Goal: Task Accomplishment & Management: Use online tool/utility

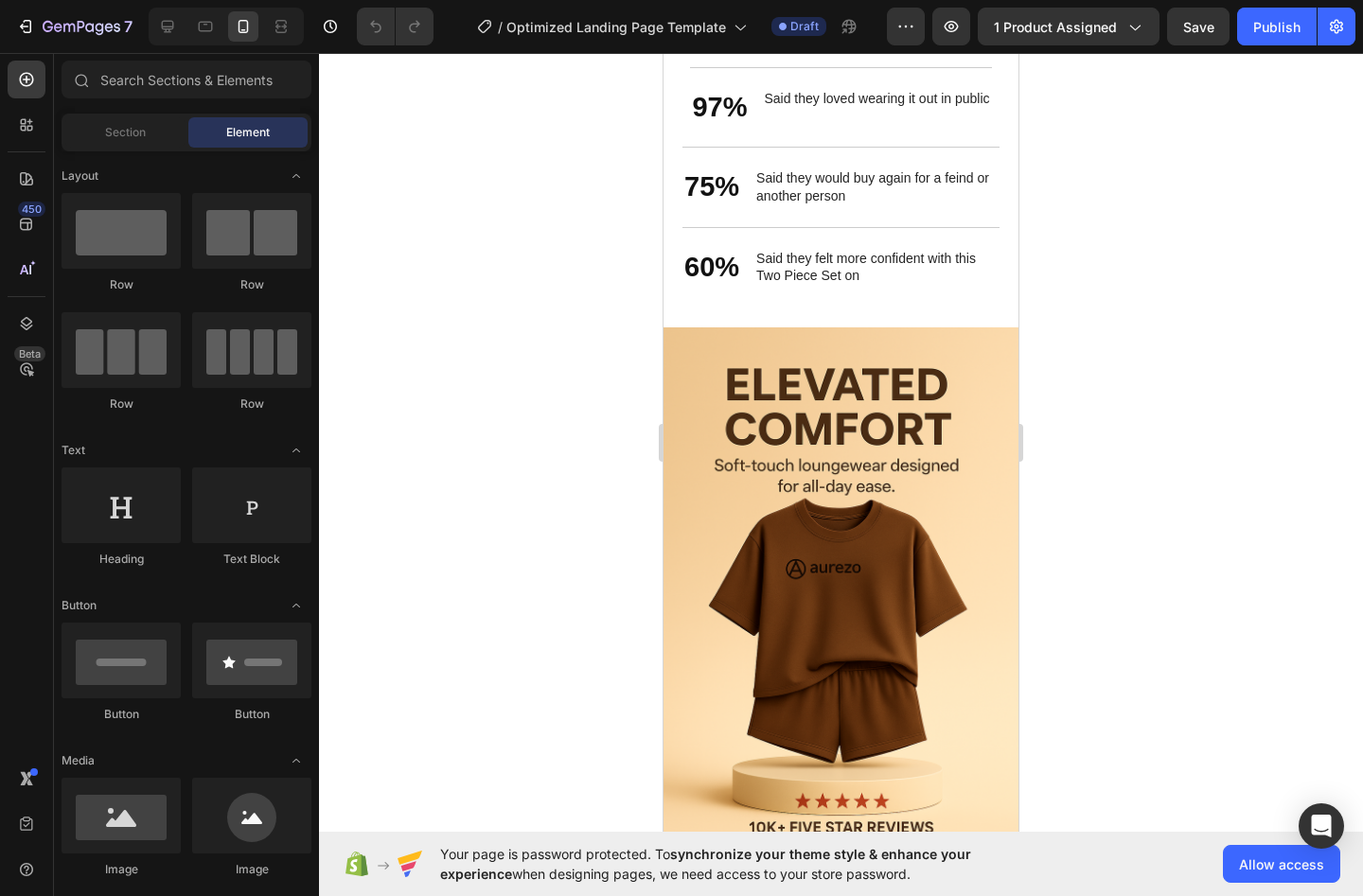
scroll to position [3195, 0]
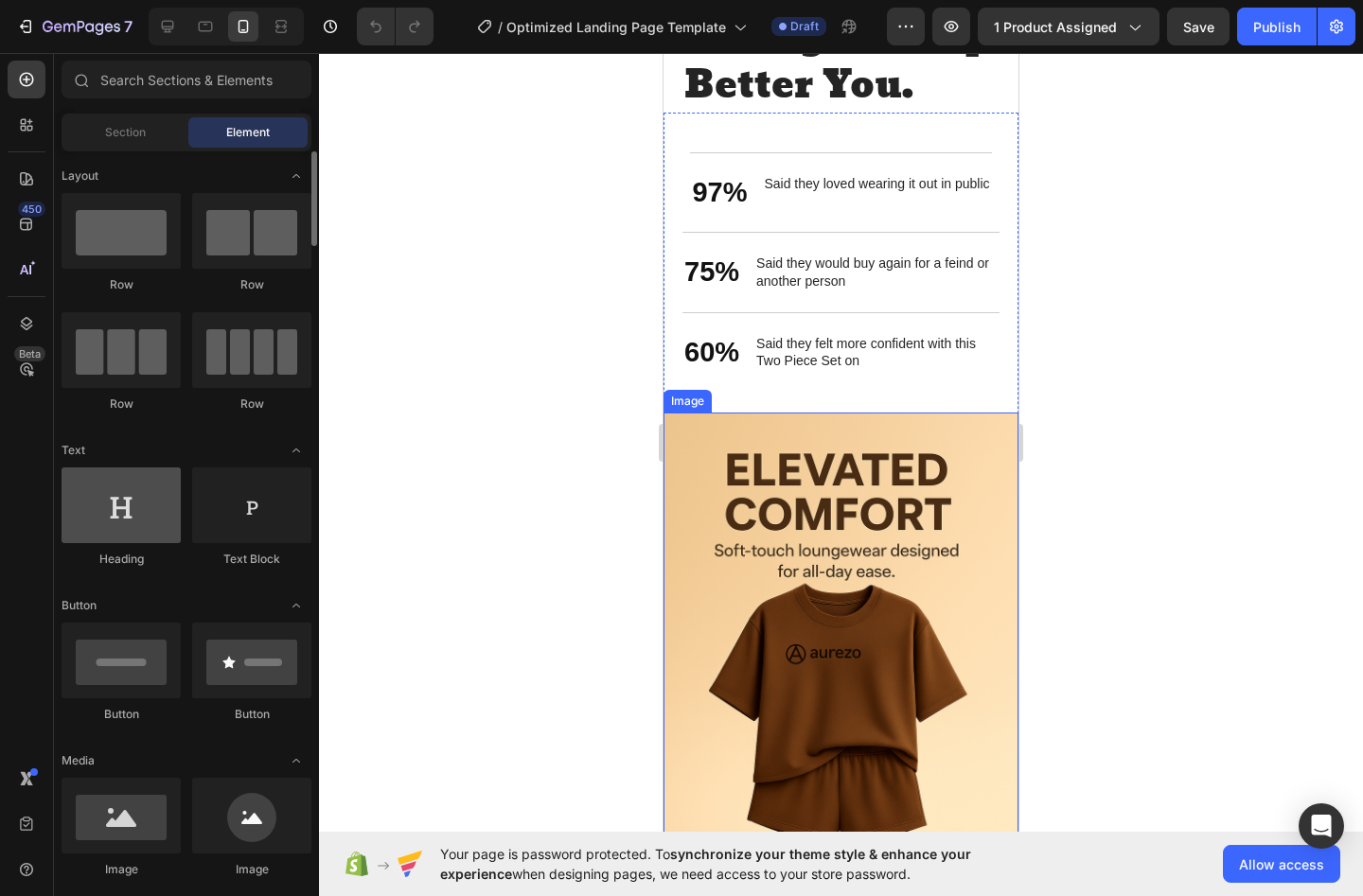
click at [121, 513] on div at bounding box center [122, 505] width 120 height 75
click at [145, 524] on div at bounding box center [122, 505] width 120 height 75
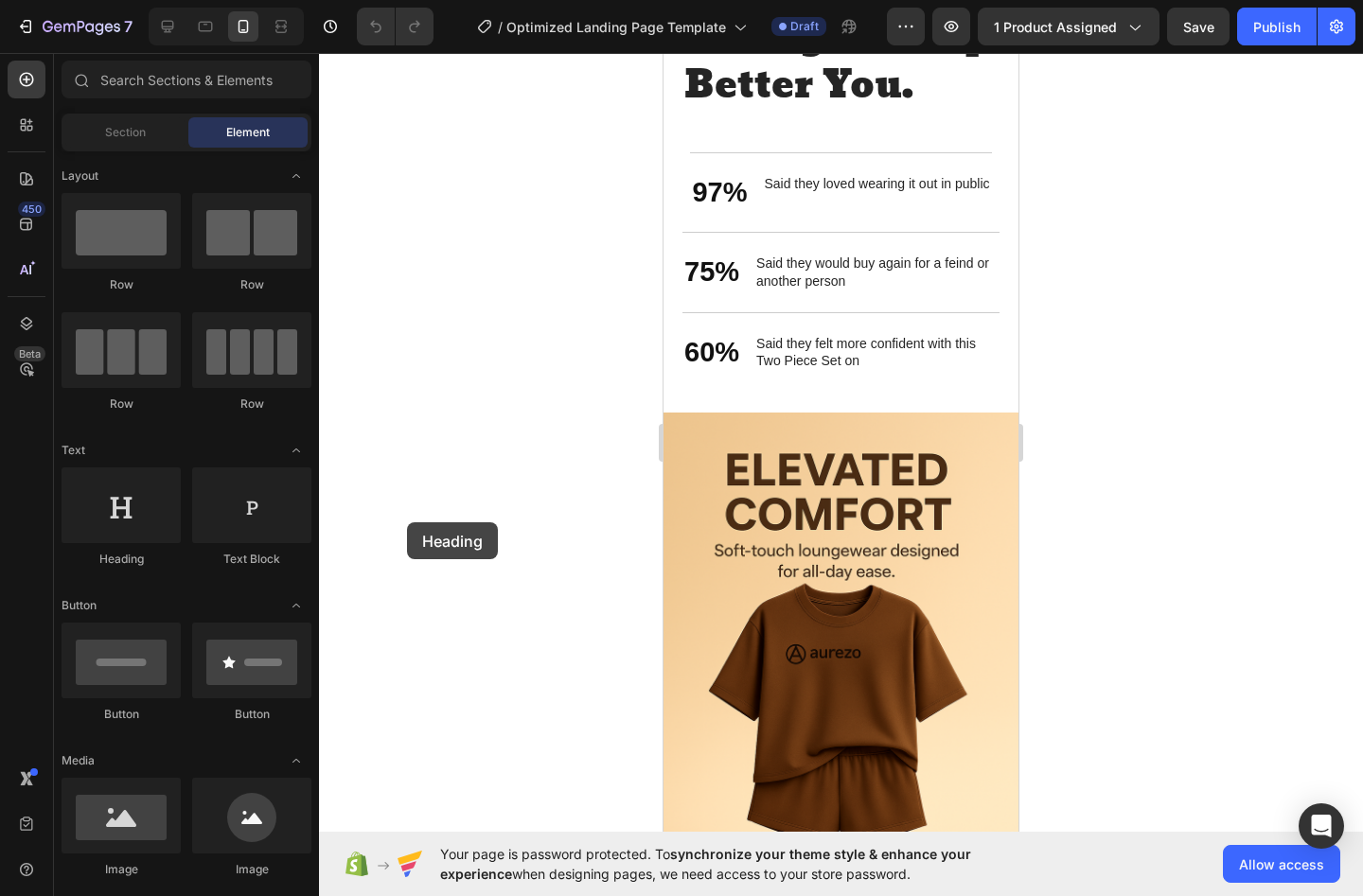
drag, startPoint x: 135, startPoint y: 522, endPoint x: 407, endPoint y: 523, distance: 272.0
click at [407, 0] on div "7 / Optimized Landing Page Template Draft Preview 1 product assigned Save Publi…" at bounding box center [682, 0] width 1363 height 0
click at [398, 619] on div at bounding box center [840, 474] width 1044 height 843
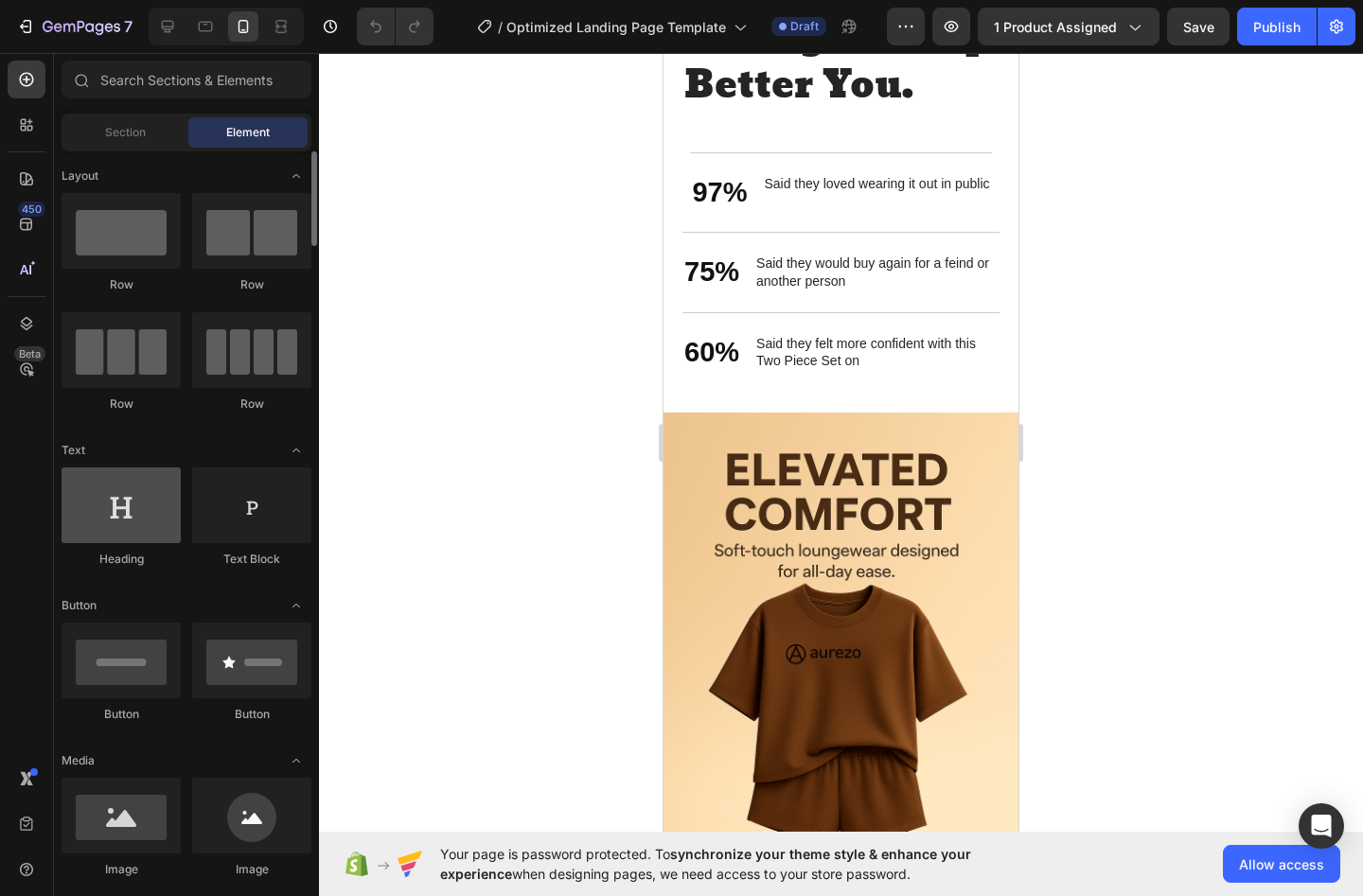
click at [90, 509] on div at bounding box center [122, 505] width 120 height 75
click at [96, 510] on div at bounding box center [122, 505] width 120 height 75
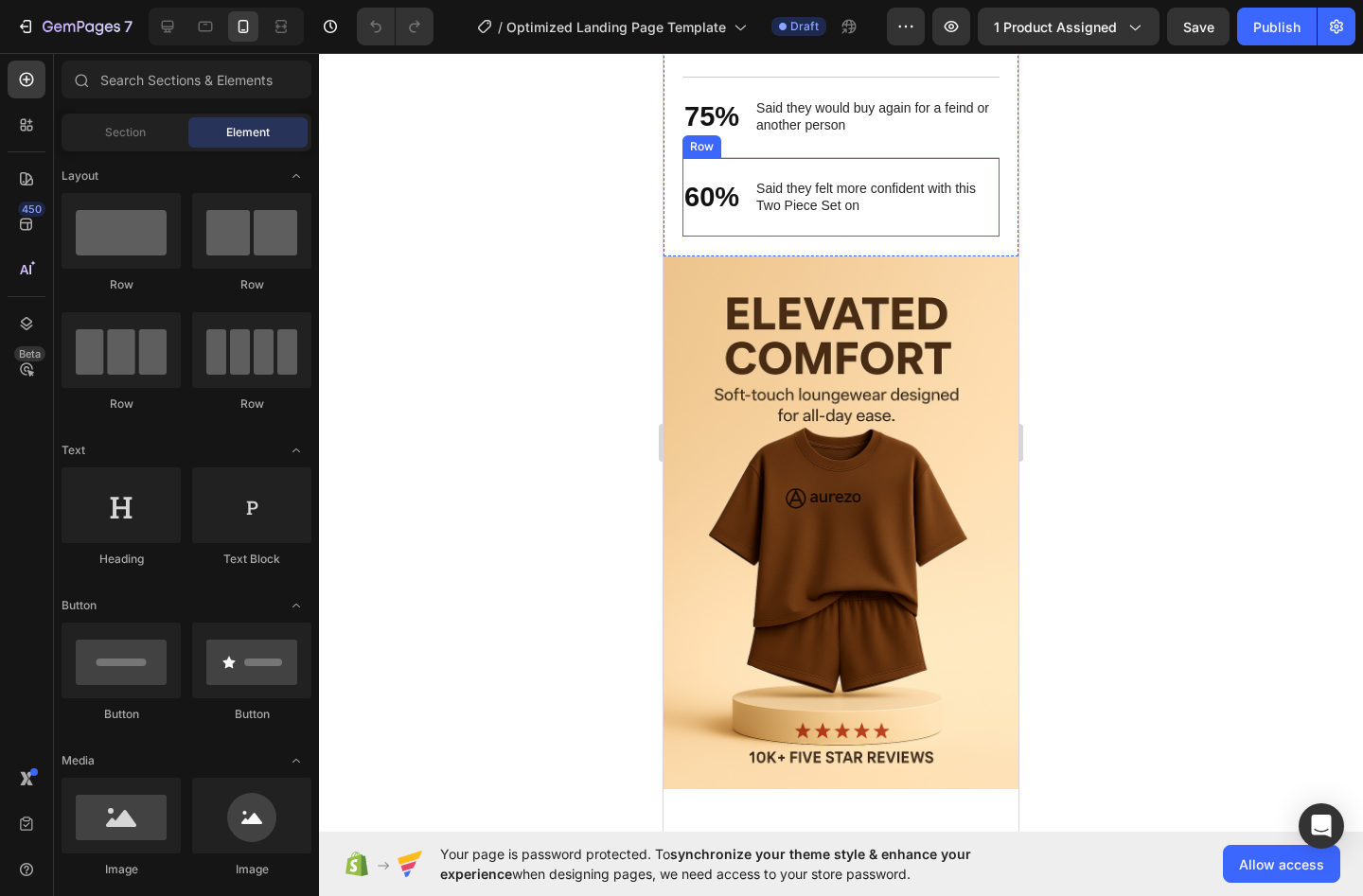
scroll to position [2810, 0]
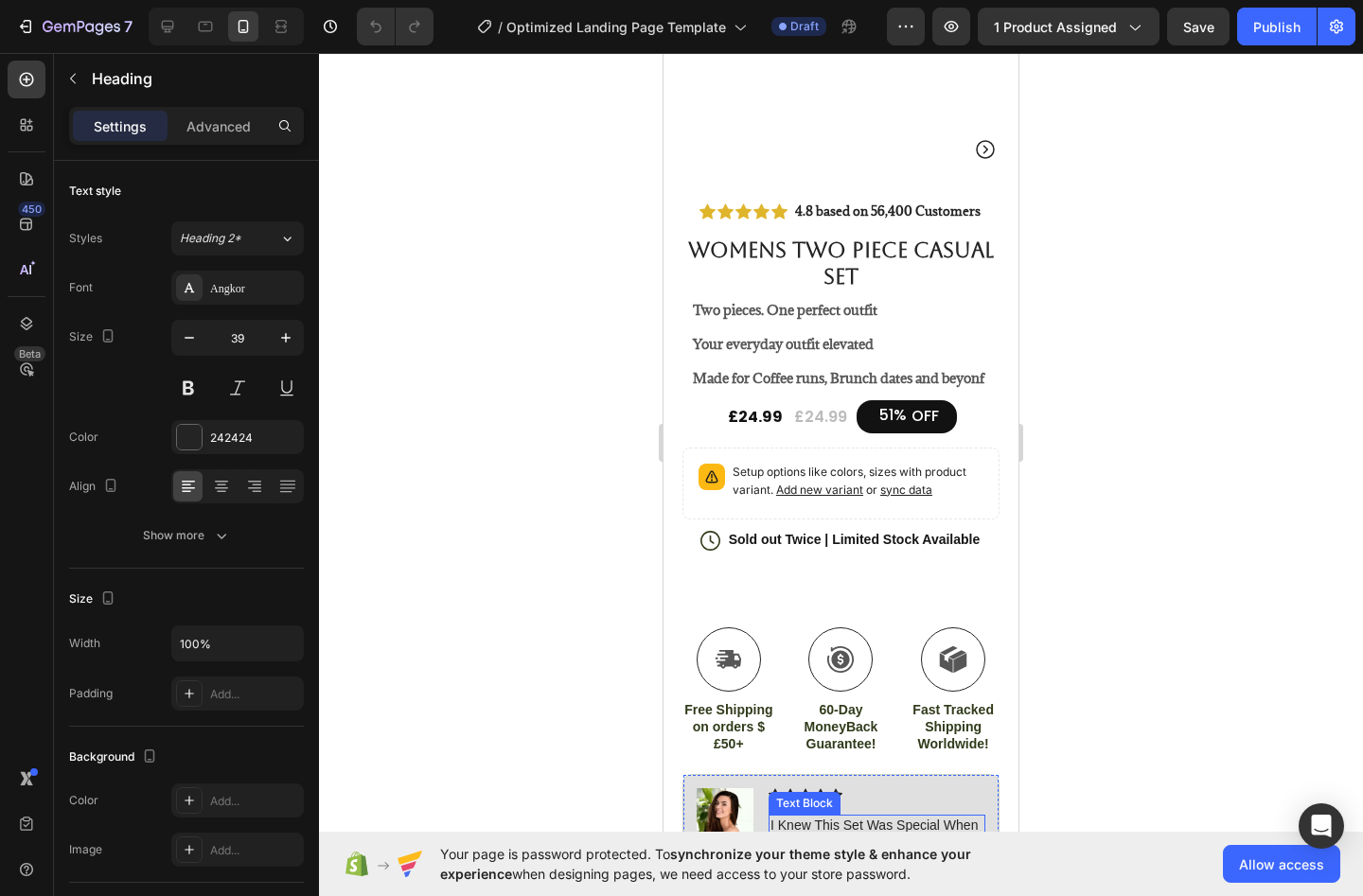
scroll to position [203, 0]
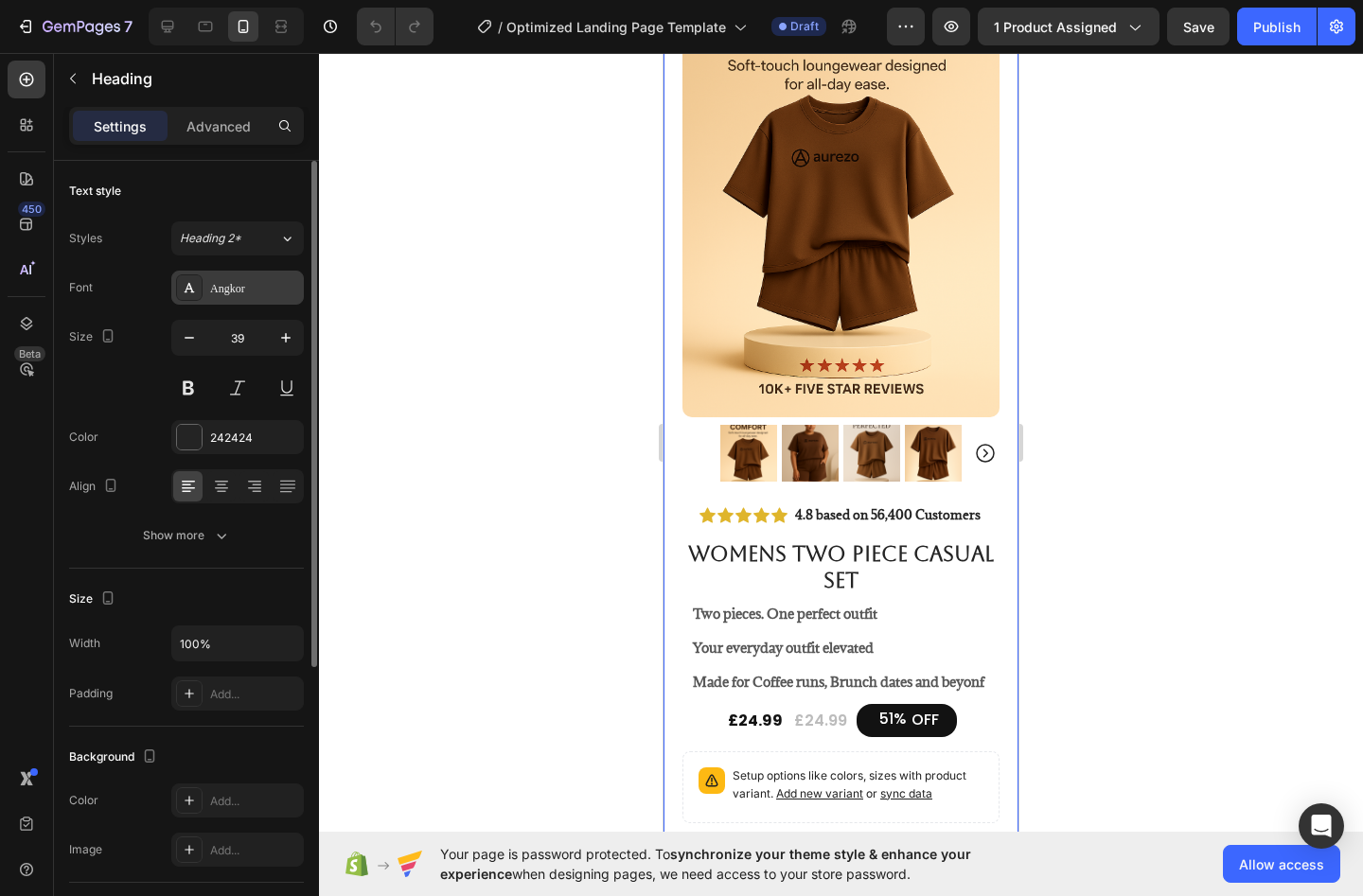
click at [249, 278] on div "Angkor" at bounding box center [237, 287] width 132 height 34
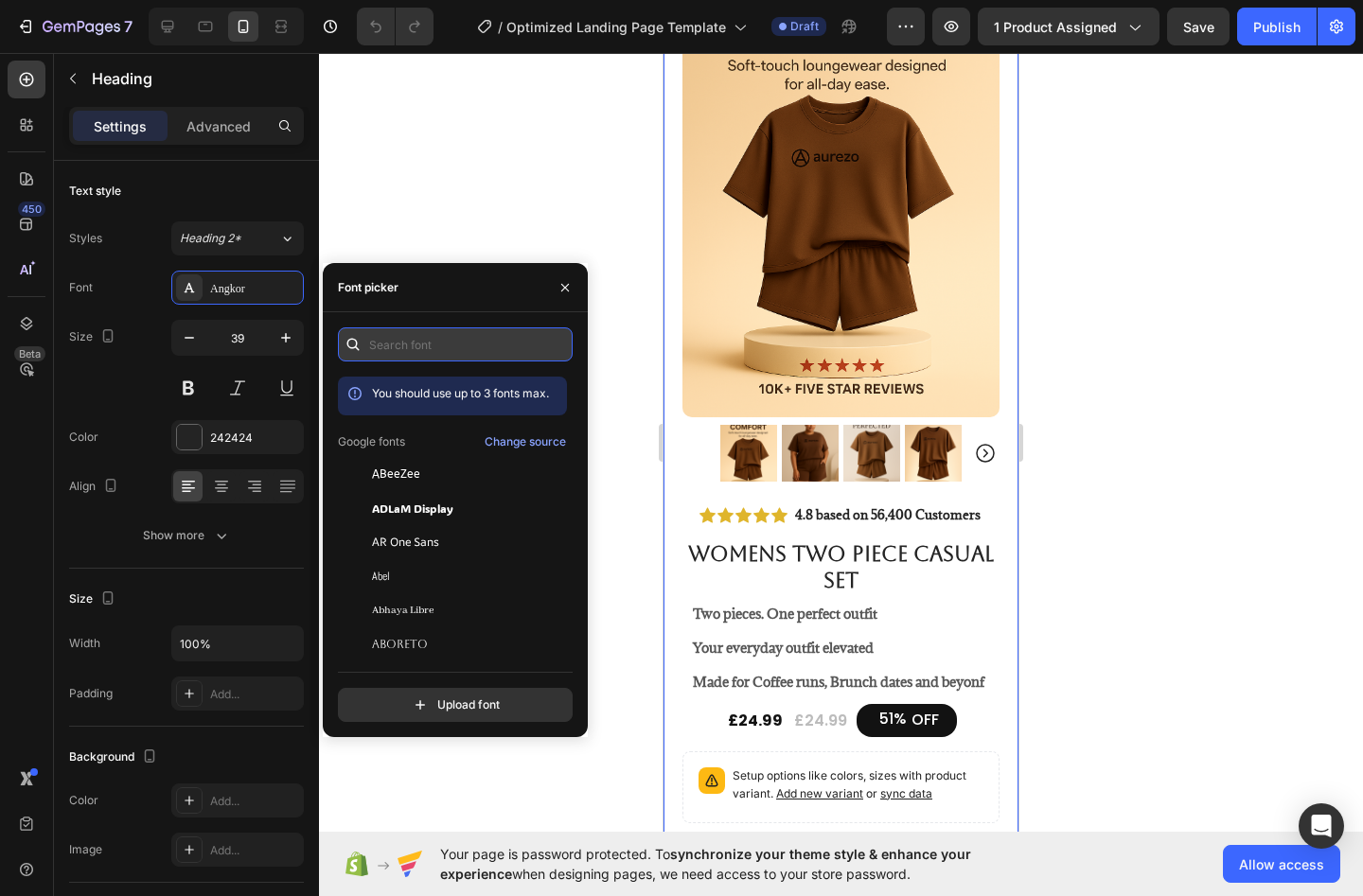
click at [402, 342] on input "text" at bounding box center [455, 344] width 234 height 34
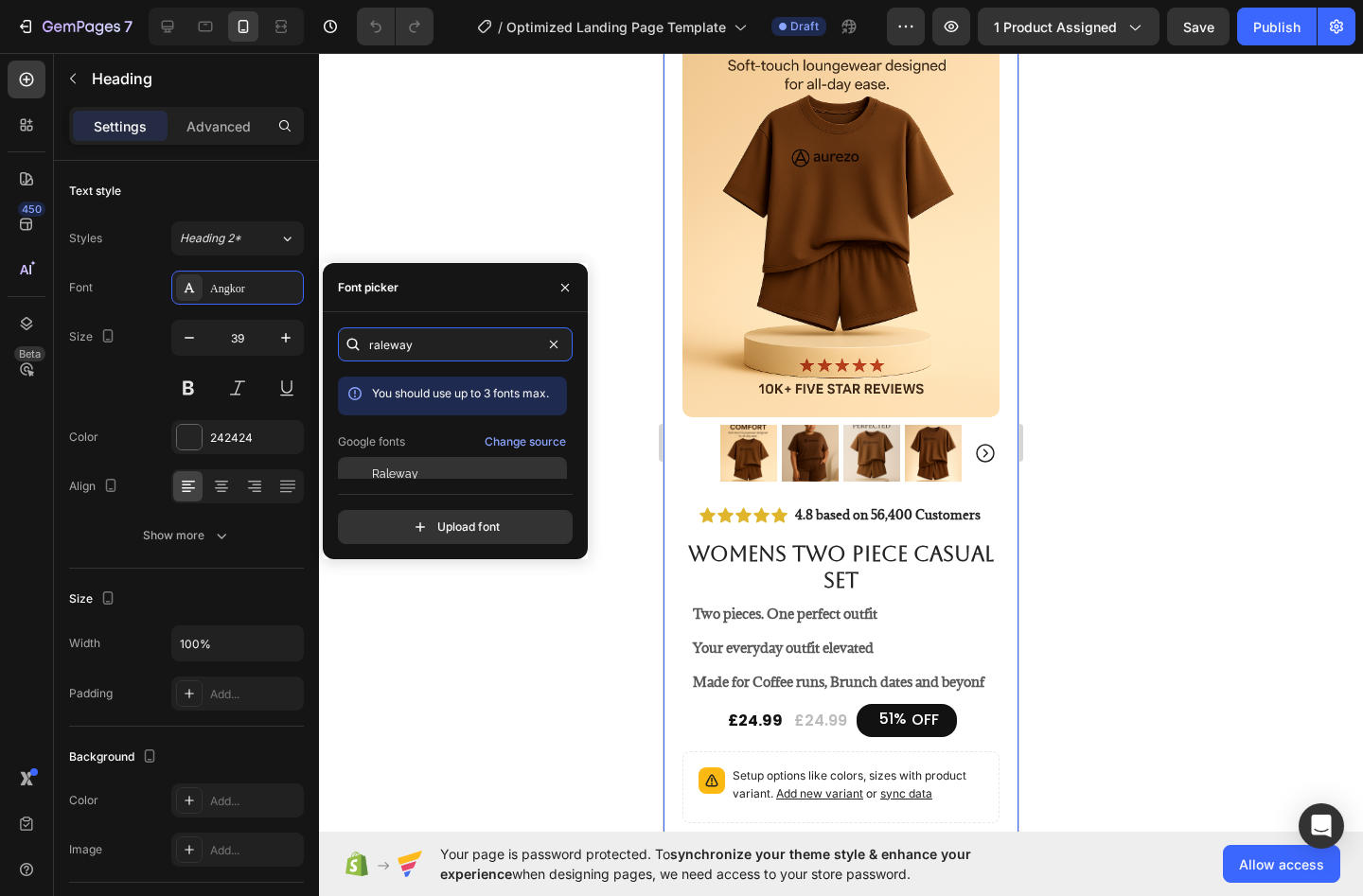
type input "raleway"
click at [409, 473] on span "Raleway" at bounding box center [394, 473] width 46 height 17
click at [471, 535] on input "file" at bounding box center [496, 526] width 474 height 32
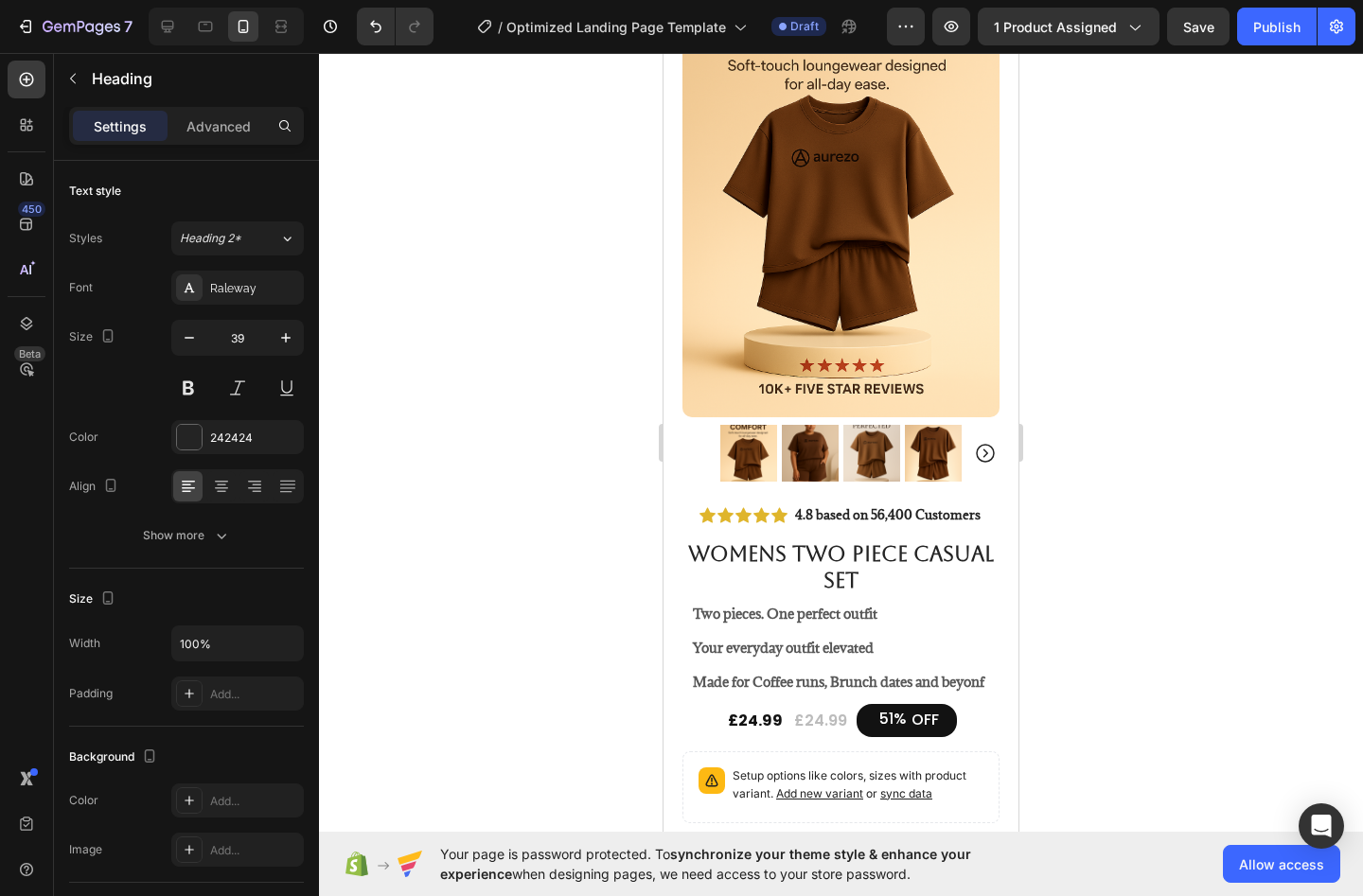
click at [490, 584] on div at bounding box center [840, 474] width 1044 height 843
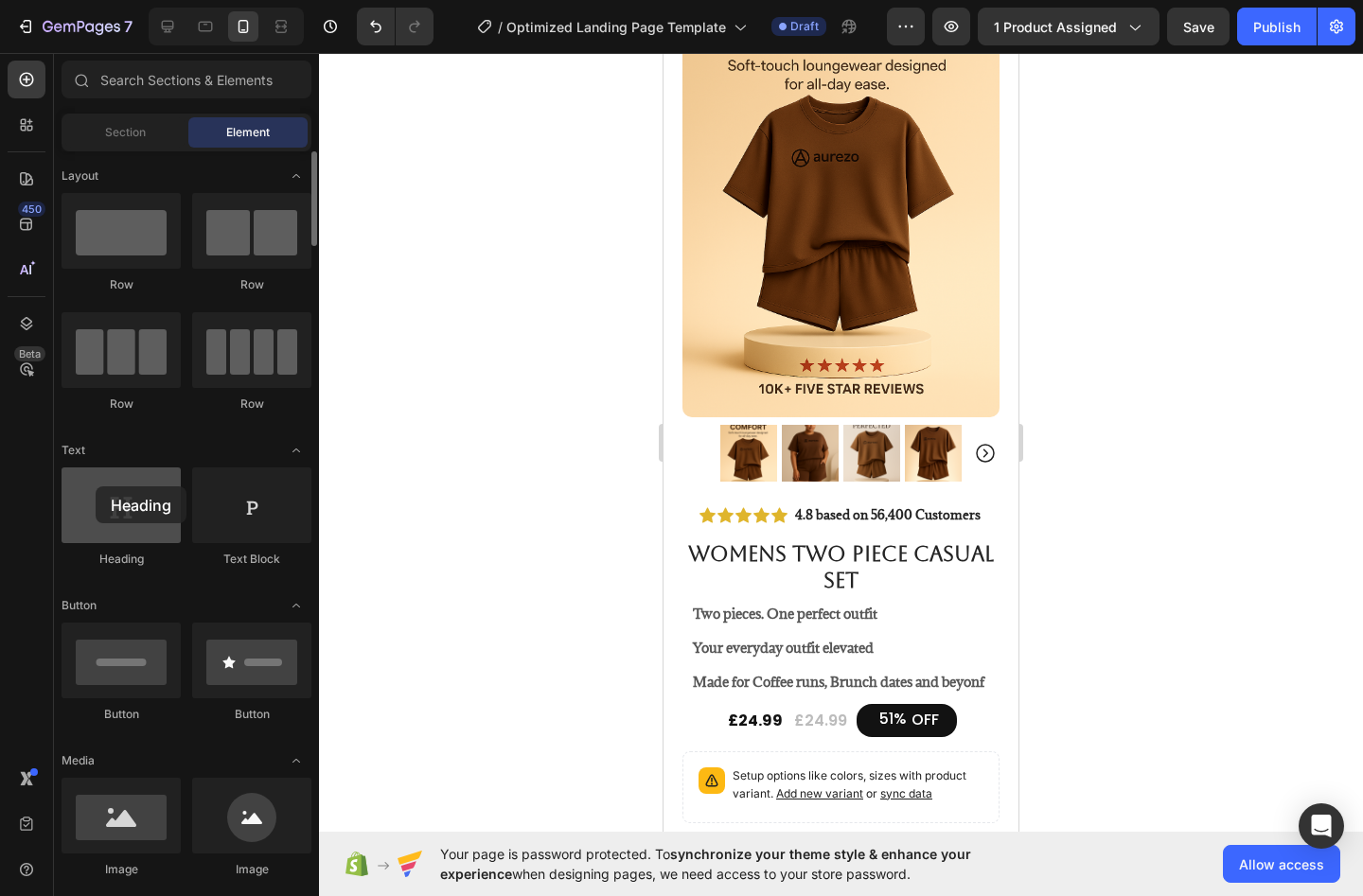
click at [96, 486] on div at bounding box center [122, 505] width 120 height 75
click at [117, 529] on div at bounding box center [122, 505] width 120 height 75
click at [118, 530] on div at bounding box center [122, 505] width 120 height 75
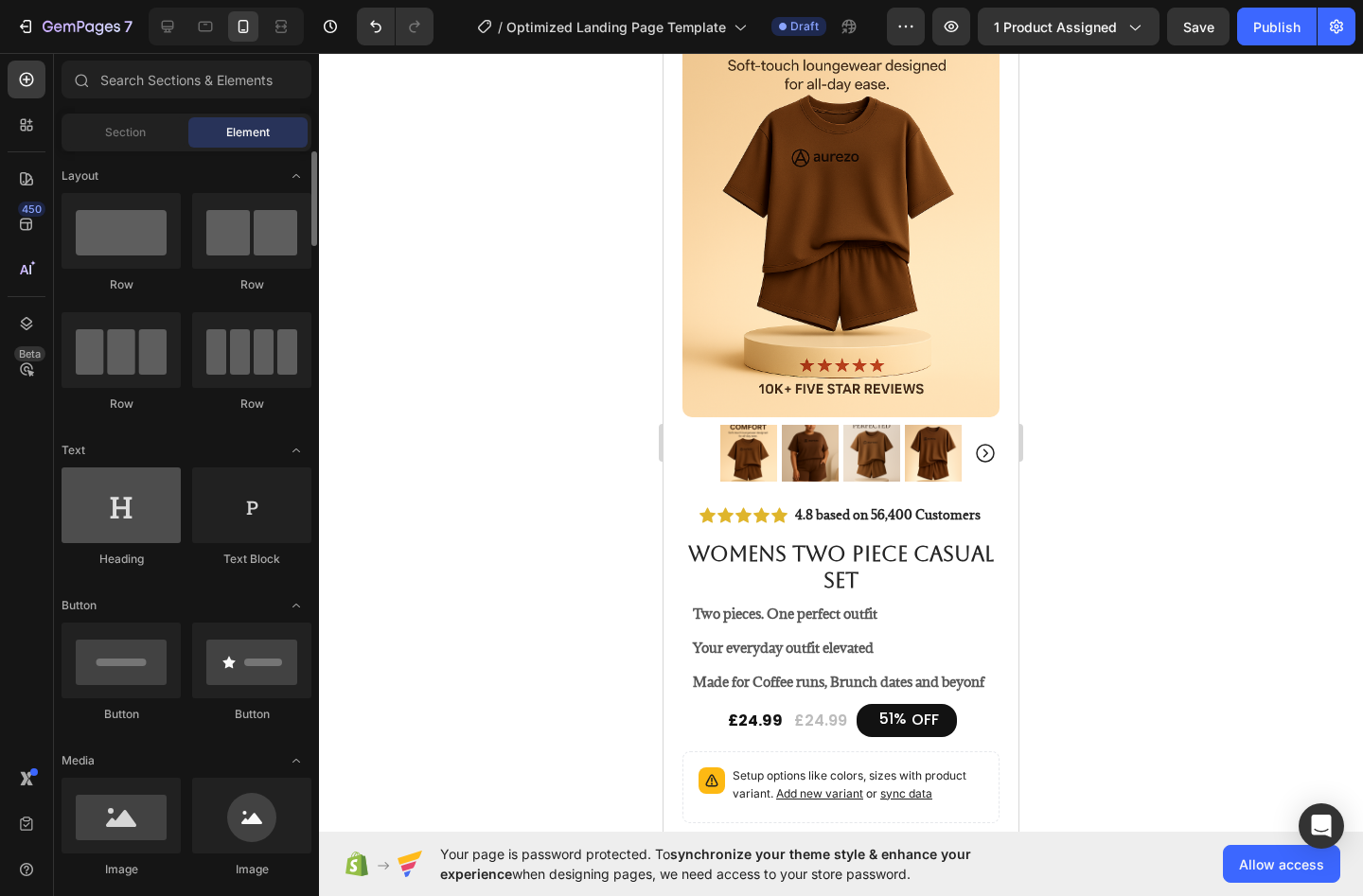
click at [118, 530] on div at bounding box center [122, 505] width 120 height 75
click at [109, 515] on div at bounding box center [122, 505] width 120 height 75
click at [102, 496] on div at bounding box center [122, 505] width 120 height 75
click at [151, 496] on div at bounding box center [122, 505] width 120 height 75
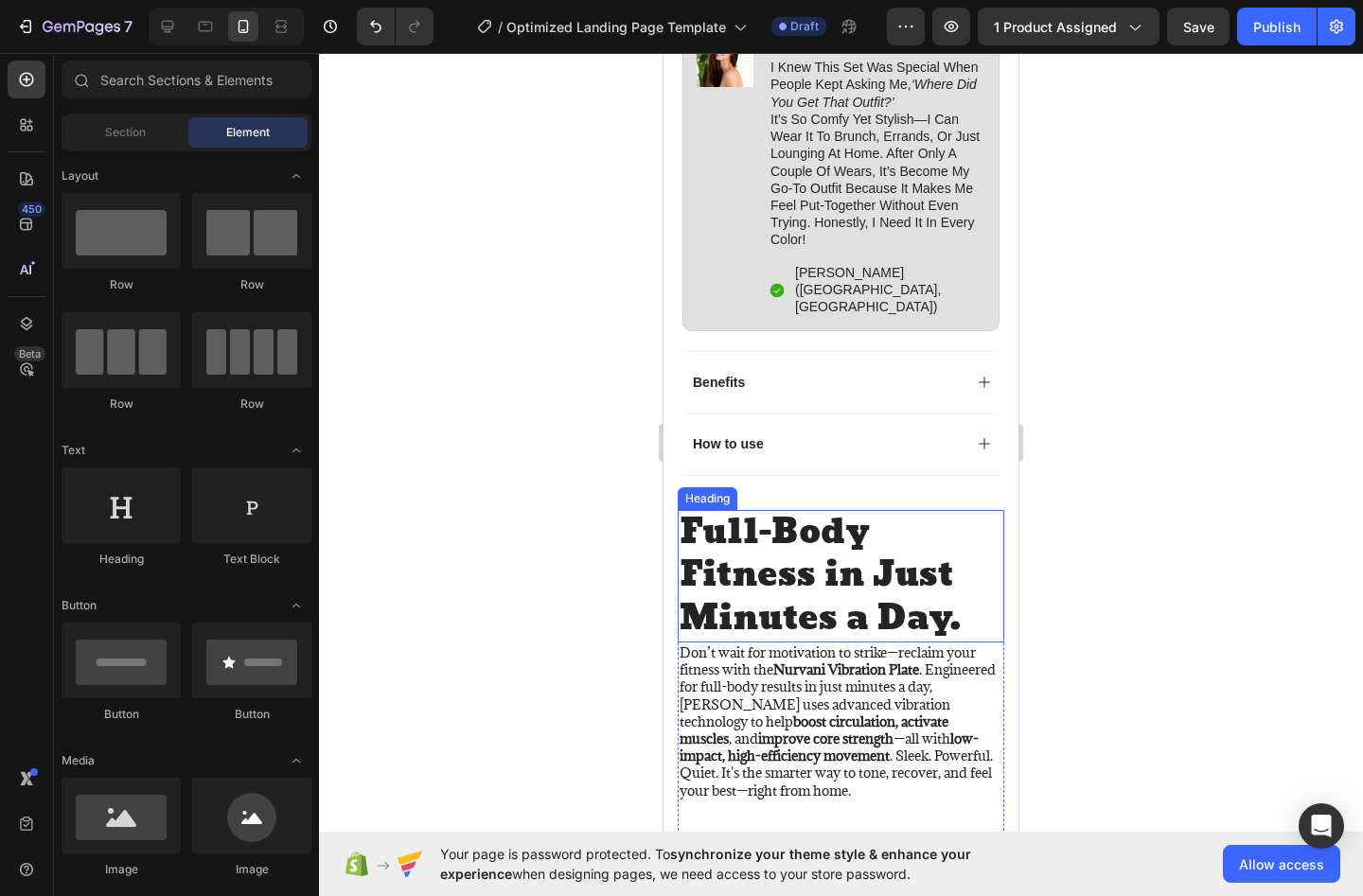
scroll to position [1361, 0]
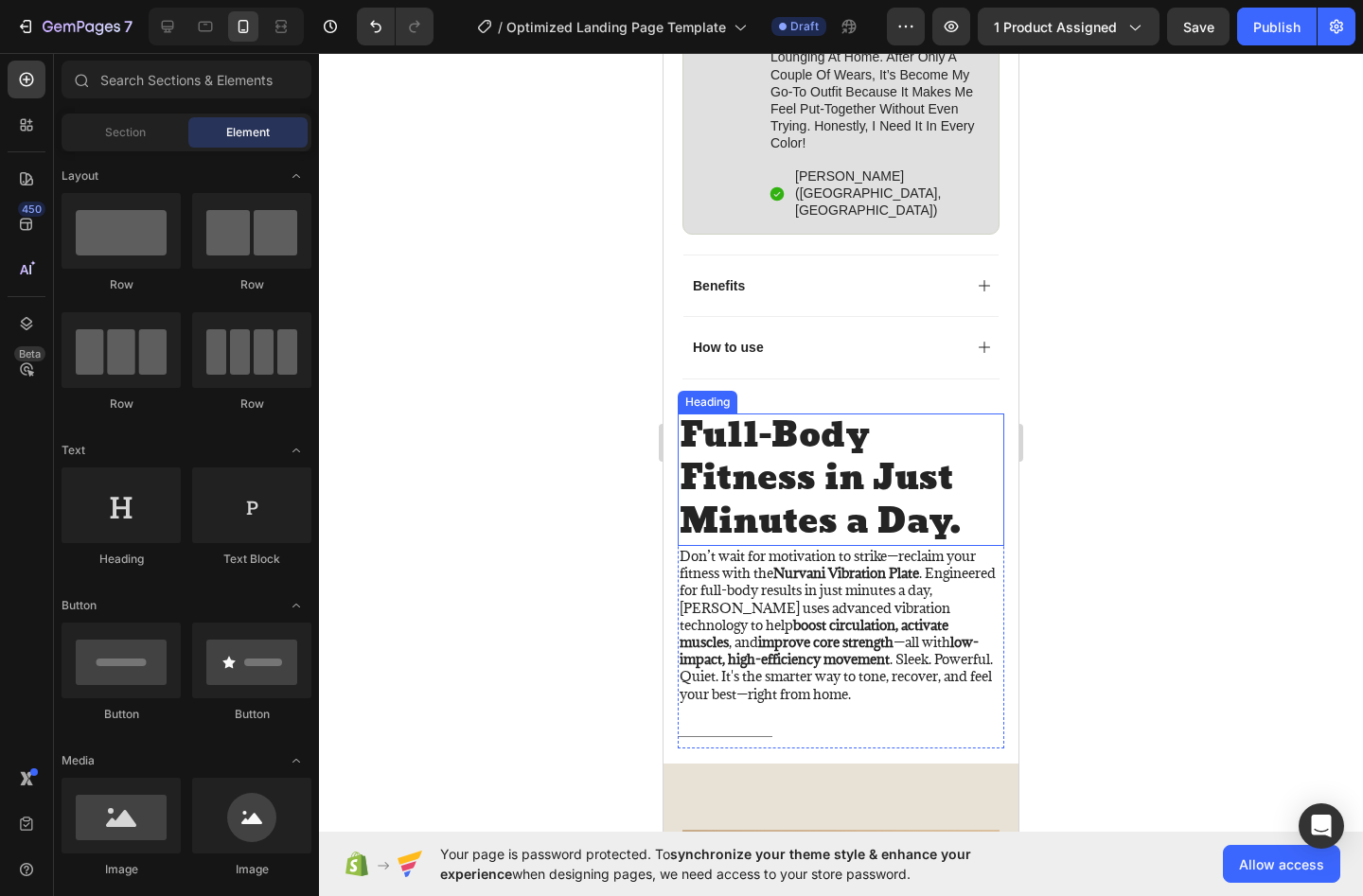
click at [720, 478] on h2 "Full-Body Fitness in Just Minutes a Day." at bounding box center [840, 480] width 327 height 133
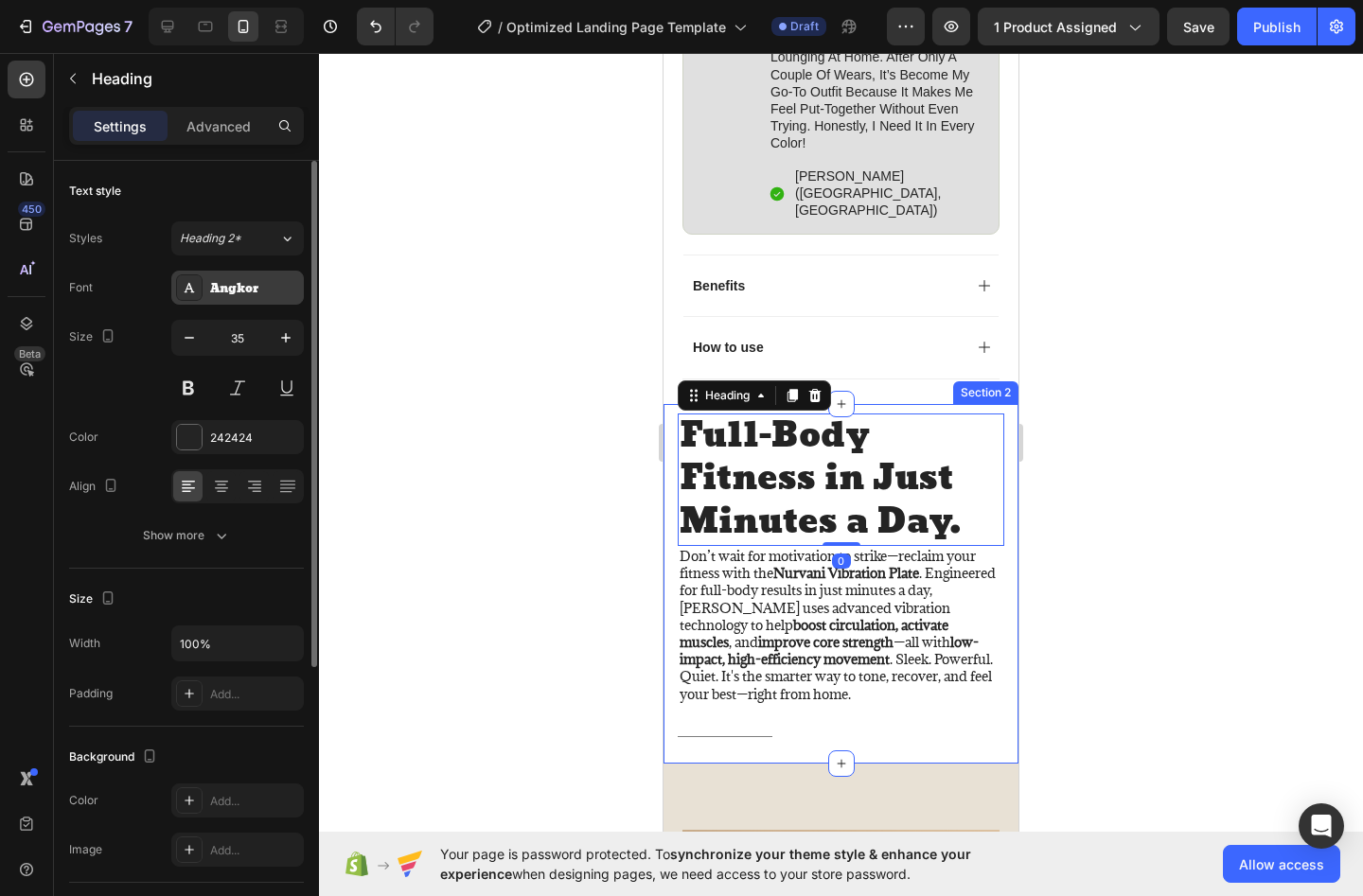
click at [247, 278] on div "Angkor" at bounding box center [237, 287] width 132 height 34
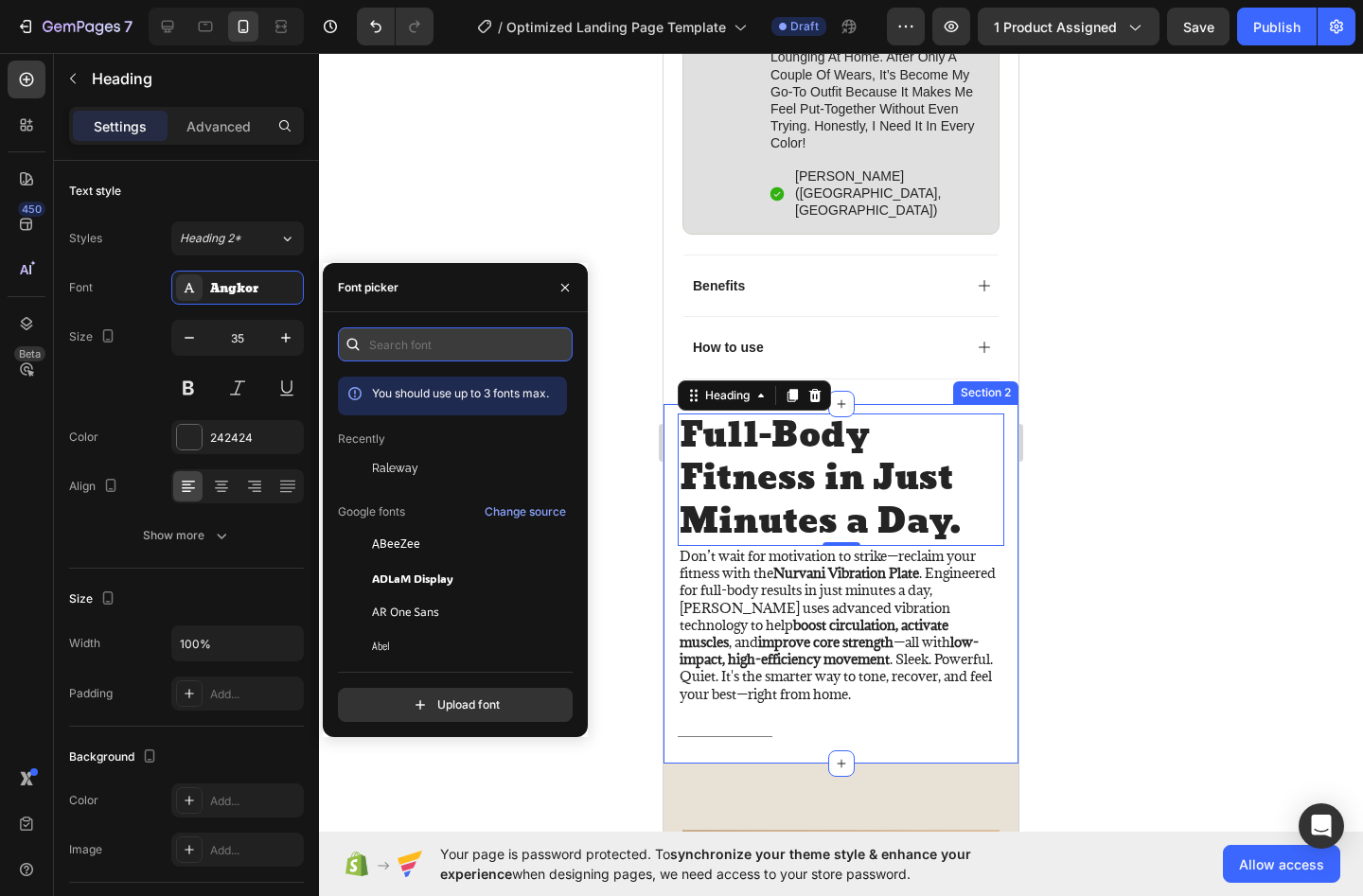
click at [400, 344] on input "text" at bounding box center [455, 344] width 234 height 34
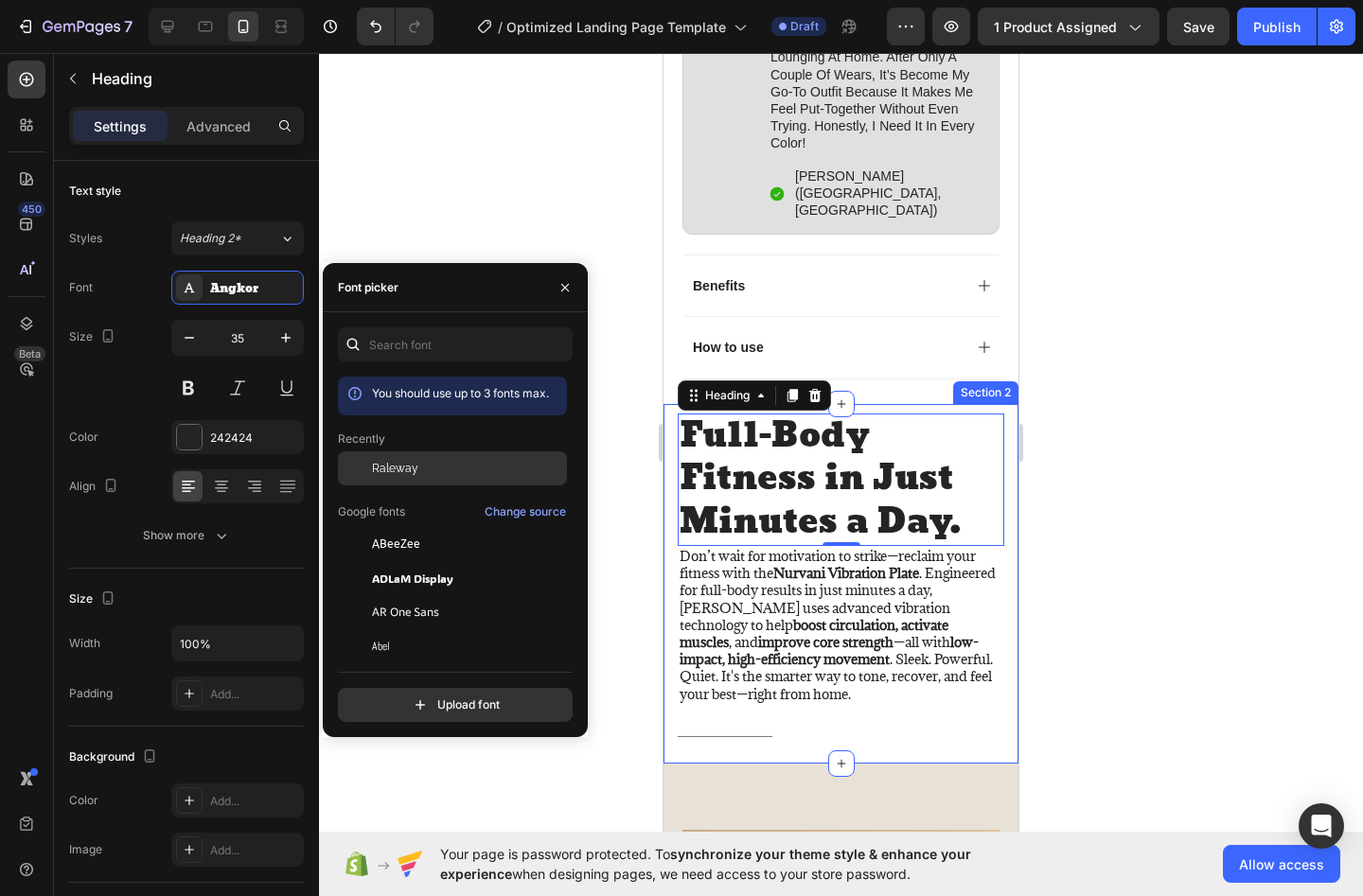
click at [465, 595] on div "Raleway" at bounding box center [453, 612] width 229 height 34
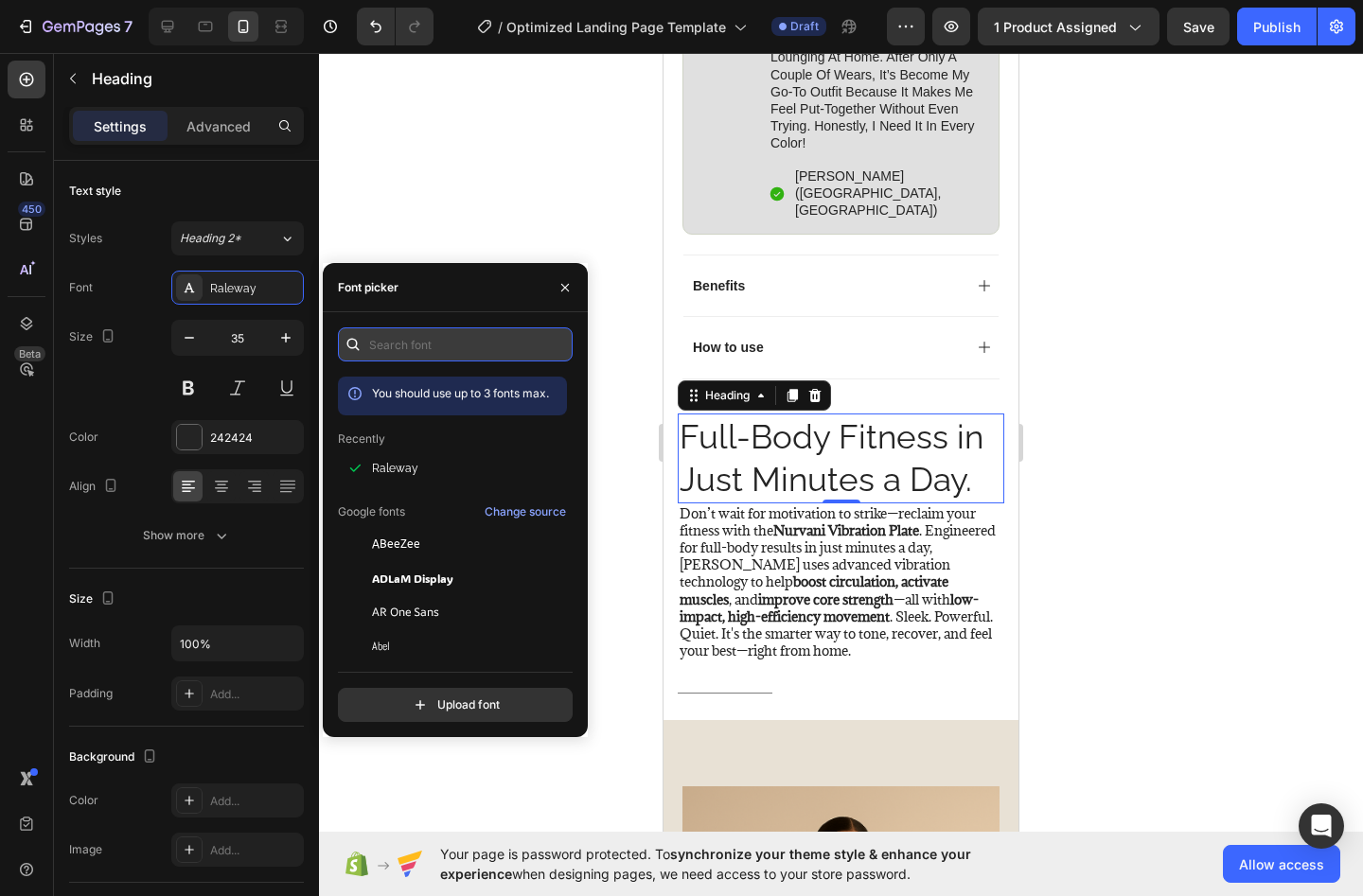
click at [427, 345] on input "text" at bounding box center [455, 344] width 234 height 34
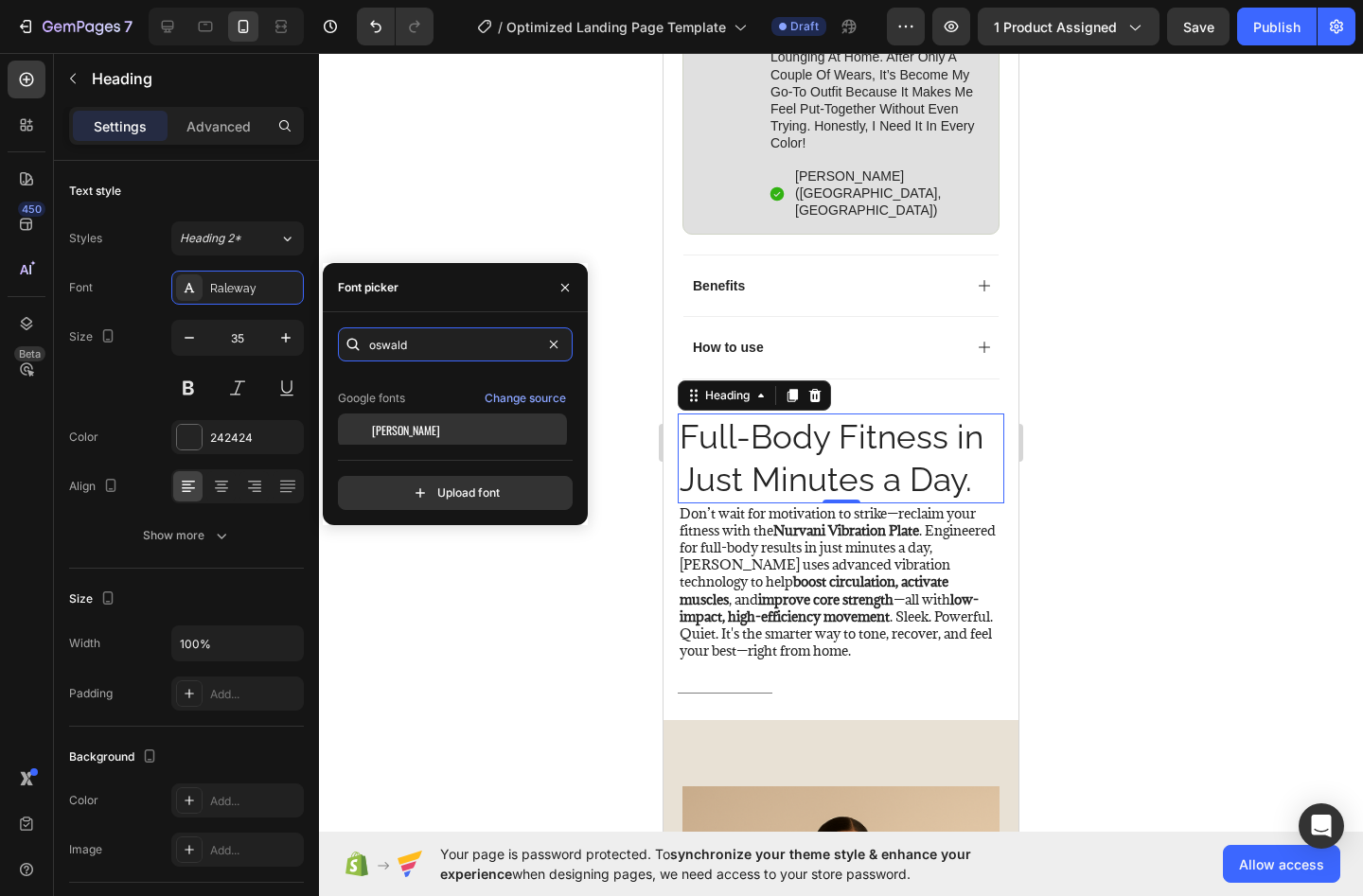
scroll to position [46, 0]
type input "oswald"
click at [480, 423] on div "[PERSON_NAME]" at bounding box center [467, 427] width 191 height 17
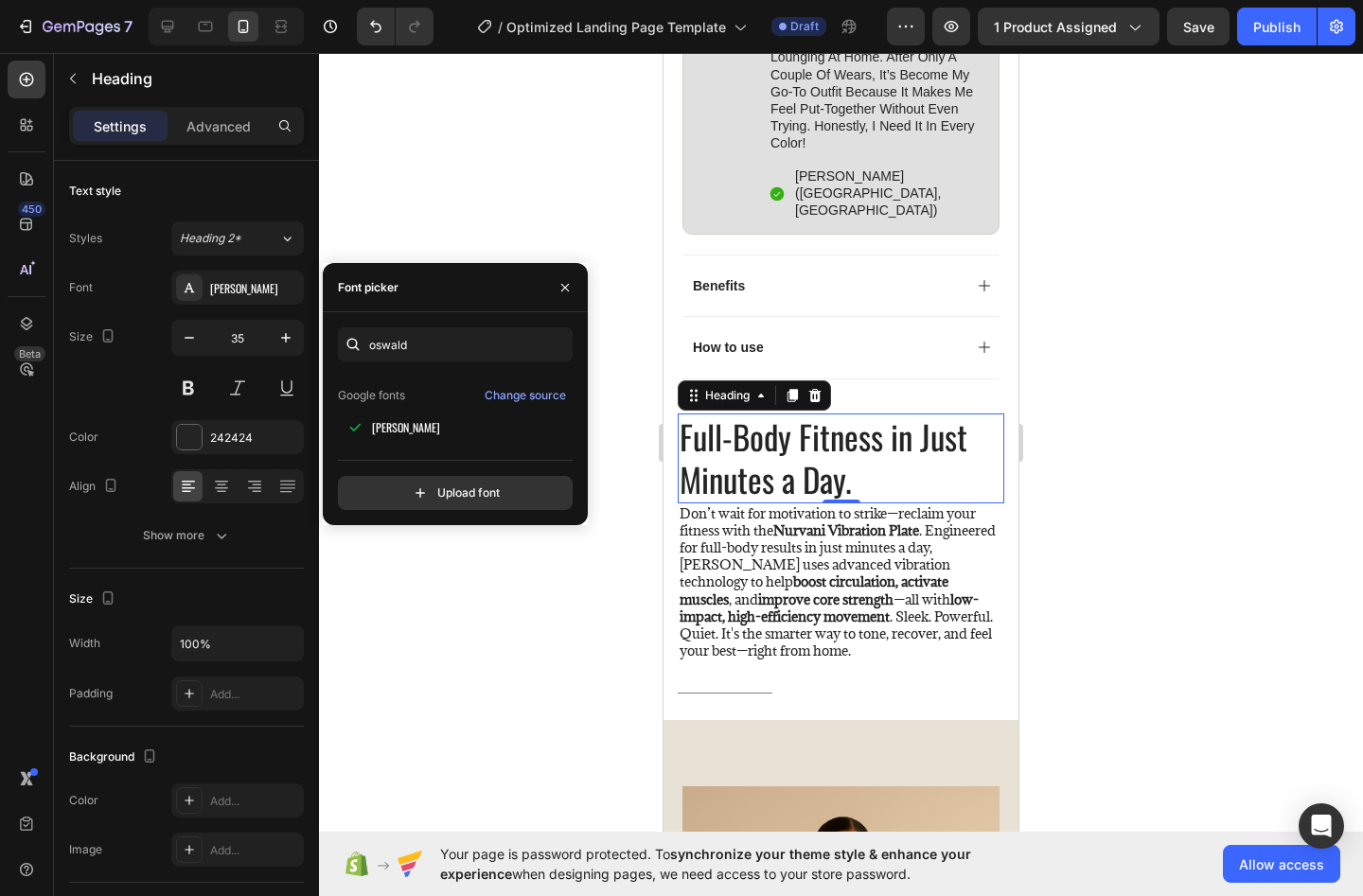
click at [414, 592] on div at bounding box center [840, 474] width 1044 height 843
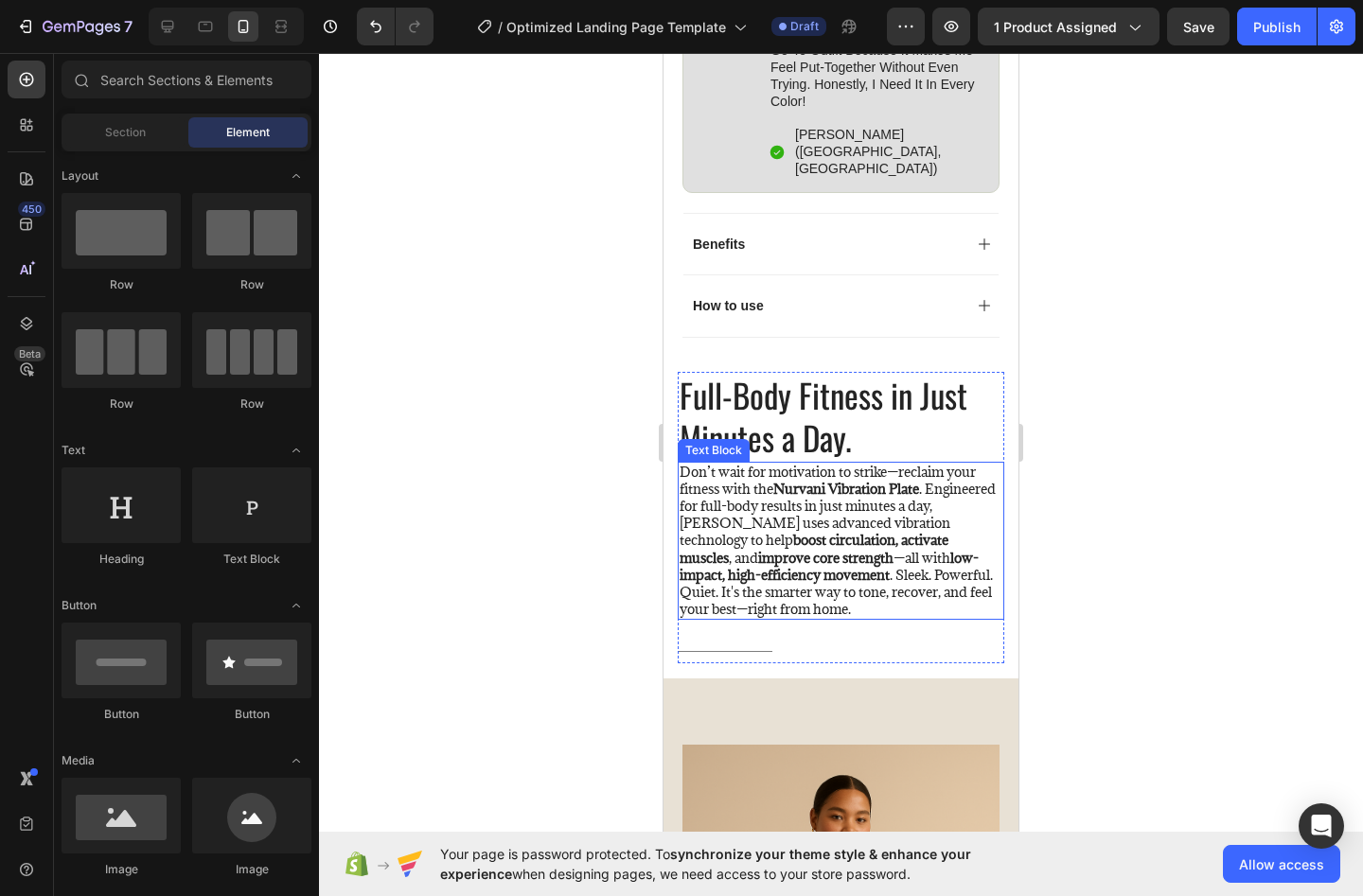
scroll to position [1458, 0]
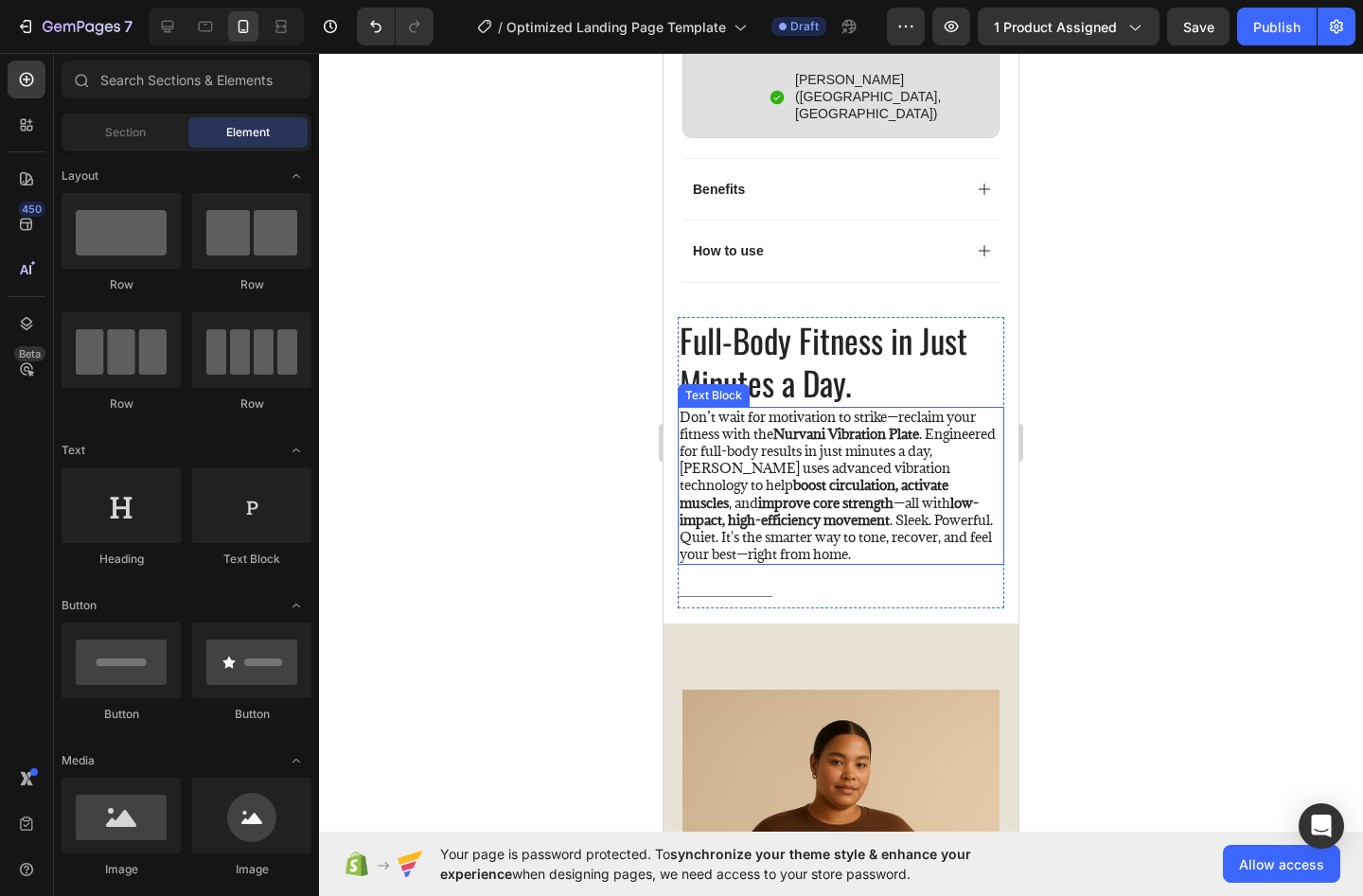
click at [806, 426] on strong "Nurvani Vibration Plate" at bounding box center [846, 434] width 146 height 18
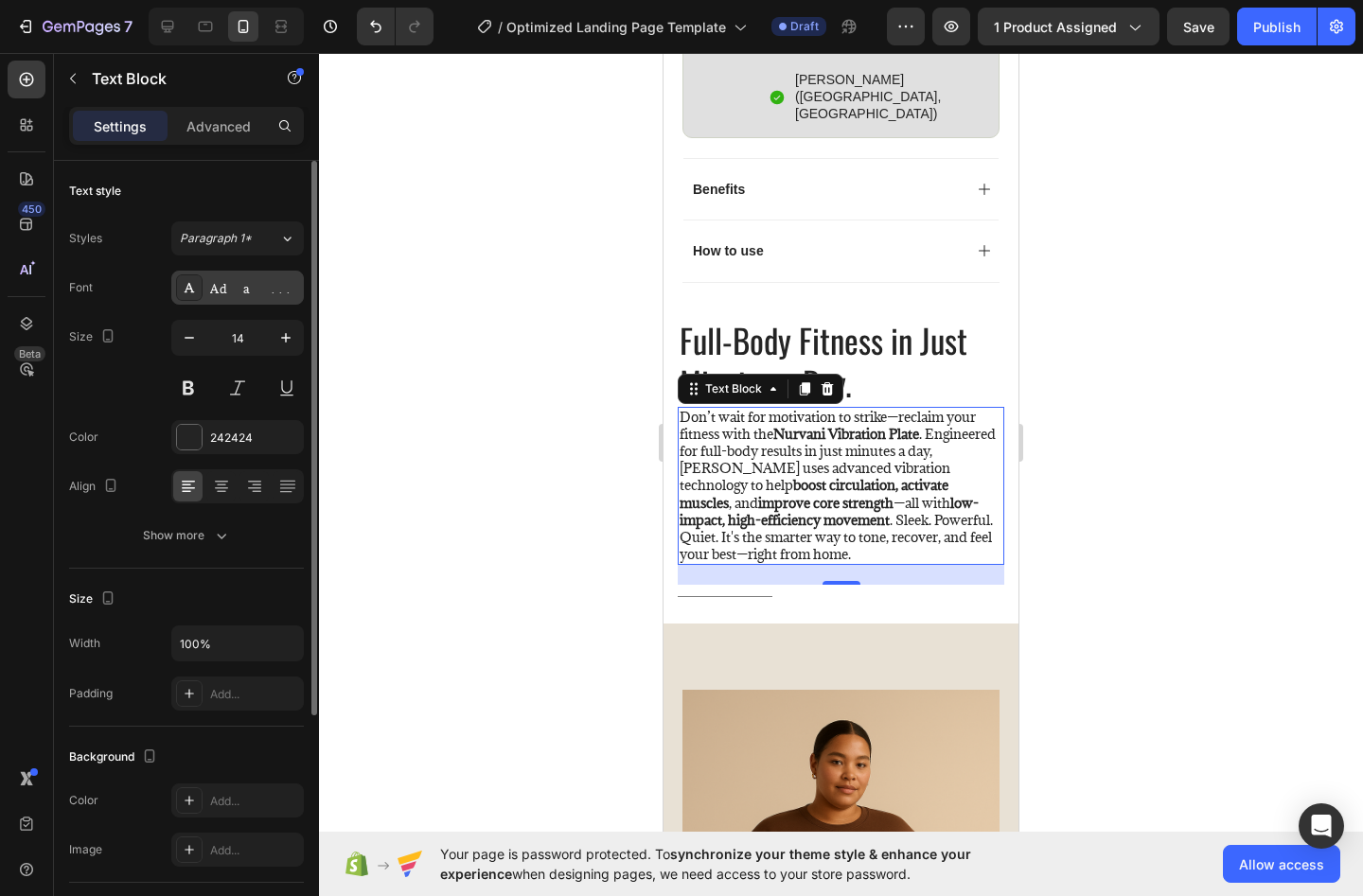
click at [260, 297] on div "Adamina" at bounding box center [237, 287] width 132 height 34
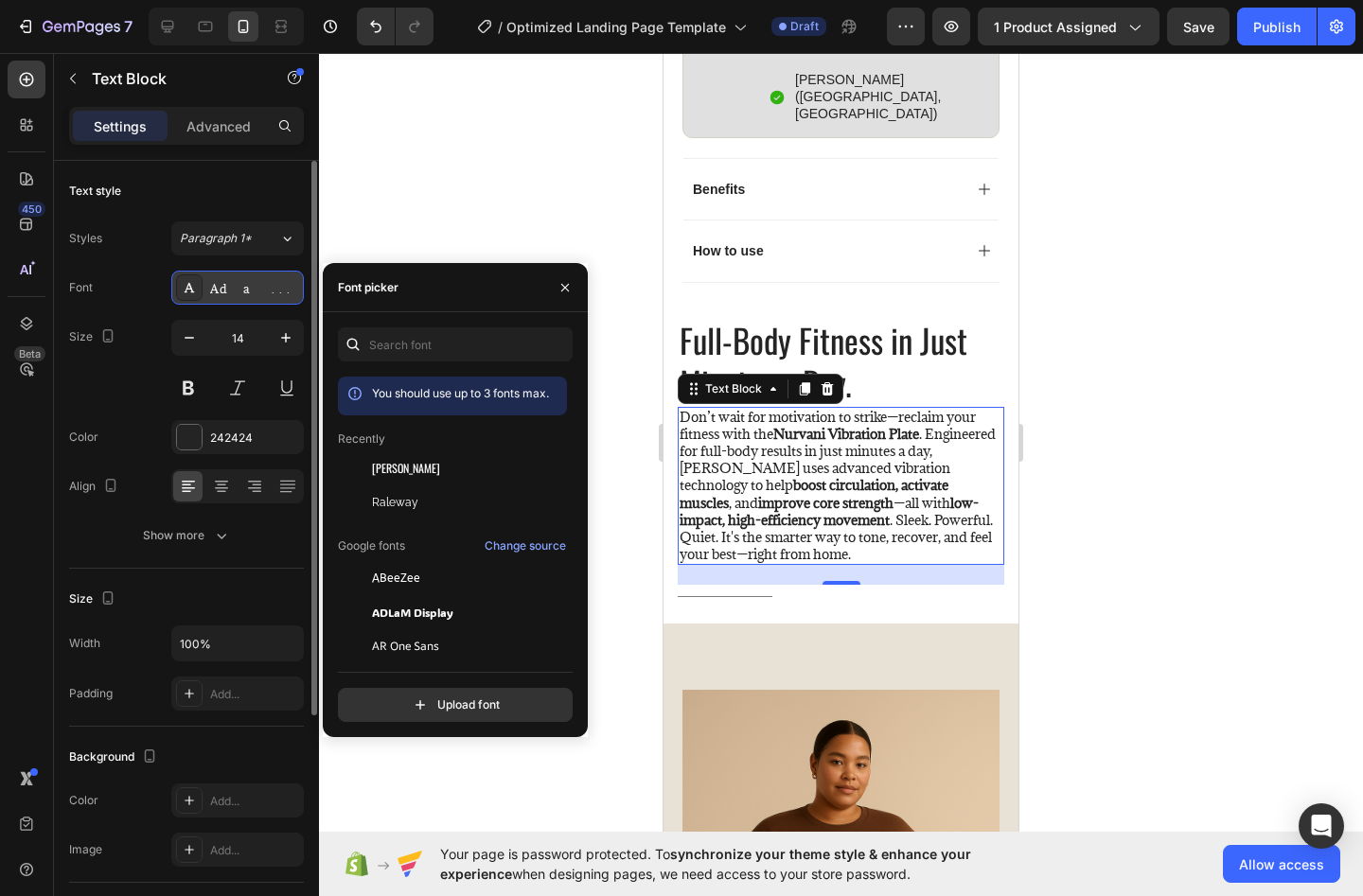
scroll to position [46, 0]
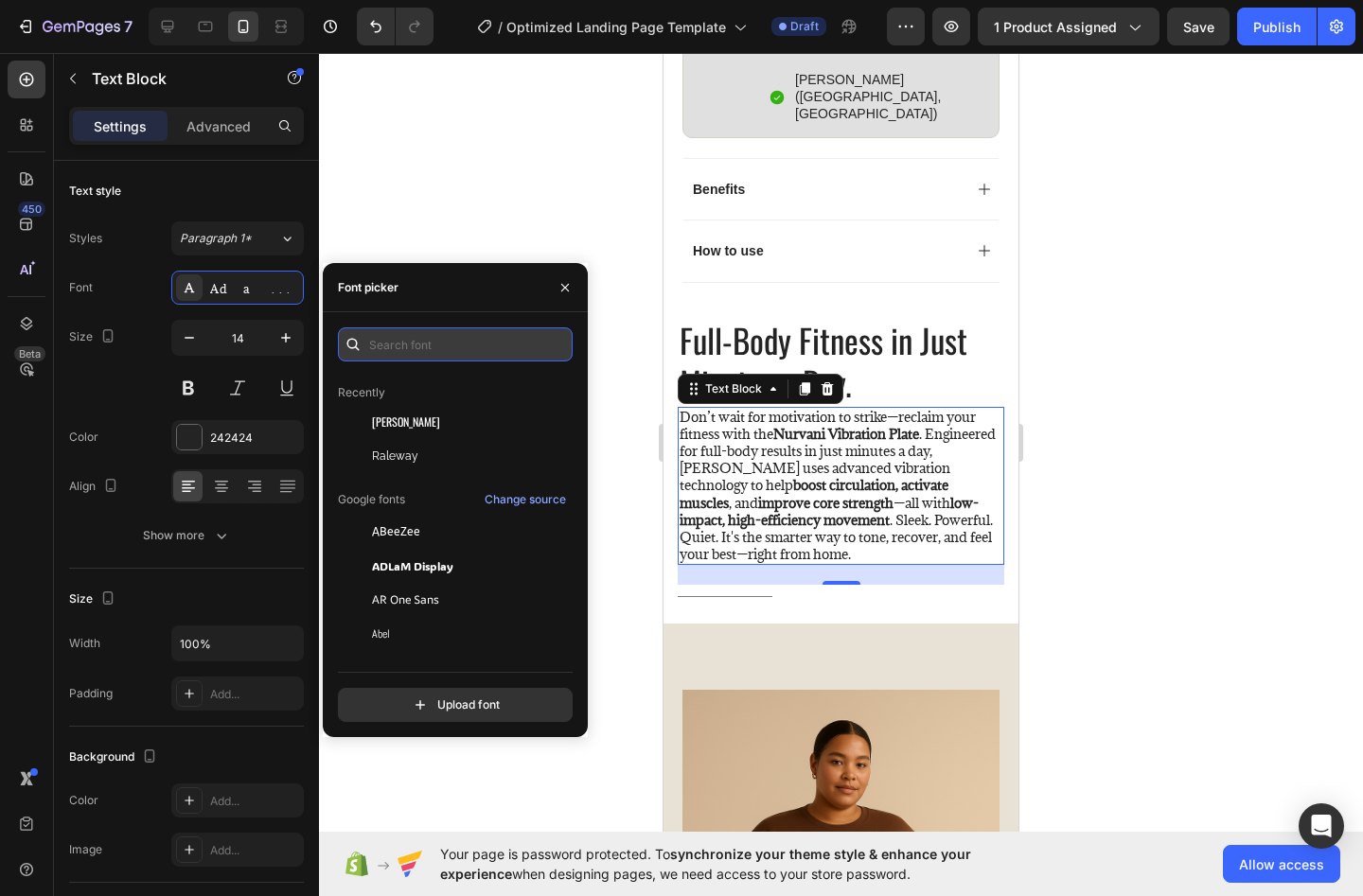
click at [388, 341] on input "text" at bounding box center [455, 344] width 234 height 34
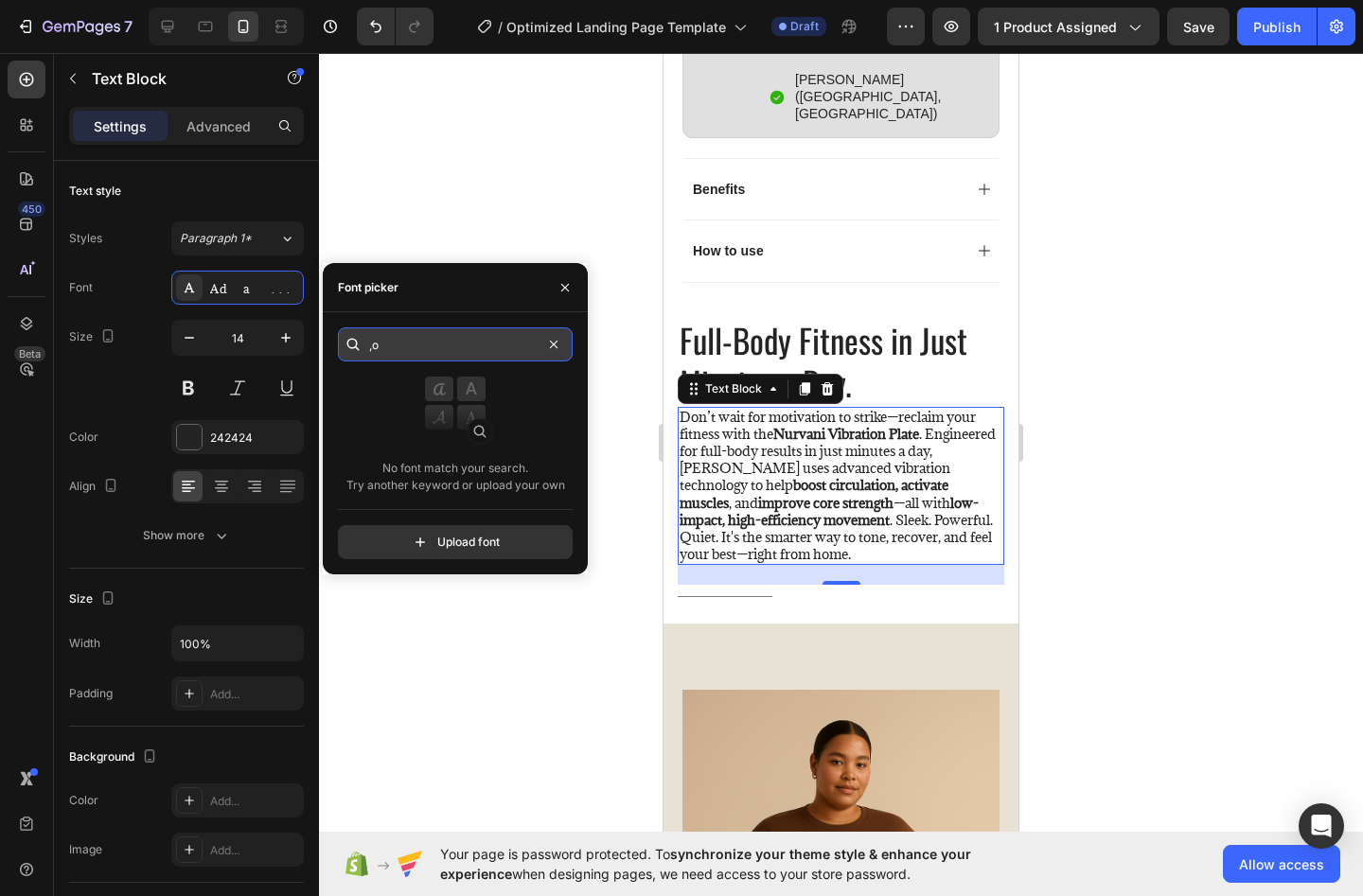
type input ","
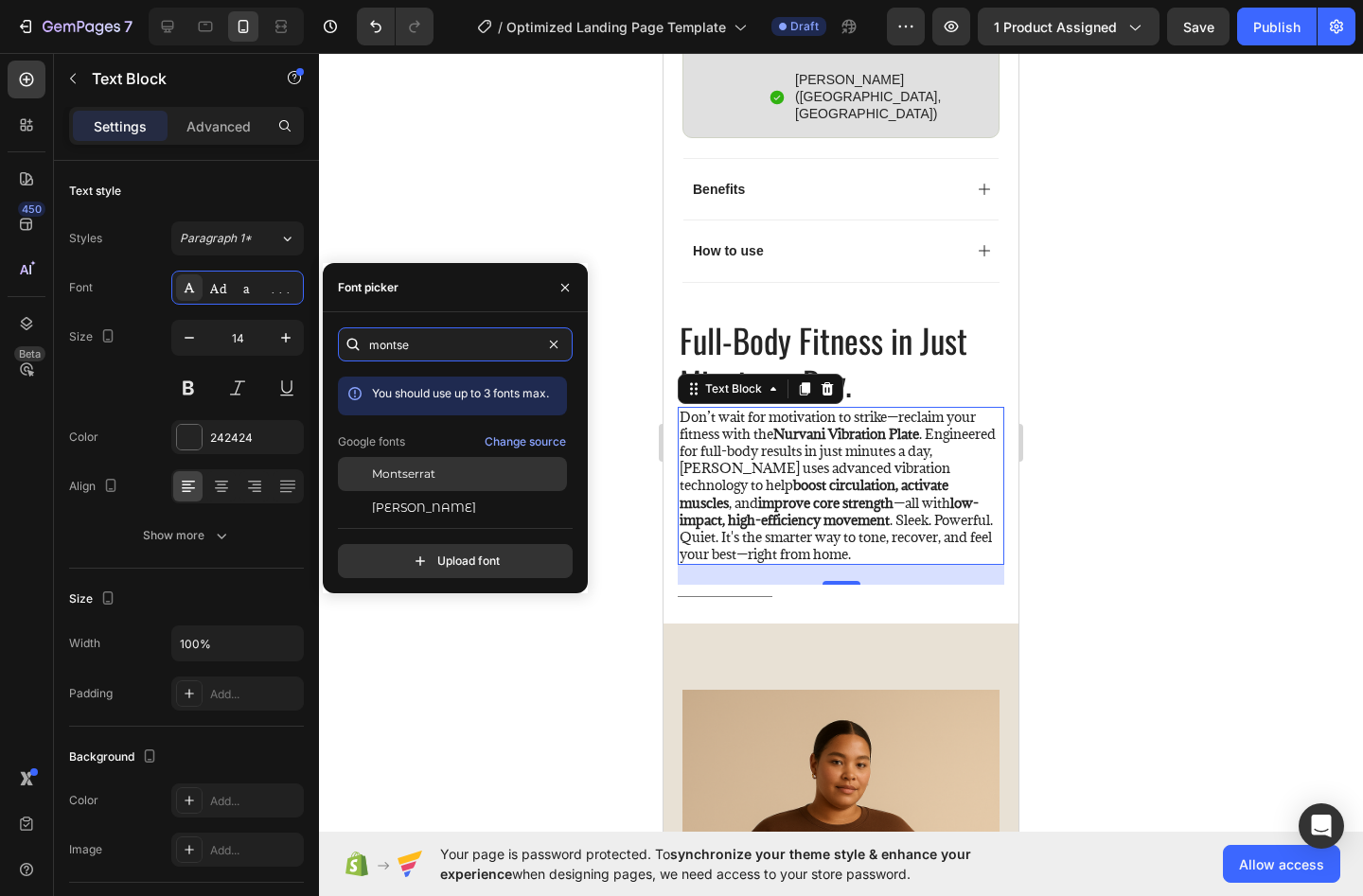
type input "montse"
click at [496, 458] on div "Montserrat" at bounding box center [453, 473] width 229 height 34
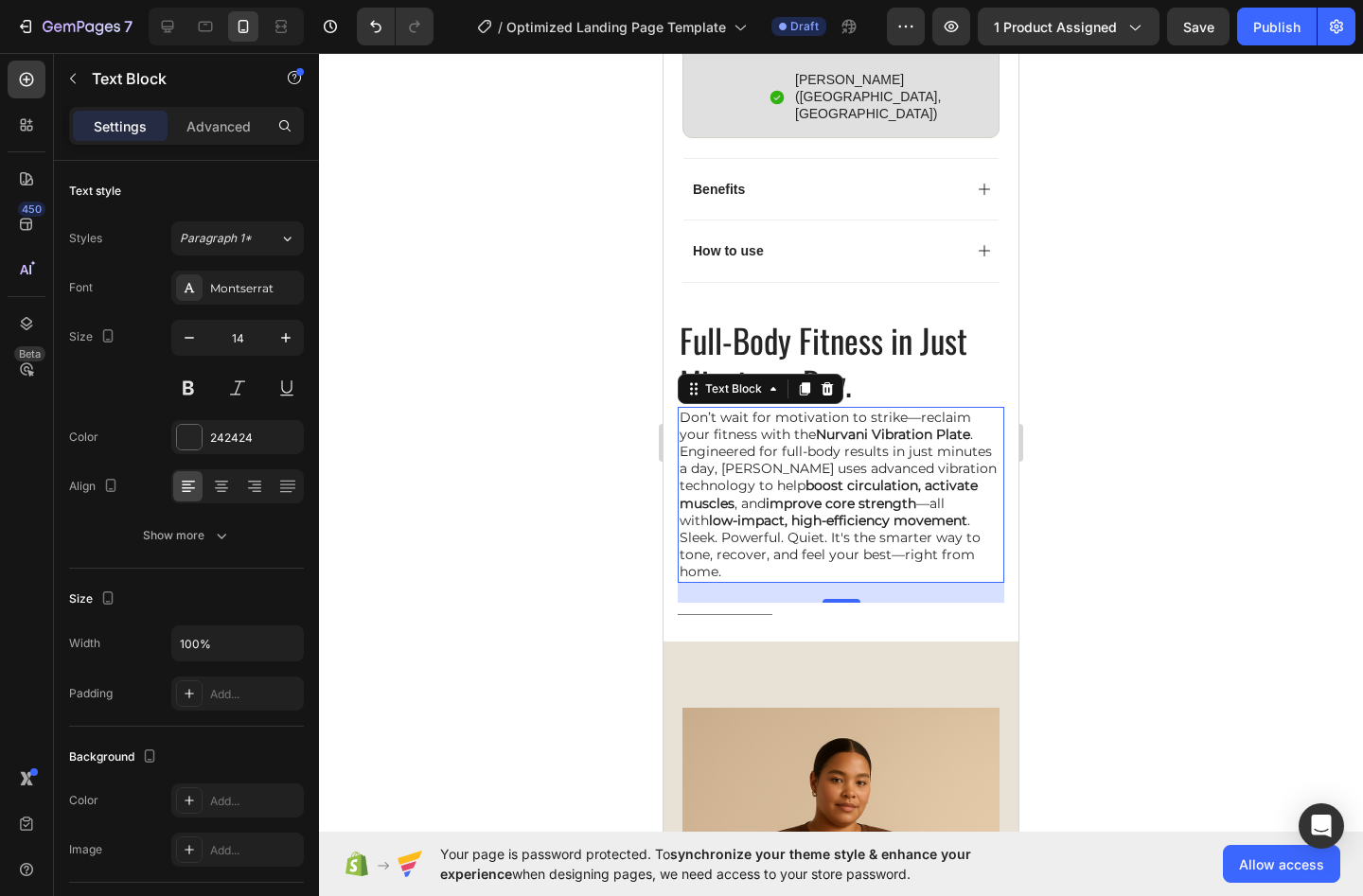
click at [606, 542] on div at bounding box center [840, 474] width 1044 height 843
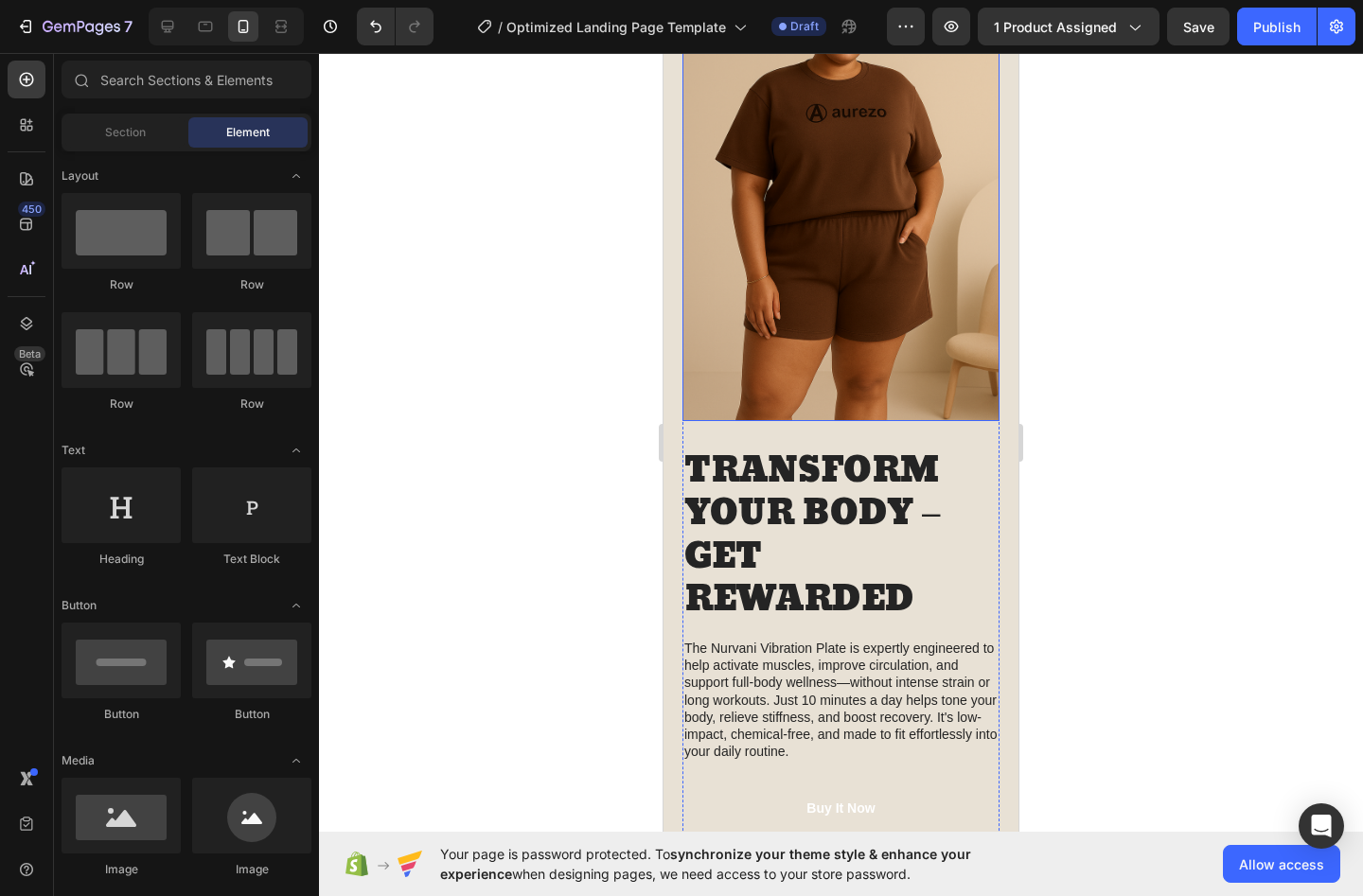
scroll to position [2423, 0]
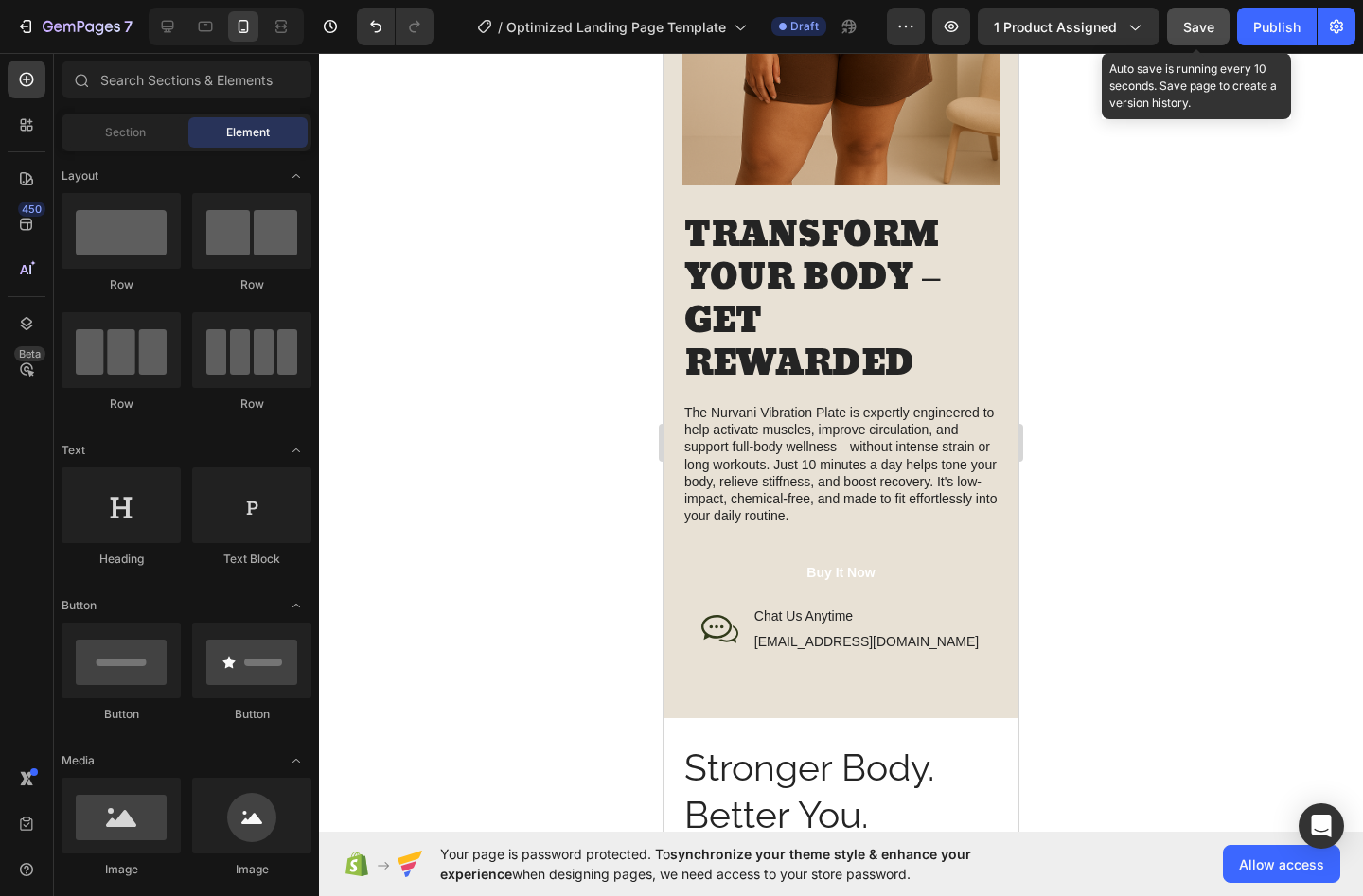
click at [1196, 27] on span "Save" at bounding box center [1199, 26] width 31 height 16
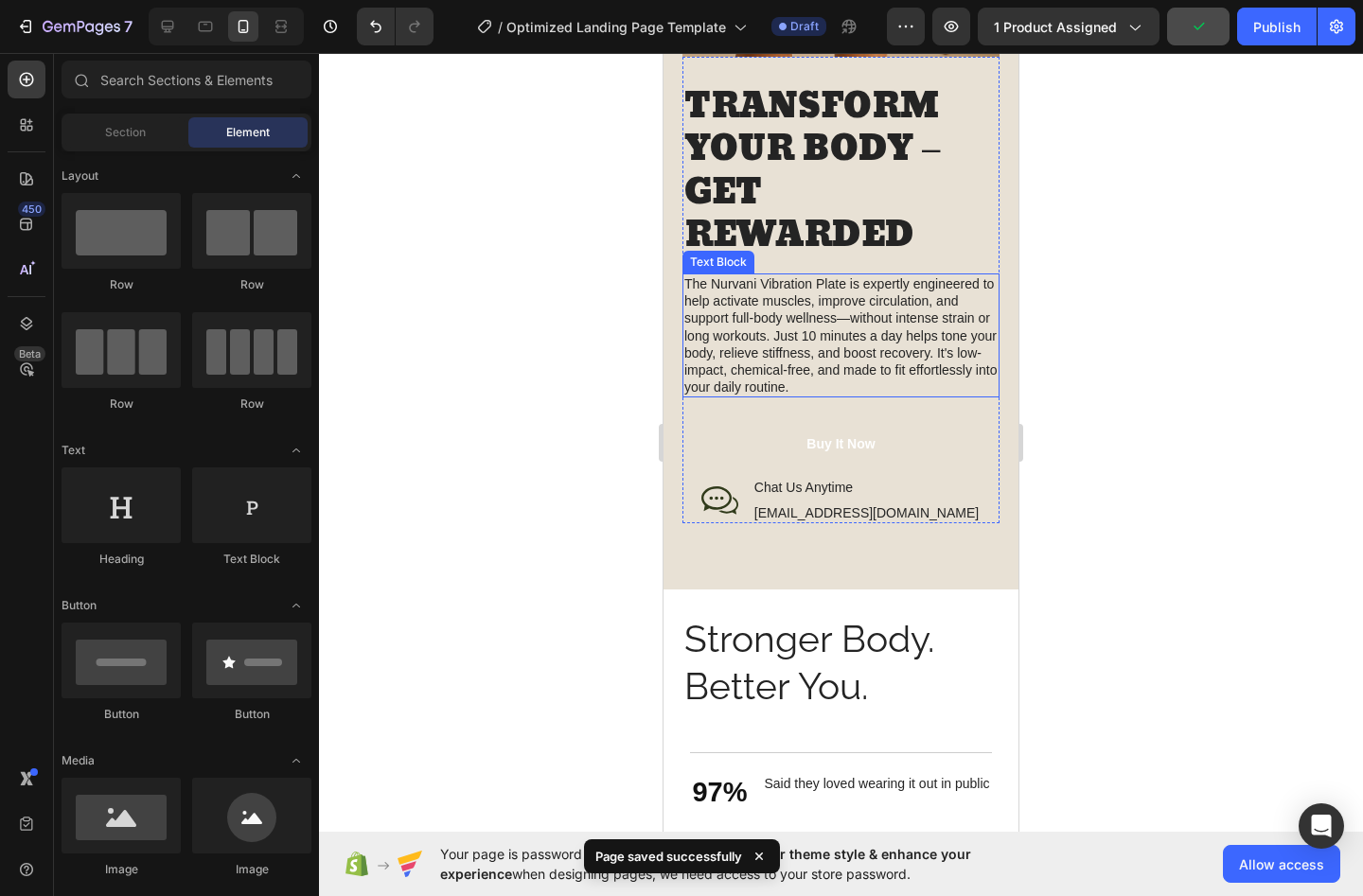
scroll to position [2713, 0]
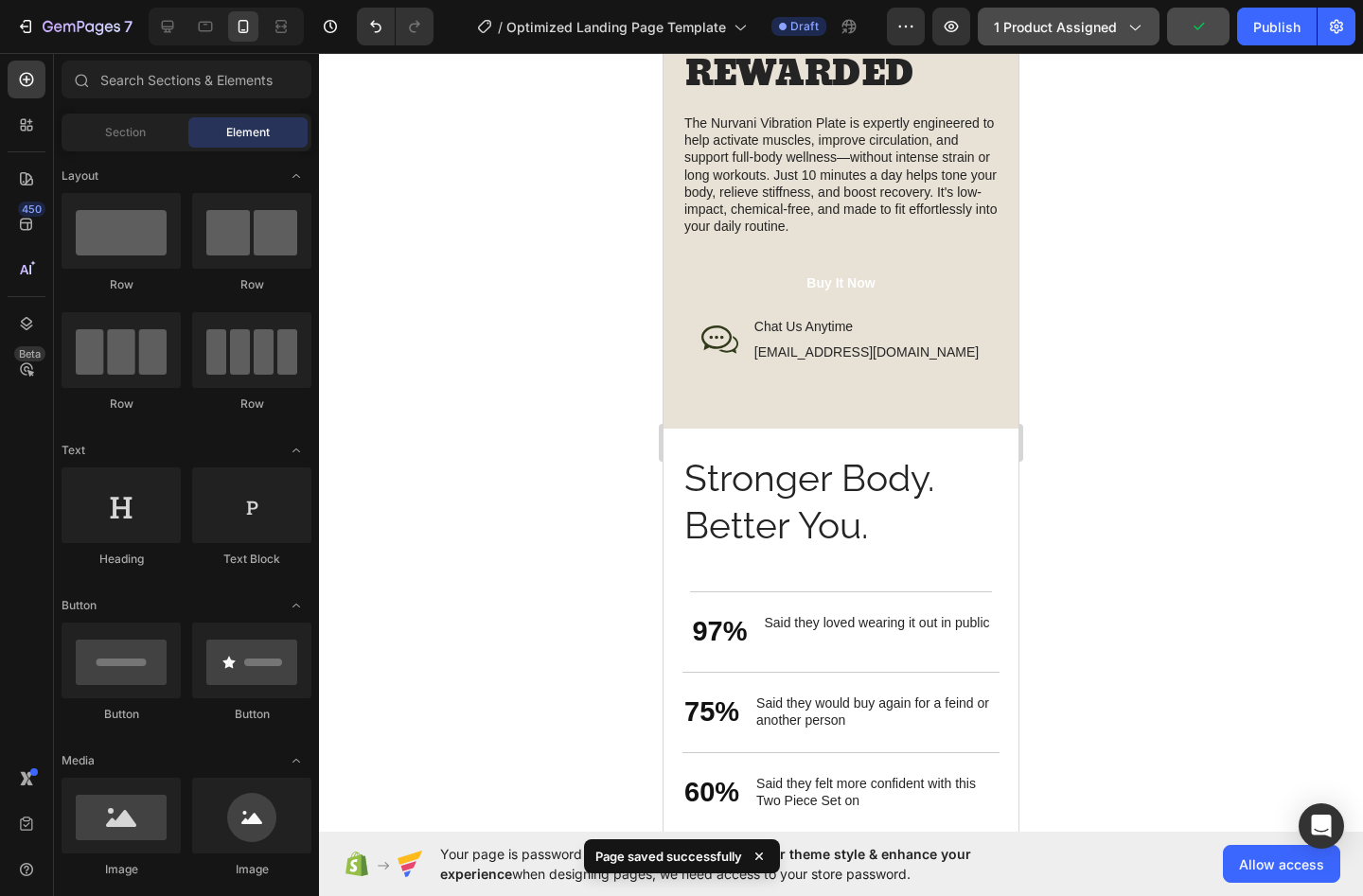
click at [1046, 27] on span "1 product assigned" at bounding box center [1056, 26] width 124 height 20
drag, startPoint x: 503, startPoint y: 248, endPoint x: 567, endPoint y: 248, distance: 64.0
click at [502, 249] on div at bounding box center [840, 474] width 1044 height 843
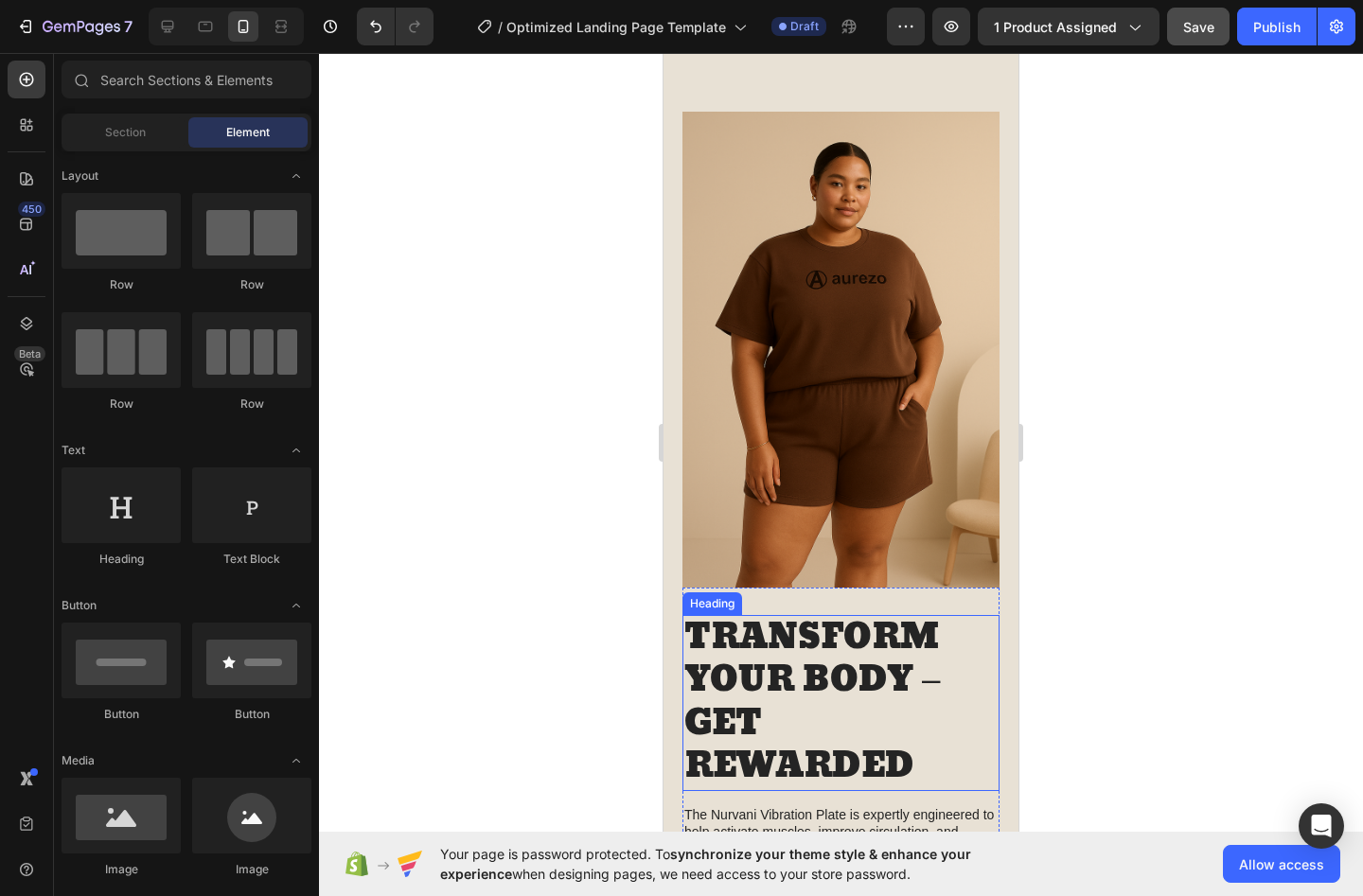
scroll to position [2220, 0]
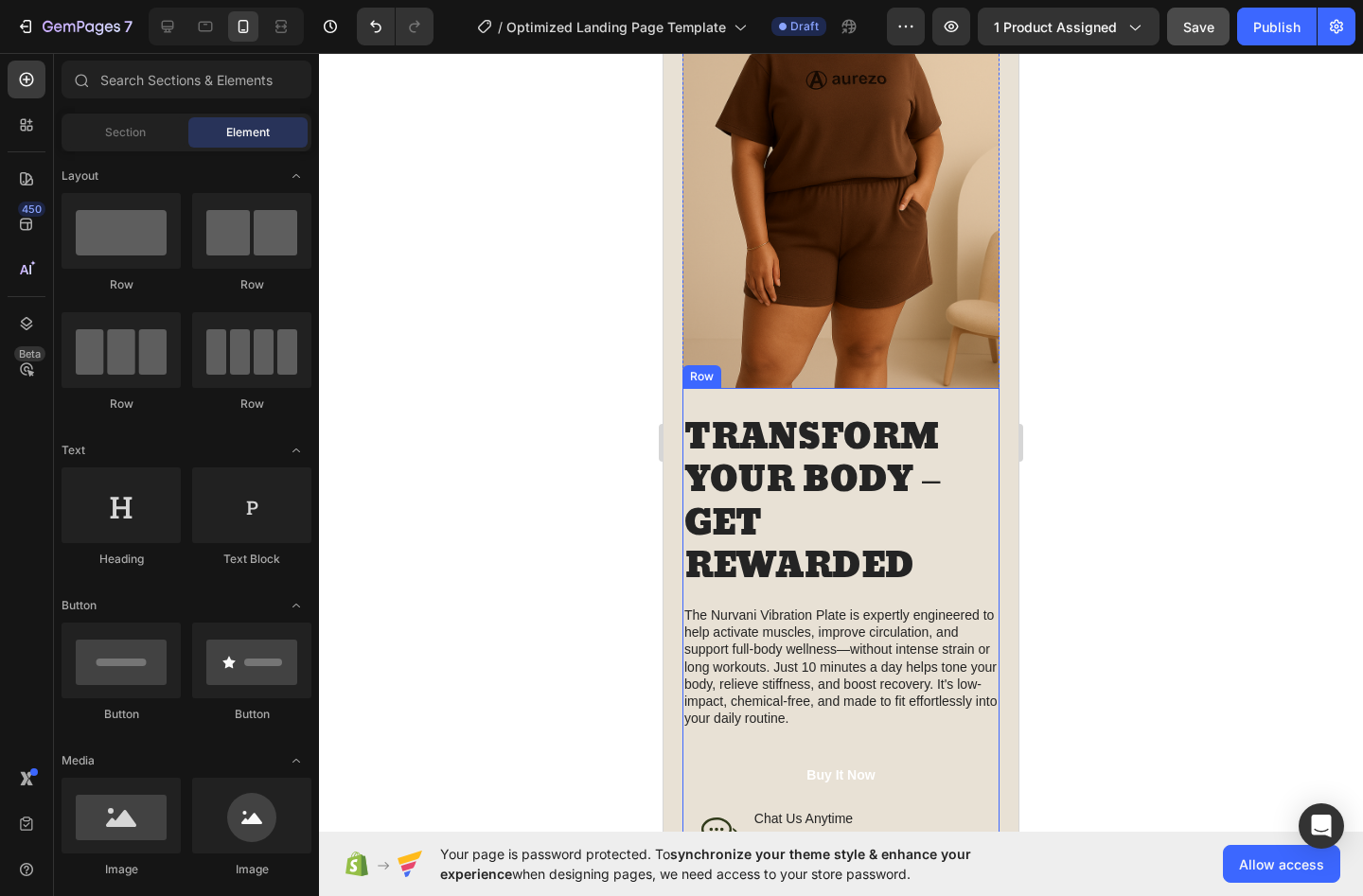
click at [753, 466] on h2 "TRANSFORM YOUR BODY – GET REWARDED" at bounding box center [840, 504] width 317 height 176
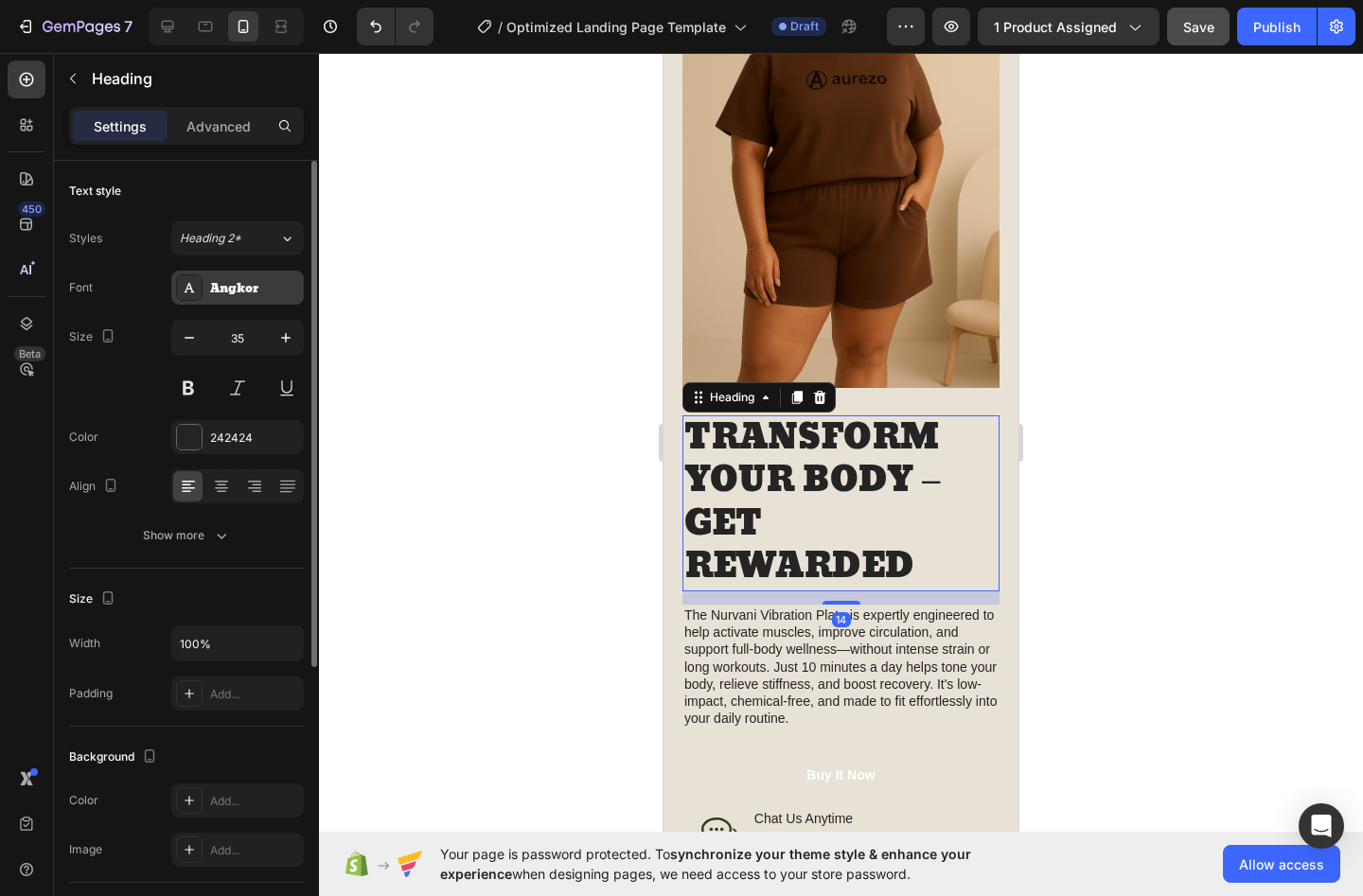
click at [254, 286] on div "Angkor" at bounding box center [254, 288] width 89 height 17
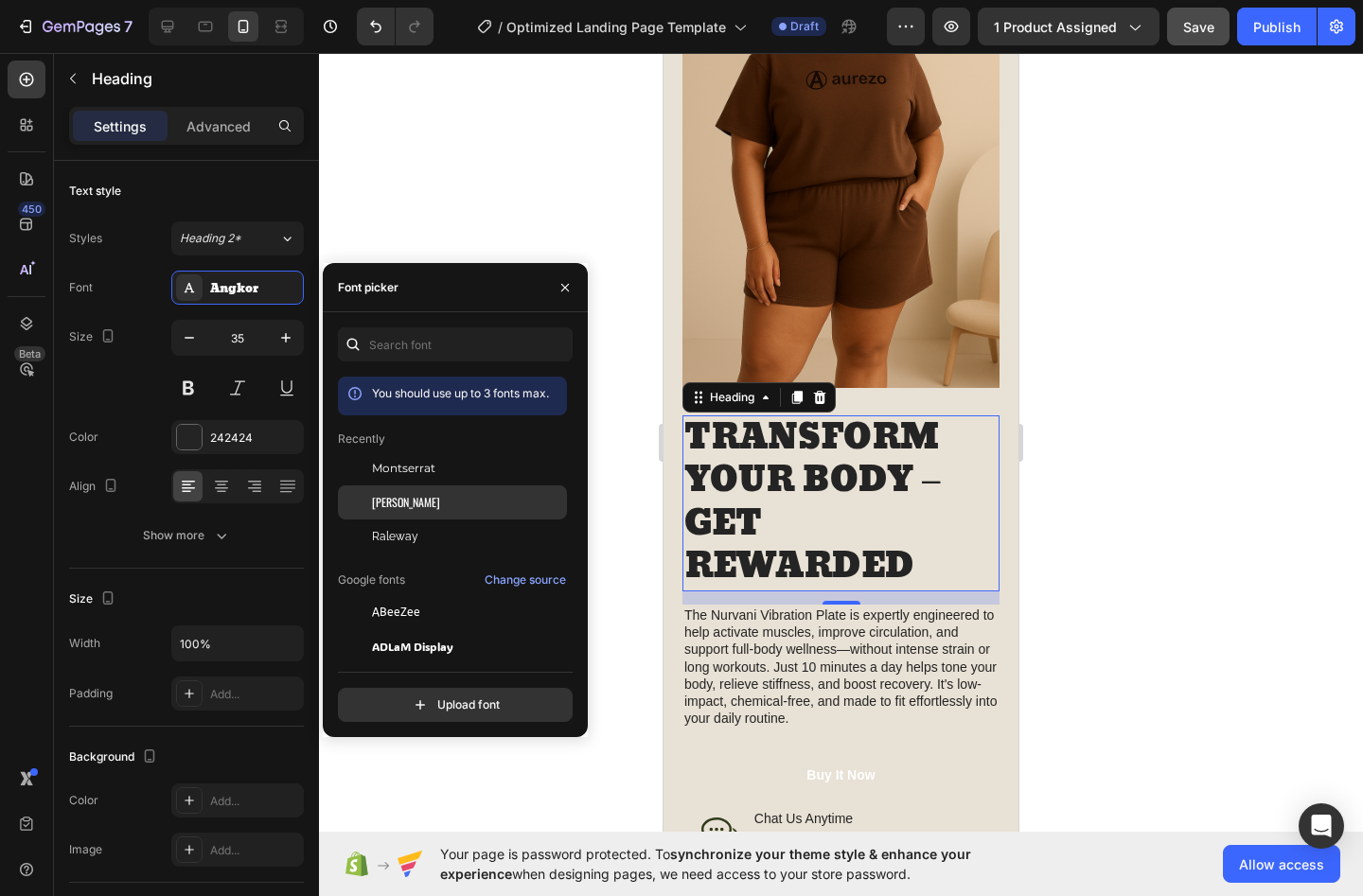
click at [409, 510] on div "[PERSON_NAME]" at bounding box center [467, 502] width 191 height 17
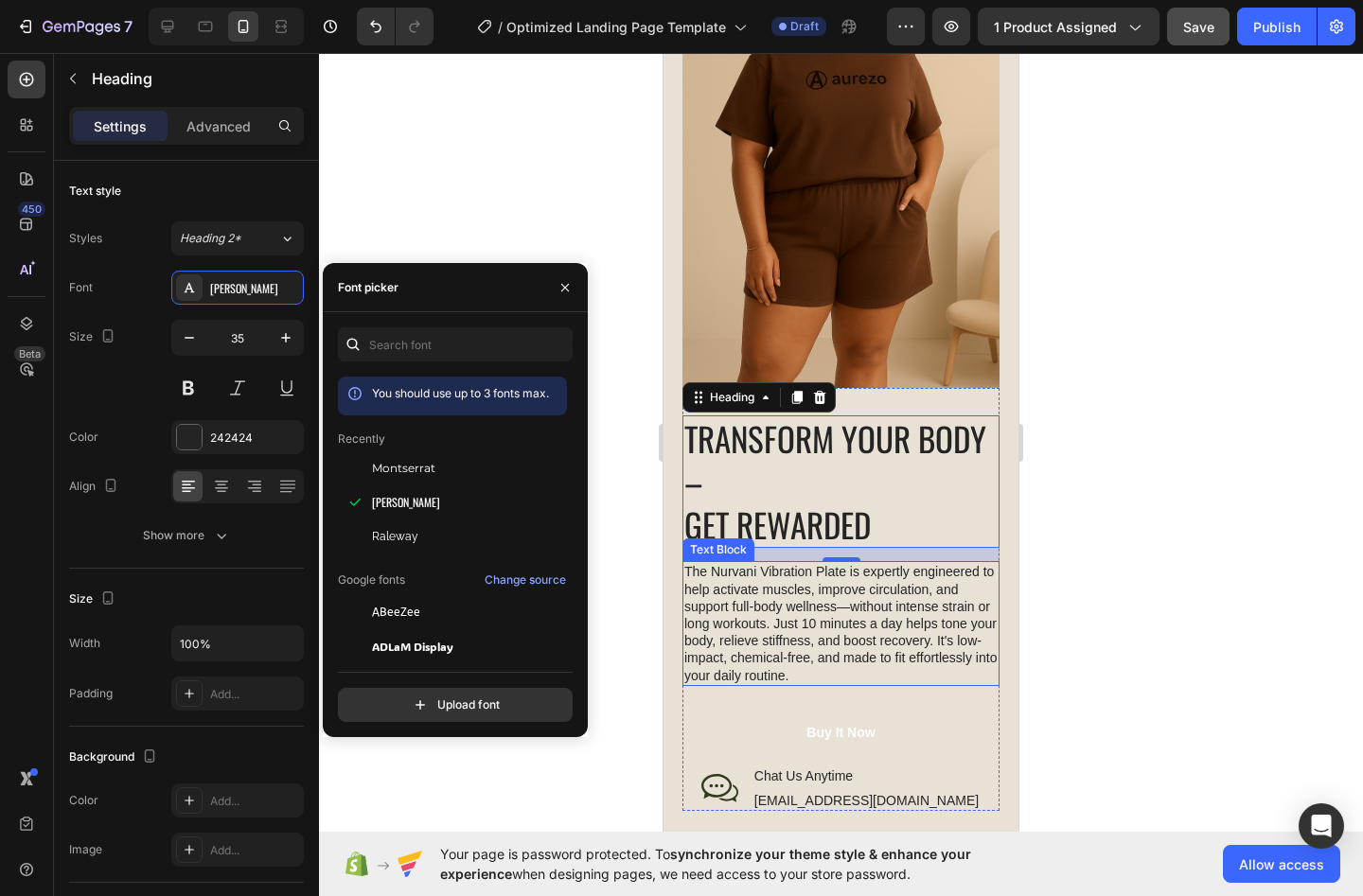
click at [763, 604] on p "The Nurvani Vibration Plate is expertly engineered to help activate muscles, im…" at bounding box center [841, 622] width 314 height 121
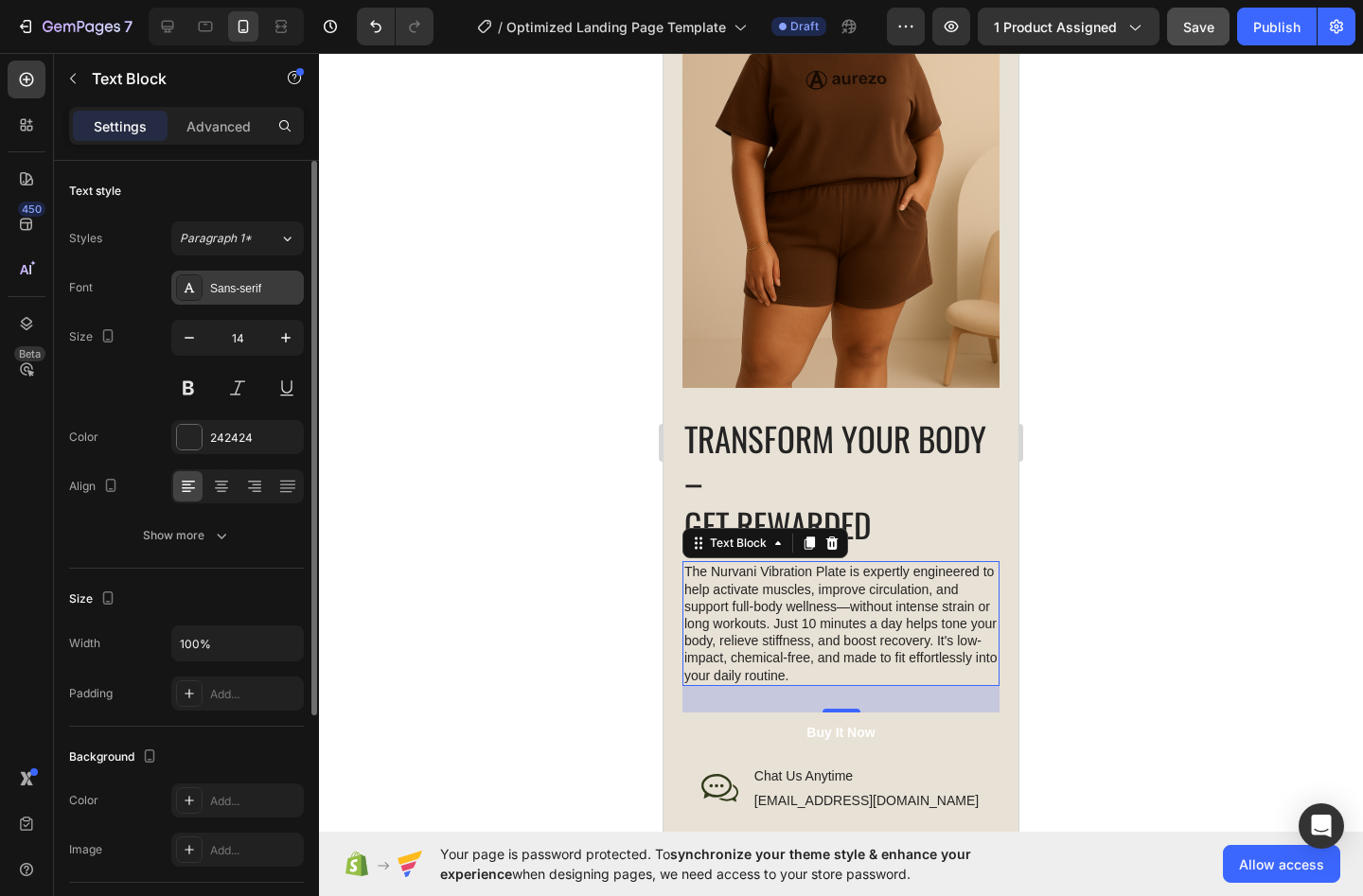
click at [257, 289] on div "Sans-serif" at bounding box center [254, 288] width 89 height 17
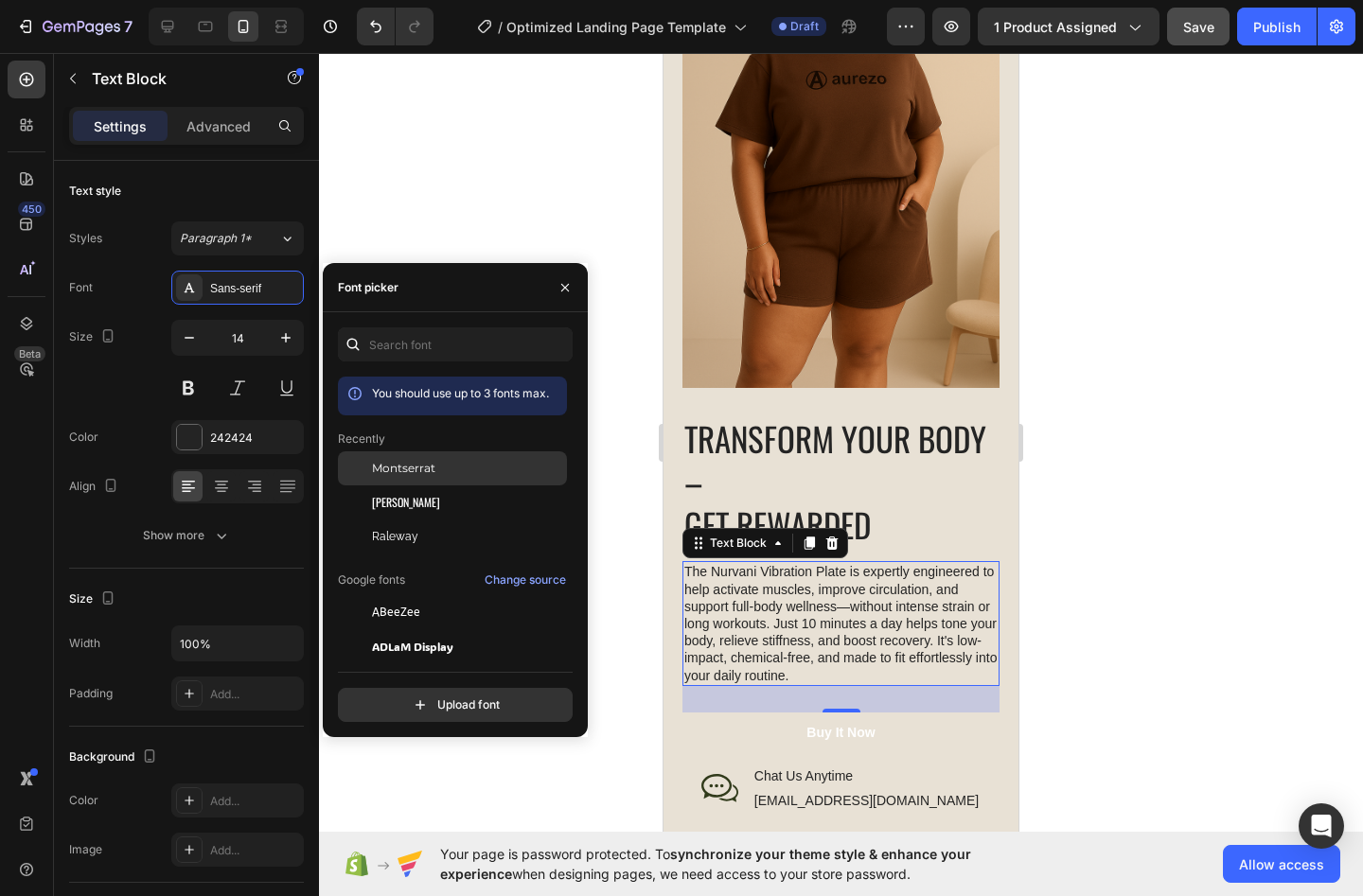
click at [434, 473] on span "Montserrat" at bounding box center [403, 468] width 64 height 17
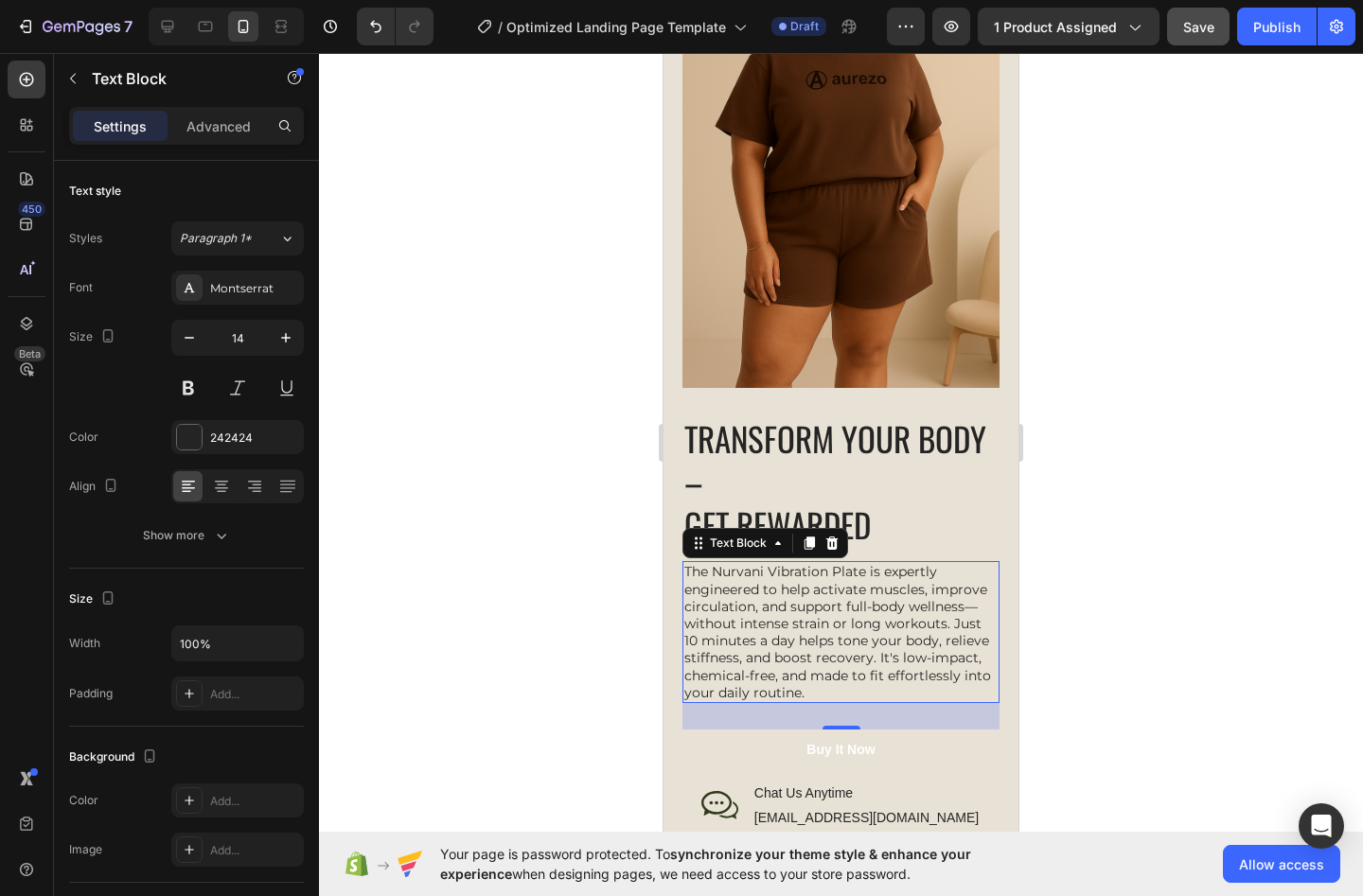
click at [1112, 593] on div at bounding box center [840, 474] width 1044 height 843
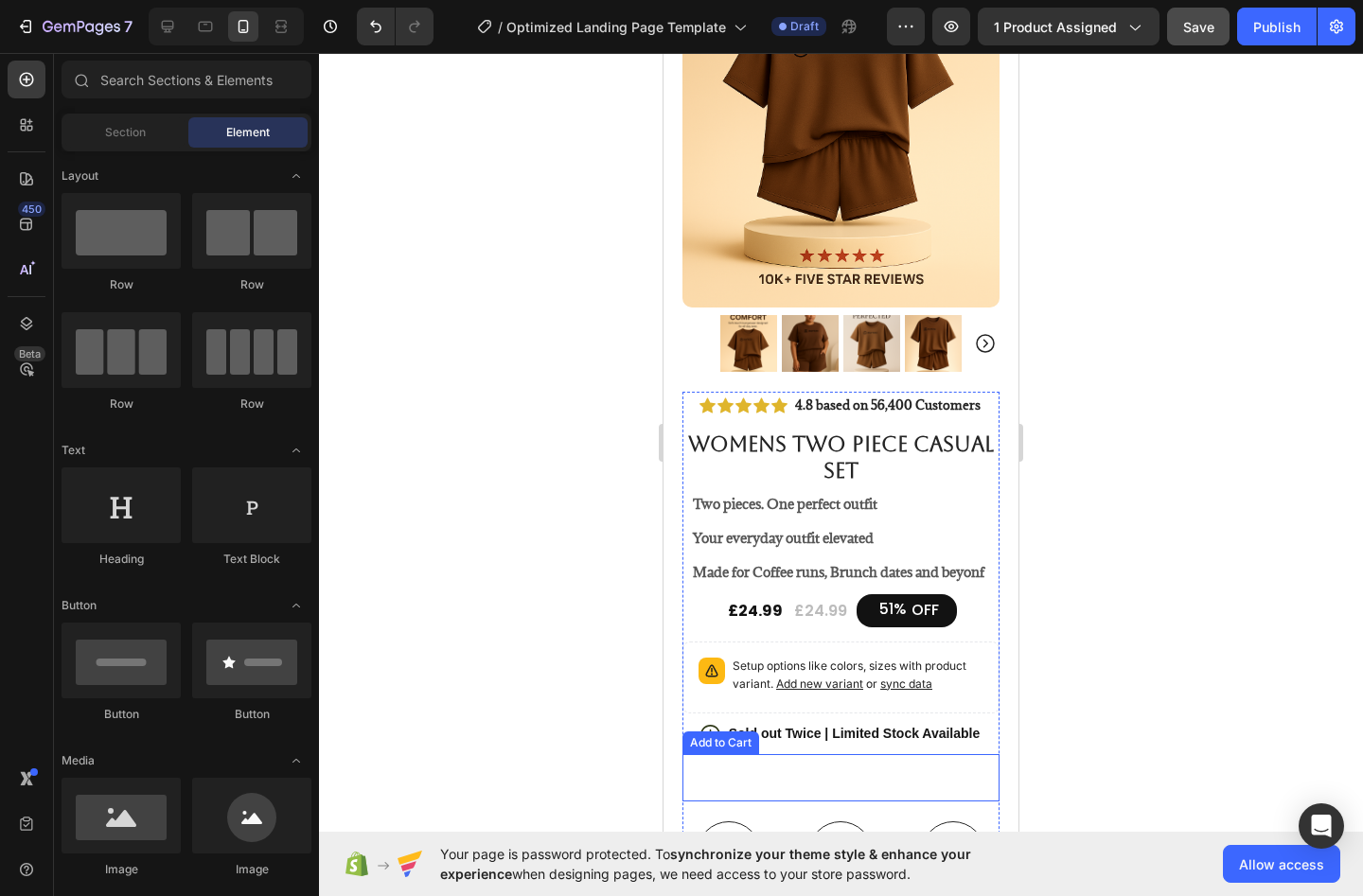
scroll to position [289, 0]
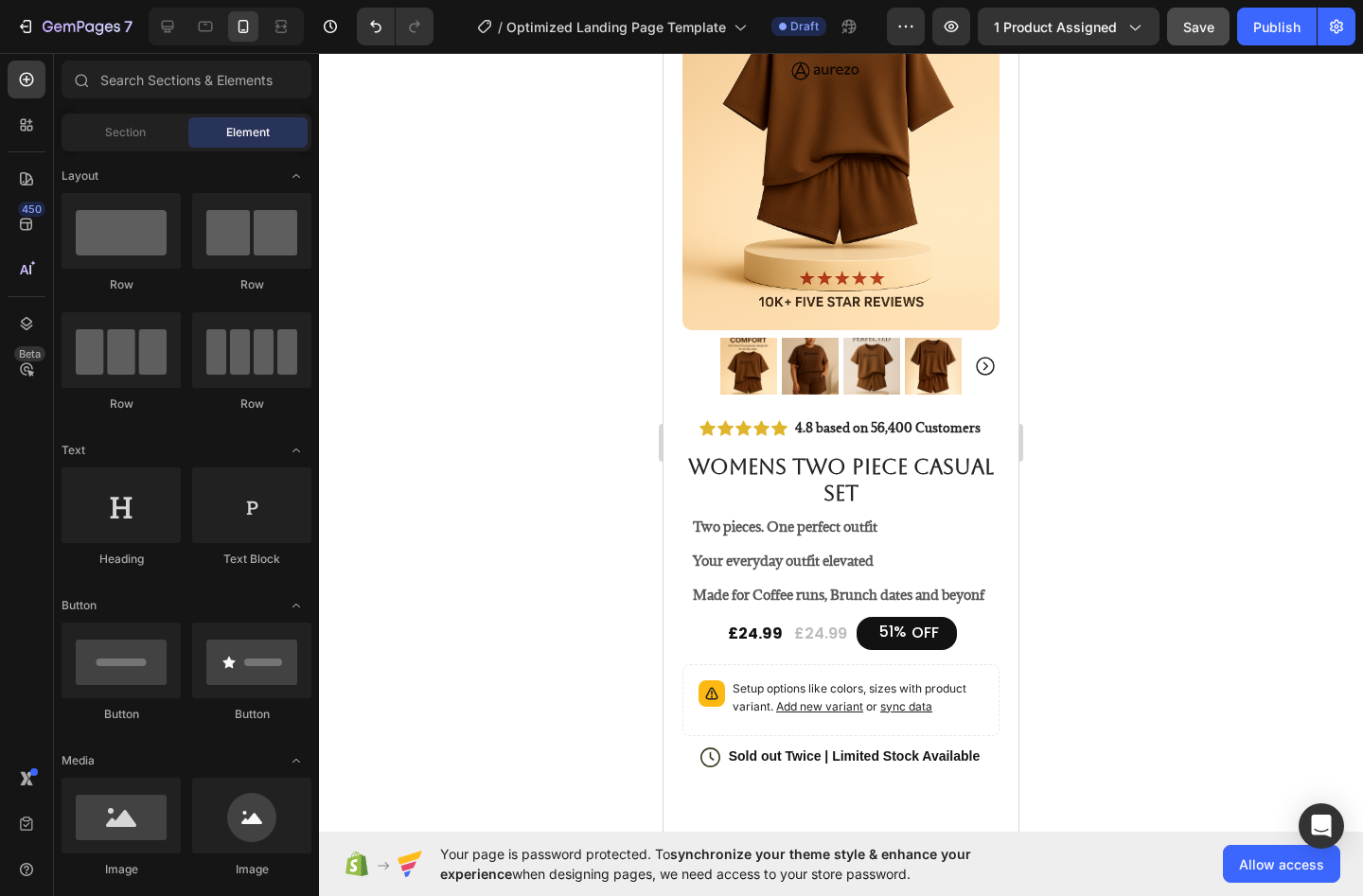
click at [1178, 41] on button "Save" at bounding box center [1198, 26] width 63 height 38
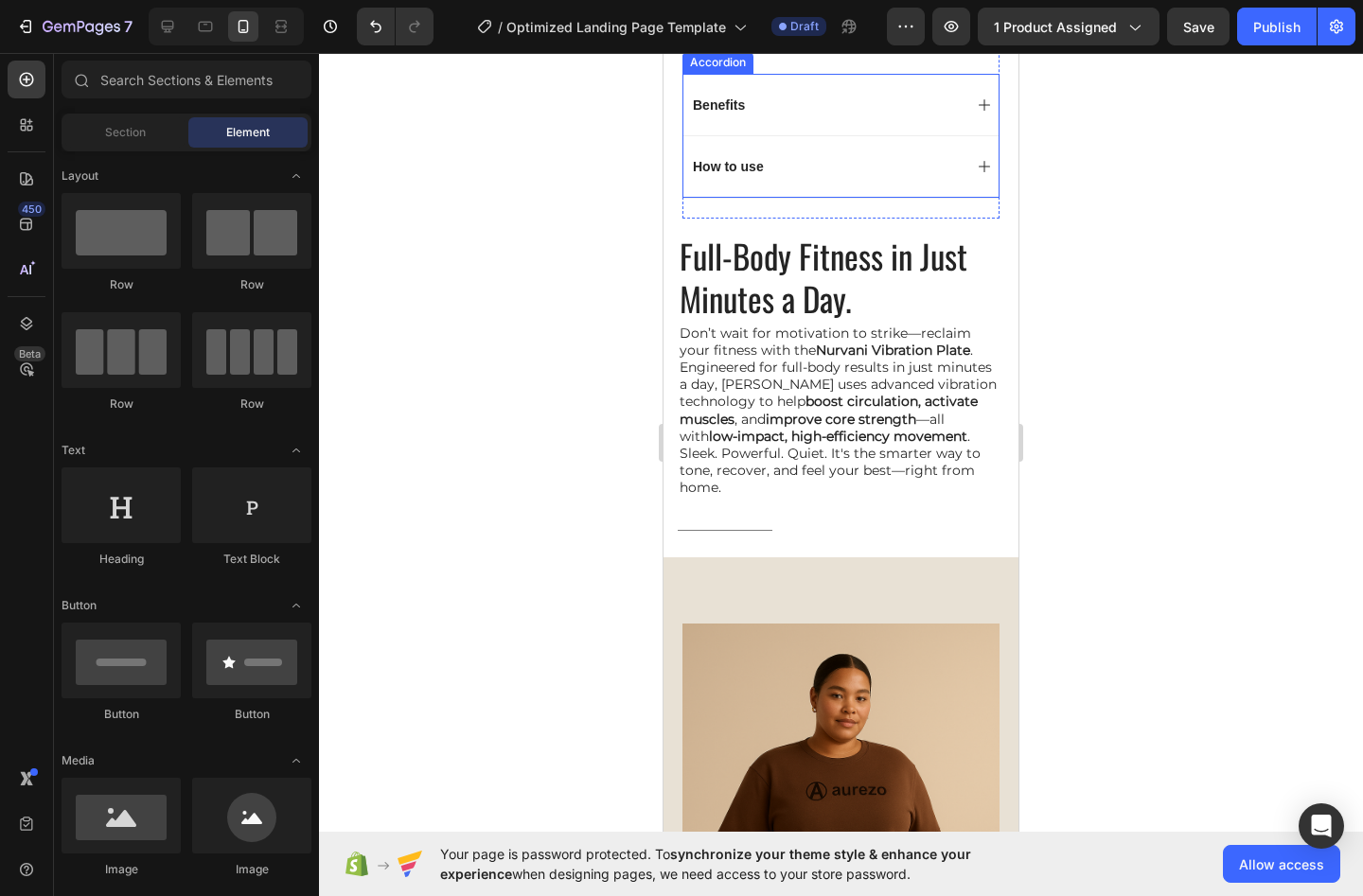
scroll to position [1545, 0]
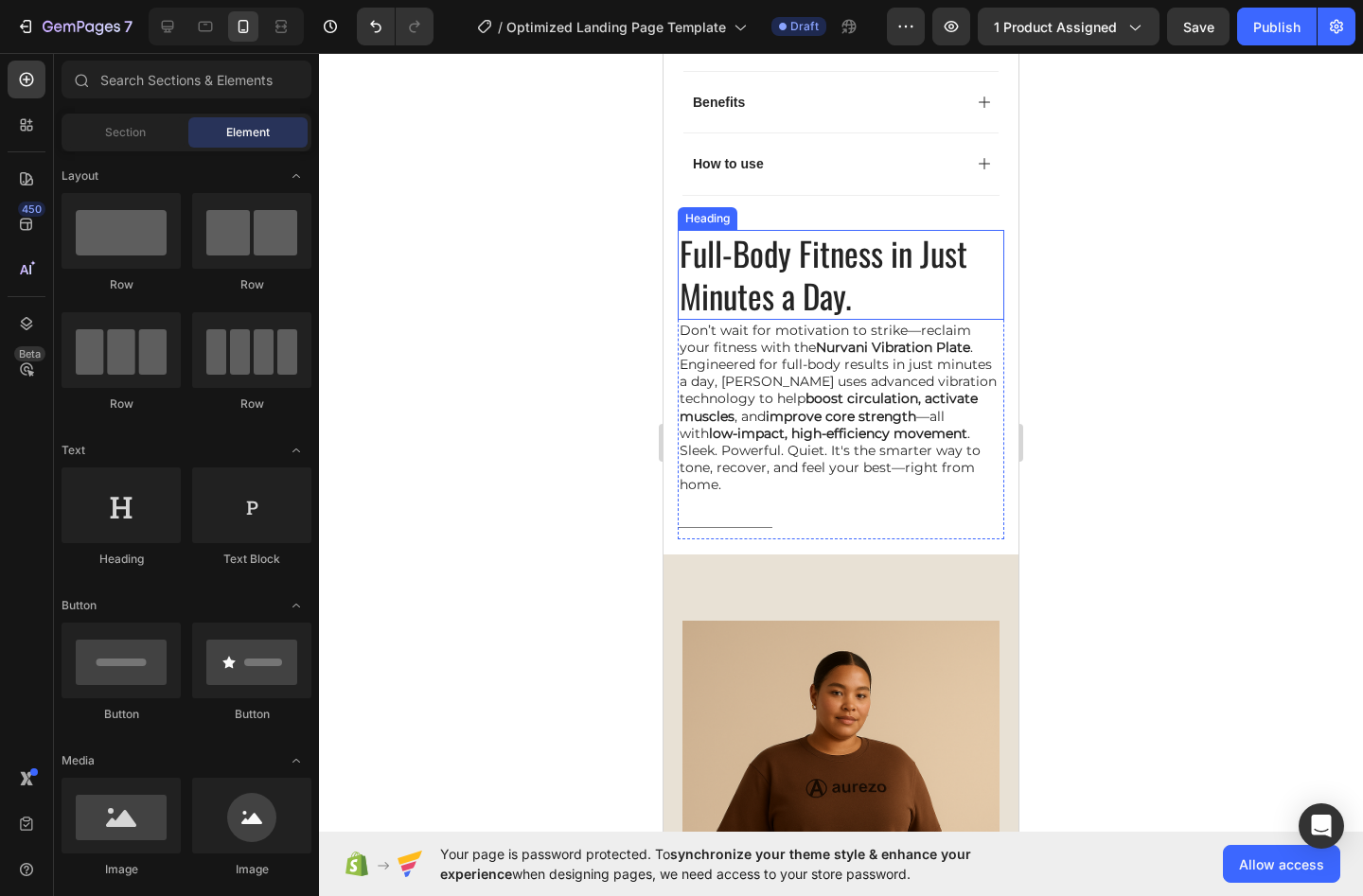
click at [776, 253] on h2 "Full-Body Fitness in Just Minutes a Day." at bounding box center [840, 275] width 327 height 90
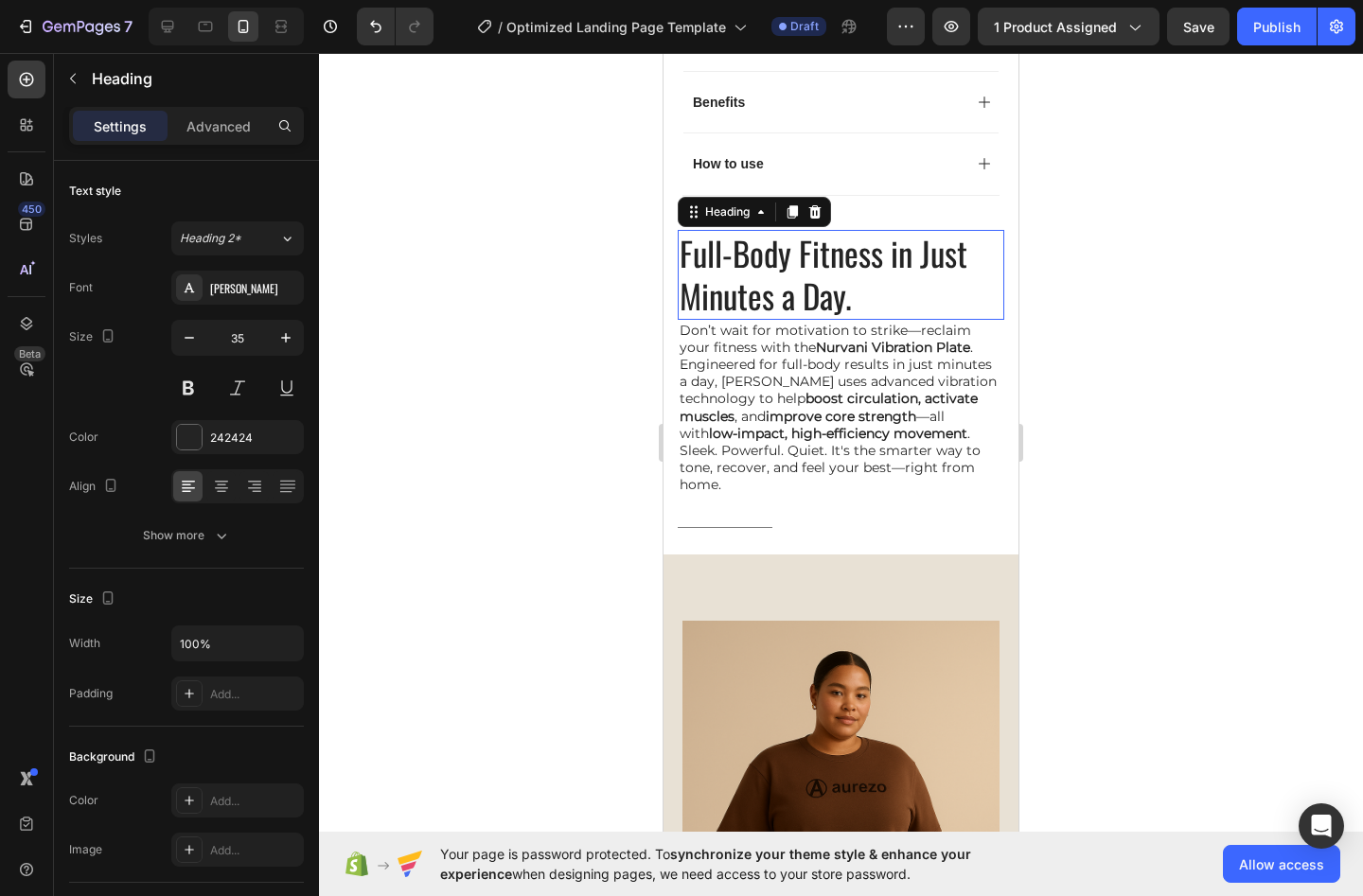
click at [776, 253] on h2 "Full-Body Fitness in Just Minutes a Day." at bounding box center [840, 275] width 327 height 90
click at [887, 295] on p "Full-Body Fitness in Just Minutes a Day." at bounding box center [840, 275] width 323 height 86
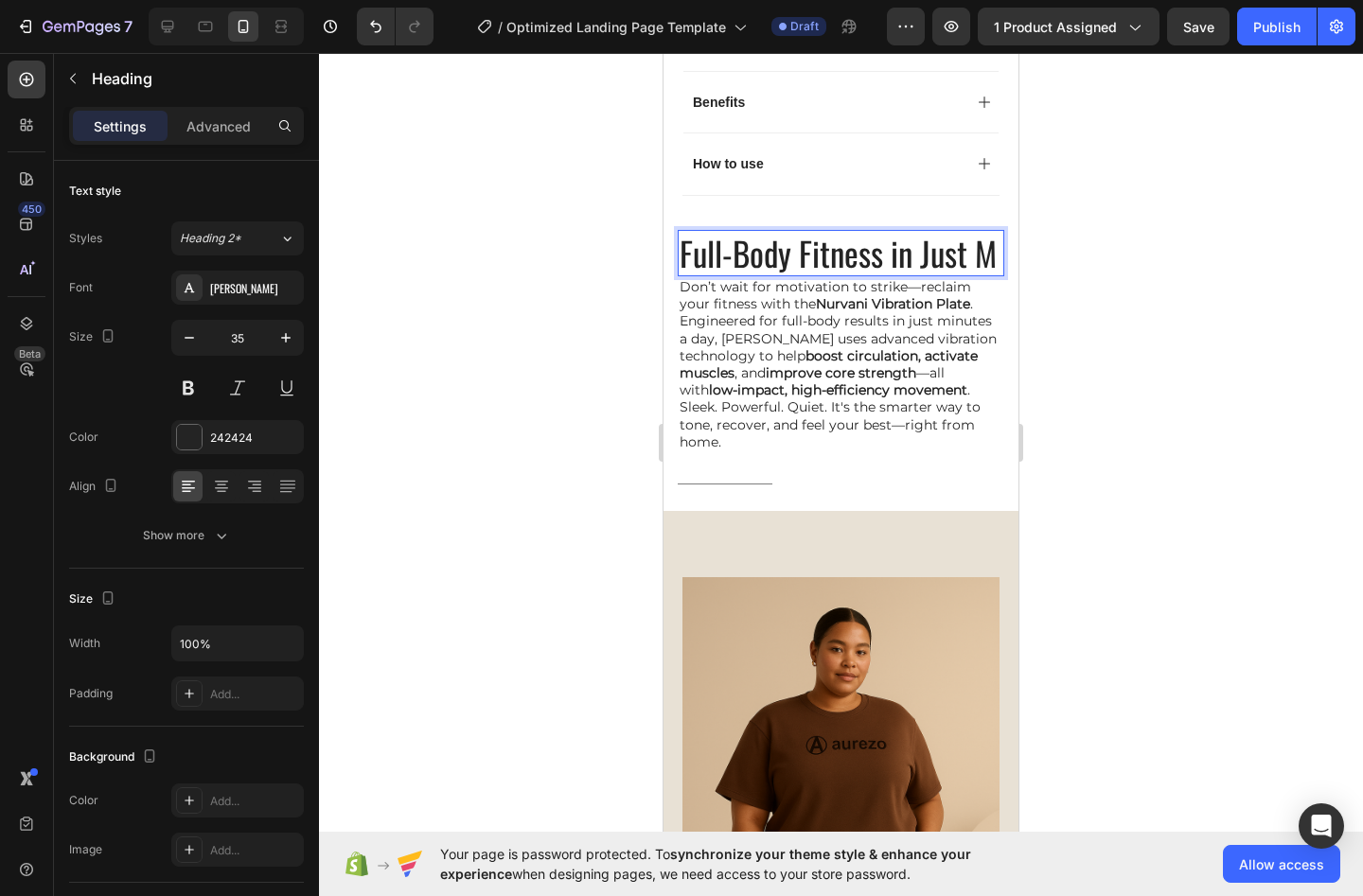
scroll to position [0, 0]
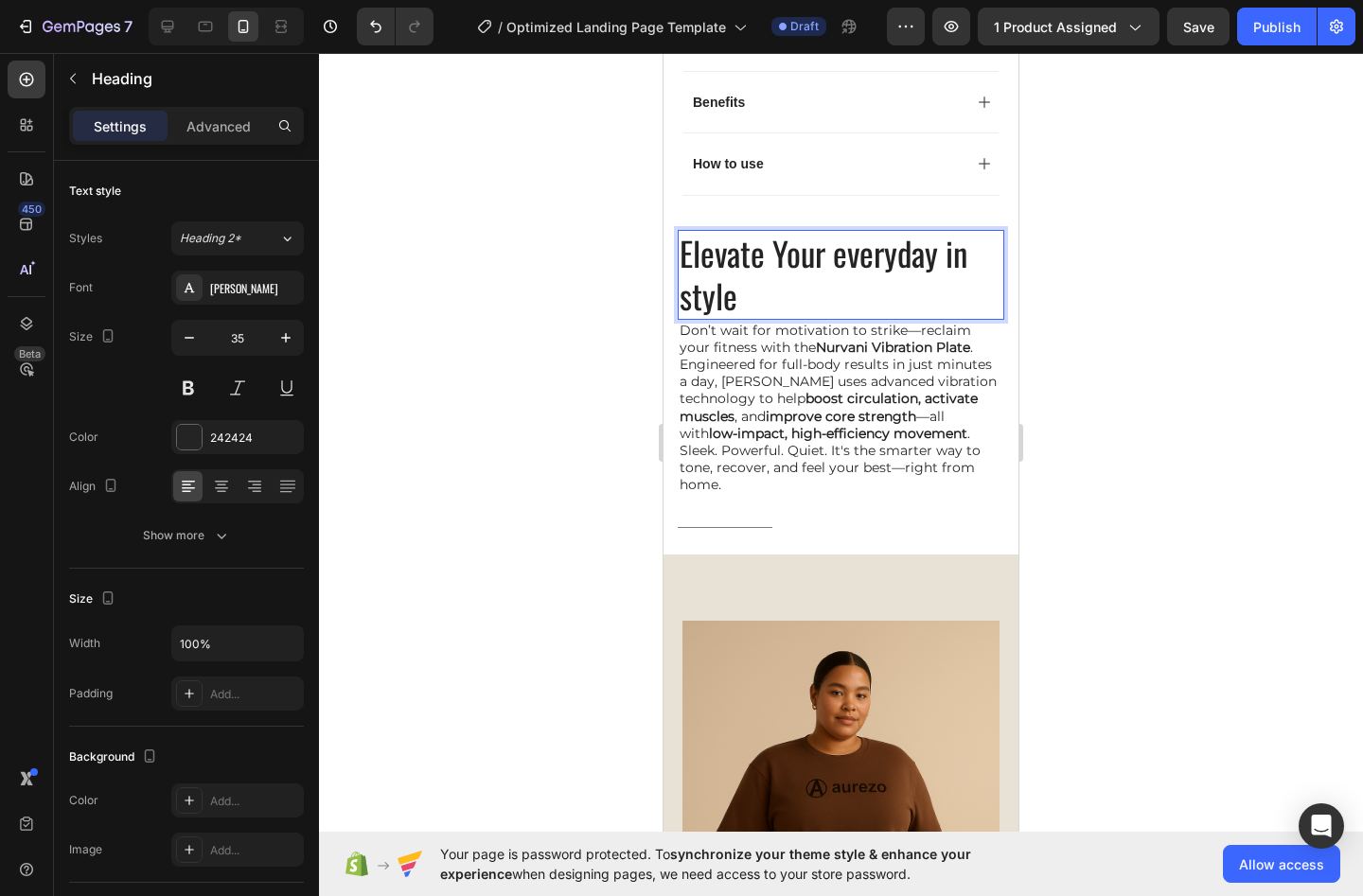
click at [702, 283] on p "Elevate Your everyday in style" at bounding box center [840, 275] width 323 height 86
click at [689, 284] on p "Elevate Your everyday in style" at bounding box center [840, 275] width 323 height 86
click at [847, 248] on p "Elevate Your everyday in Style" at bounding box center [840, 275] width 323 height 86
click at [784, 323] on p "Don’t wait for motivation to strike—reclaim your fitness with the Nurvani Vibra…" at bounding box center [840, 408] width 323 height 173
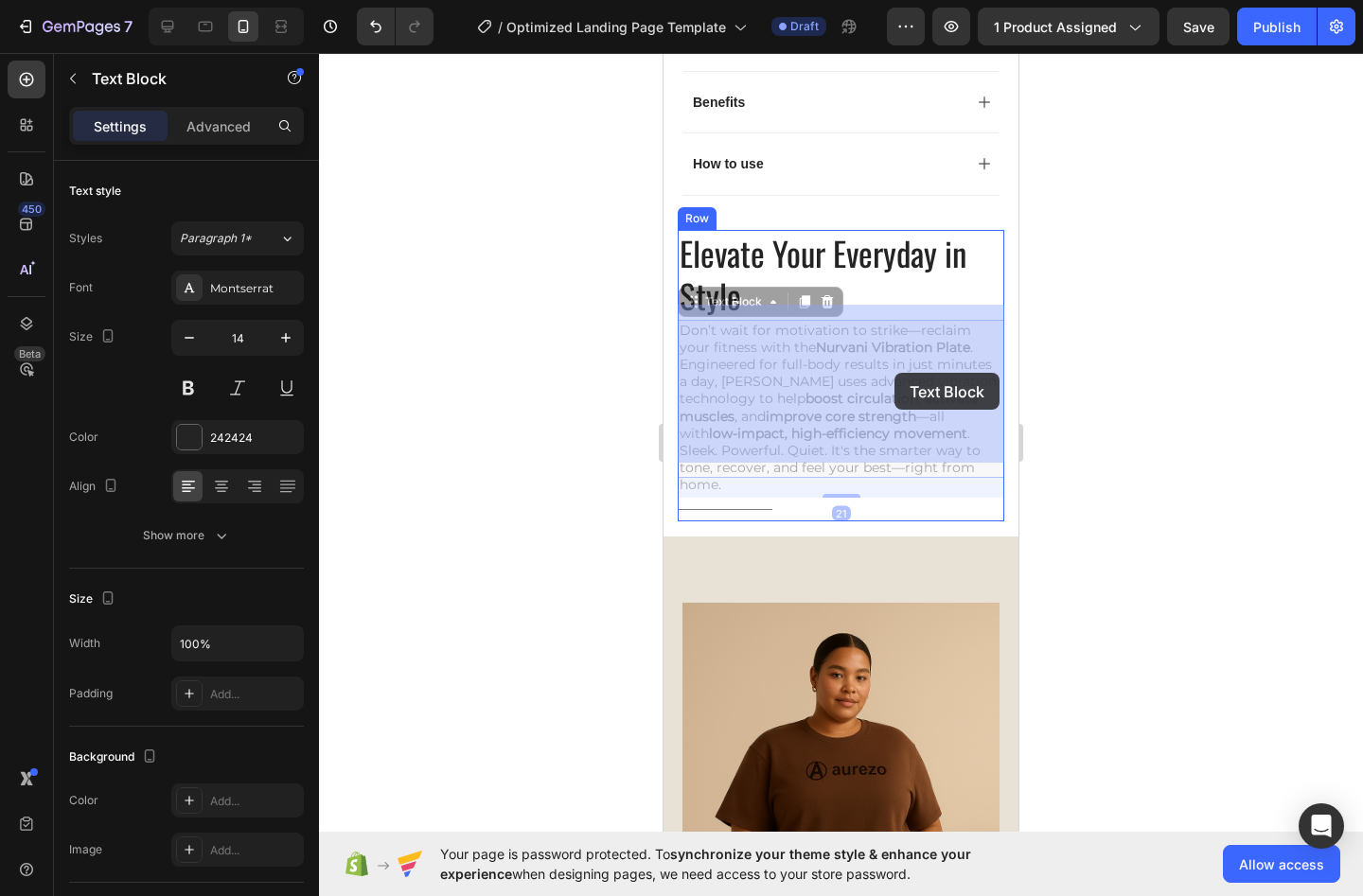
drag, startPoint x: 893, startPoint y: 358, endPoint x: 894, endPoint y: 373, distance: 15.0
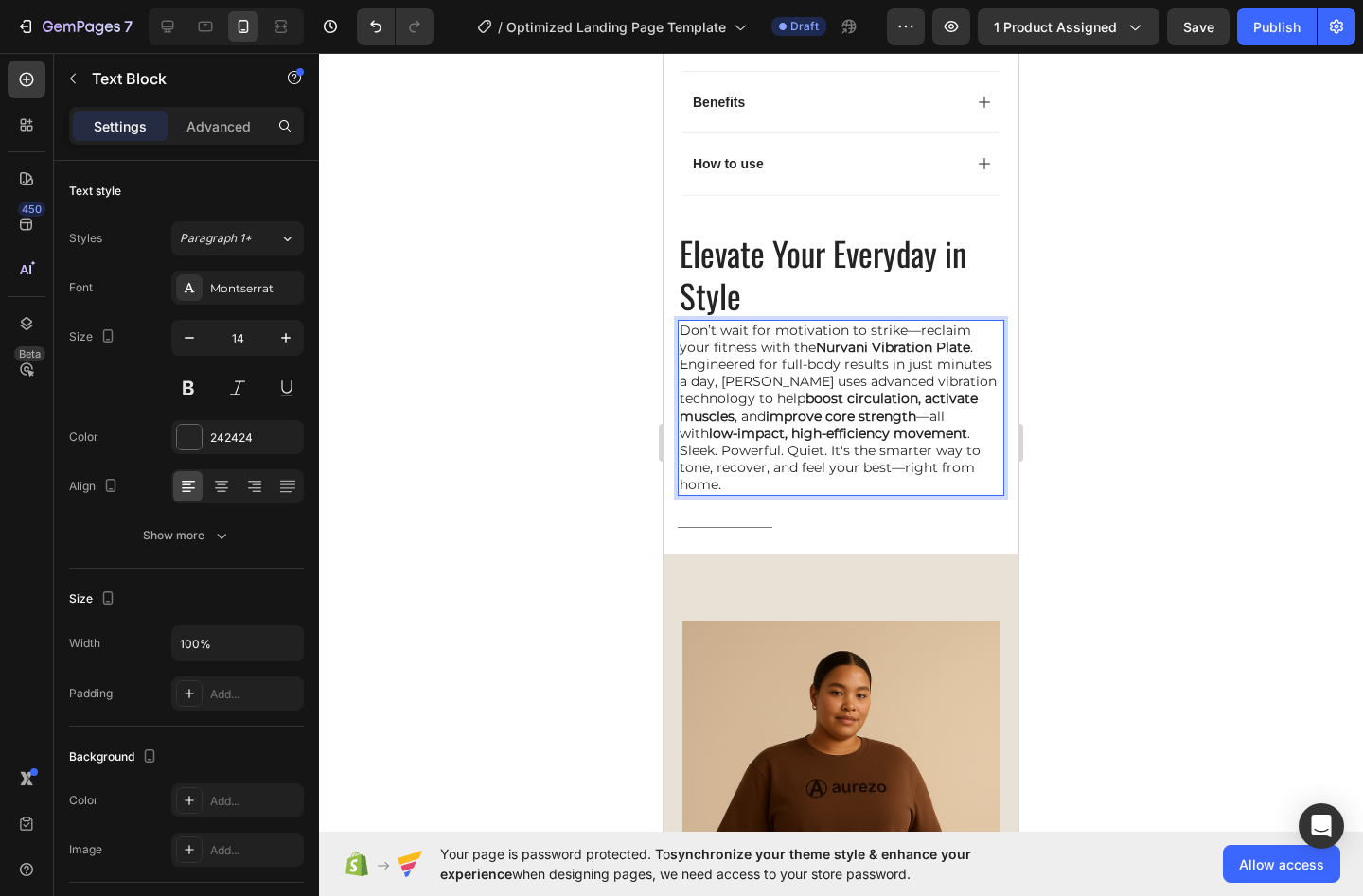
click at [834, 339] on strong "Nurvani Vibration Plate" at bounding box center [892, 347] width 154 height 17
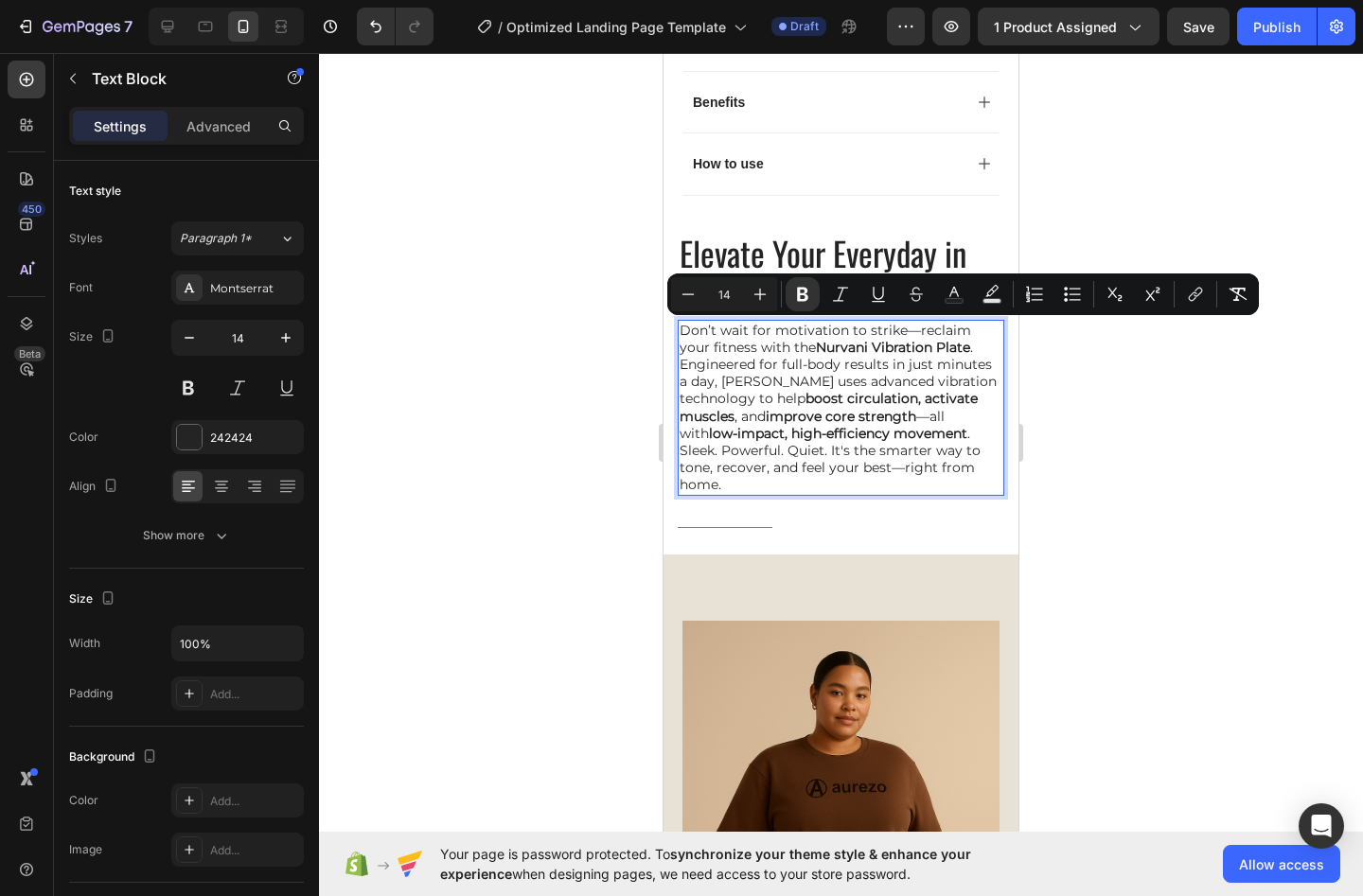
click at [834, 339] on strong "Nurvani Vibration Plate" at bounding box center [892, 347] width 154 height 17
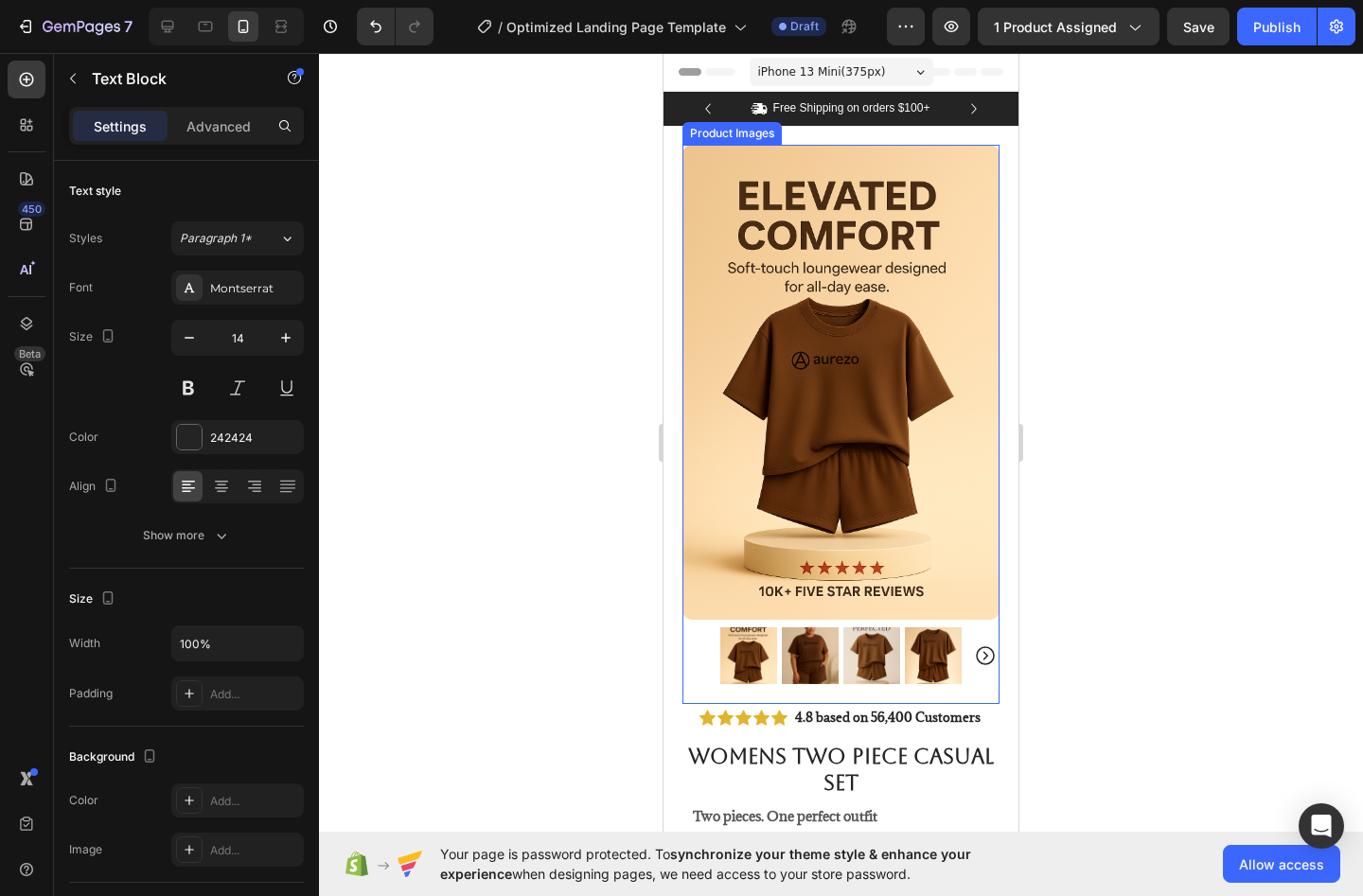
click at [758, 337] on img at bounding box center [840, 383] width 317 height 476
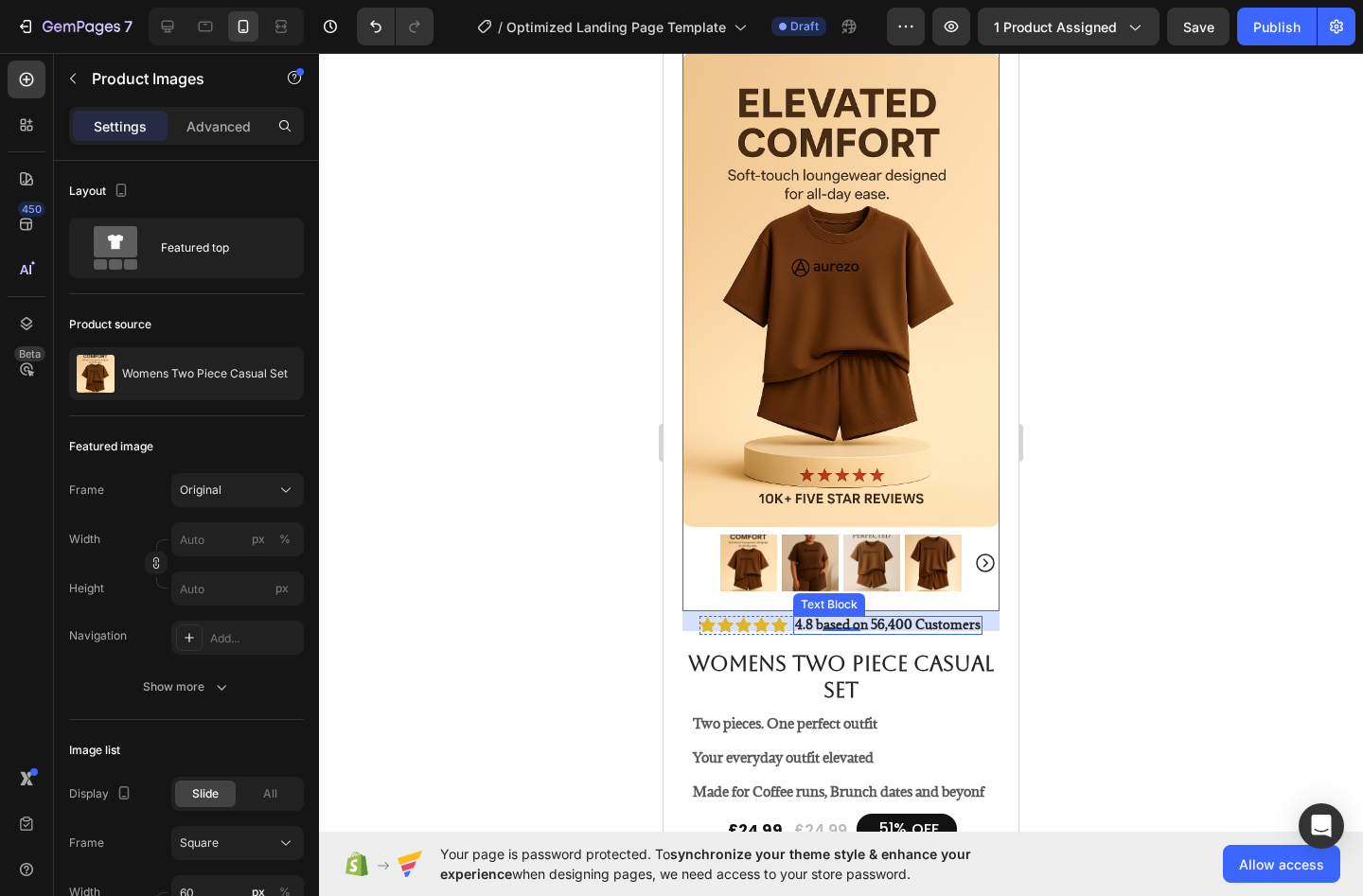
scroll to position [96, 0]
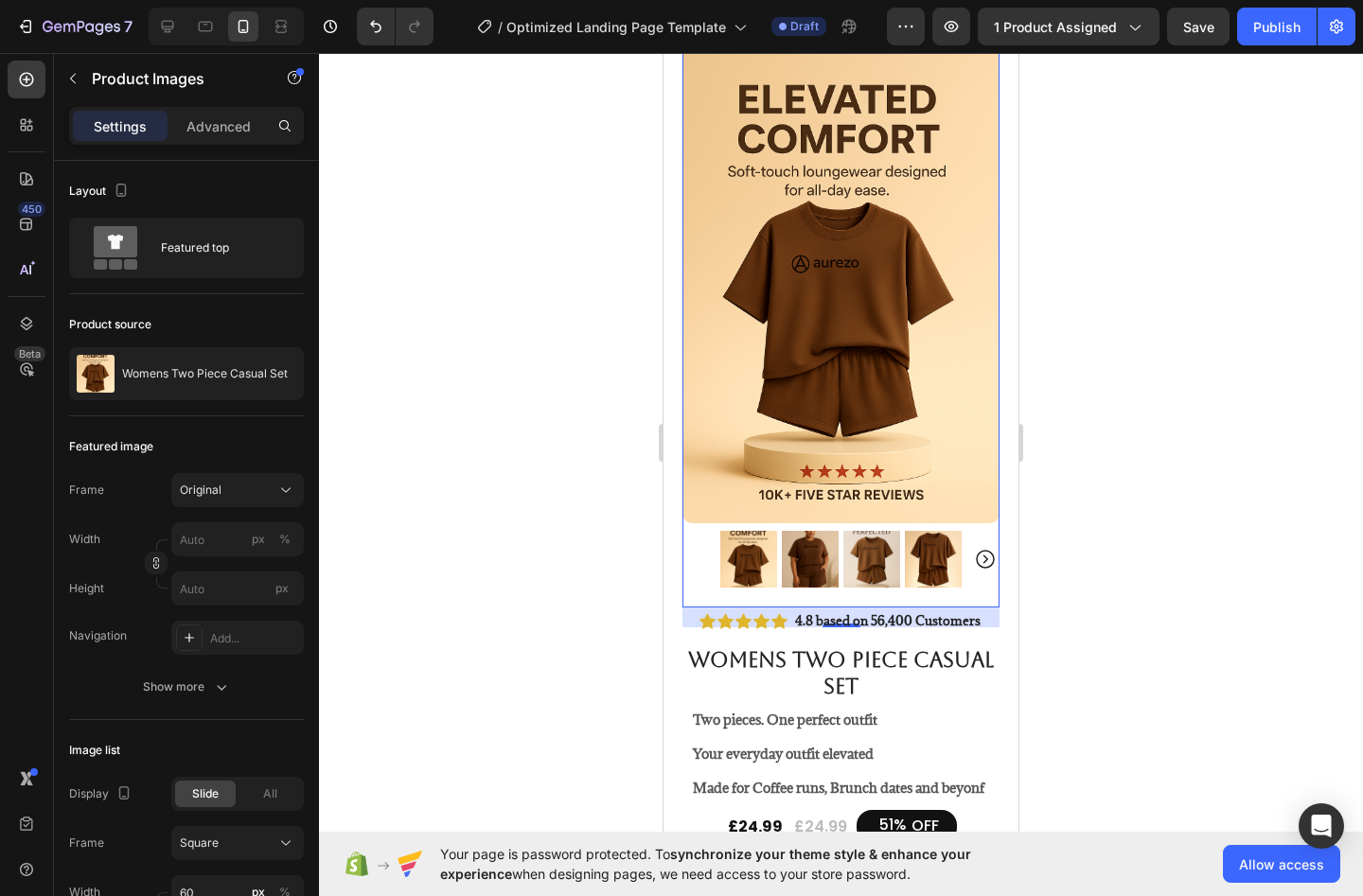
click at [1058, 668] on div at bounding box center [840, 474] width 1044 height 843
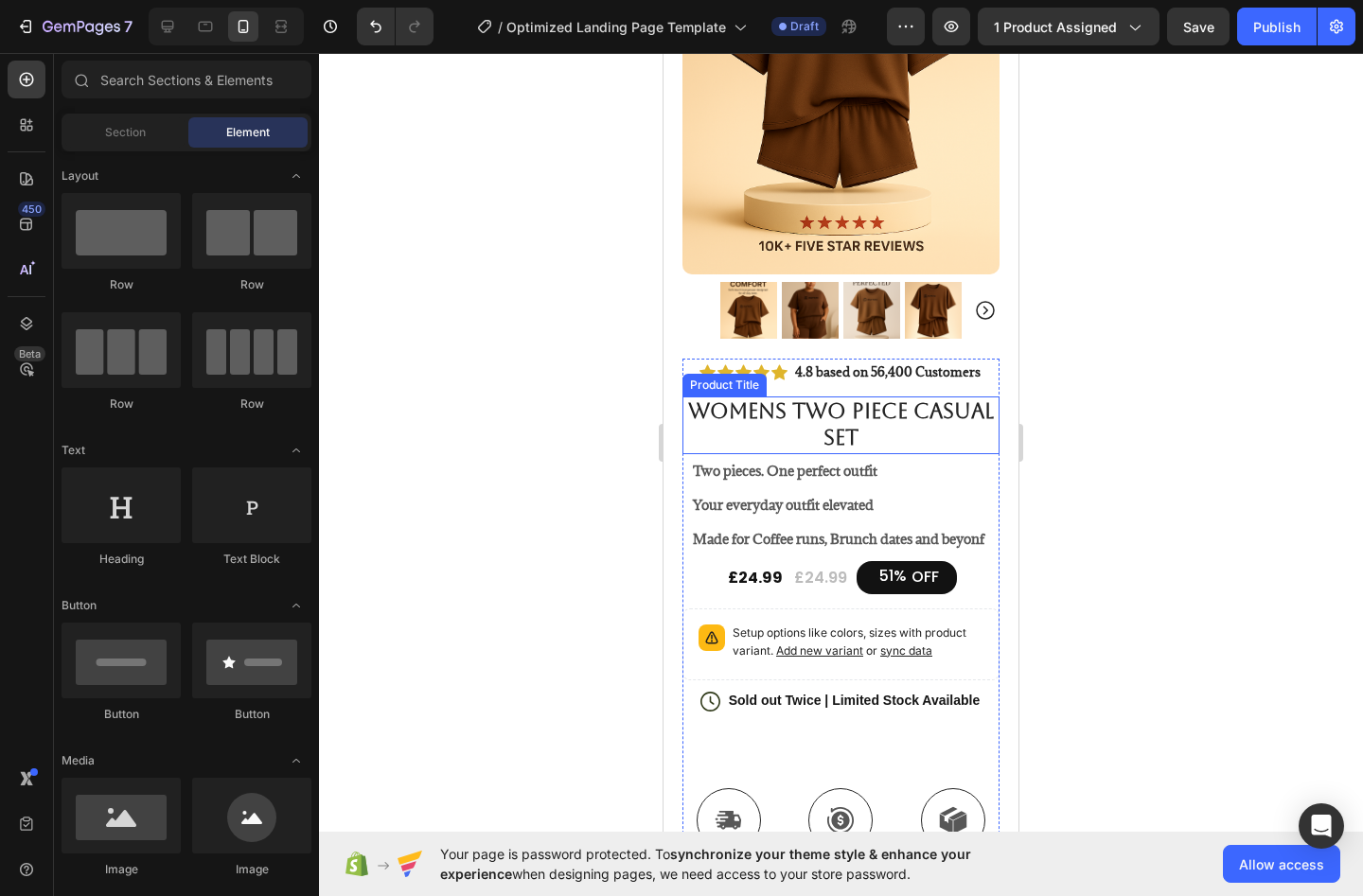
scroll to position [386, 0]
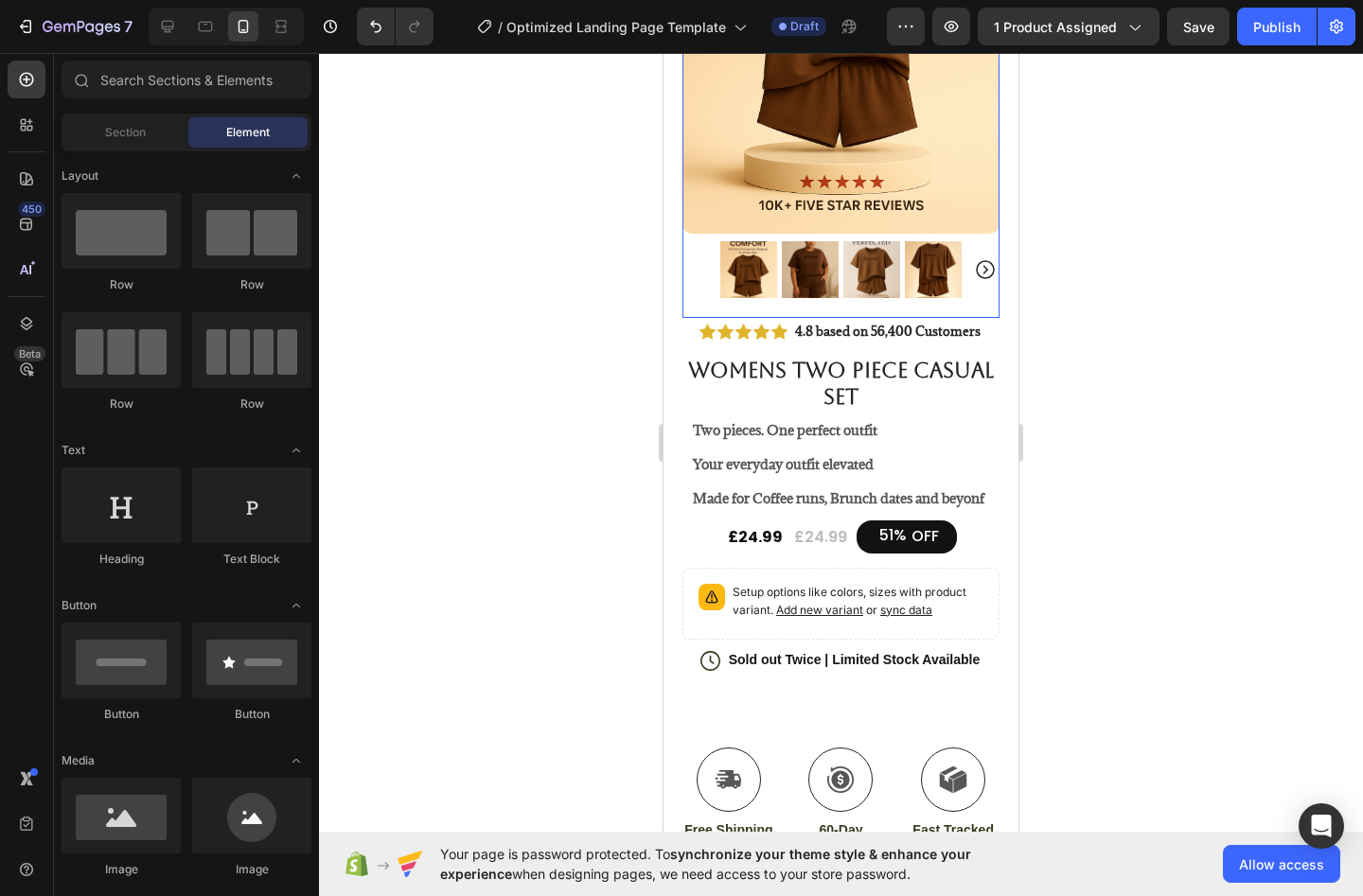
click at [928, 274] on img at bounding box center [934, 270] width 57 height 57
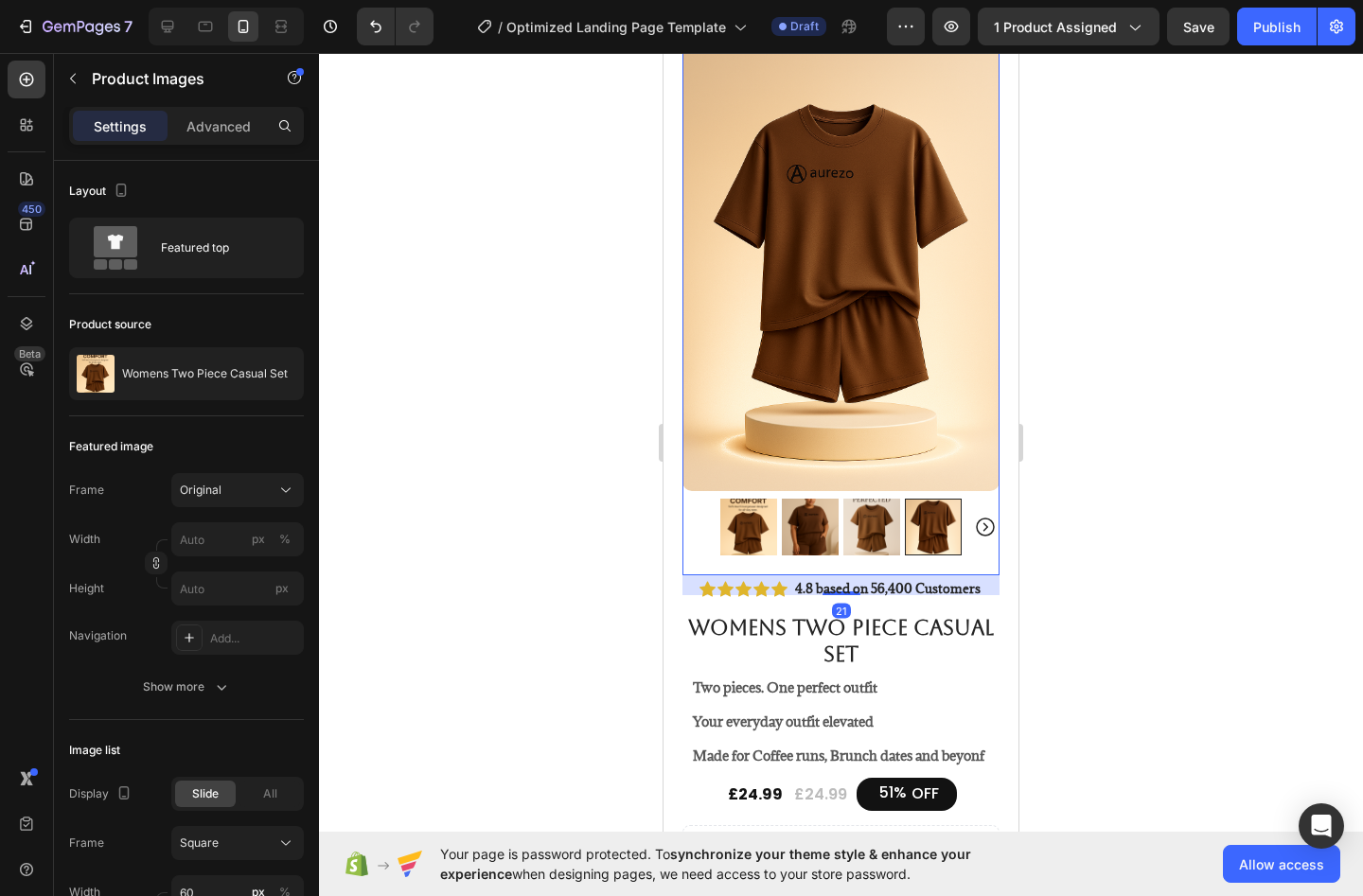
scroll to position [96, 0]
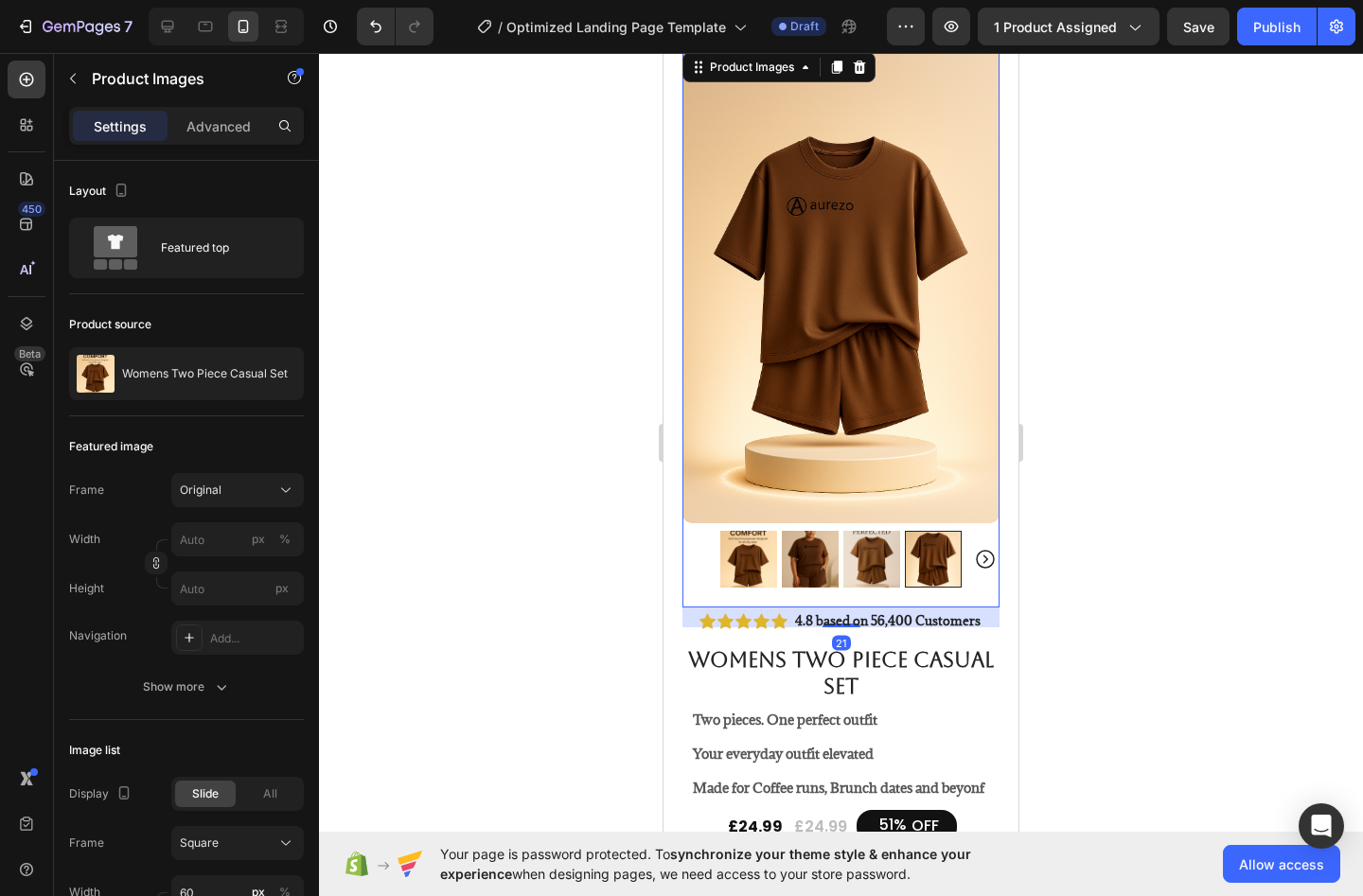
click at [1060, 528] on div at bounding box center [840, 474] width 1044 height 843
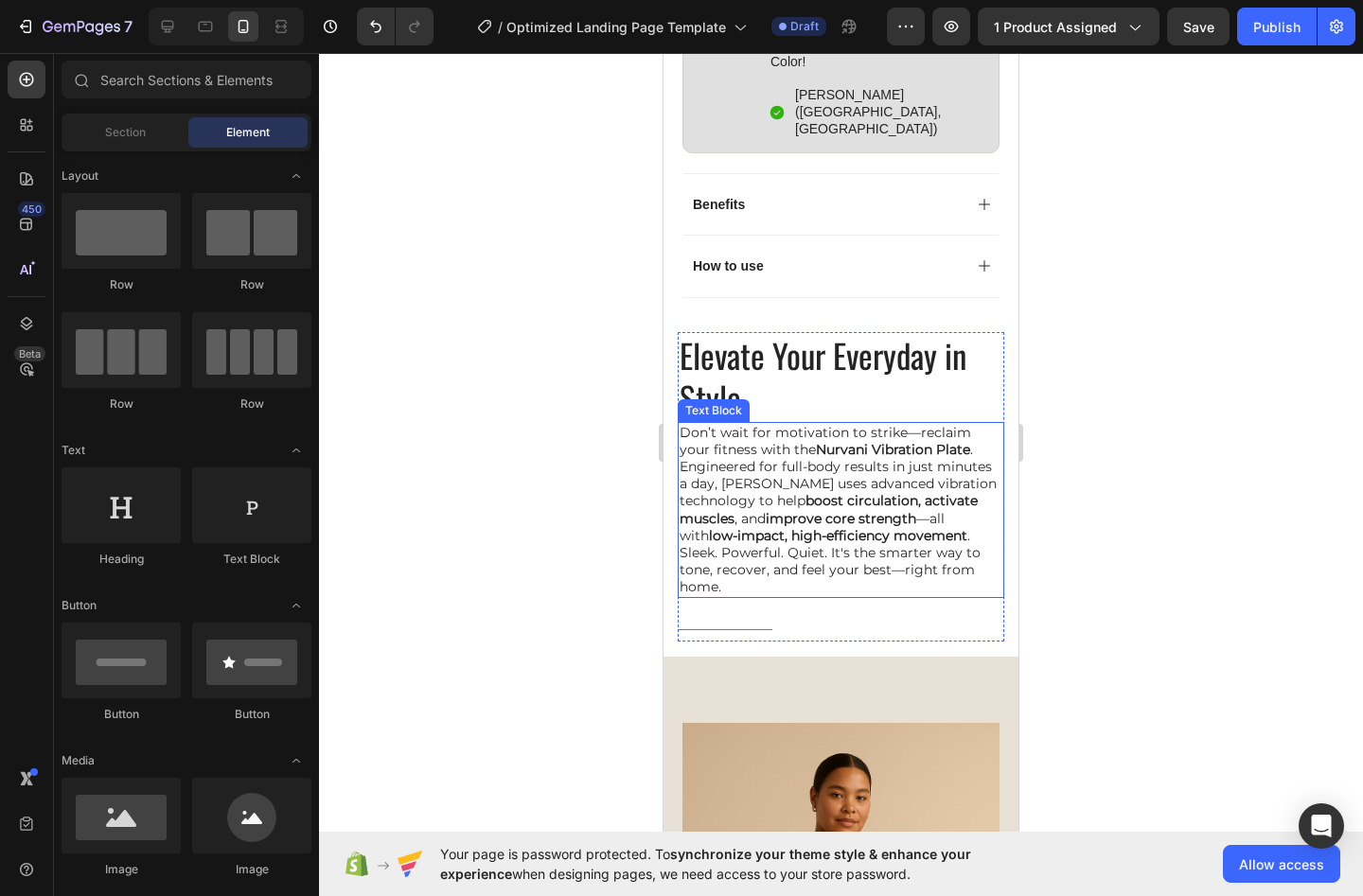
scroll to position [1448, 0]
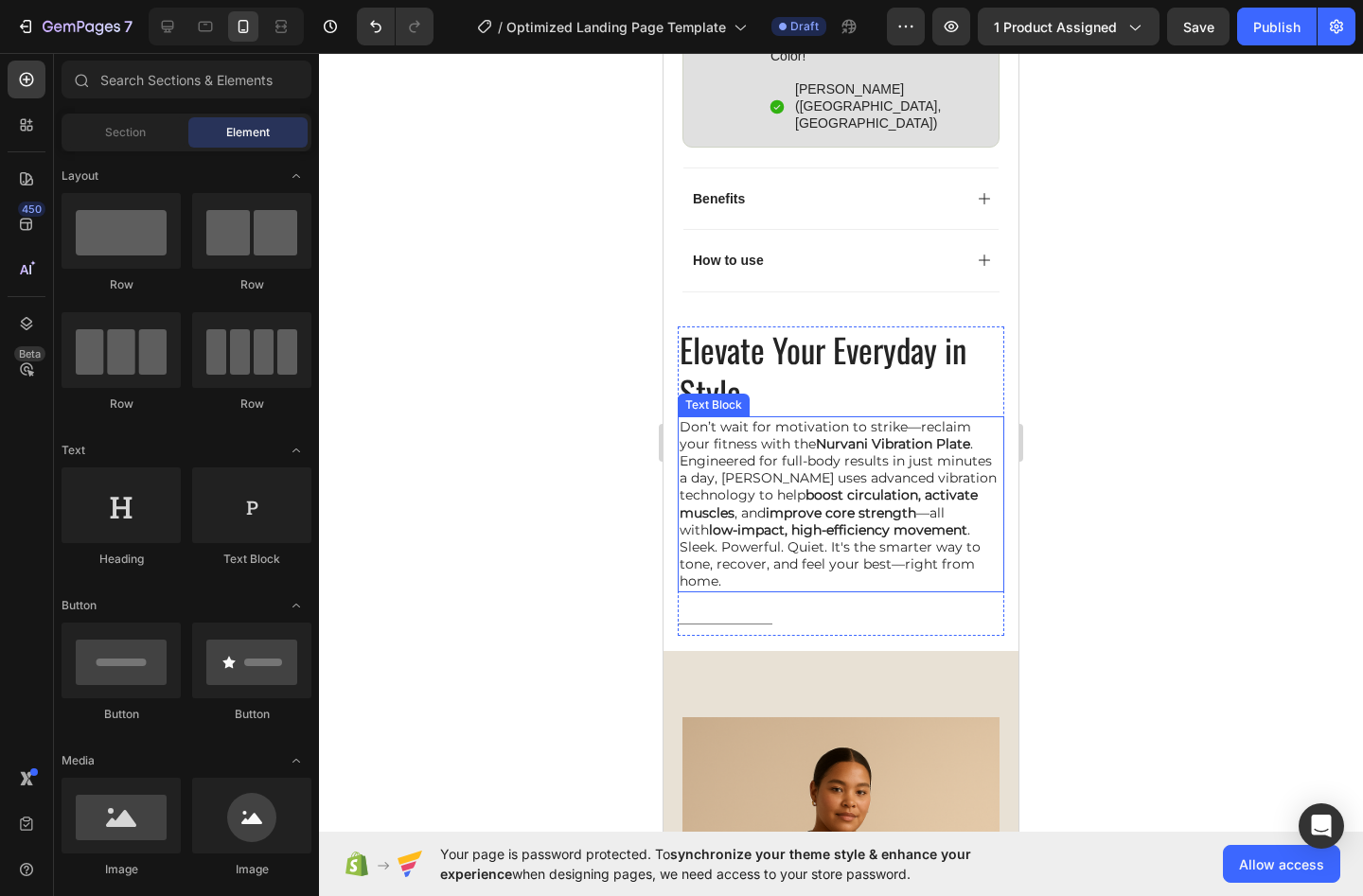
click at [707, 419] on p "Don’t wait for motivation to strike—reclaim your fitness with the Nurvani Vibra…" at bounding box center [840, 505] width 323 height 173
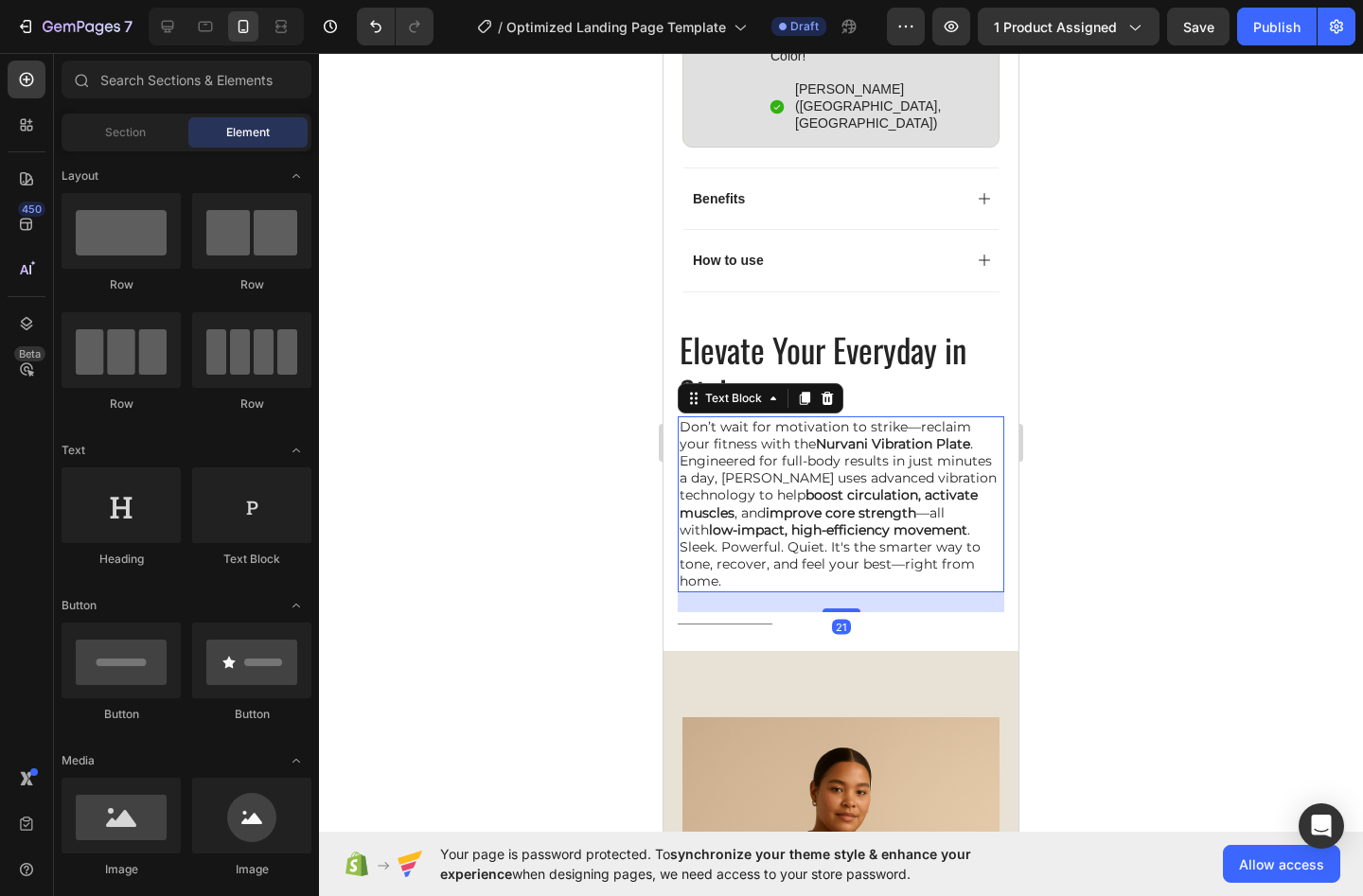
click at [707, 419] on p "Don’t wait for motivation to strike—reclaim your fitness with the Nurvani Vibra…" at bounding box center [840, 505] width 323 height 173
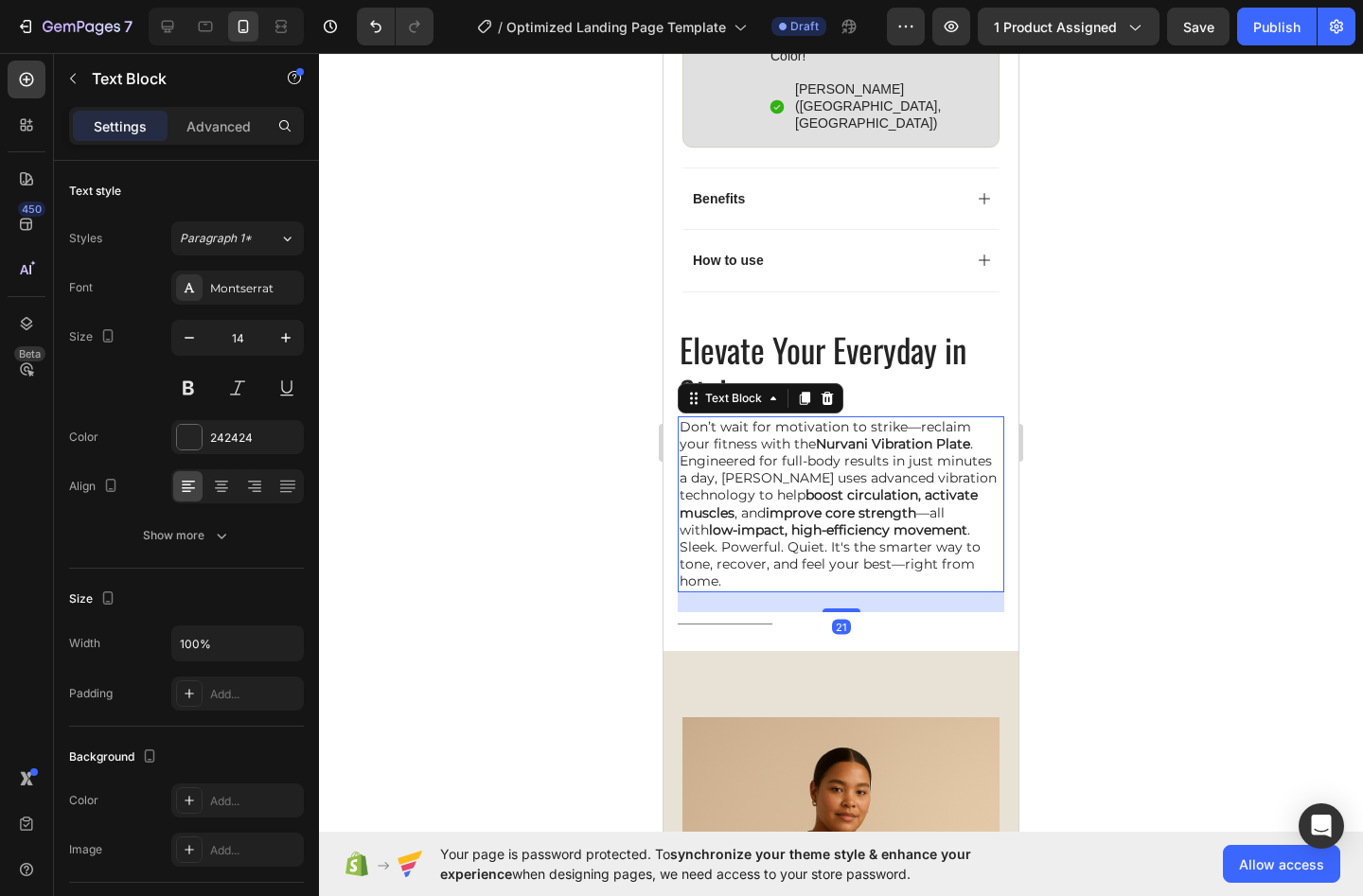
click at [691, 419] on p "Don’t wait for motivation to strike—reclaim your fitness with the Nurvani Vibra…" at bounding box center [840, 505] width 323 height 173
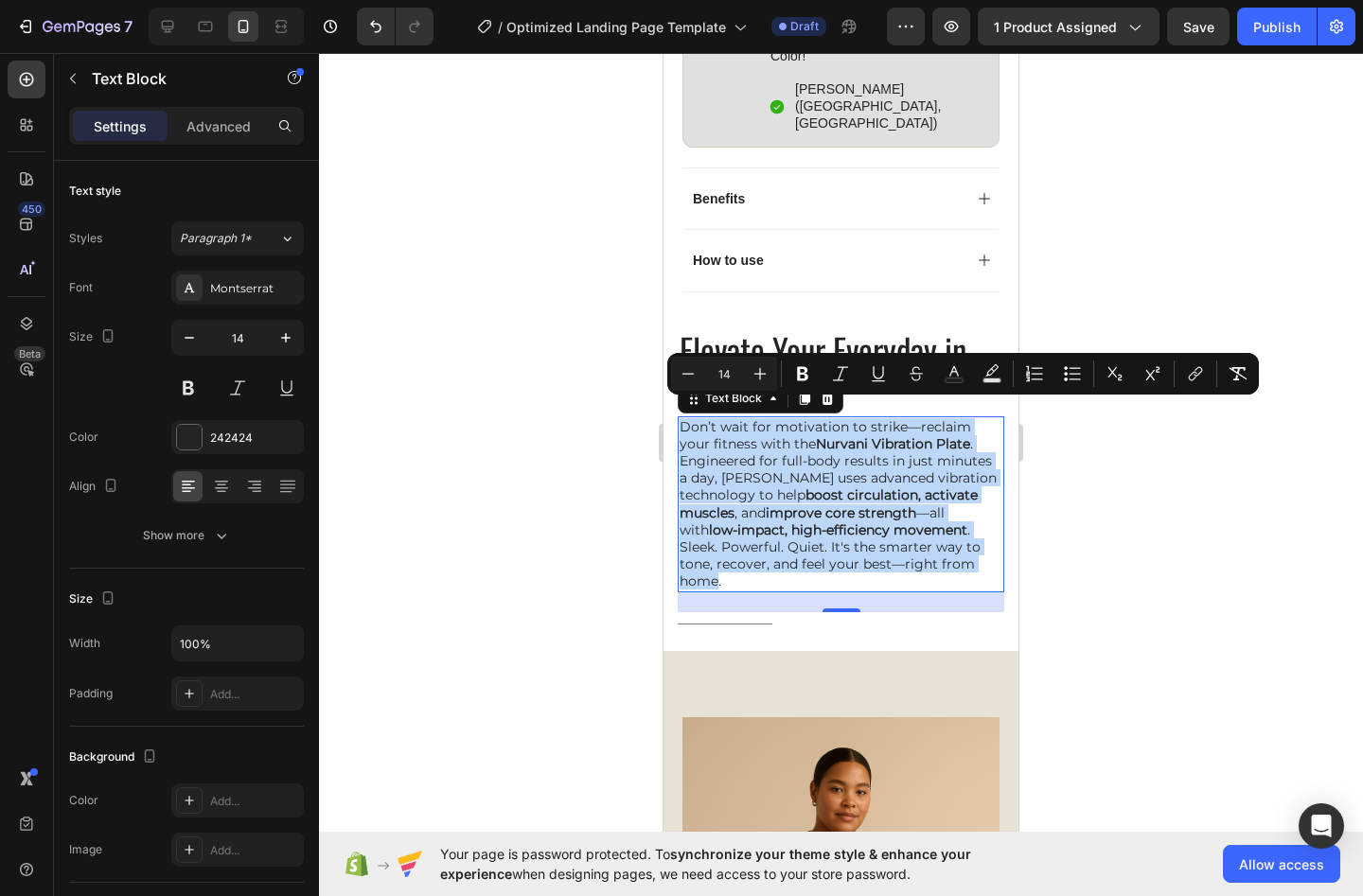
drag, startPoint x: 976, startPoint y: 548, endPoint x: 665, endPoint y: 409, distance: 340.6
click at [678, 417] on div "Don’t wait for motivation to strike—reclaim your fitness with the Nurvani Vibra…" at bounding box center [840, 505] width 327 height 176
copy p "Don’t wait for motivation to strike—reclaim your fitness with the Nurvani Vibra…"
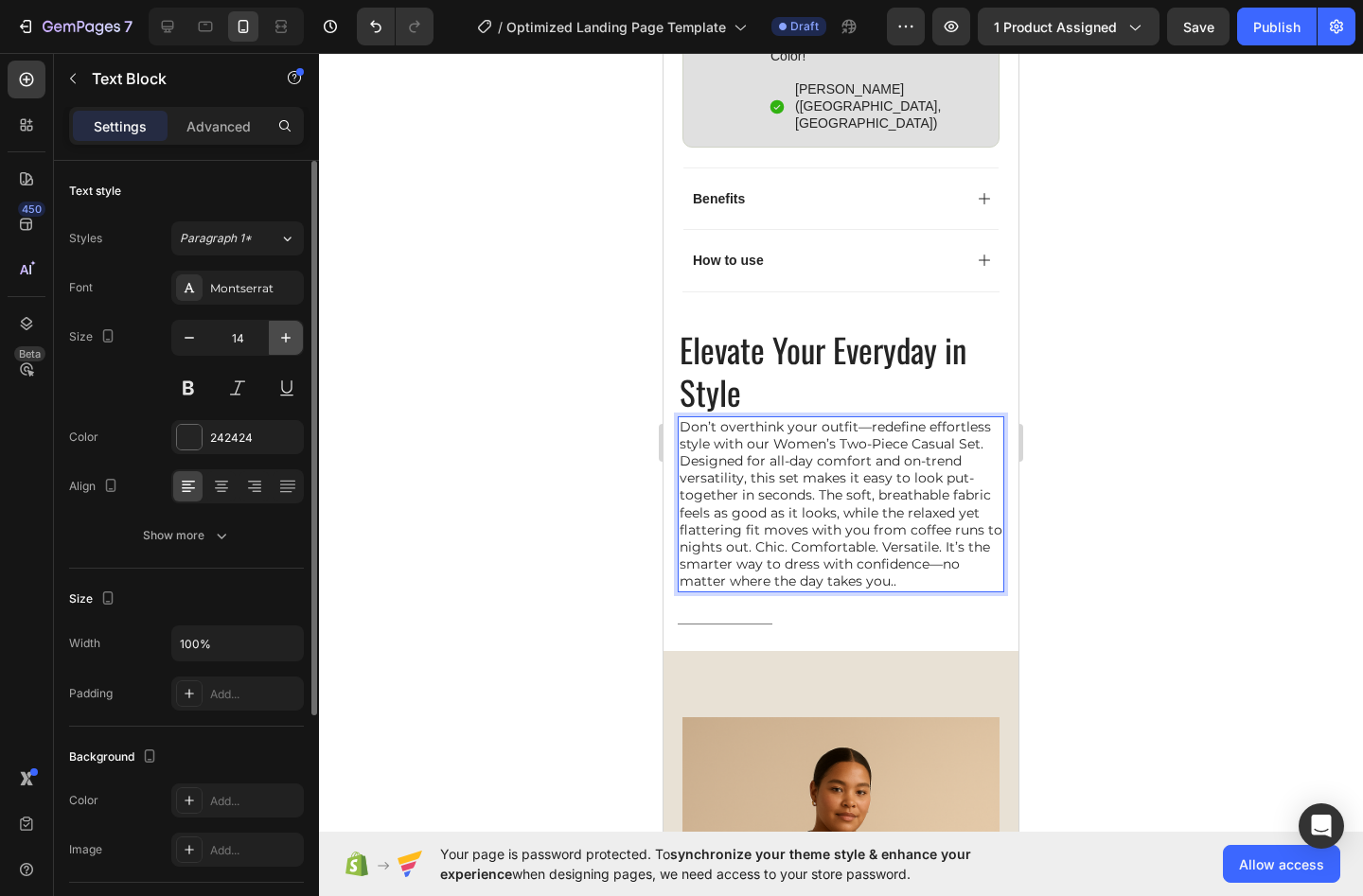
click at [287, 340] on icon "button" at bounding box center [285, 337] width 19 height 19
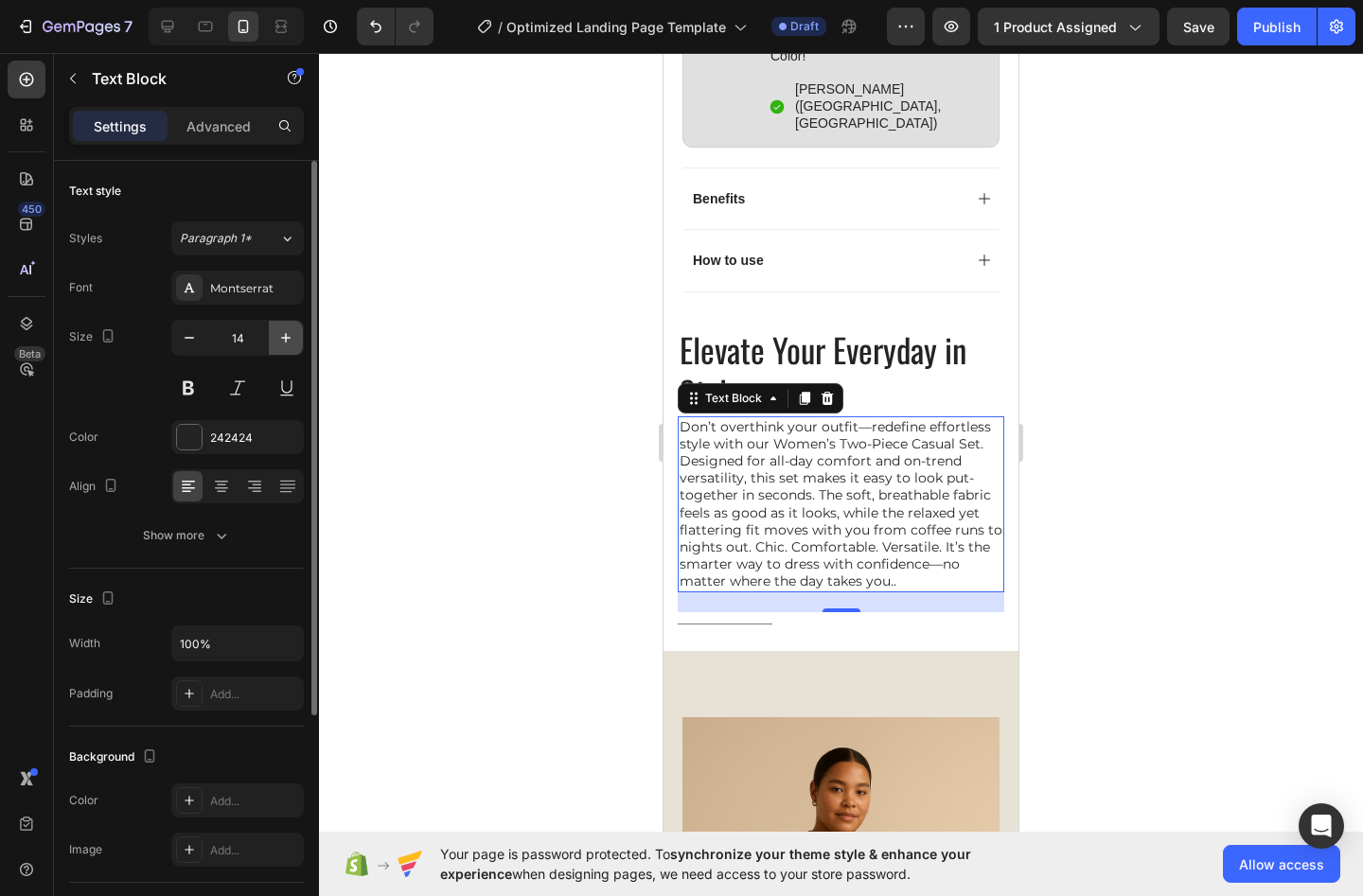
click at [288, 340] on icon "button" at bounding box center [285, 337] width 19 height 19
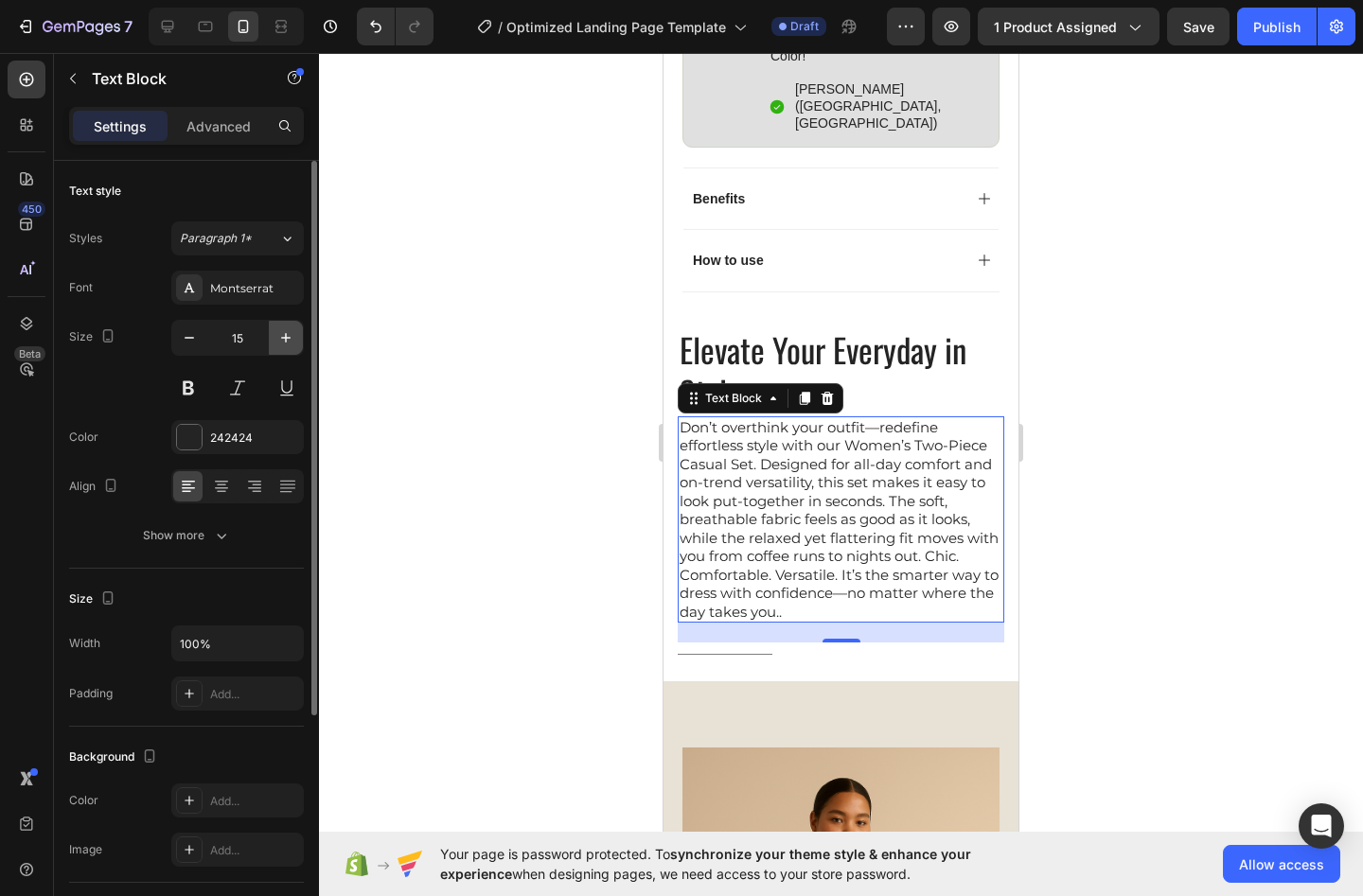
click at [288, 340] on icon "button" at bounding box center [285, 337] width 19 height 19
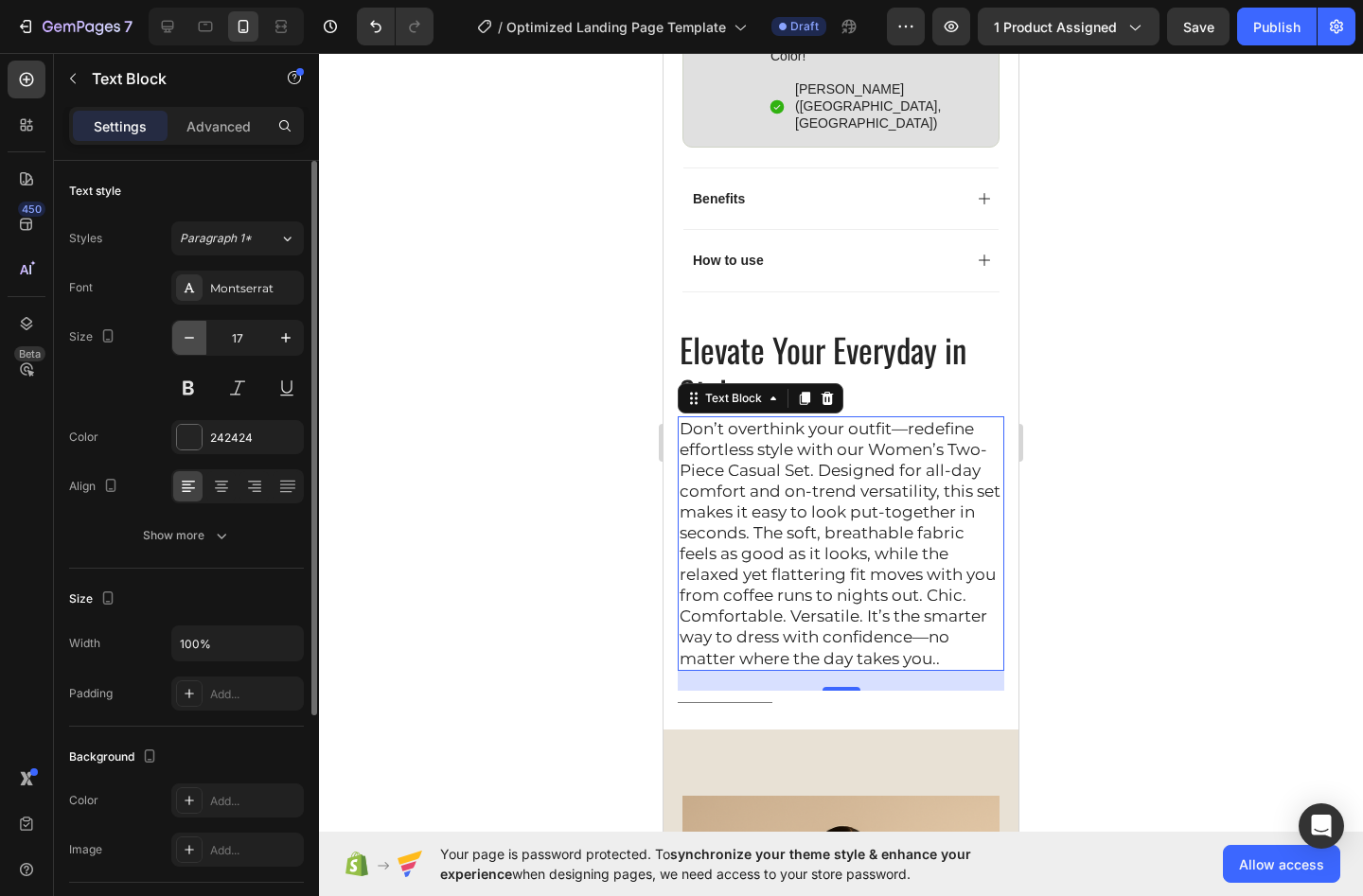
click at [185, 345] on icon "button" at bounding box center [188, 337] width 19 height 19
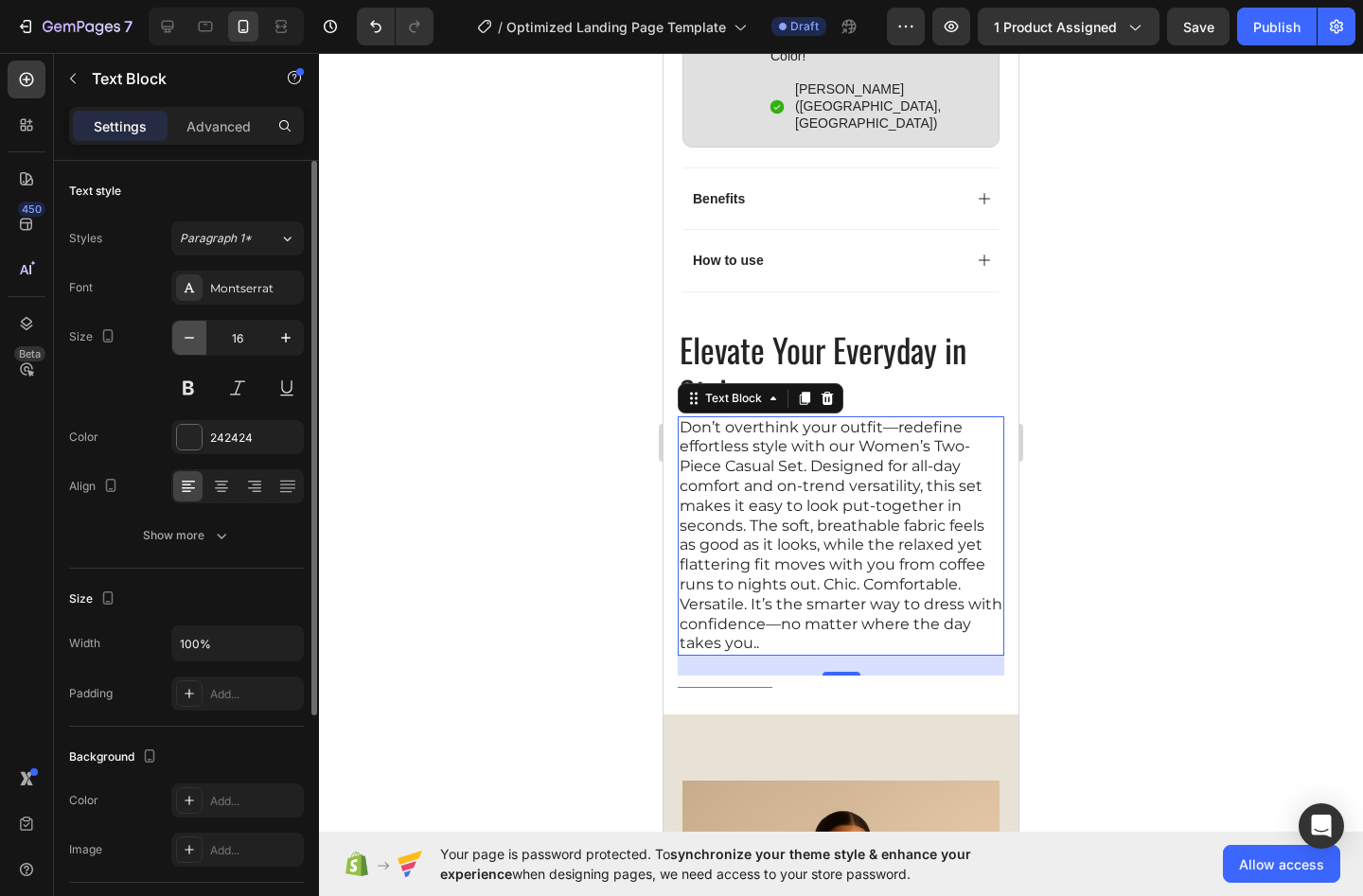
click at [185, 345] on icon "button" at bounding box center [188, 337] width 19 height 19
type input "15"
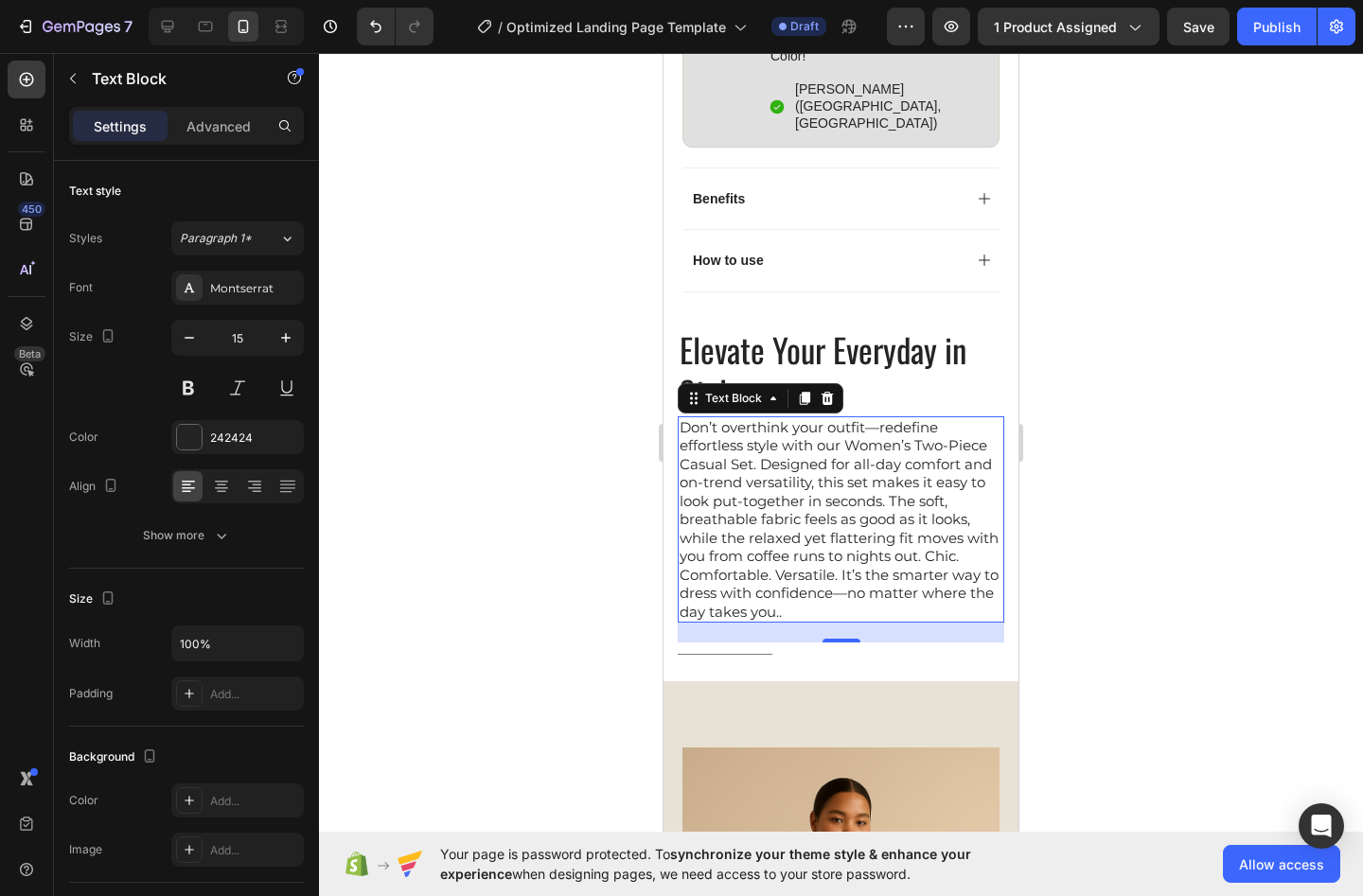
click at [1161, 437] on div at bounding box center [840, 474] width 1044 height 843
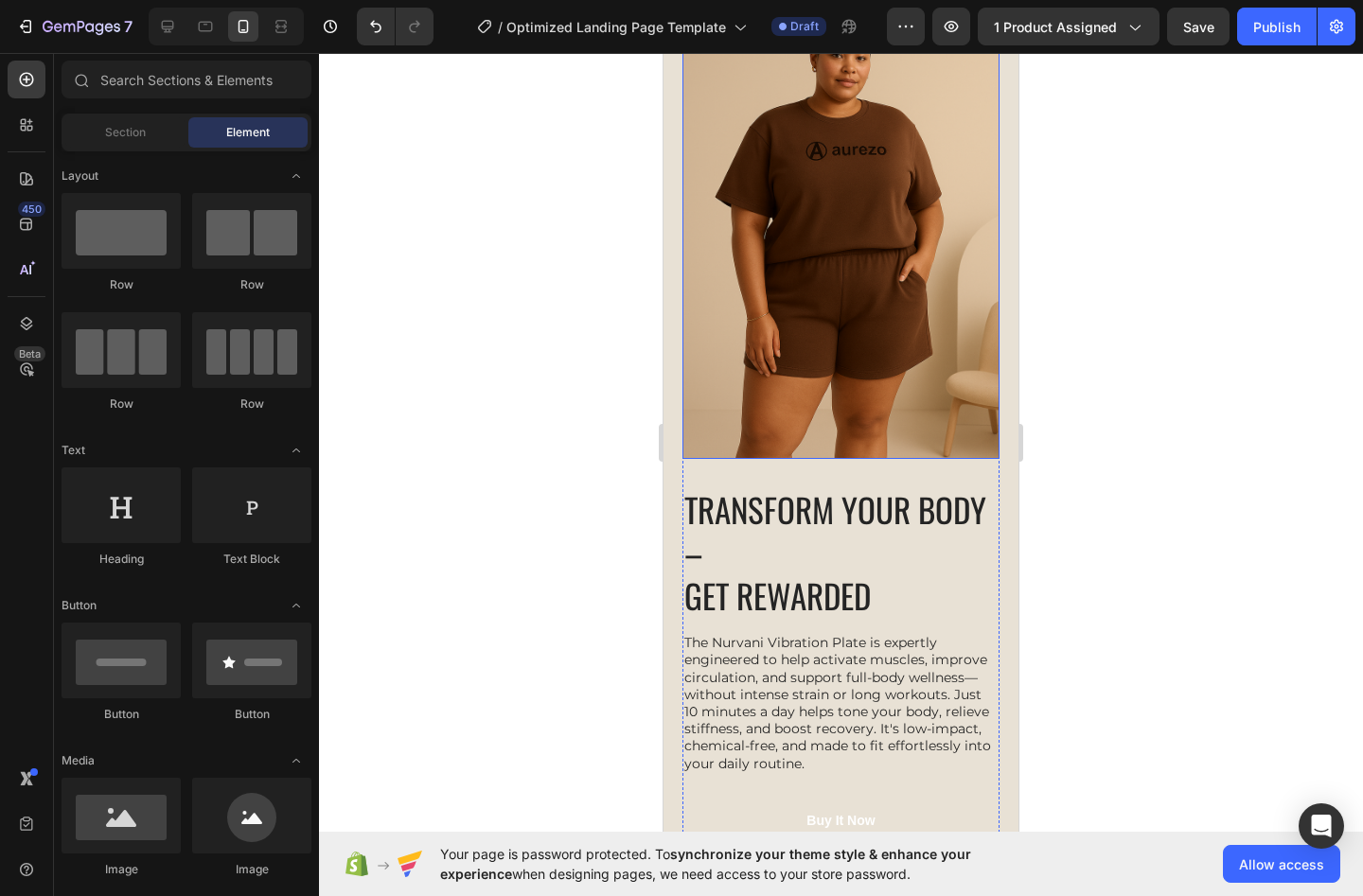
scroll to position [2414, 0]
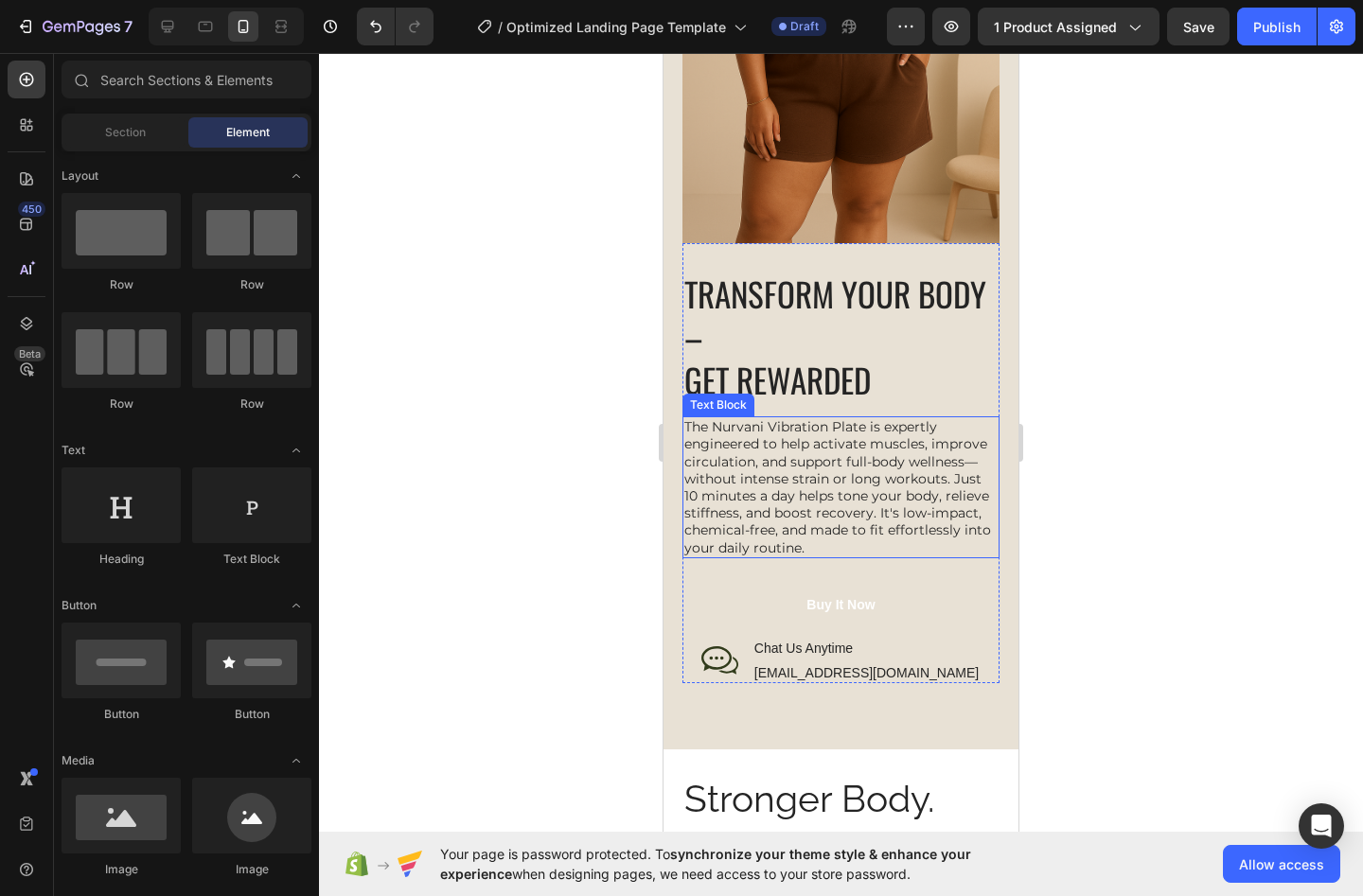
click at [773, 336] on h2 "TRANSFORM YOUR BODY – GET REWARDED" at bounding box center [840, 337] width 317 height 133
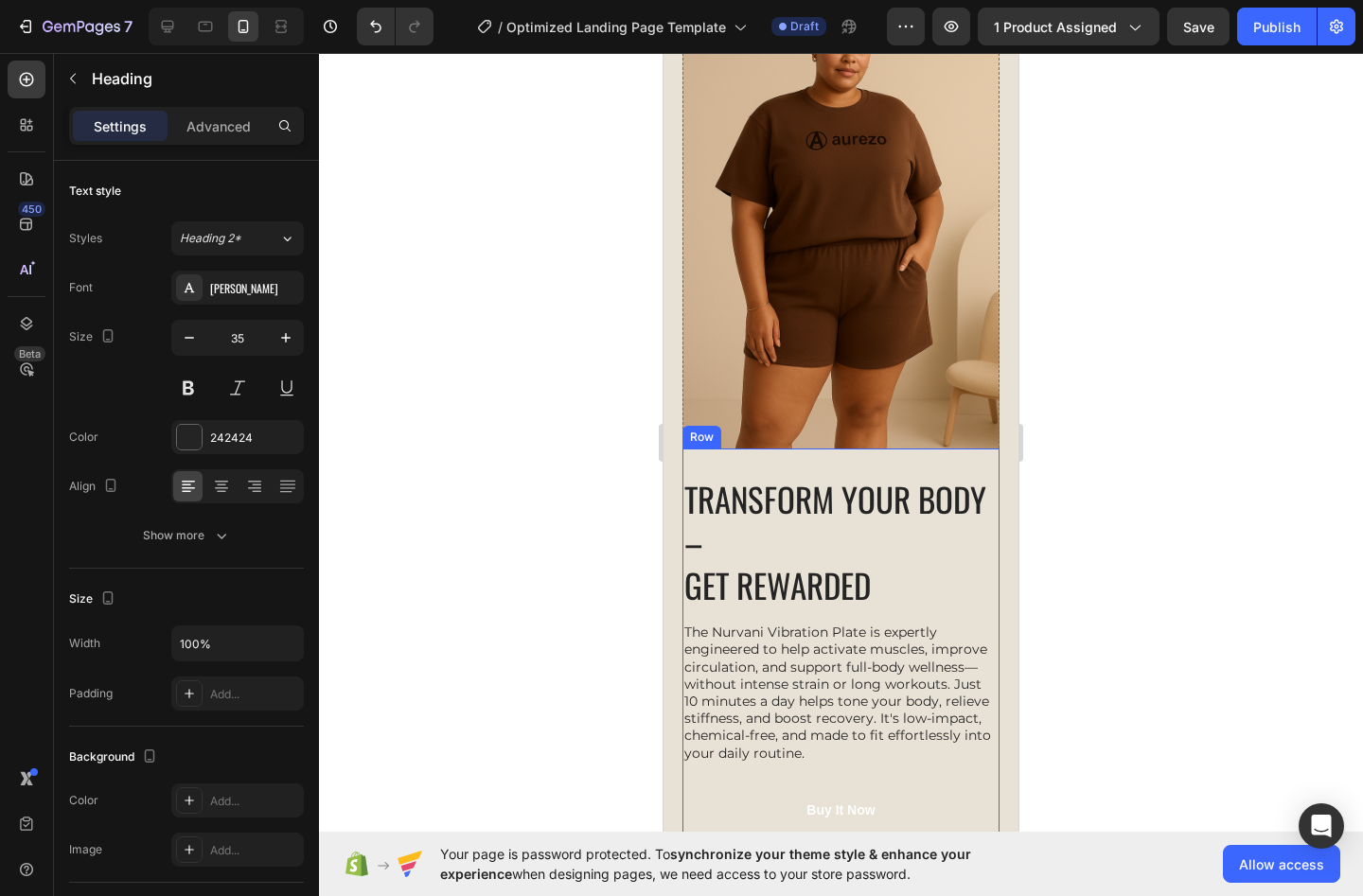
scroll to position [2220, 0]
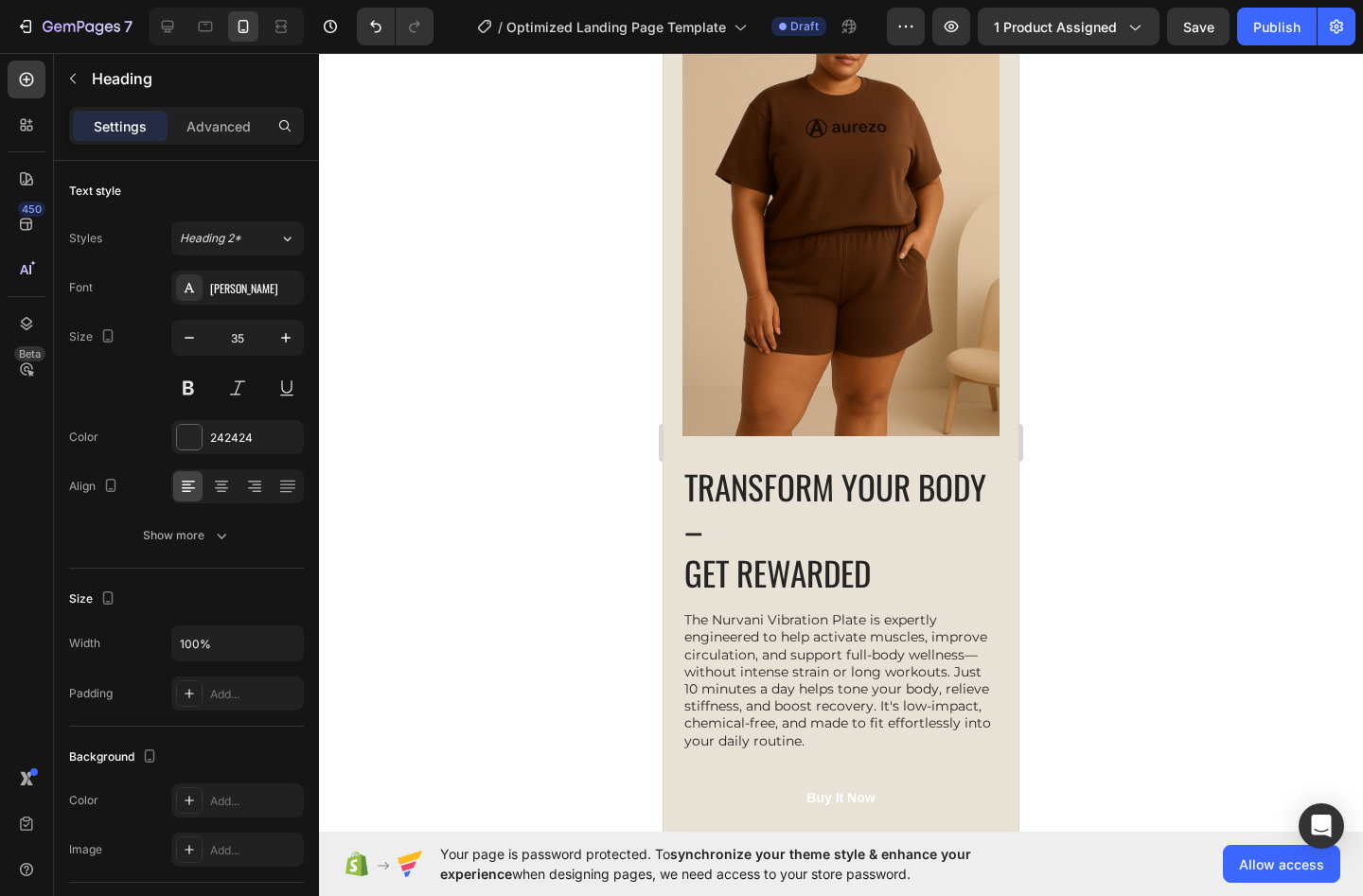
click at [821, 521] on h2 "TRANSFORM YOUR BODY – GET REWARDED" at bounding box center [840, 530] width 317 height 133
click at [888, 564] on p "TRANSFORM YOUR BODY – GET REWARDED" at bounding box center [841, 530] width 314 height 129
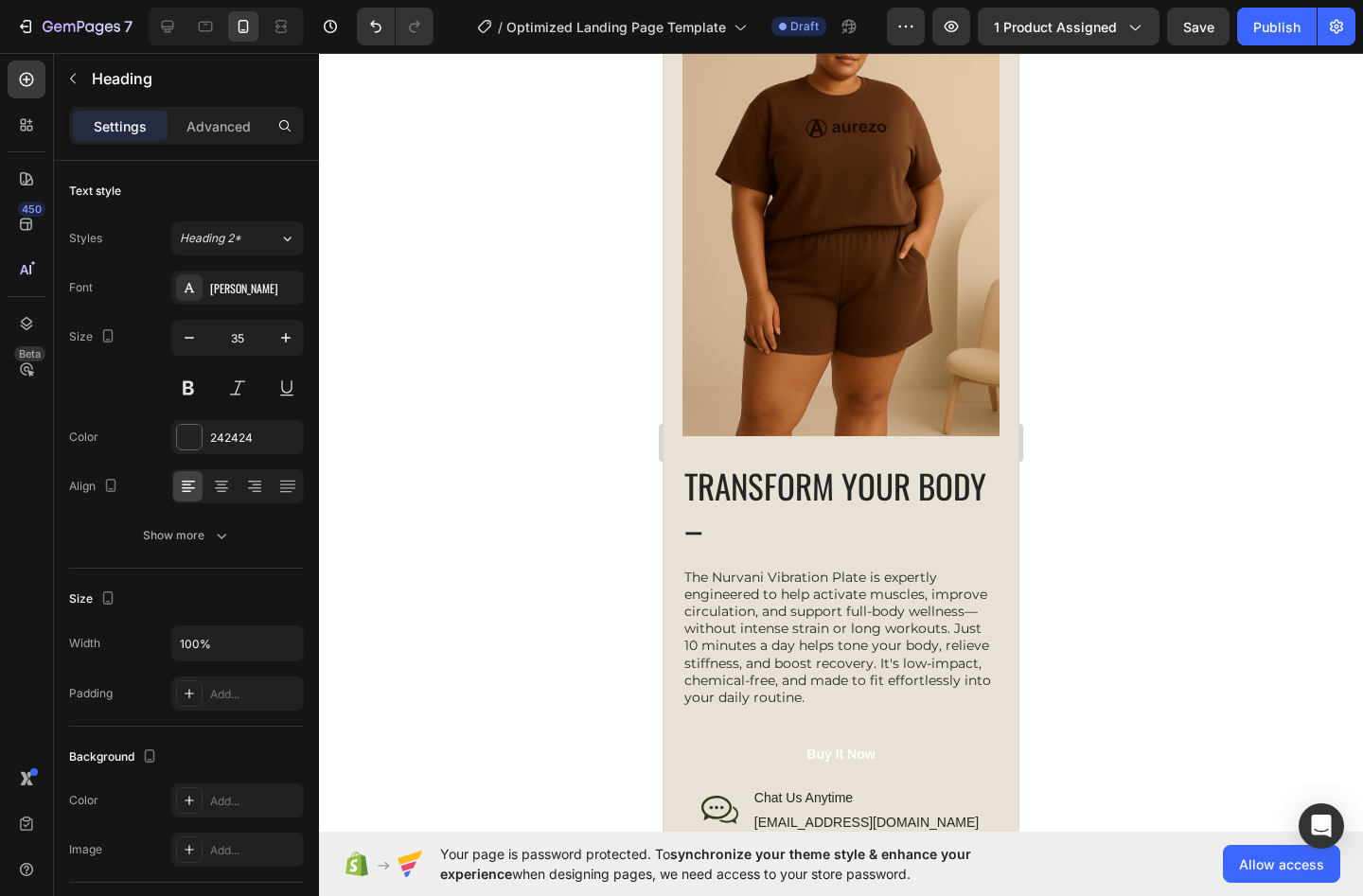
scroll to position [0, 0]
click at [898, 484] on p "Two Pieces. One perfect outfit" at bounding box center [841, 509] width 314 height 86
click at [700, 532] on p "Two Pieces. One Perfect outfit" at bounding box center [841, 509] width 314 height 86
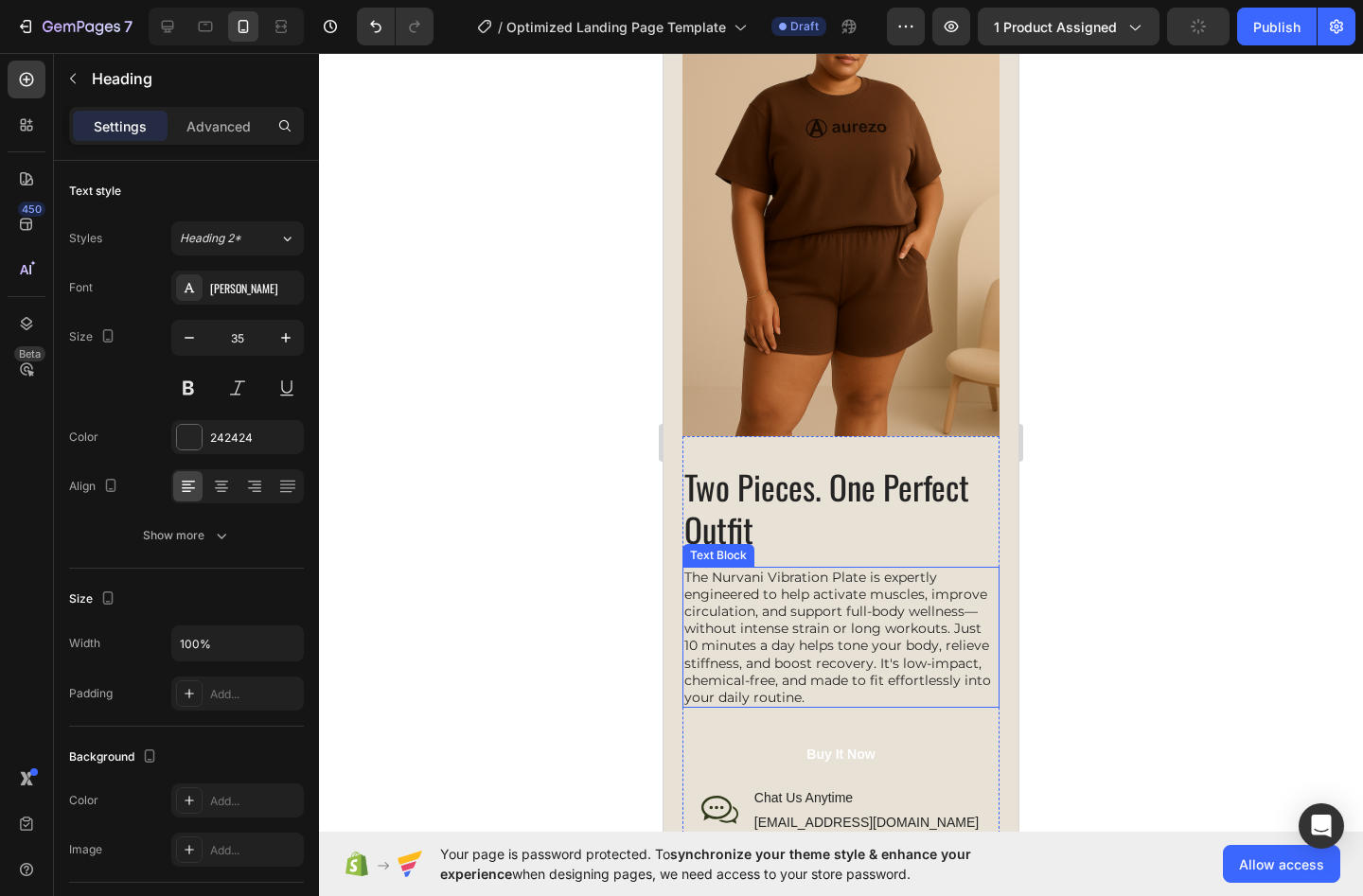
click at [696, 584] on p "The Nurvani Vibration Plate is expertly engineered to help activate muscles, im…" at bounding box center [841, 637] width 314 height 138
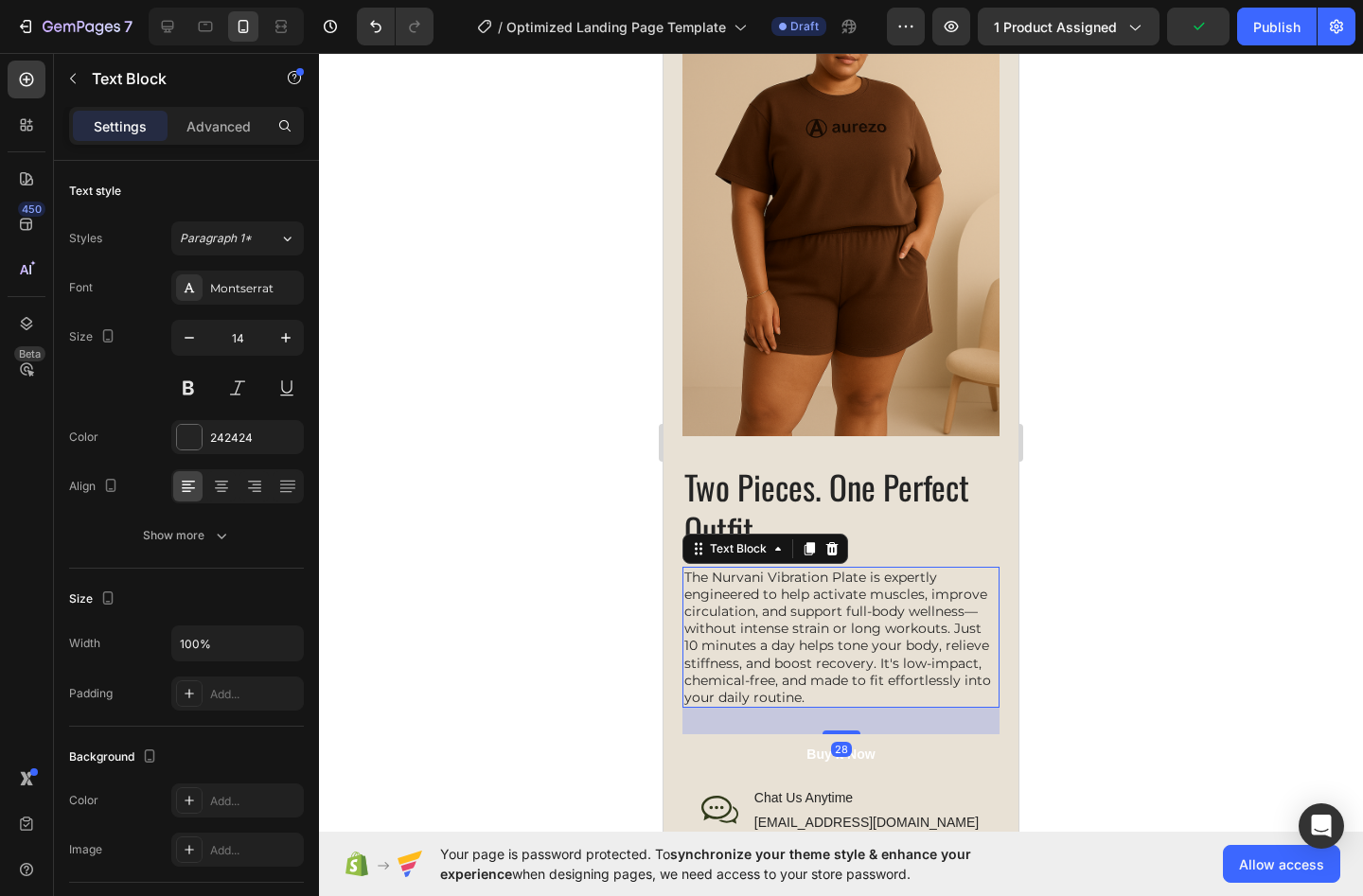
click at [687, 571] on p "The Nurvani Vibration Plate is expertly engineered to help activate muscles, im…" at bounding box center [841, 637] width 314 height 138
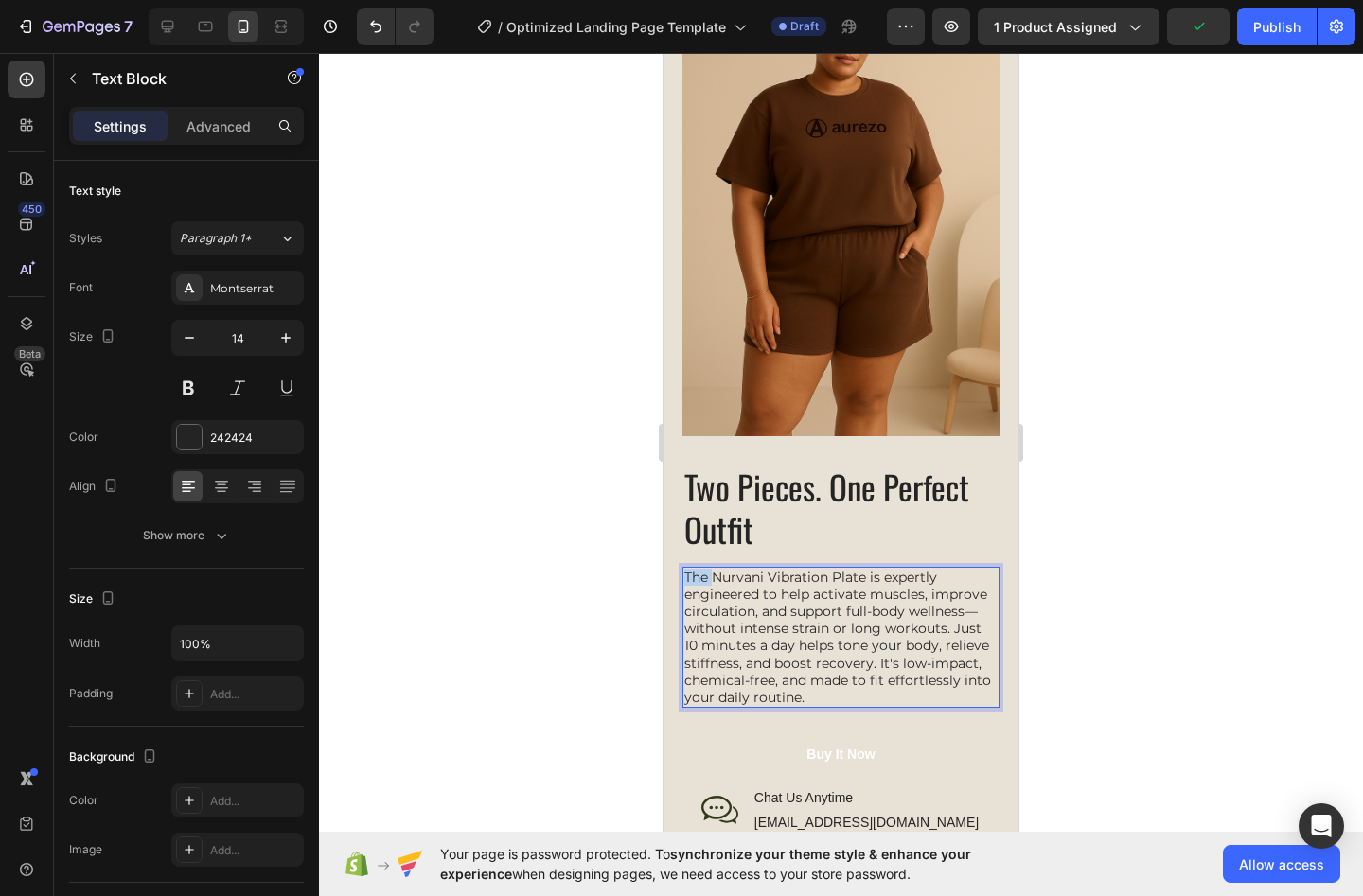
click at [687, 571] on p "The Nurvani Vibration Plate is expertly engineered to help activate muscles, im…" at bounding box center [841, 637] width 314 height 138
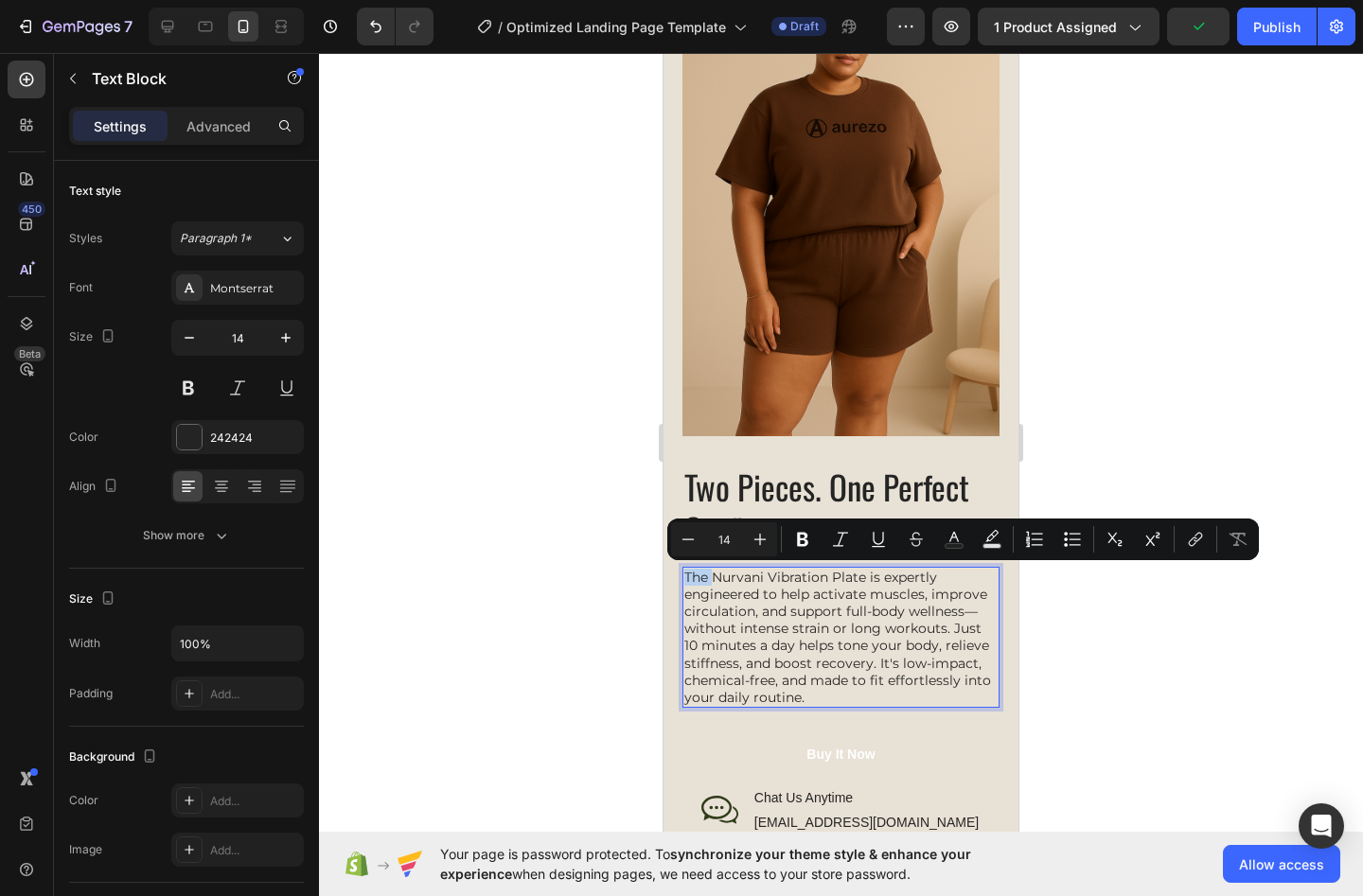
click at [718, 585] on p "The Nurvani Vibration Plate is expertly engineered to help activate muscles, im…" at bounding box center [841, 637] width 314 height 138
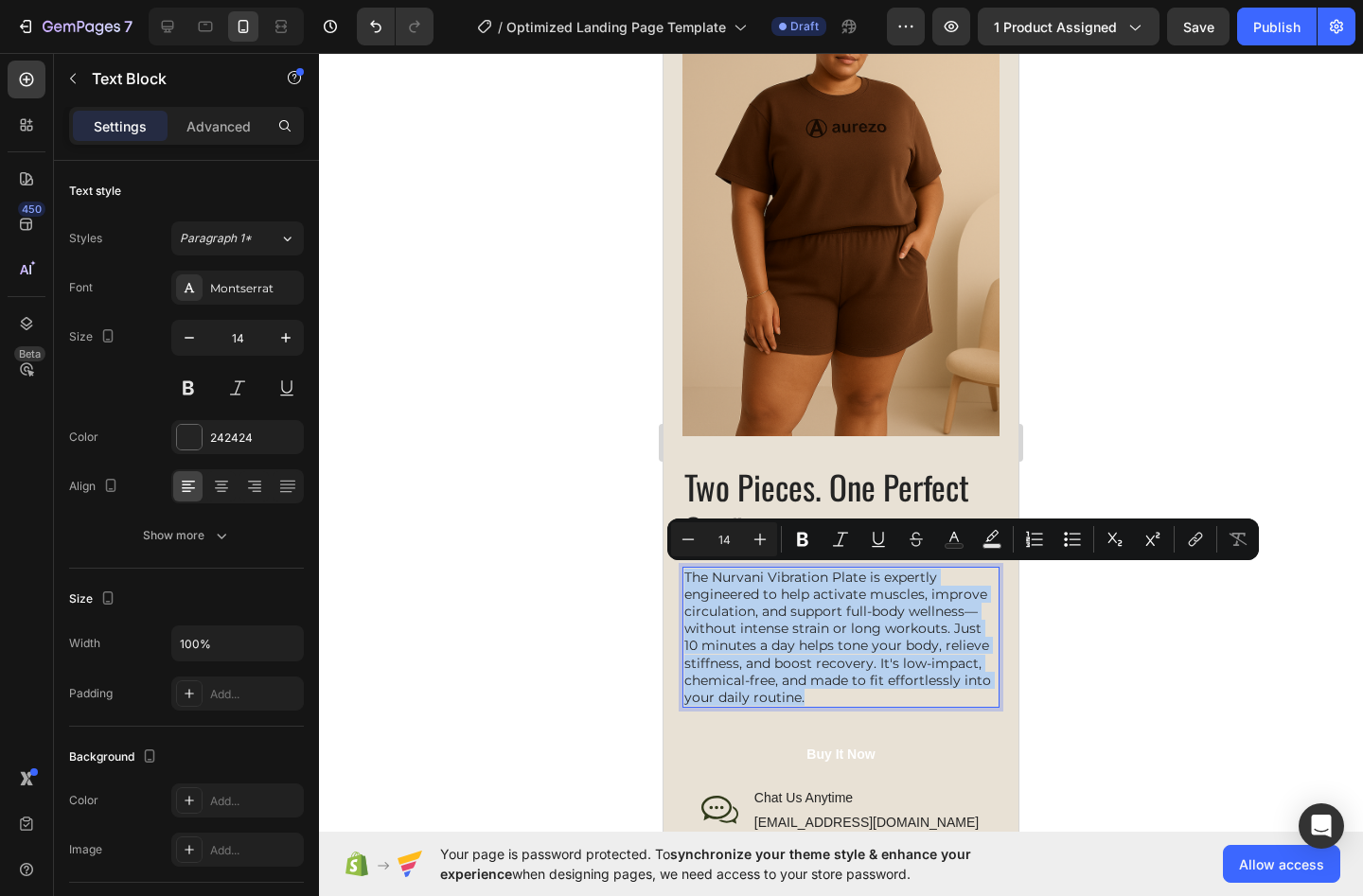
drag, startPoint x: 807, startPoint y: 689, endPoint x: 675, endPoint y: 568, distance: 179.1
click at [682, 569] on div "The Nurvani Vibration Plate is expertly engineered to help activate muscles, im…" at bounding box center [840, 637] width 317 height 142
copy p "The Nurvani Vibration Plate is expertly engineered to help activate muscles, im…"
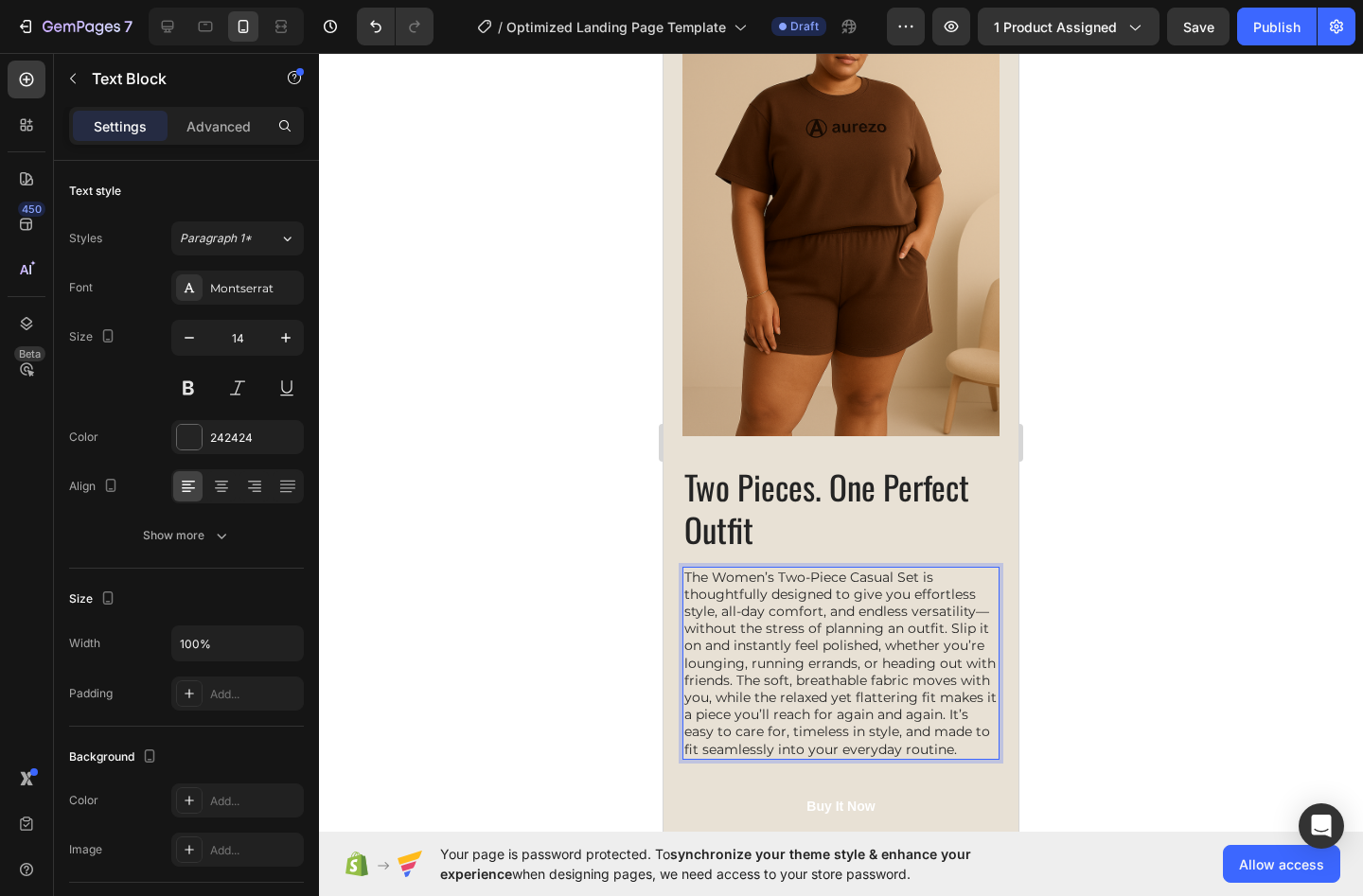
click at [708, 578] on p "The Women’s Two-Piece Casual Set is thoughtfully designed to give you effortles…" at bounding box center [841, 663] width 314 height 189
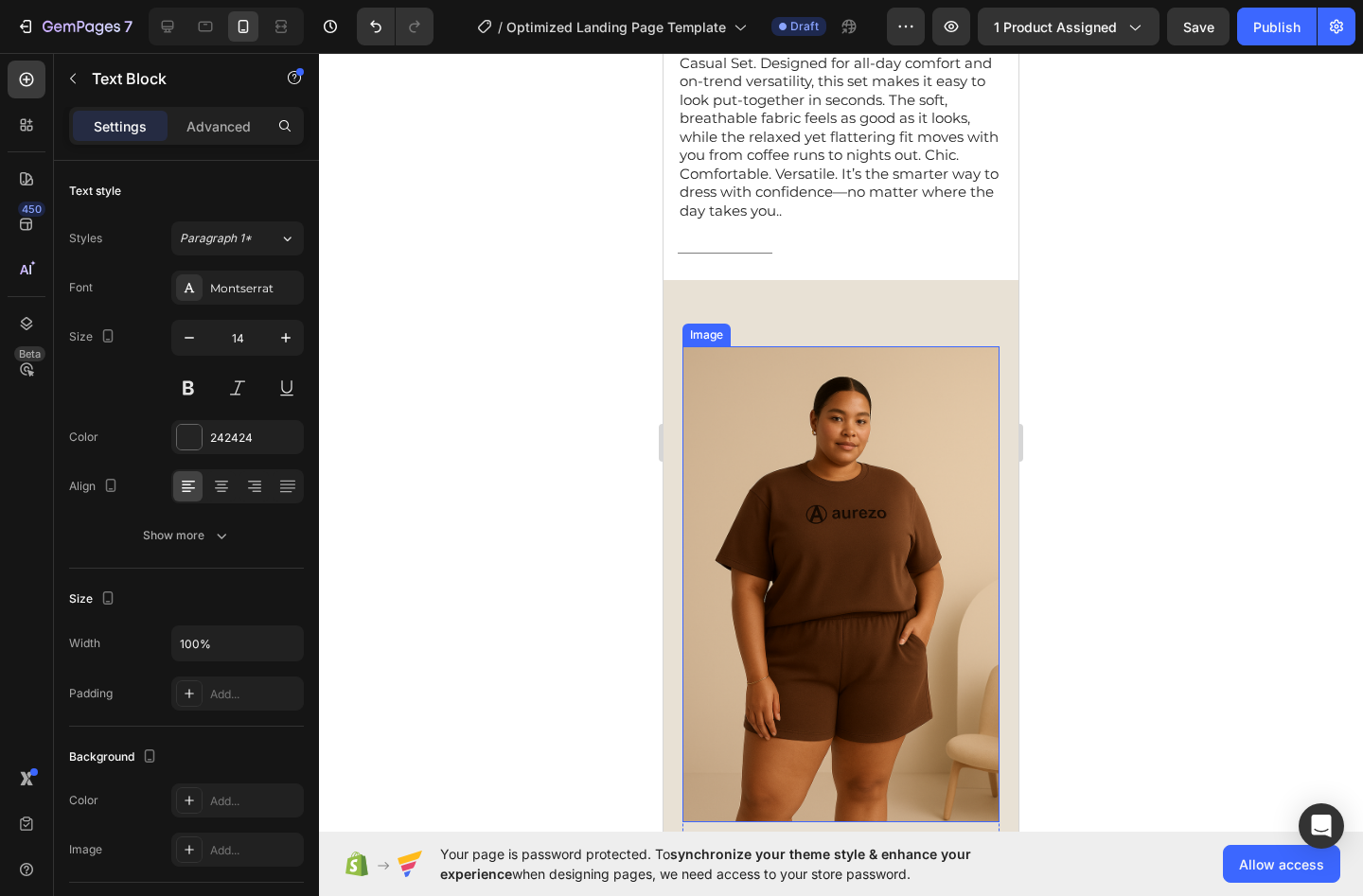
scroll to position [2220, 0]
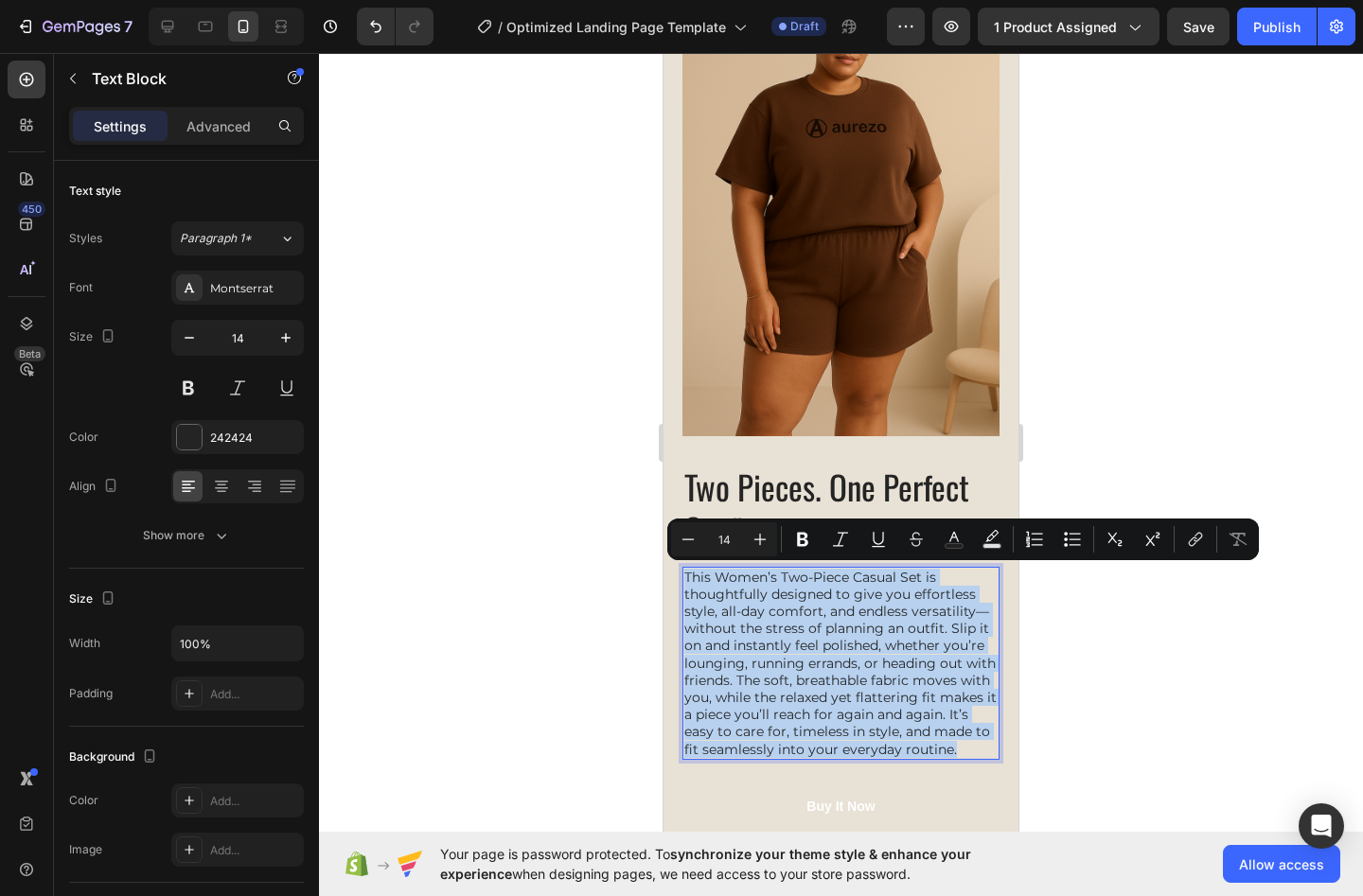
drag, startPoint x: 959, startPoint y: 746, endPoint x: 1320, endPoint y: 617, distance: 383.4
click at [682, 572] on div "This Women’s Two-Piece Casual Set is thoughtfully designed to give you effortle…" at bounding box center [840, 663] width 317 height 193
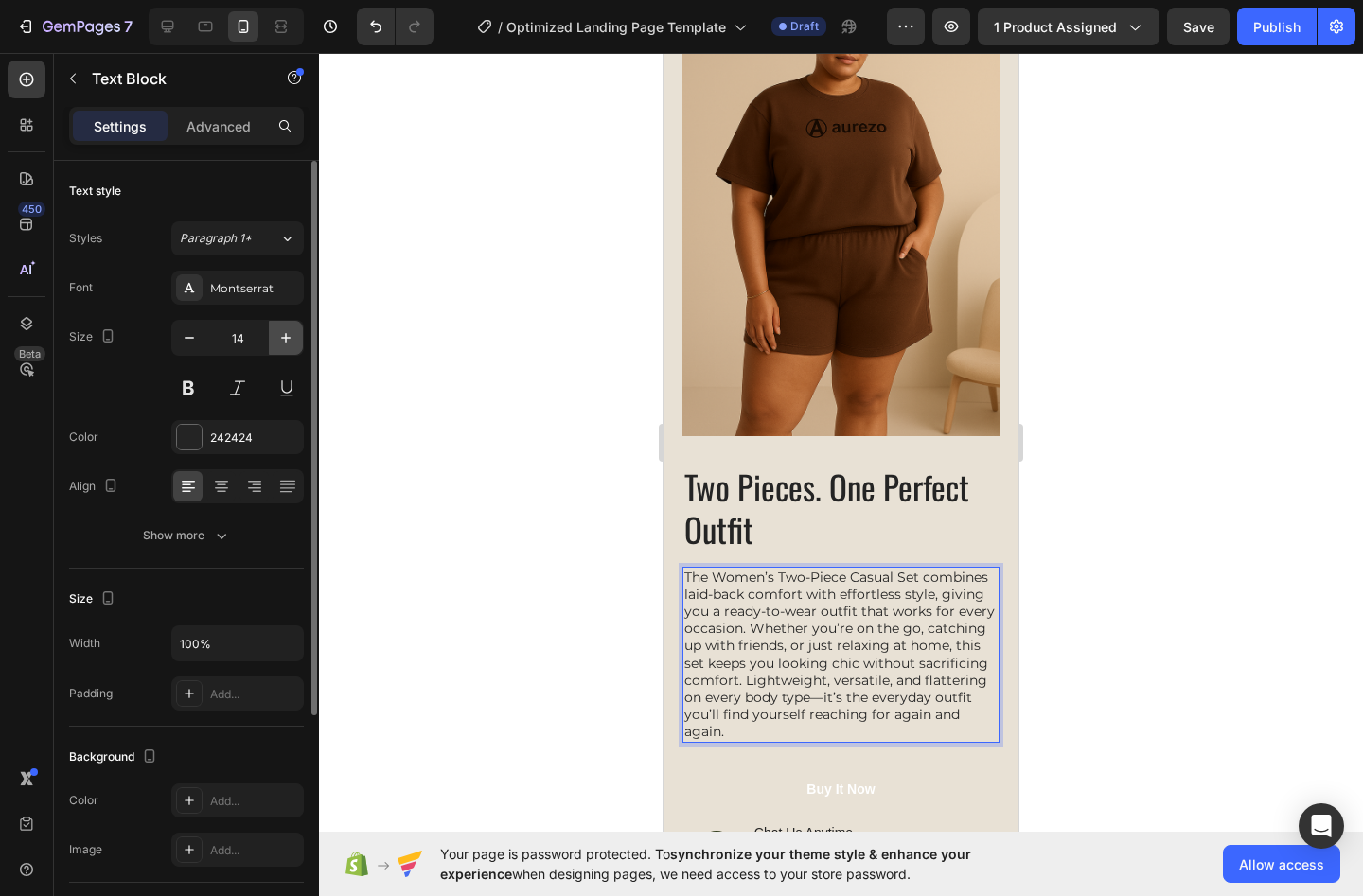
click at [283, 332] on icon "button" at bounding box center [285, 337] width 19 height 19
type input "15"
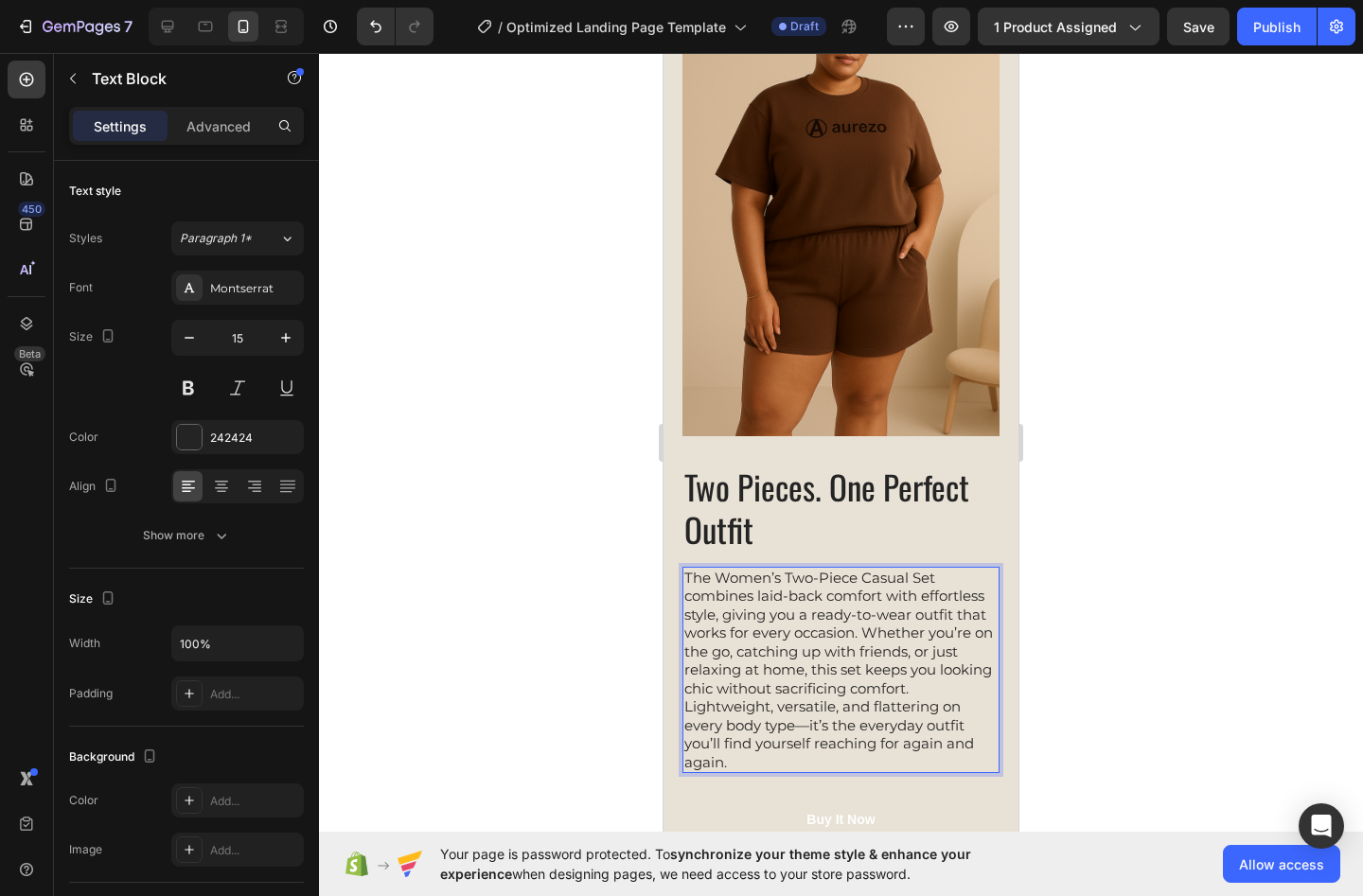
click at [708, 683] on p "The Women’s Two-Piece Casual Set combines laid-back comfort with effortless sty…" at bounding box center [841, 671] width 314 height 204
click at [711, 684] on p "The Women’s Two-Piece Casual Set combines laid-back comfort with effortless sty…" at bounding box center [841, 671] width 314 height 204
click at [1182, 678] on div at bounding box center [840, 474] width 1044 height 843
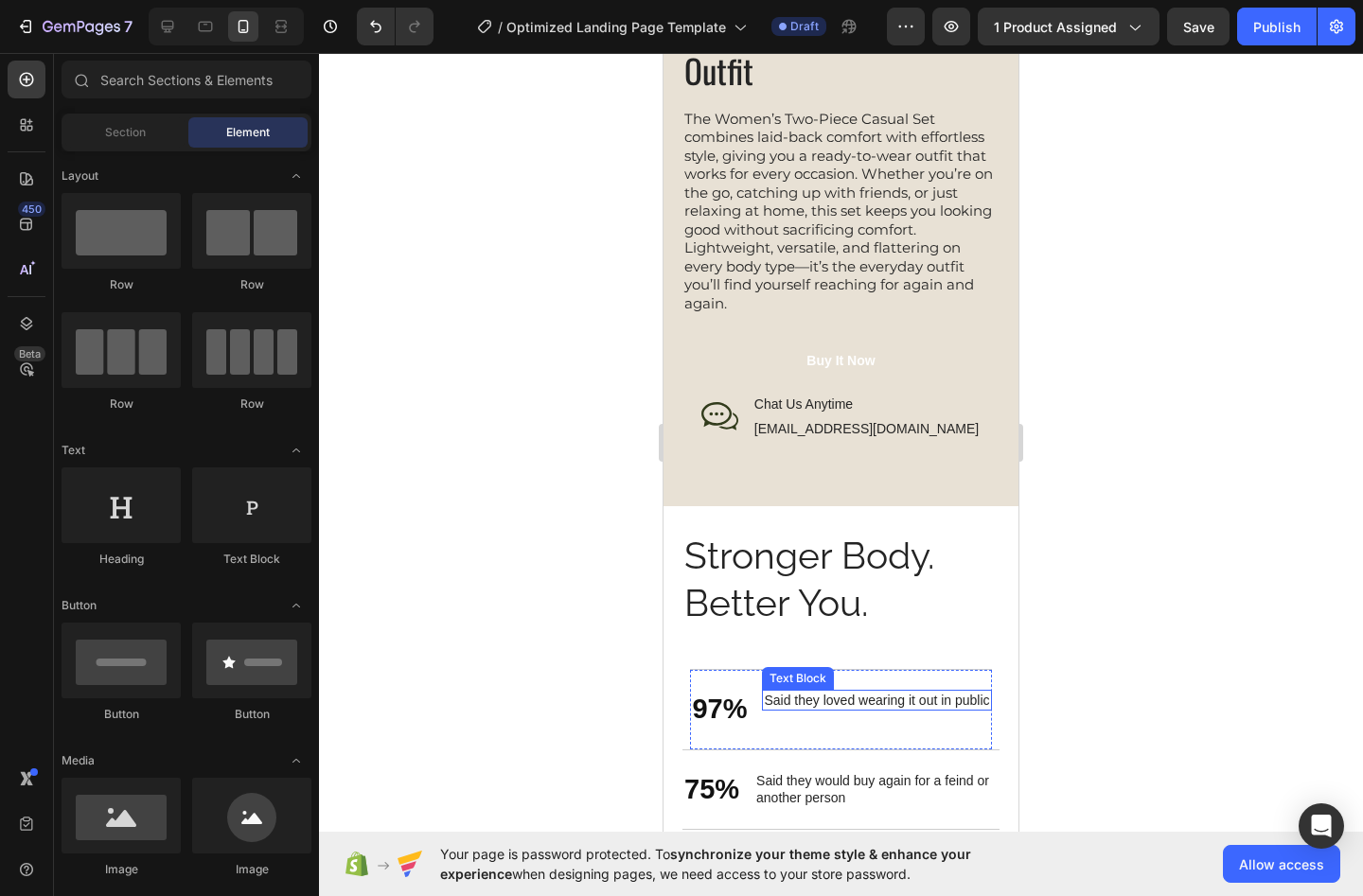
scroll to position [2800, 0]
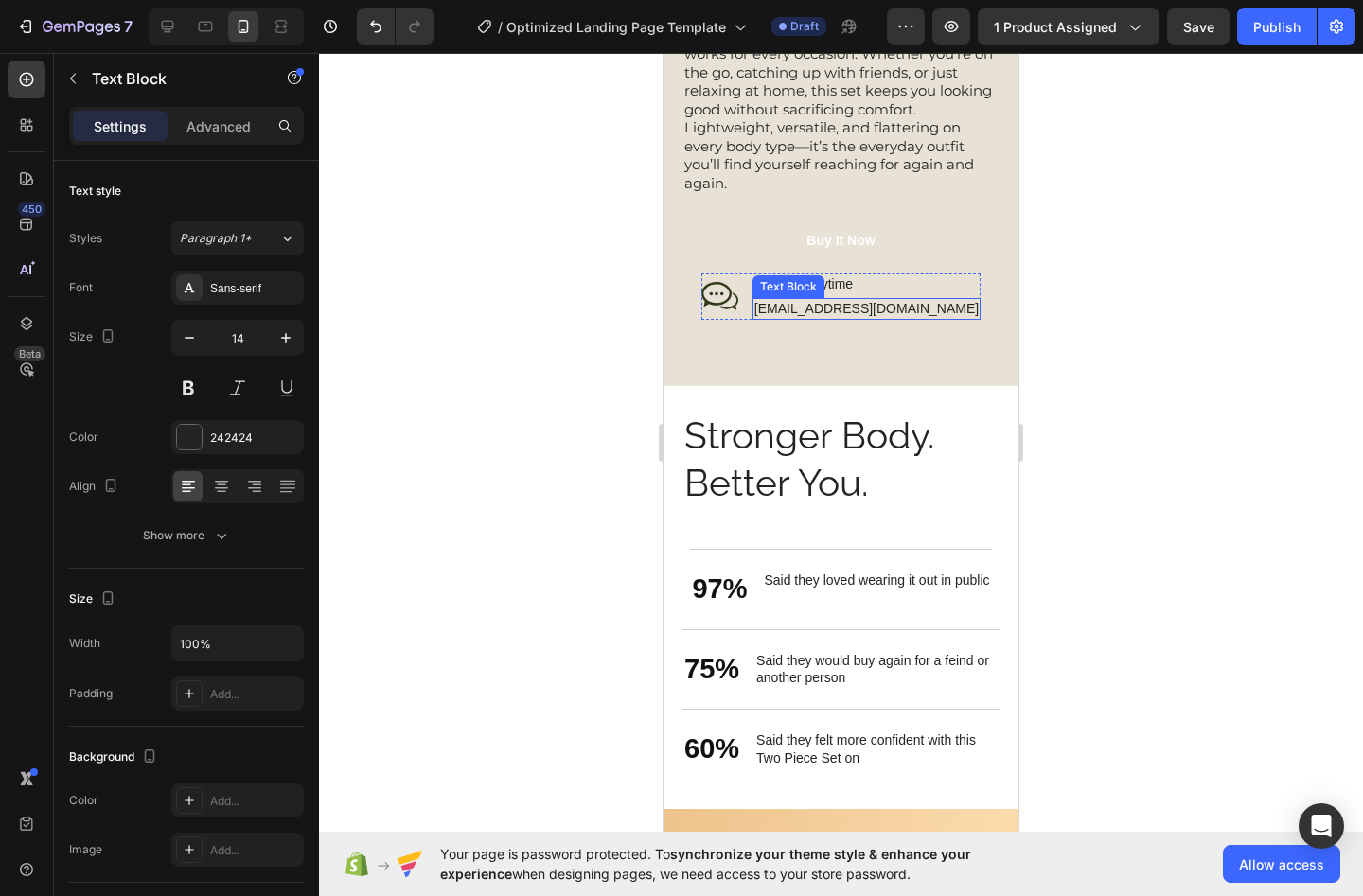
click at [902, 311] on p "[EMAIL_ADDRESS][DOMAIN_NAME]" at bounding box center [866, 308] width 225 height 17
click at [917, 312] on p "[EMAIL_ADDRESS][DOMAIN_NAME]" at bounding box center [866, 308] width 225 height 17
click at [916, 310] on p "[EMAIL_ADDRESS][DOMAIN_NAME]" at bounding box center [866, 308] width 225 height 17
click at [907, 315] on p "[EMAIL_ADDRESS][DOMAIN_NAME]" at bounding box center [866, 308] width 225 height 17
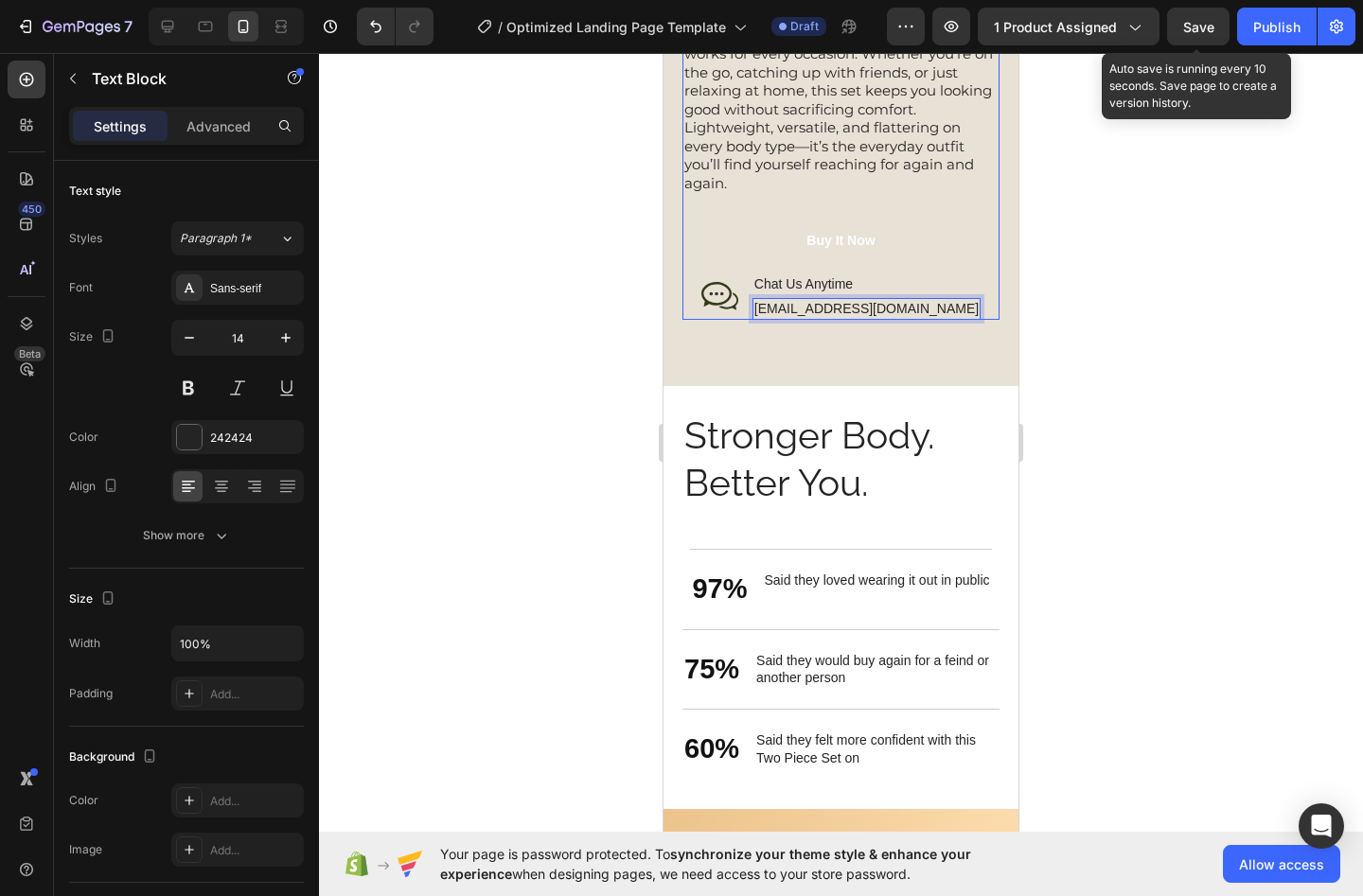
click at [1186, 25] on span "Save" at bounding box center [1199, 26] width 31 height 16
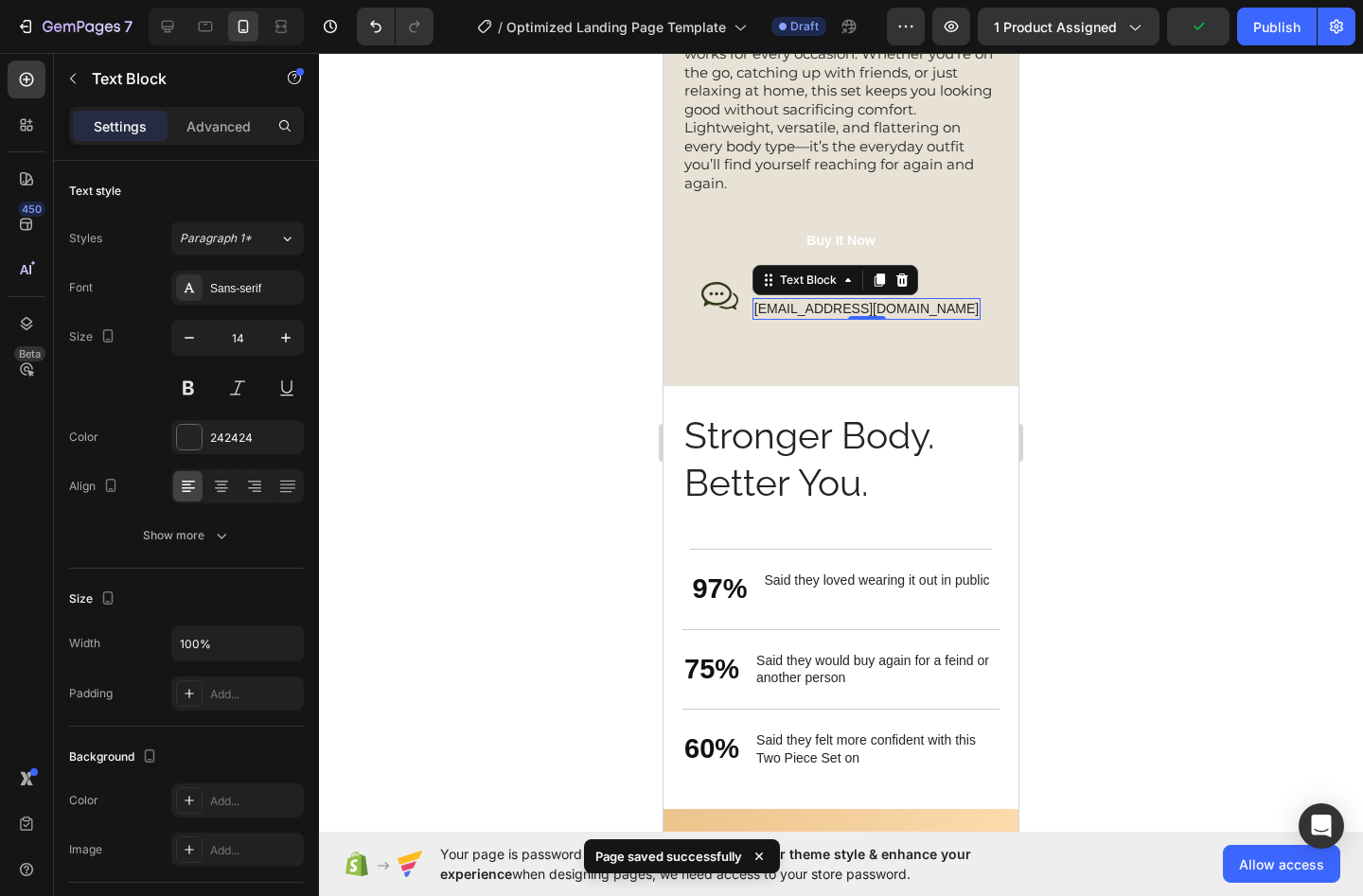
click at [894, 301] on p "[EMAIL_ADDRESS][DOMAIN_NAME]" at bounding box center [866, 308] width 225 height 17
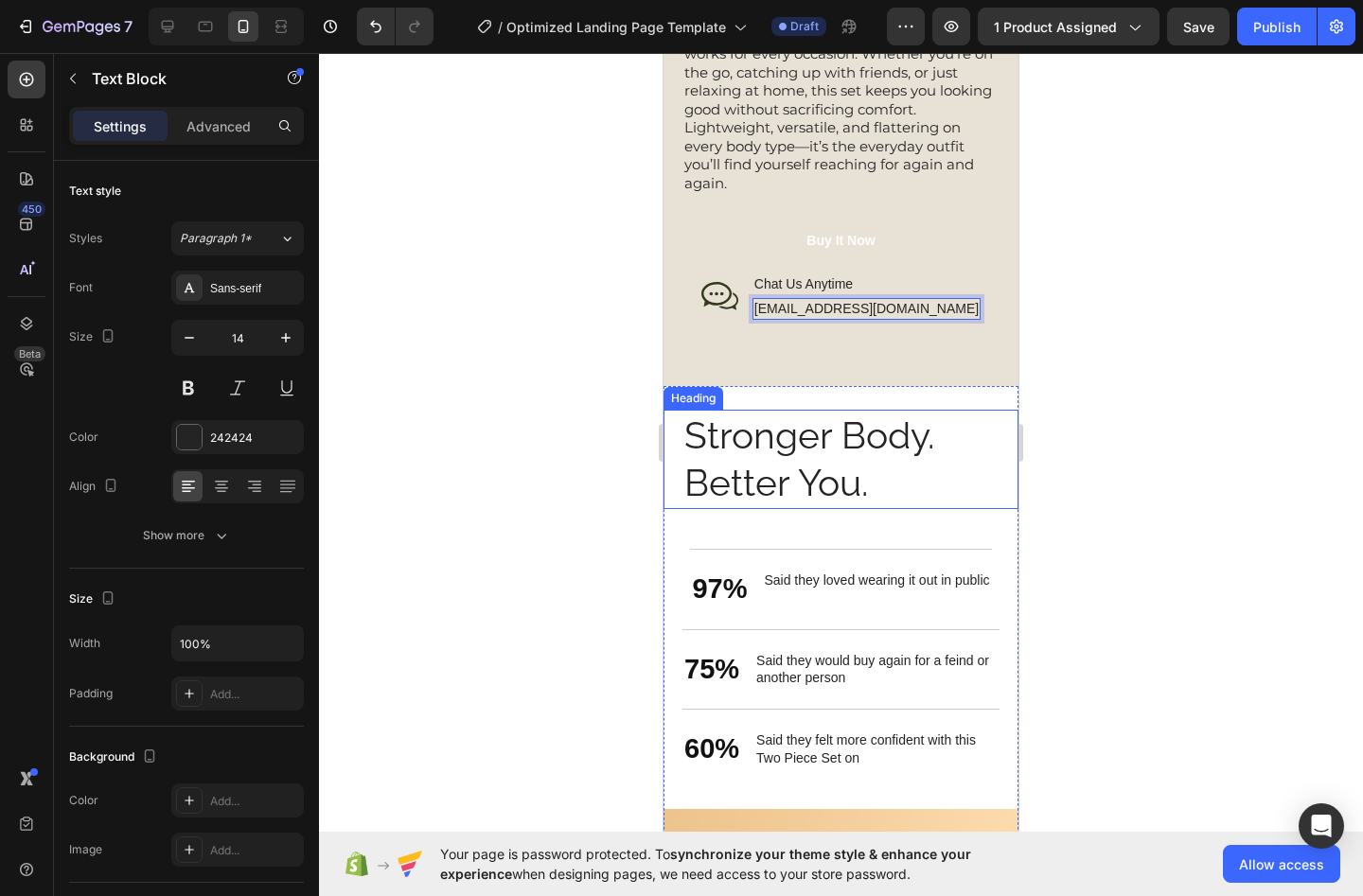
click at [808, 481] on h2 "Stronger Body. Better You." at bounding box center [840, 459] width 317 height 99
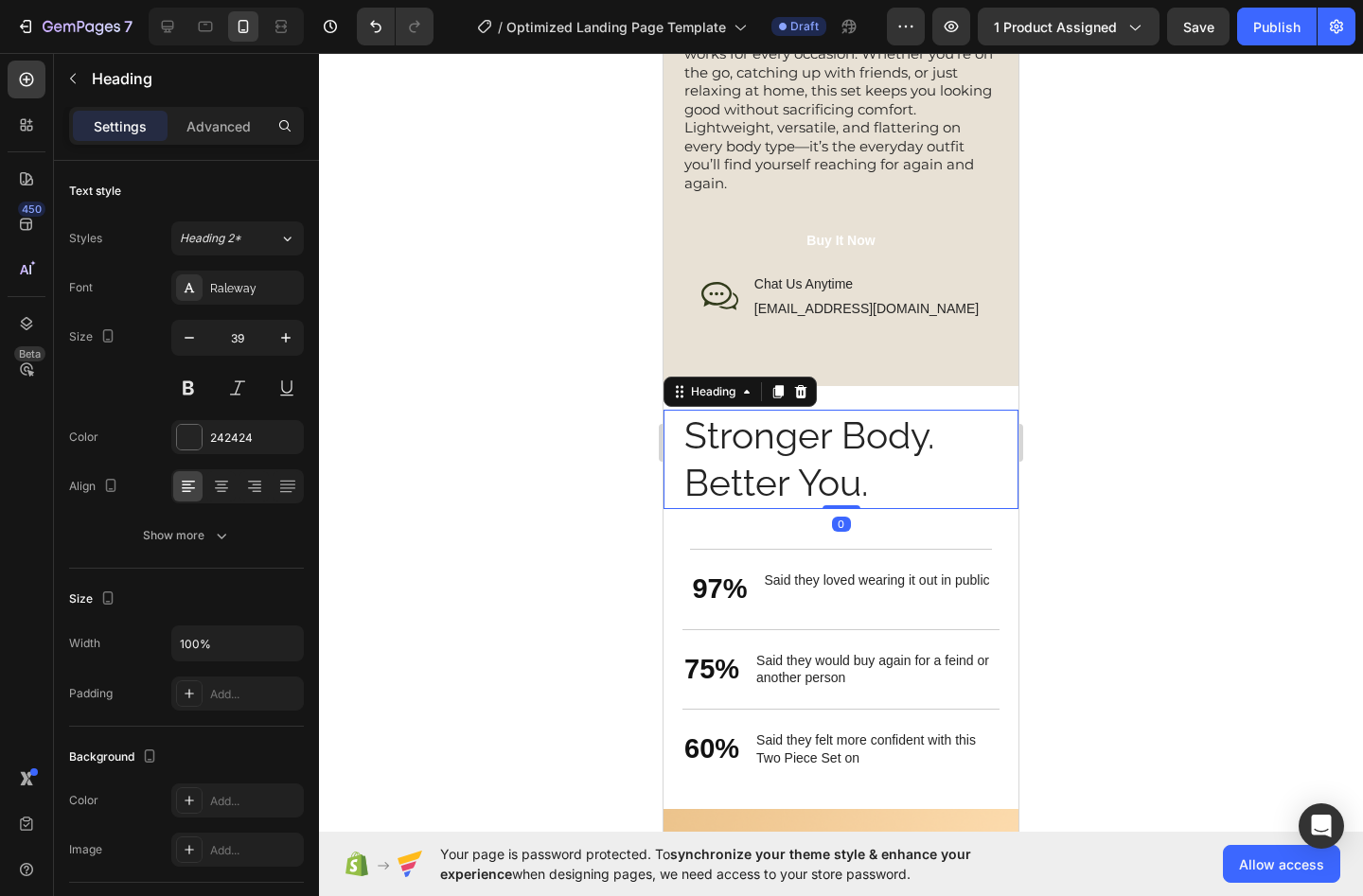
click at [808, 481] on h2 "Stronger Body. Better You." at bounding box center [840, 459] width 317 height 99
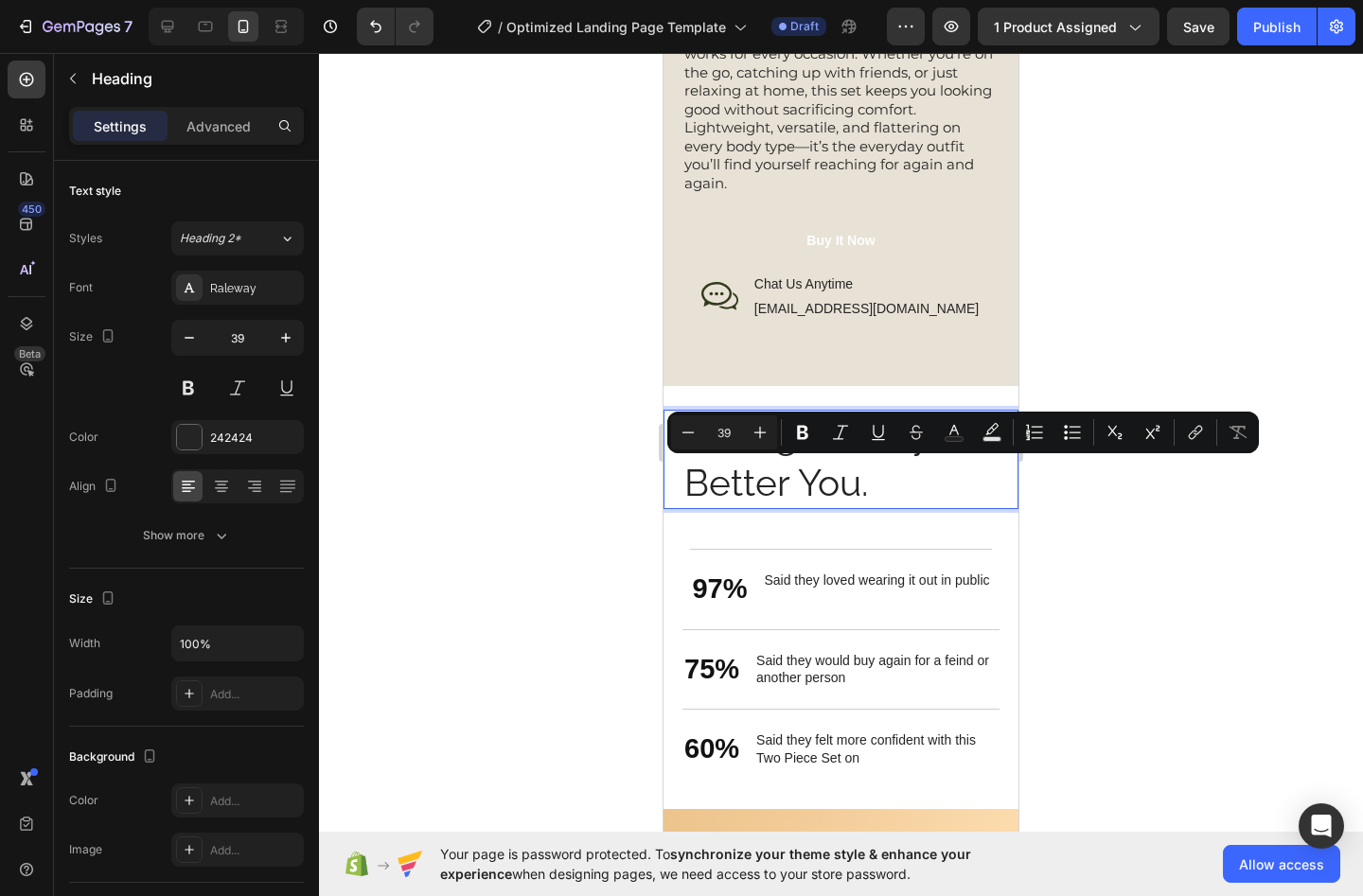
click at [897, 480] on p "Stronger Body. Better You." at bounding box center [841, 460] width 314 height 96
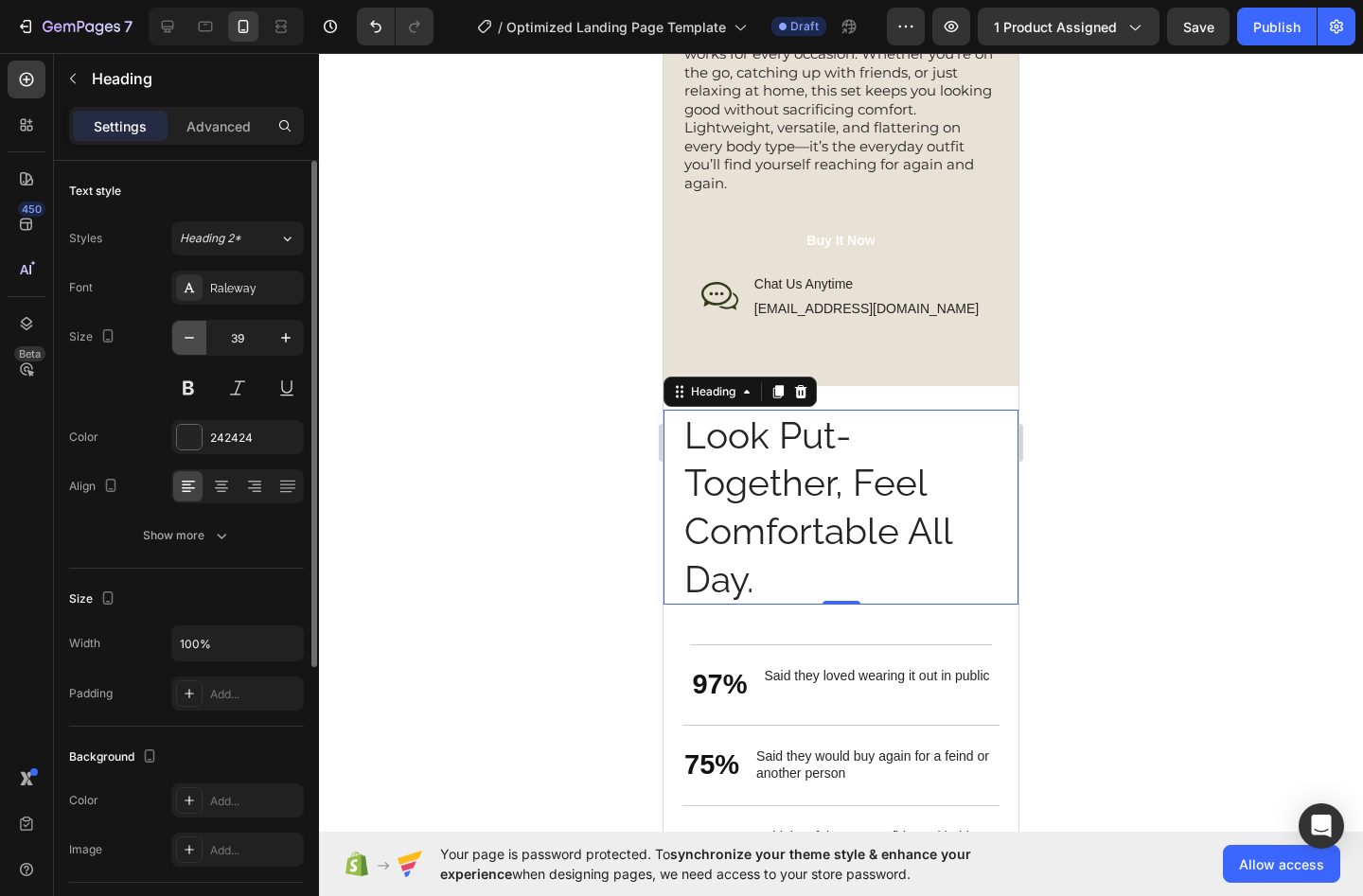
click at [181, 338] on icon "button" at bounding box center [188, 337] width 19 height 19
type input "38"
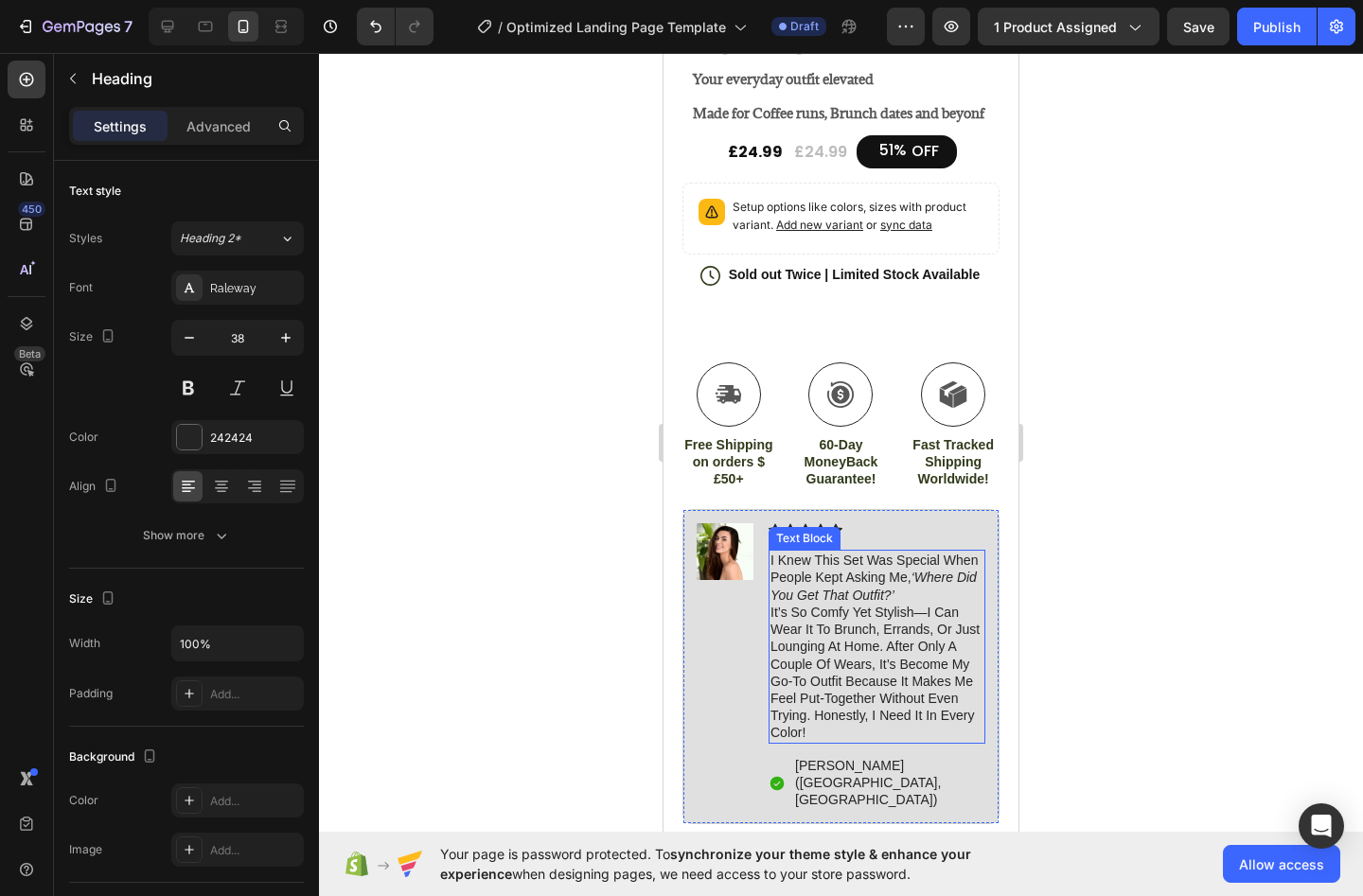
scroll to position [966, 0]
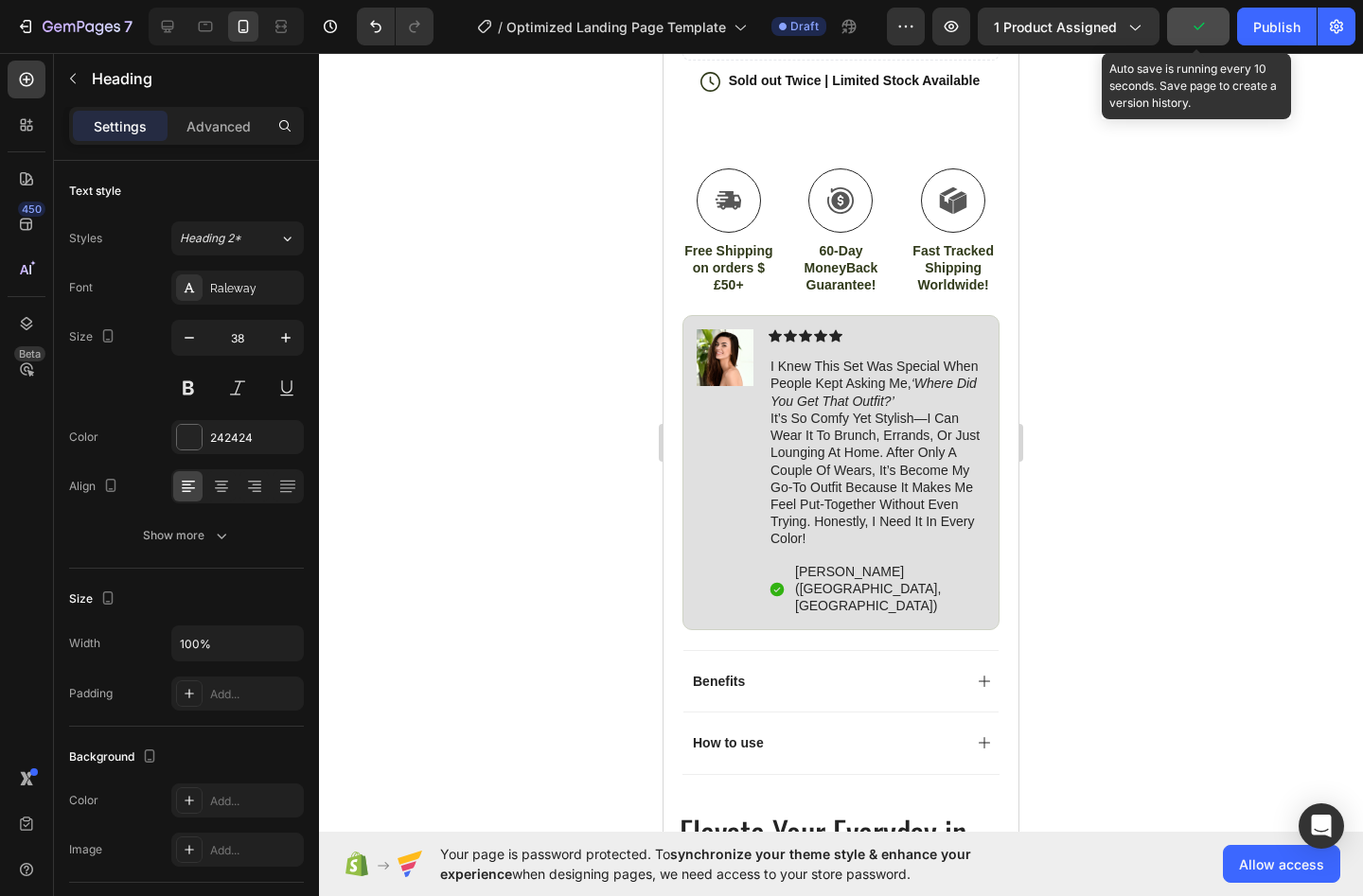
click at [1210, 37] on button "button" at bounding box center [1198, 26] width 63 height 38
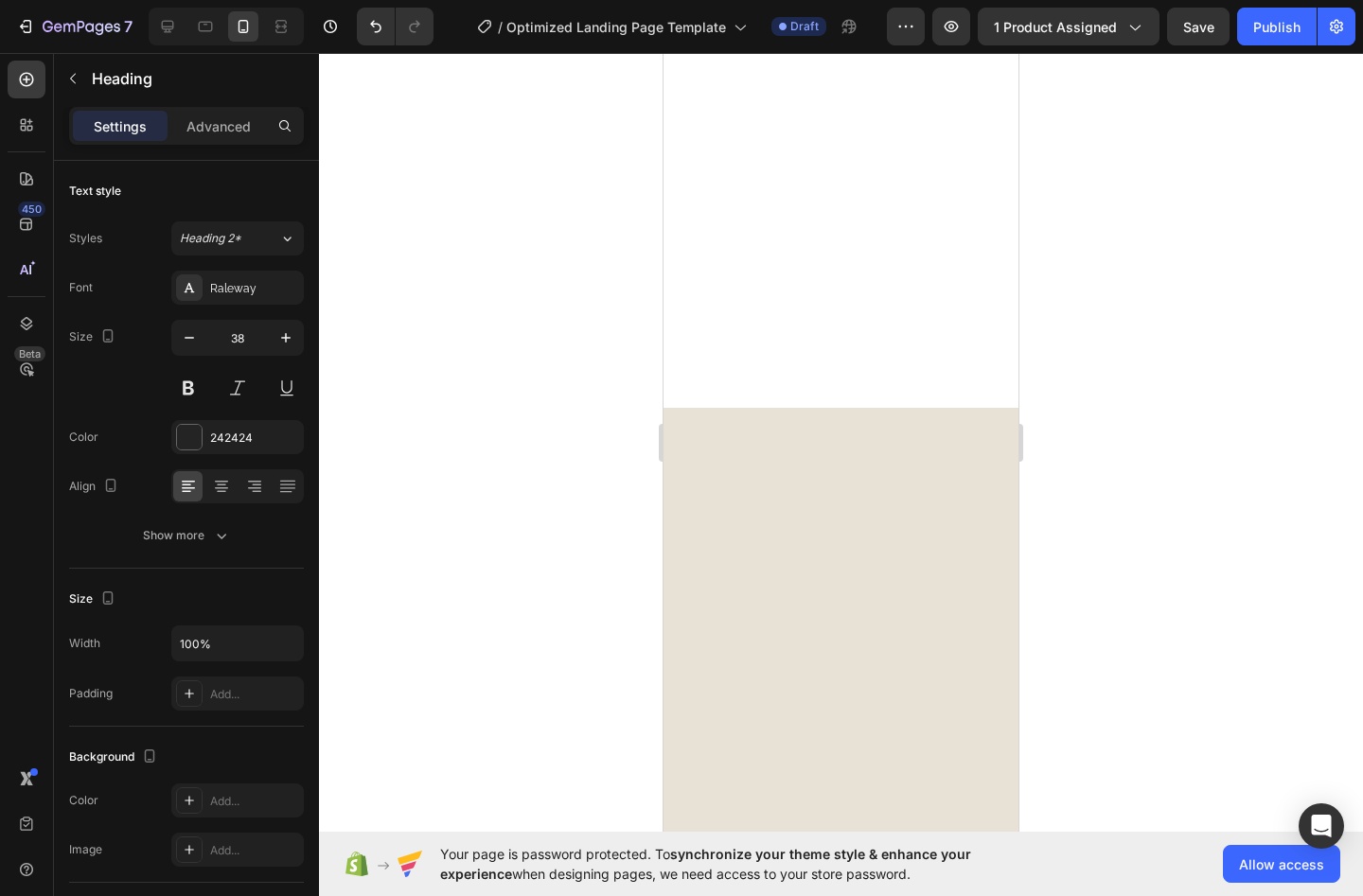
scroll to position [865, 0]
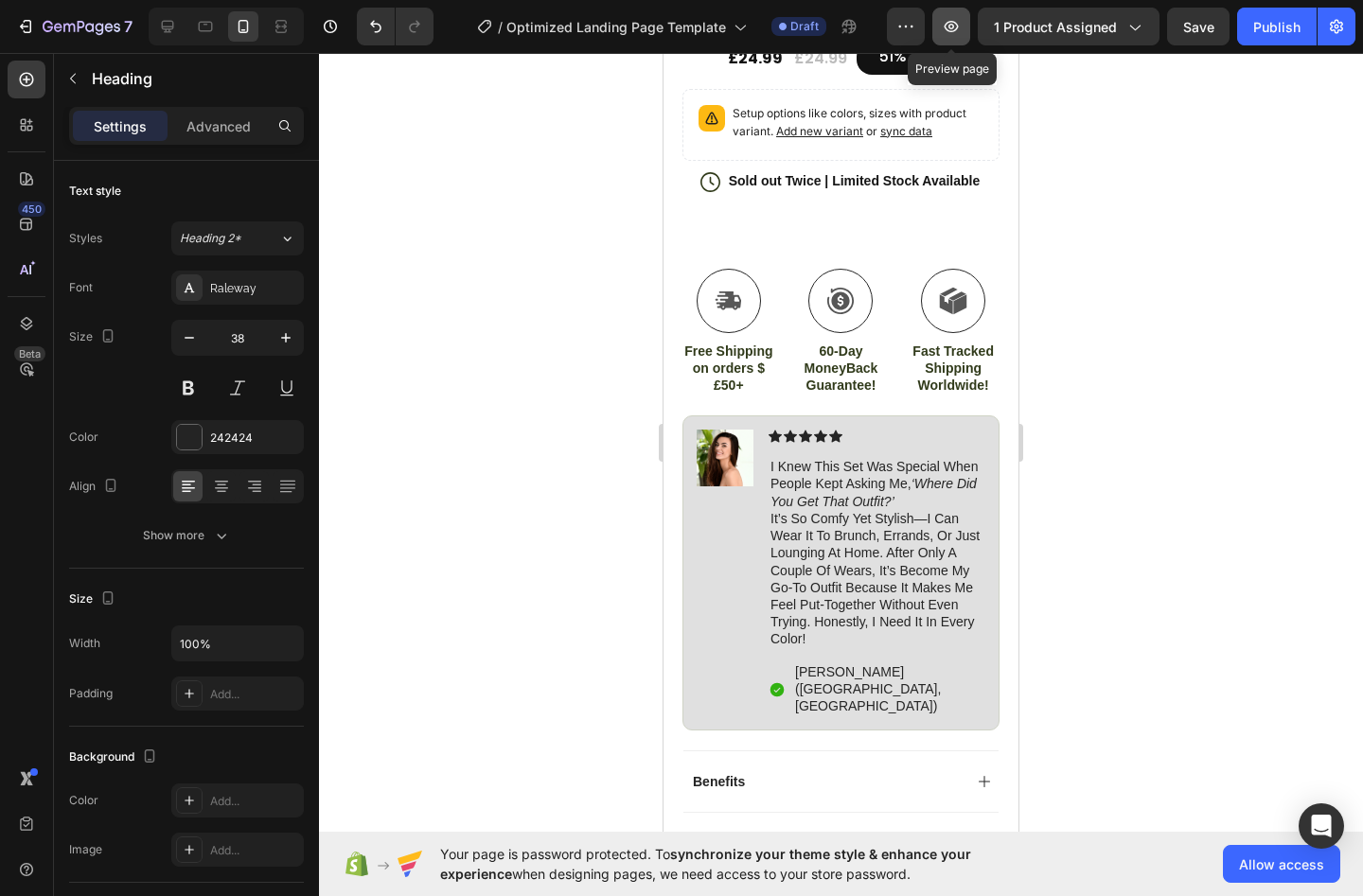
click at [961, 11] on button "button" at bounding box center [951, 26] width 38 height 38
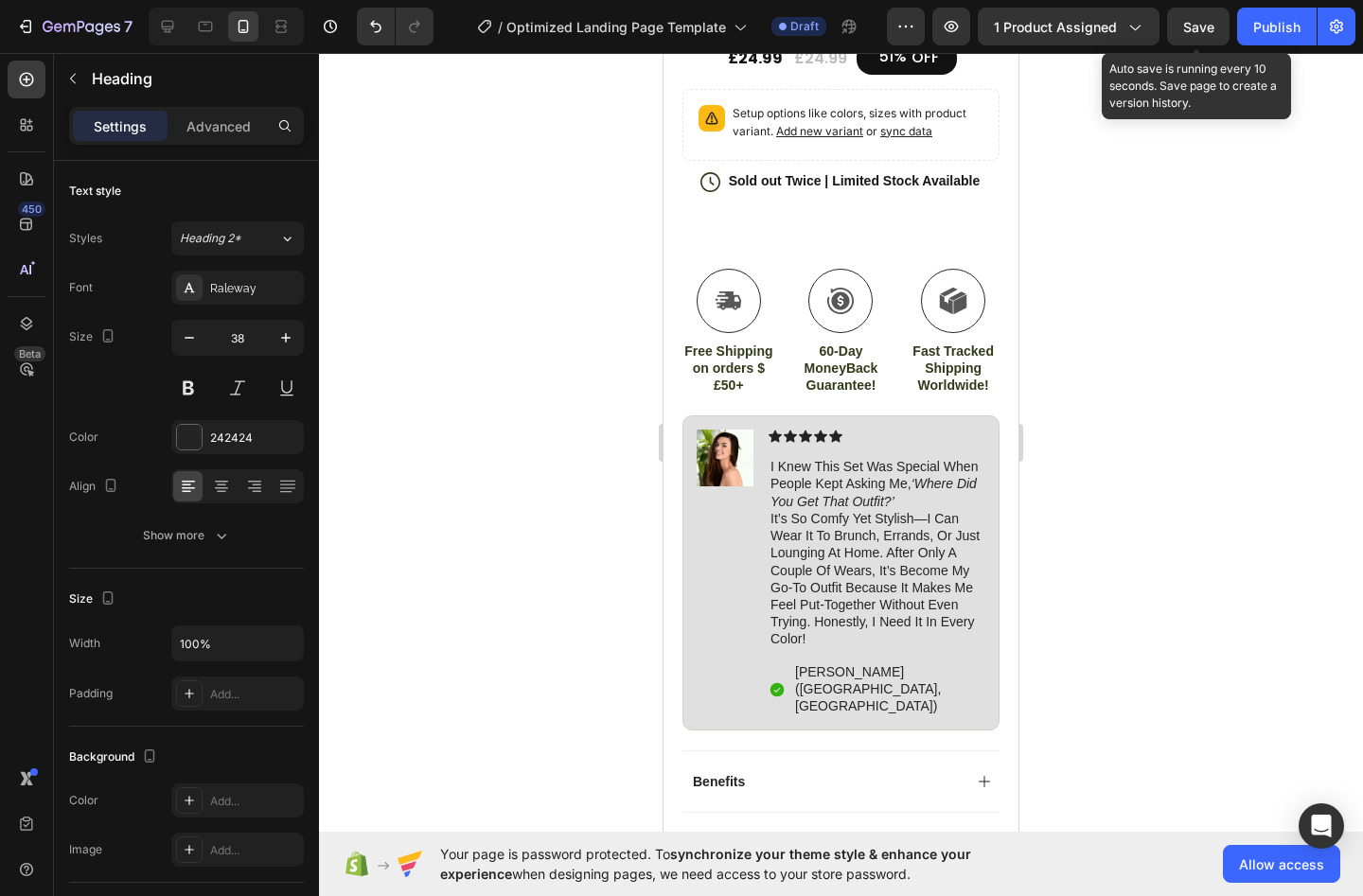
click at [1190, 32] on span "Save" at bounding box center [1199, 26] width 31 height 16
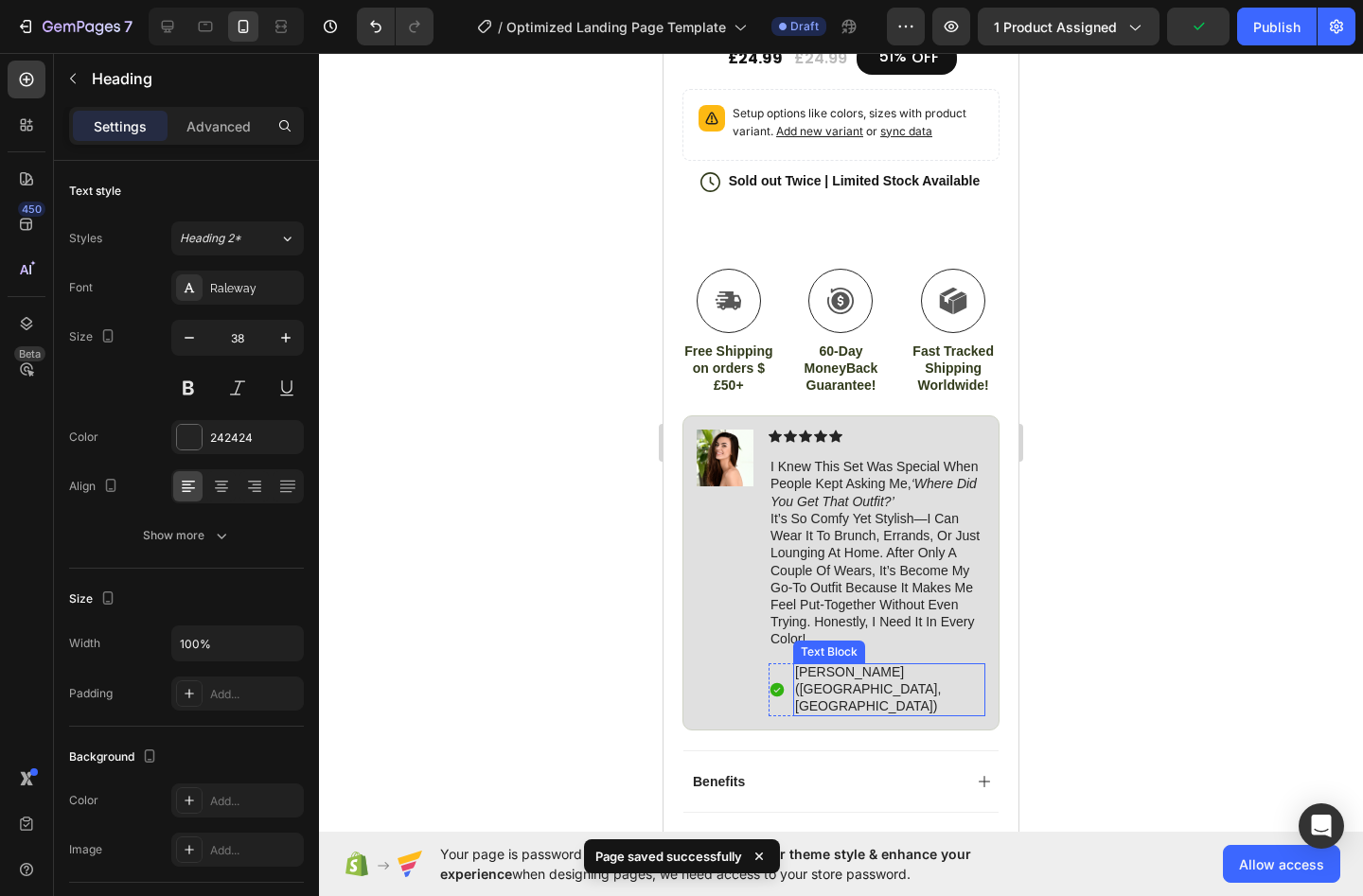
click at [930, 676] on div "Icon Icon Icon Icon Icon Icon List i knew this set was special when people kept…" at bounding box center [877, 572] width 217 height 287
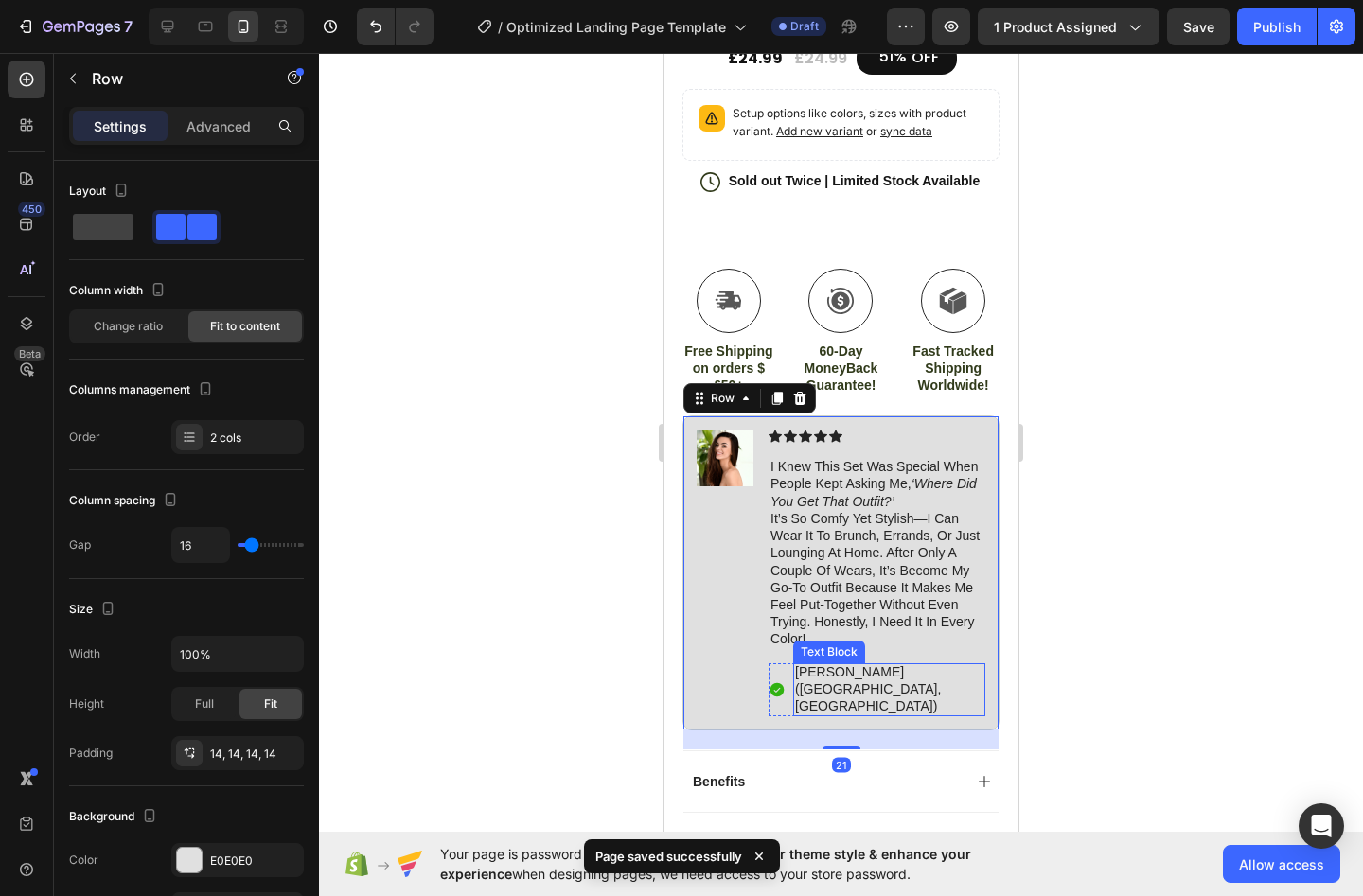
click at [897, 683] on p "[PERSON_NAME] ([GEOGRAPHIC_DATA], [GEOGRAPHIC_DATA])" at bounding box center [889, 689] width 188 height 52
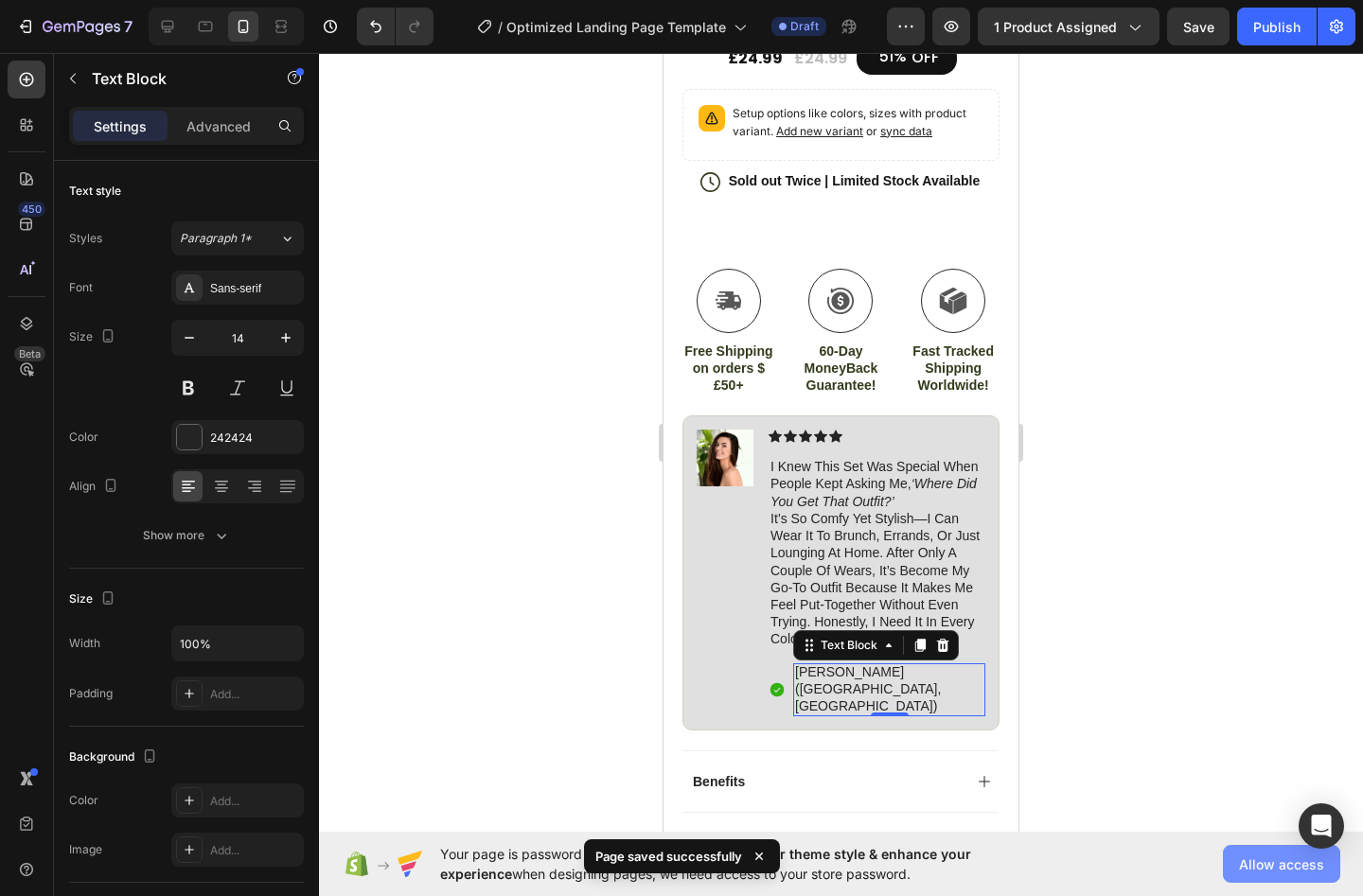
click at [1250, 858] on span "Allow access" at bounding box center [1282, 865] width 85 height 20
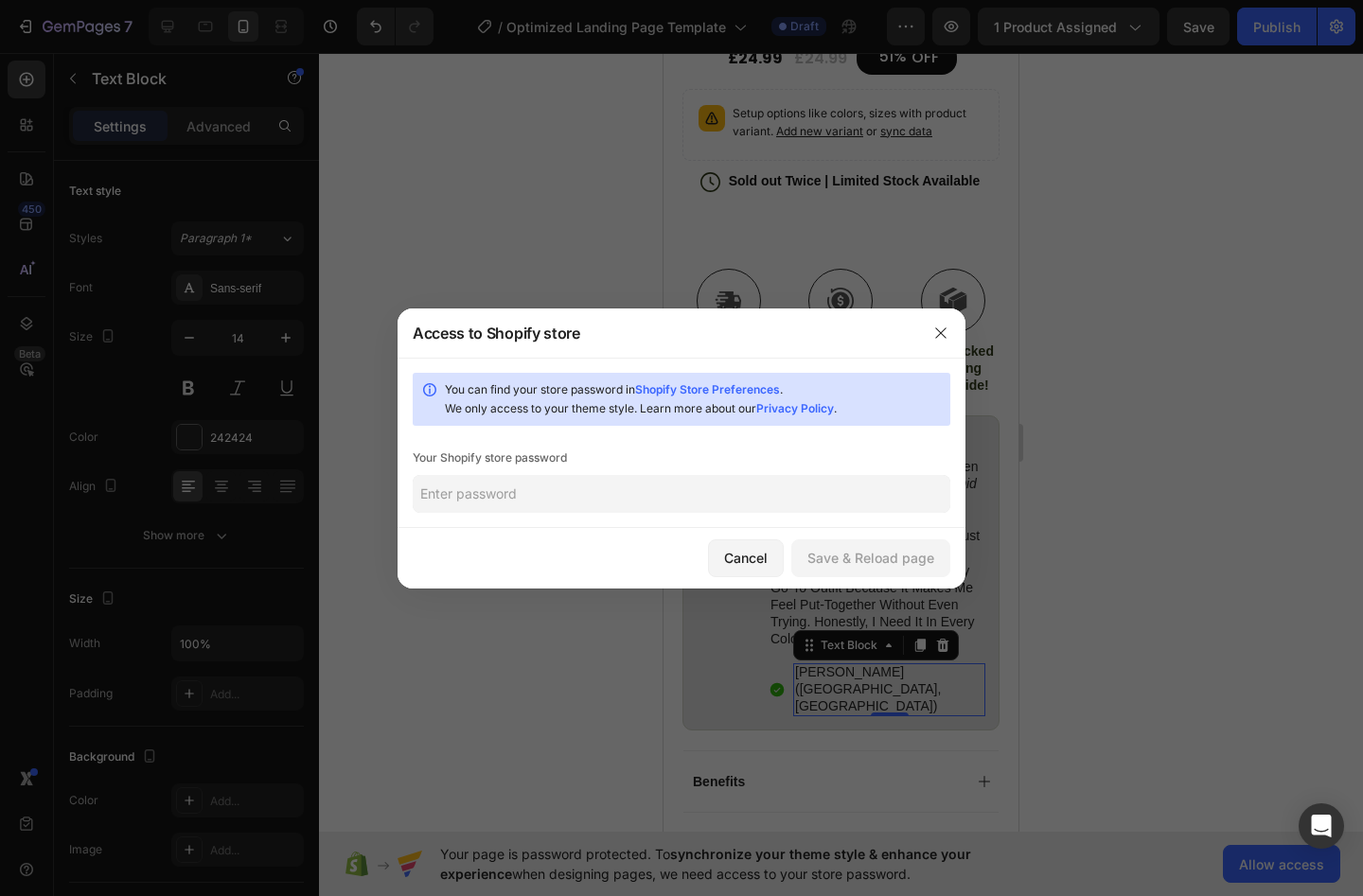
click at [581, 512] on input "text" at bounding box center [682, 494] width 537 height 38
type input "35-Flying-Monkeys"
click at [907, 546] on button "Save & Reload page" at bounding box center [871, 558] width 159 height 38
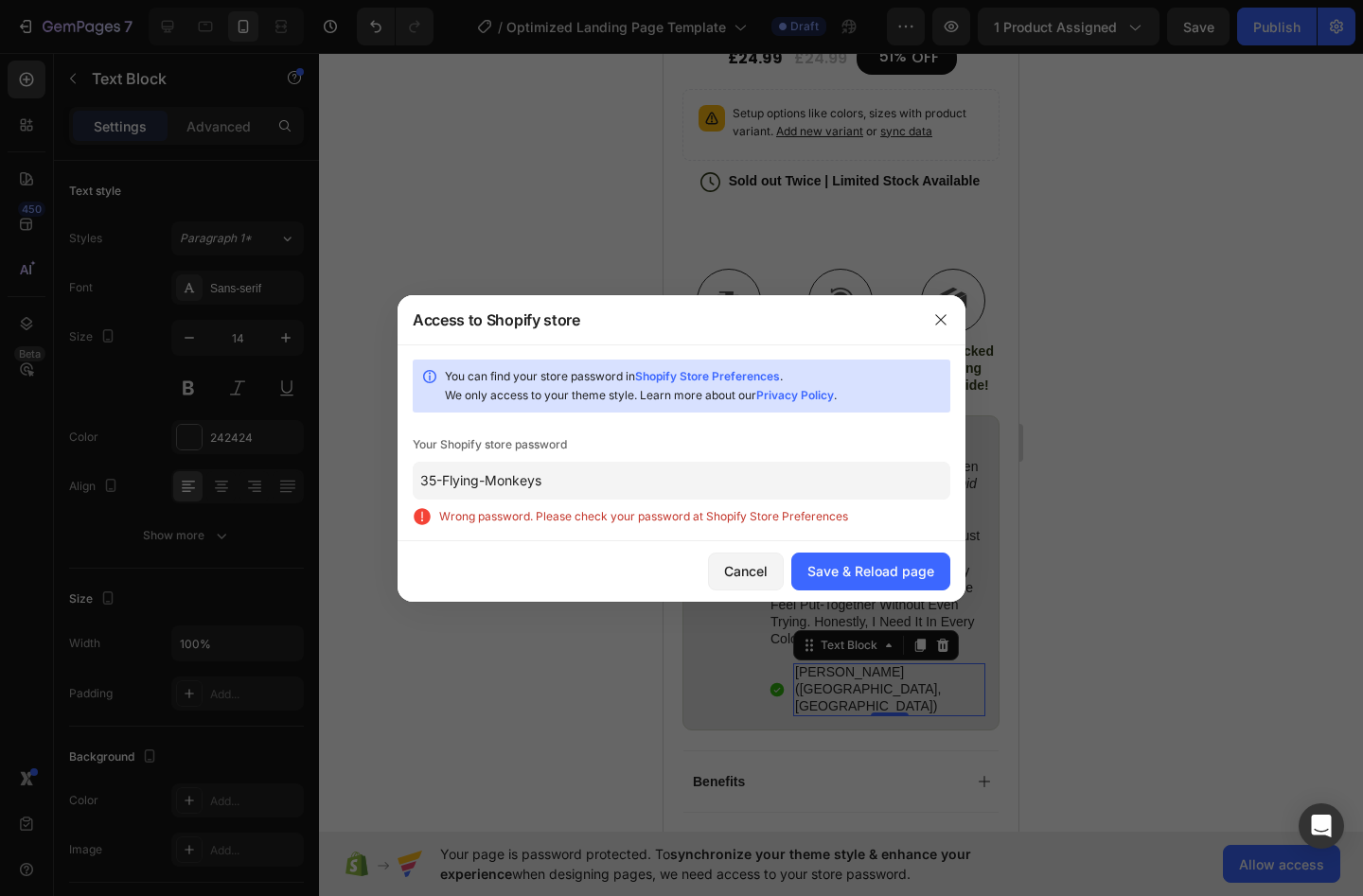
drag, startPoint x: 613, startPoint y: 485, endPoint x: 352, endPoint y: 454, distance: 262.8
click at [413, 462] on input "35-Flying-Monkeys" at bounding box center [682, 480] width 537 height 38
click at [630, 477] on input "35-Flying-Monkeys" at bounding box center [682, 480] width 537 height 38
drag, startPoint x: 533, startPoint y: 473, endPoint x: 316, endPoint y: 439, distance: 219.6
click at [413, 462] on input "35-Flying-Monkeys" at bounding box center [682, 480] width 537 height 38
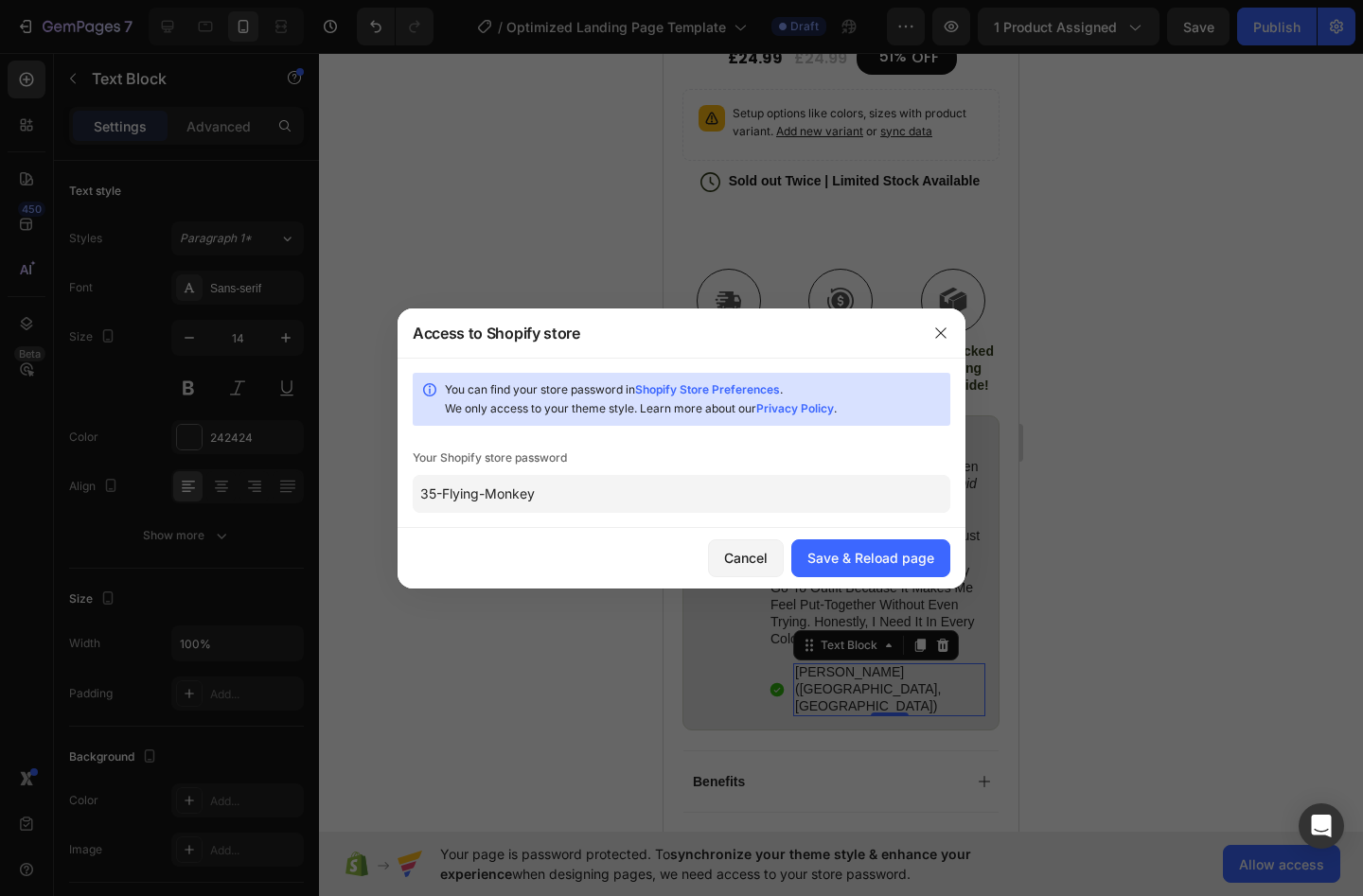
type input "35-Flying-Monkeys"
click at [864, 578] on div "Cancel Save & Reload page" at bounding box center [682, 559] width 568 height 61
click at [865, 578] on div "Cancel Save & Reload page" at bounding box center [682, 559] width 568 height 61
click at [866, 571] on button "Save & Reload page" at bounding box center [871, 558] width 159 height 38
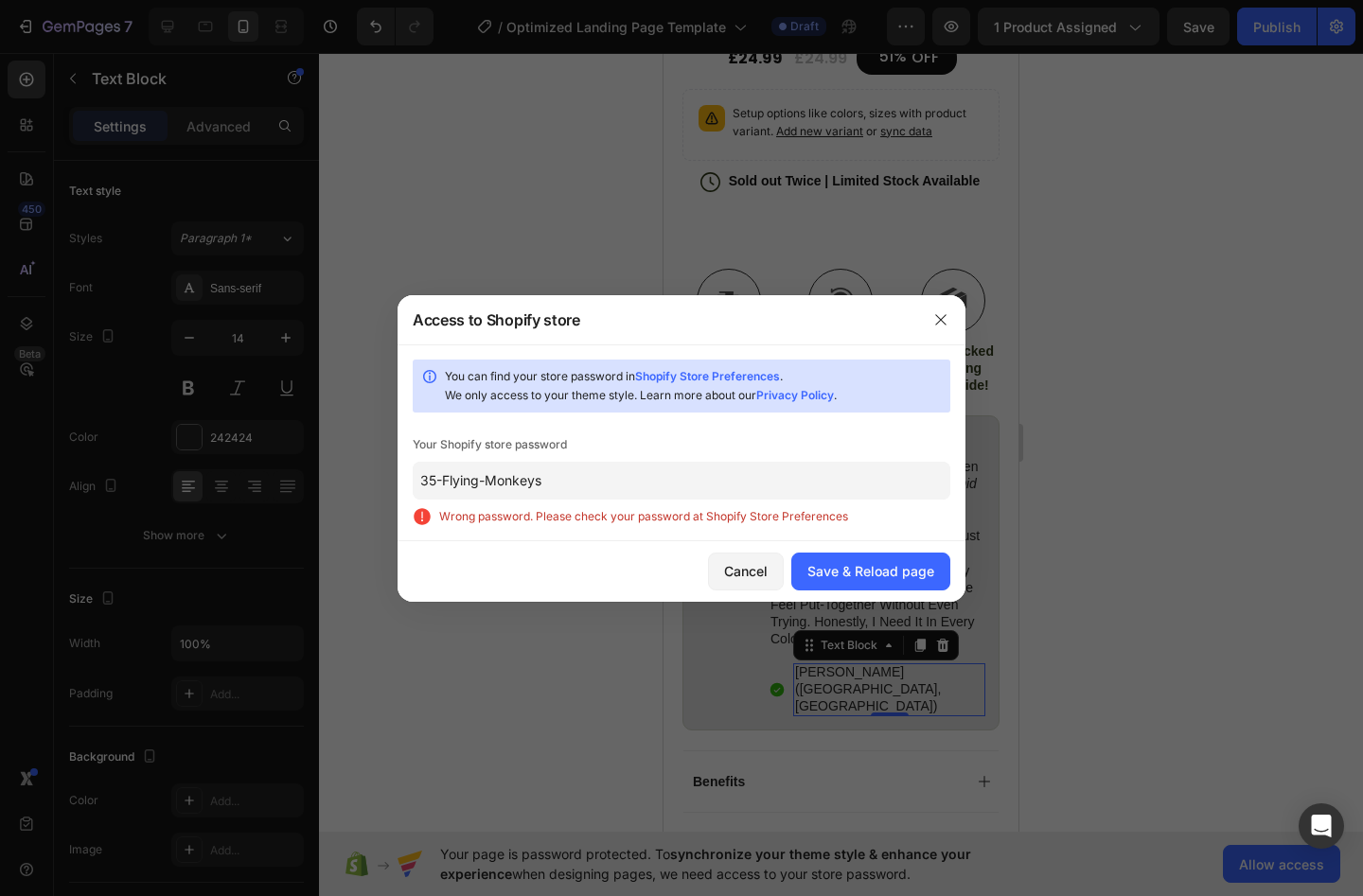
click at [648, 512] on span "Wrong password. Please check your password at Shopify Store Preferences" at bounding box center [694, 517] width 511 height 19
click at [649, 524] on span "Wrong password. Please check your password at Shopify Store Preferences" at bounding box center [694, 517] width 511 height 19
click at [732, 382] on link "Shopify Store Preferences" at bounding box center [708, 376] width 145 height 14
click at [537, 480] on input "35-Flying-Monkeys" at bounding box center [682, 480] width 537 height 38
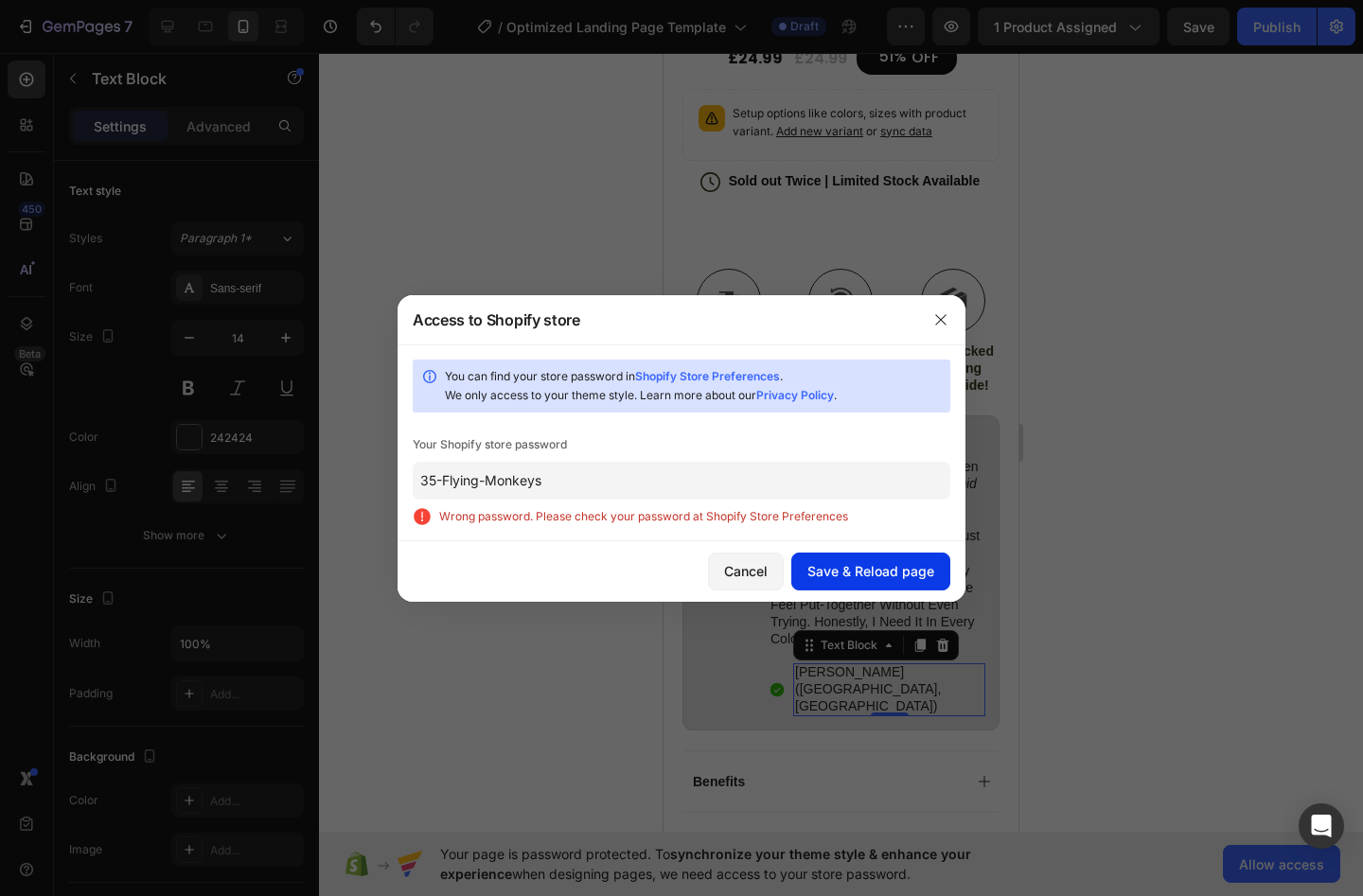
click at [864, 575] on div "Save & Reload page" at bounding box center [871, 572] width 126 height 20
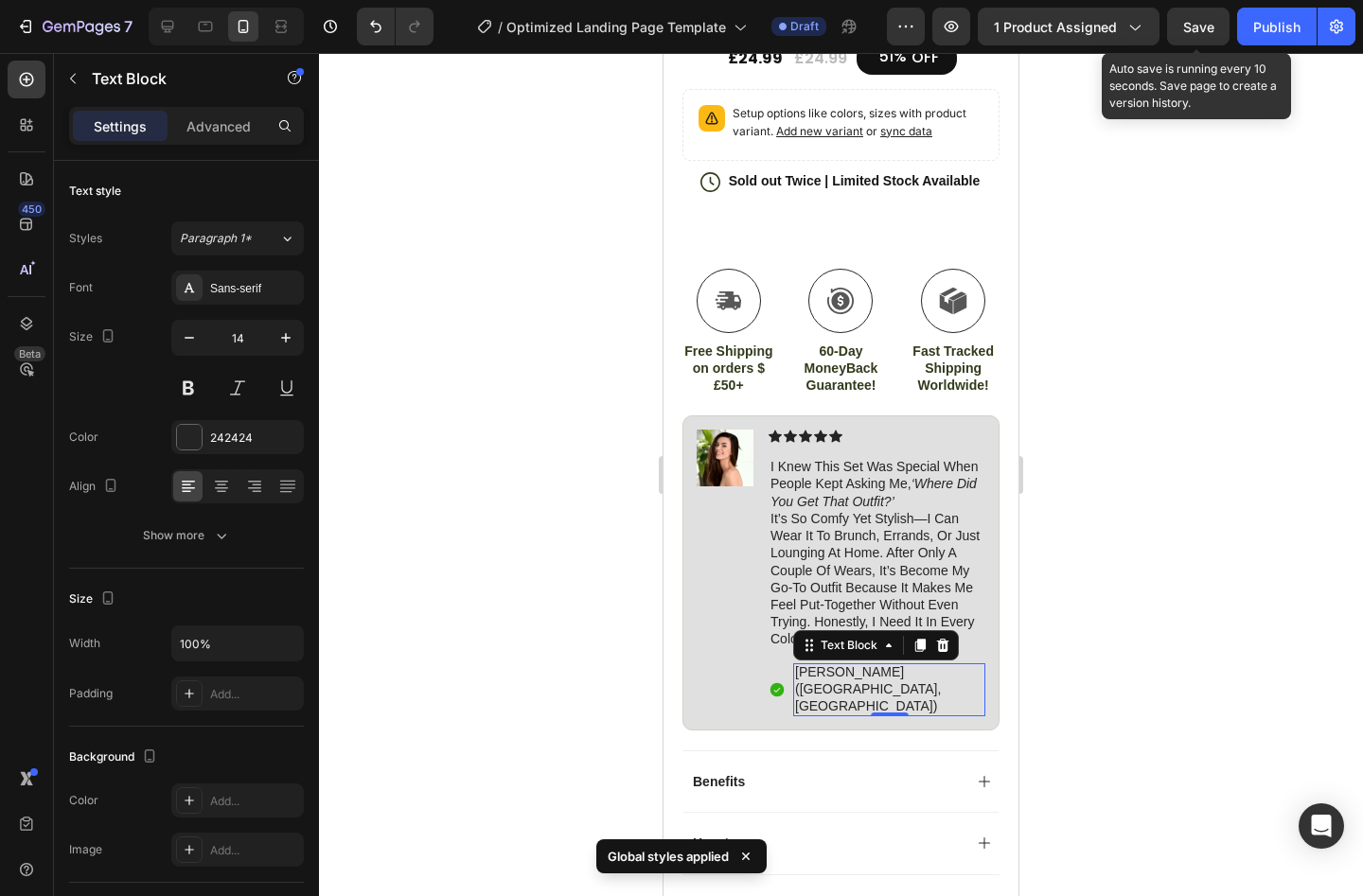
click at [1208, 20] on span "Save" at bounding box center [1199, 26] width 31 height 16
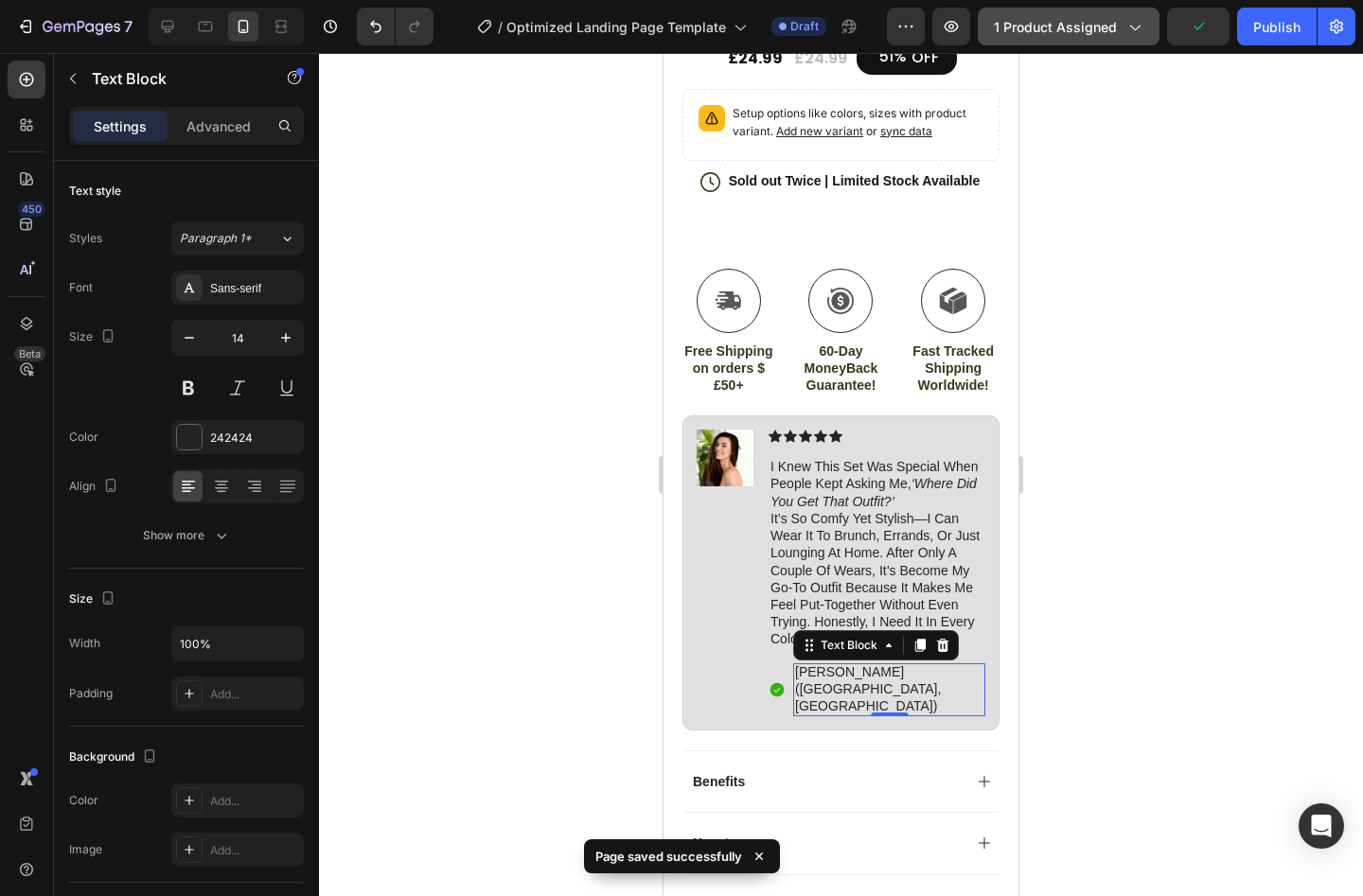
click at [1120, 25] on div "1 product assigned" at bounding box center [1069, 26] width 150 height 20
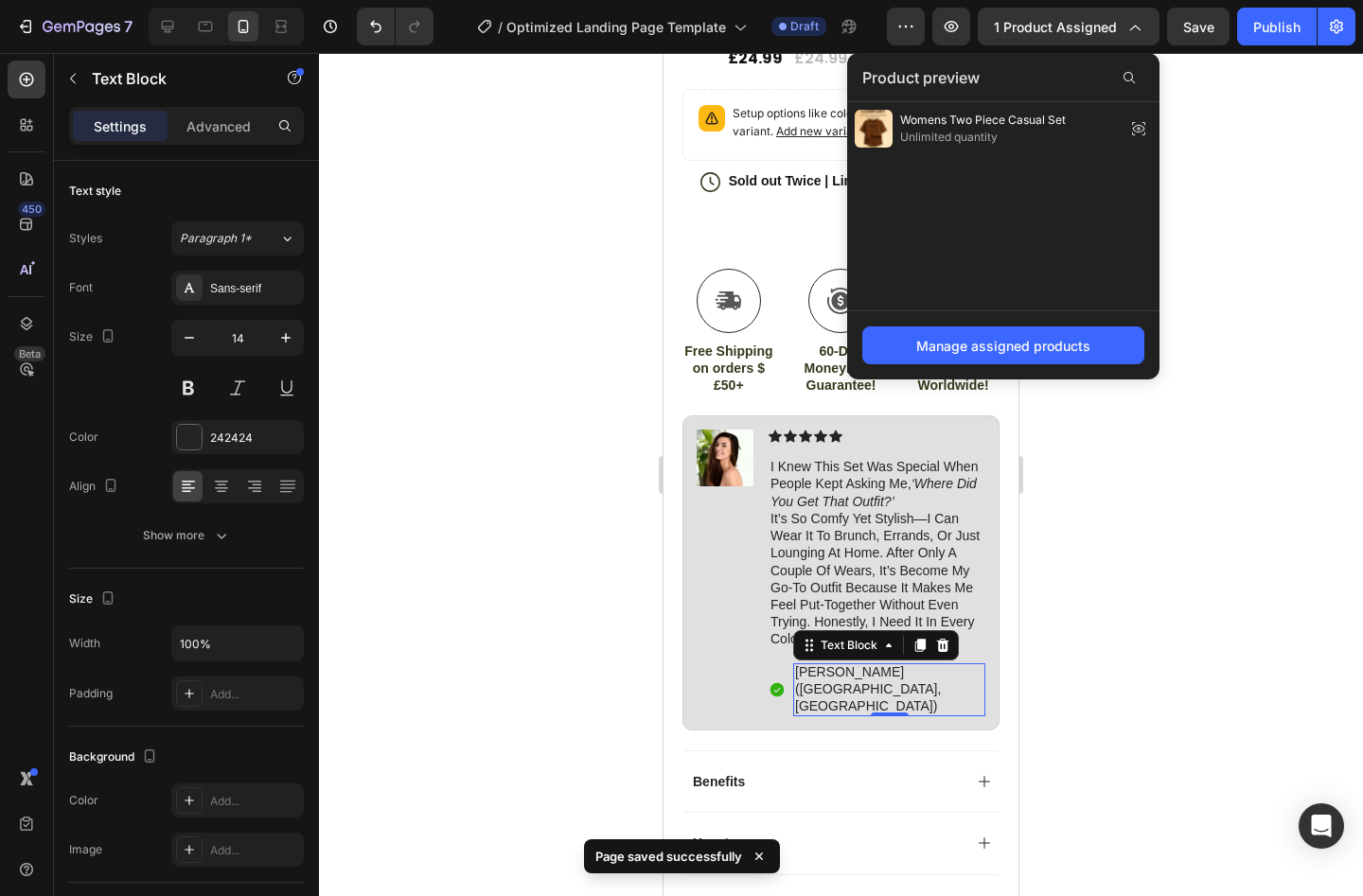
drag, startPoint x: 1362, startPoint y: 360, endPoint x: 1114, endPoint y: 153, distance: 323.0
click at [1362, 359] on div at bounding box center [840, 474] width 1044 height 843
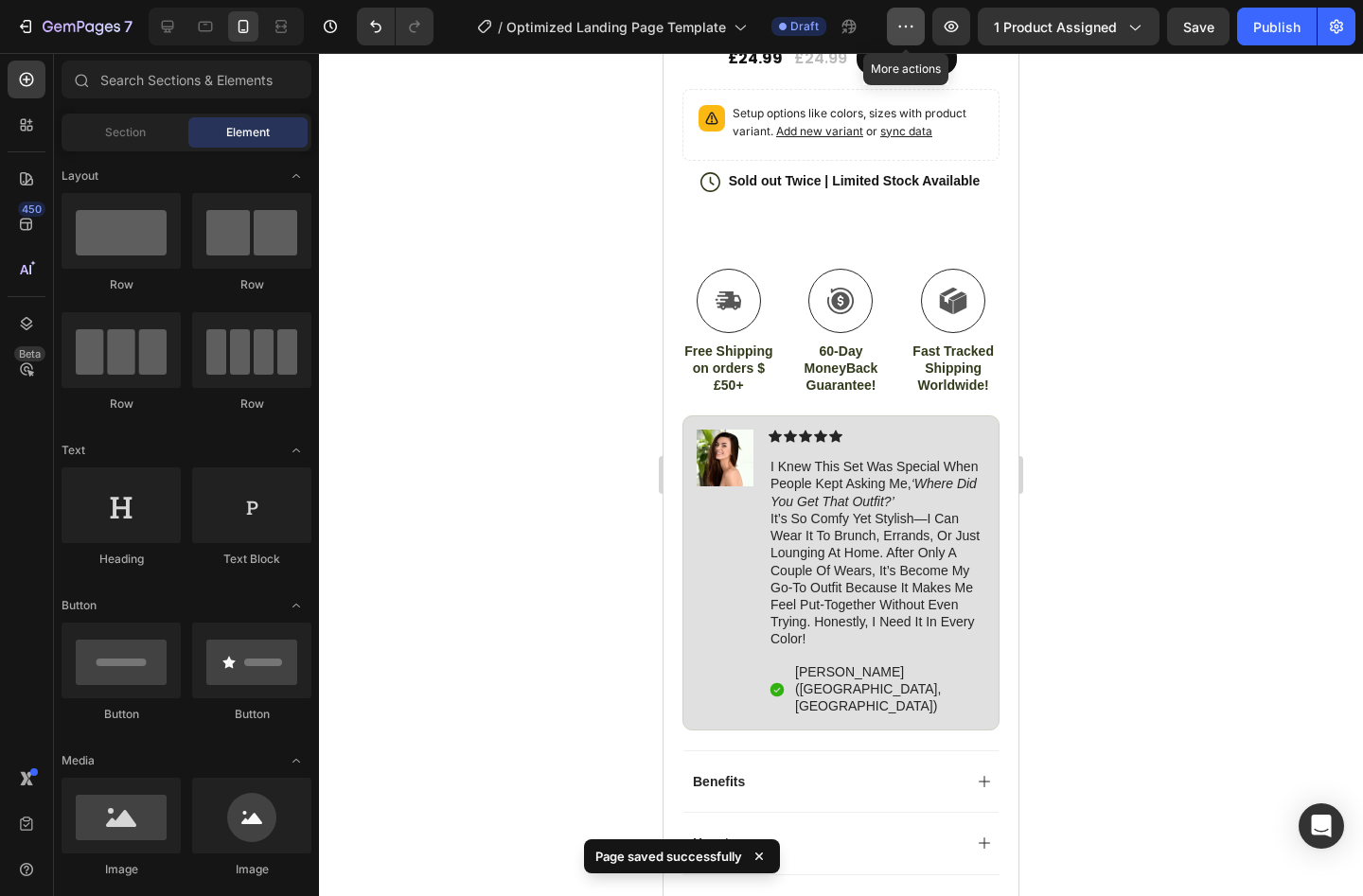
click at [906, 16] on button "button" at bounding box center [906, 26] width 38 height 38
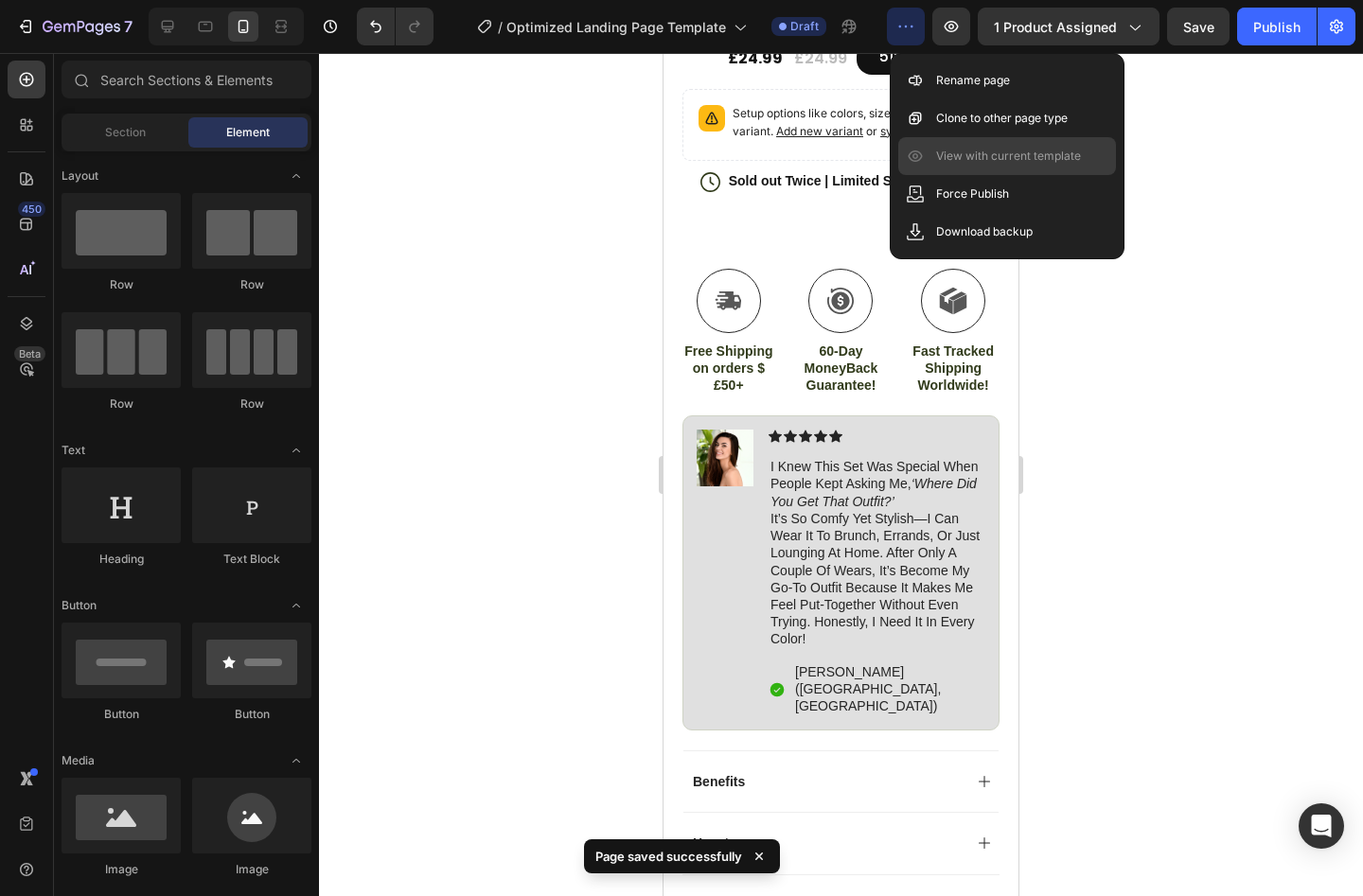
drag, startPoint x: 1174, startPoint y: 371, endPoint x: 1046, endPoint y: 167, distance: 240.8
click at [1175, 371] on div at bounding box center [840, 474] width 1044 height 843
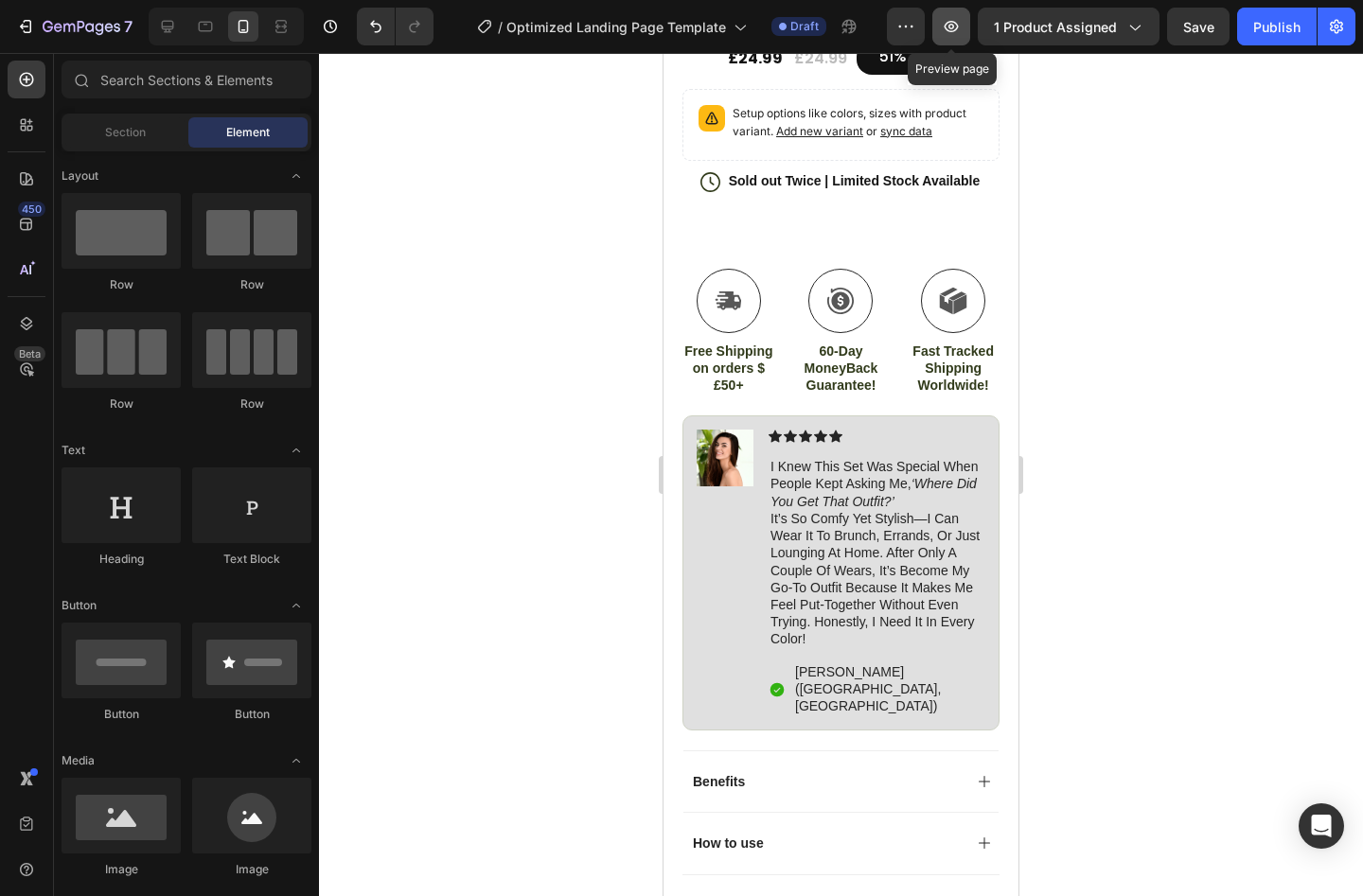
click at [964, 23] on button "button" at bounding box center [951, 26] width 38 height 38
click at [961, 30] on icon "button" at bounding box center [951, 25] width 19 height 19
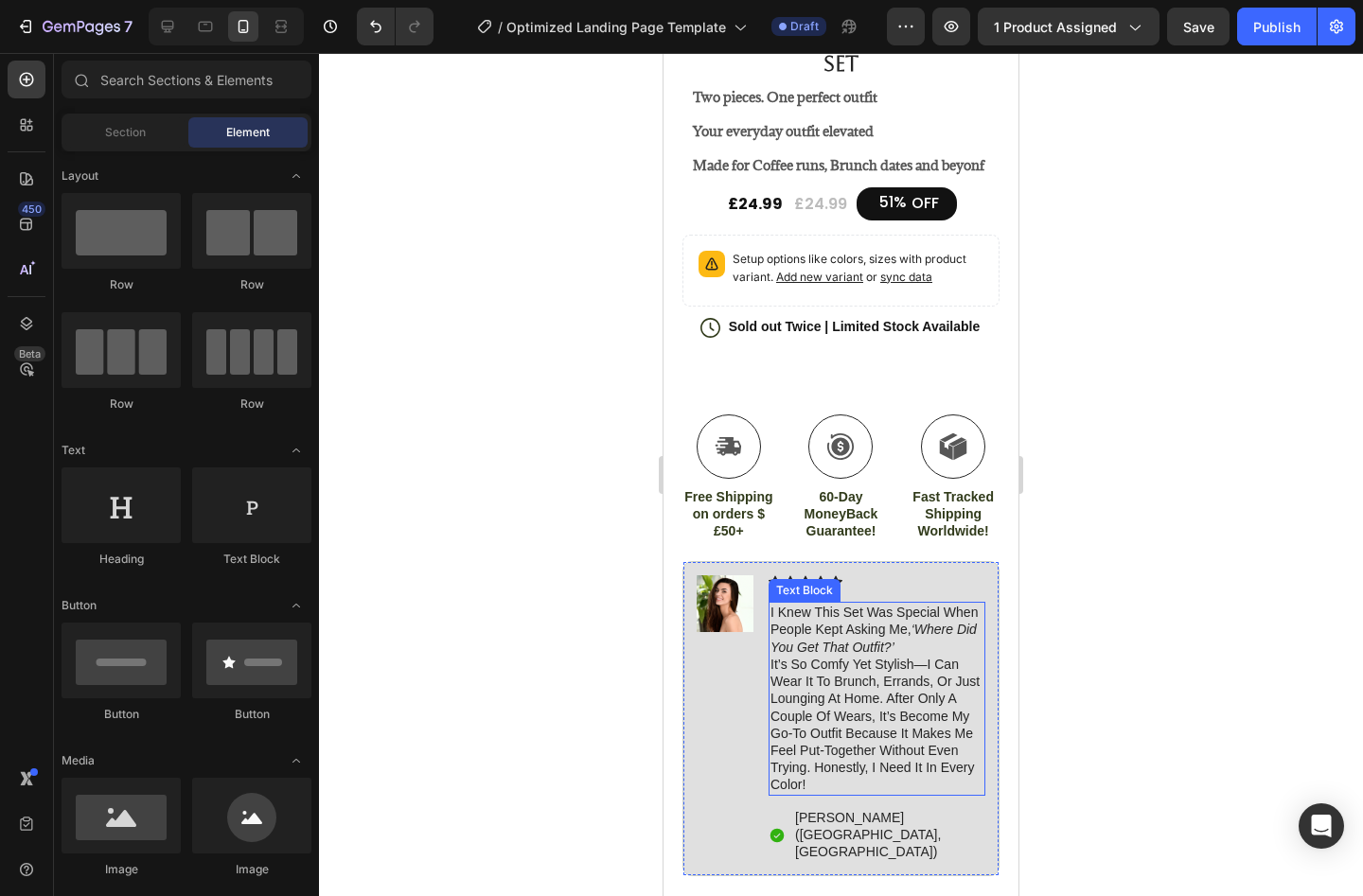
scroll to position [382, 0]
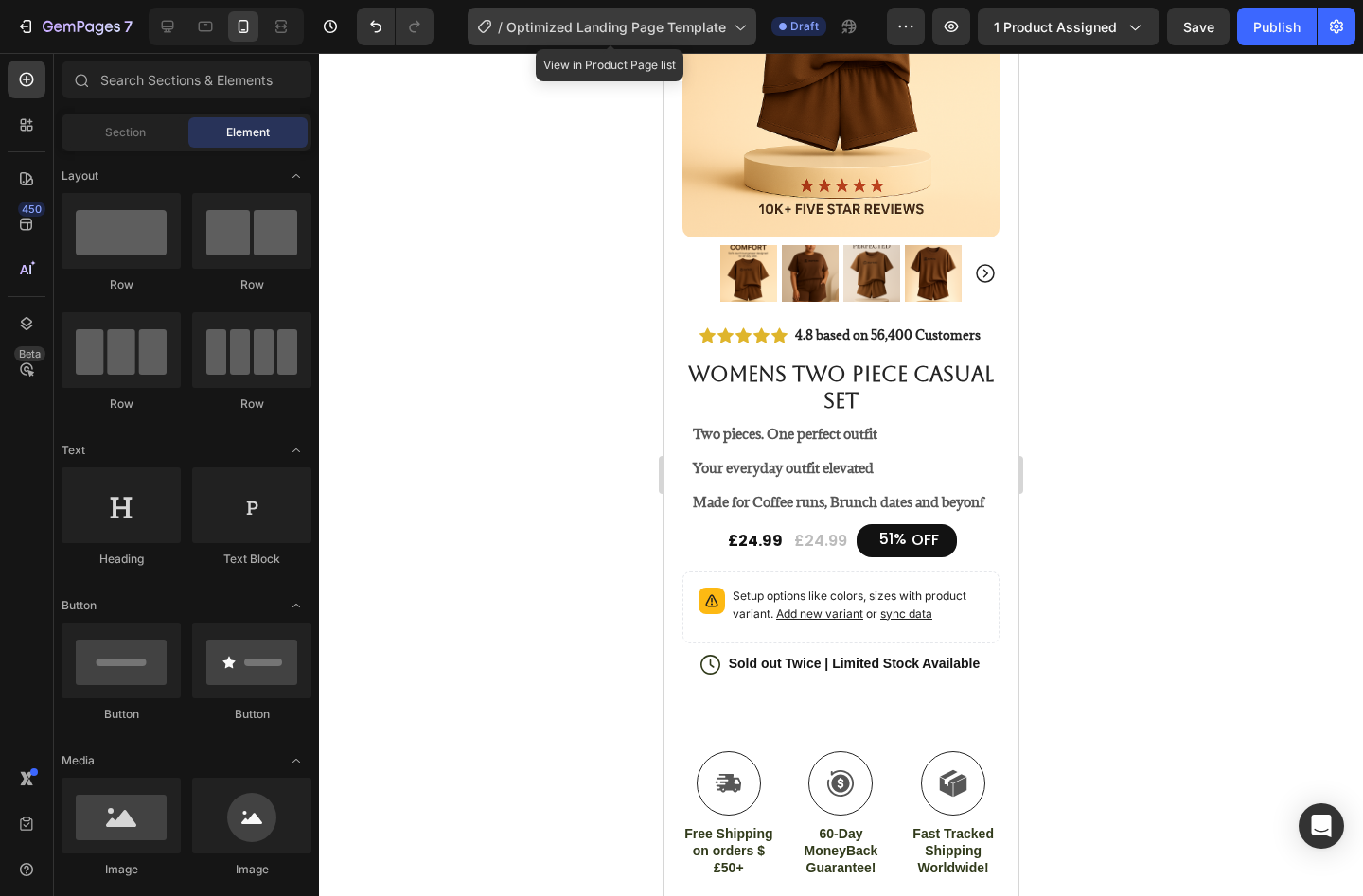
click at [634, 39] on div "/ Optimized Landing Page Template" at bounding box center [612, 26] width 288 height 38
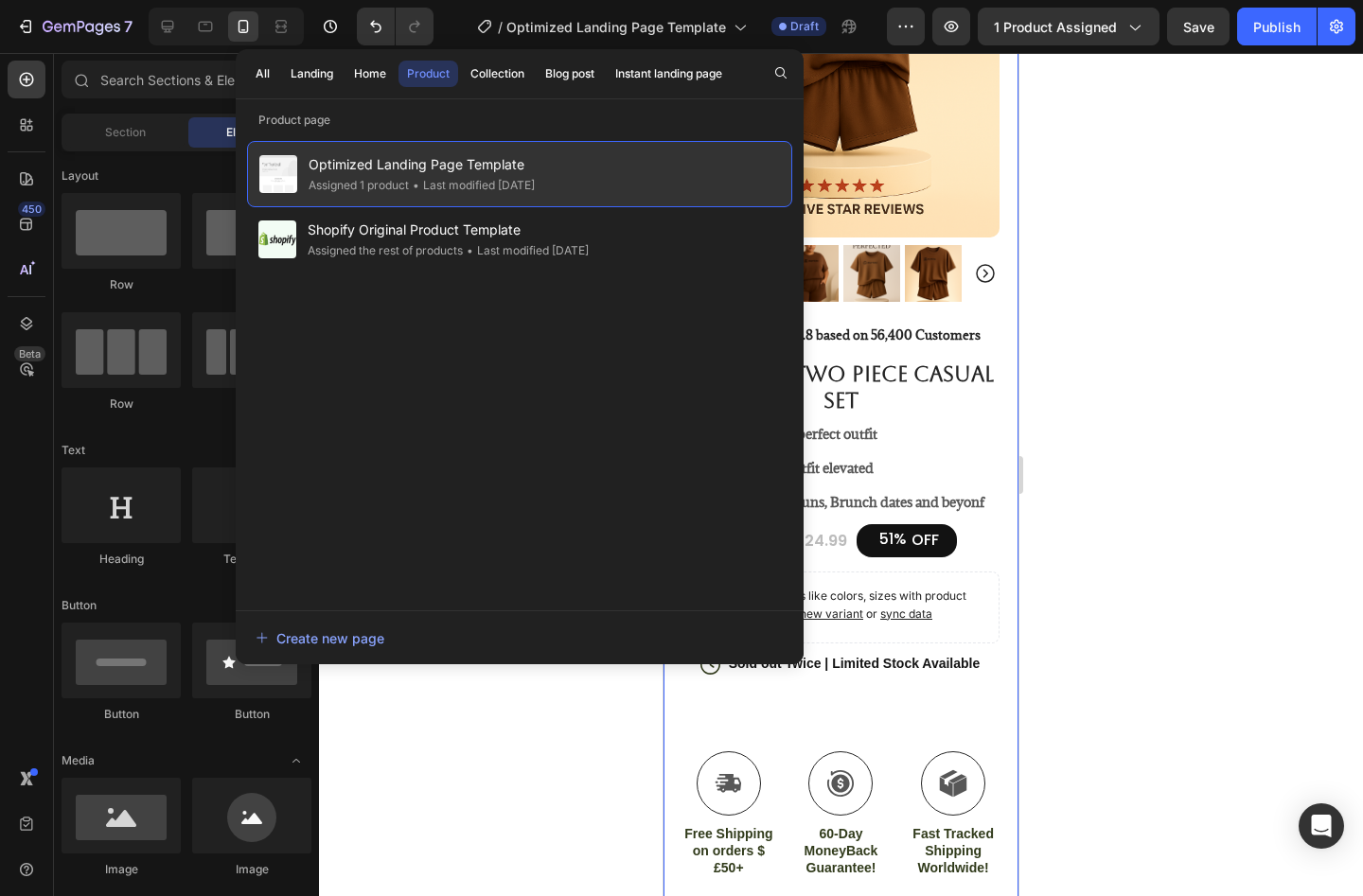
click at [535, 176] on div "• Last modified [DATE]" at bounding box center [472, 185] width 126 height 19
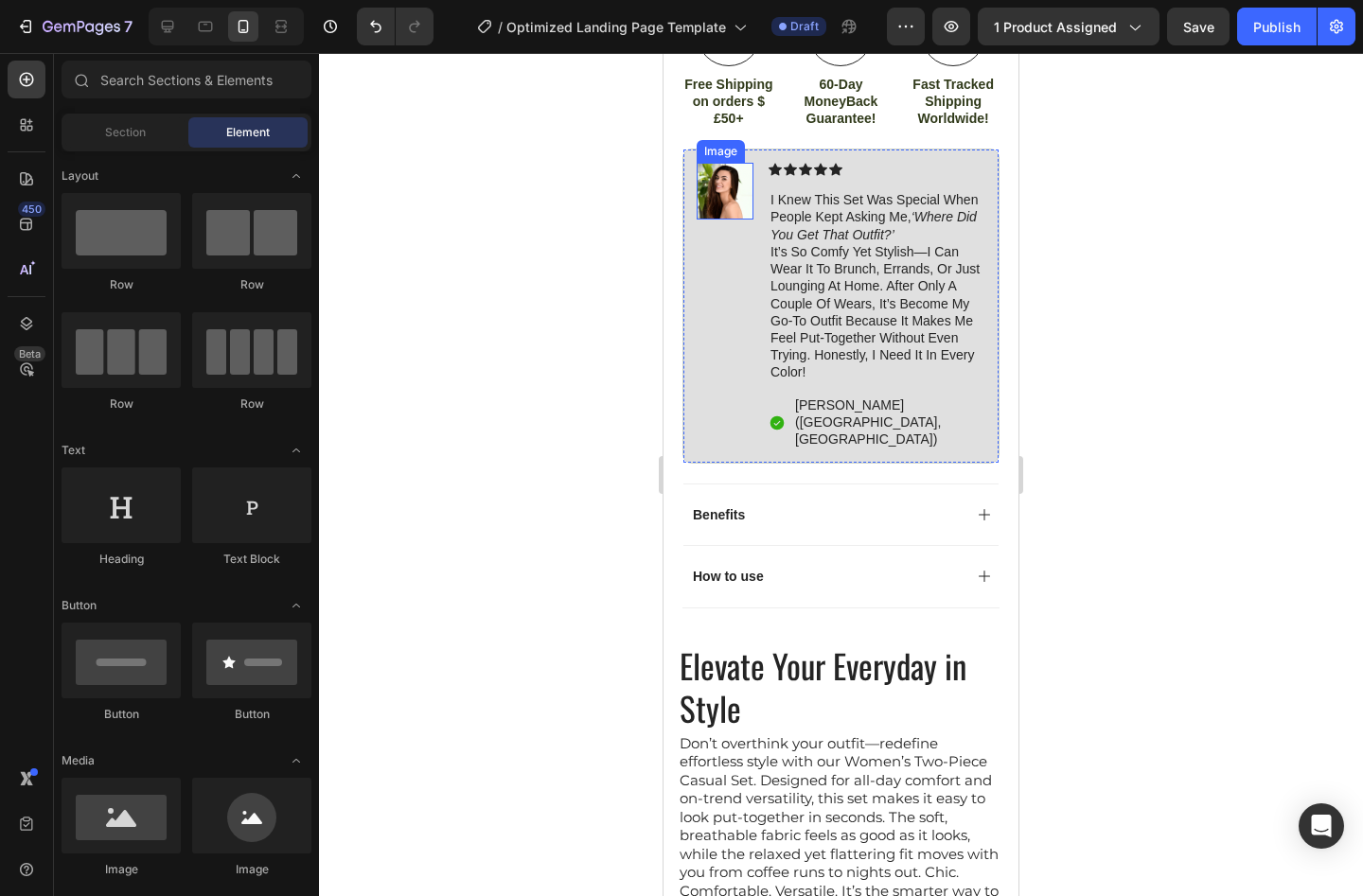
scroll to position [1159, 0]
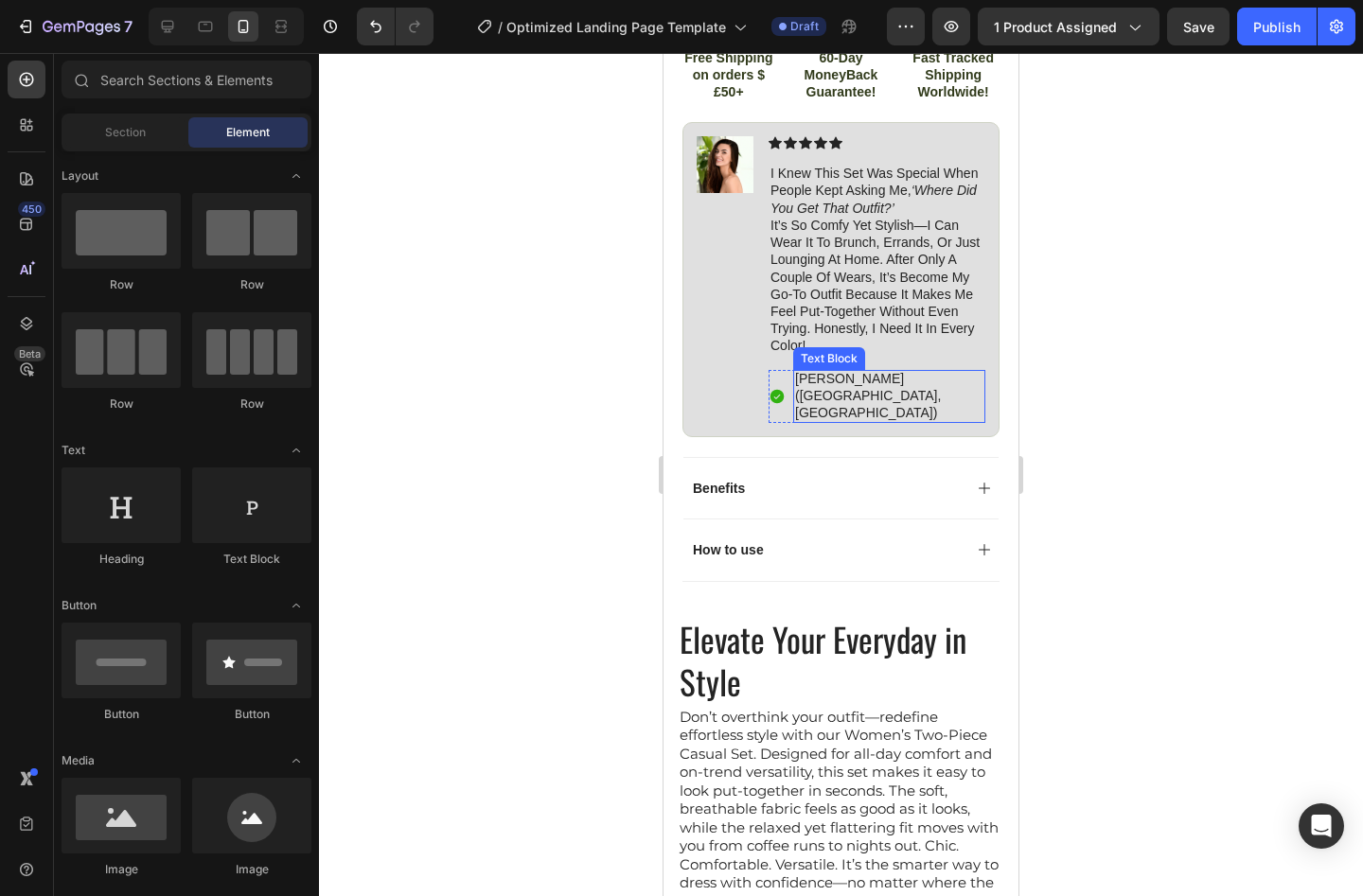
click at [873, 388] on div "Icon Icon Icon Icon Icon Icon List i knew this set was special when people kept…" at bounding box center [877, 279] width 217 height 287
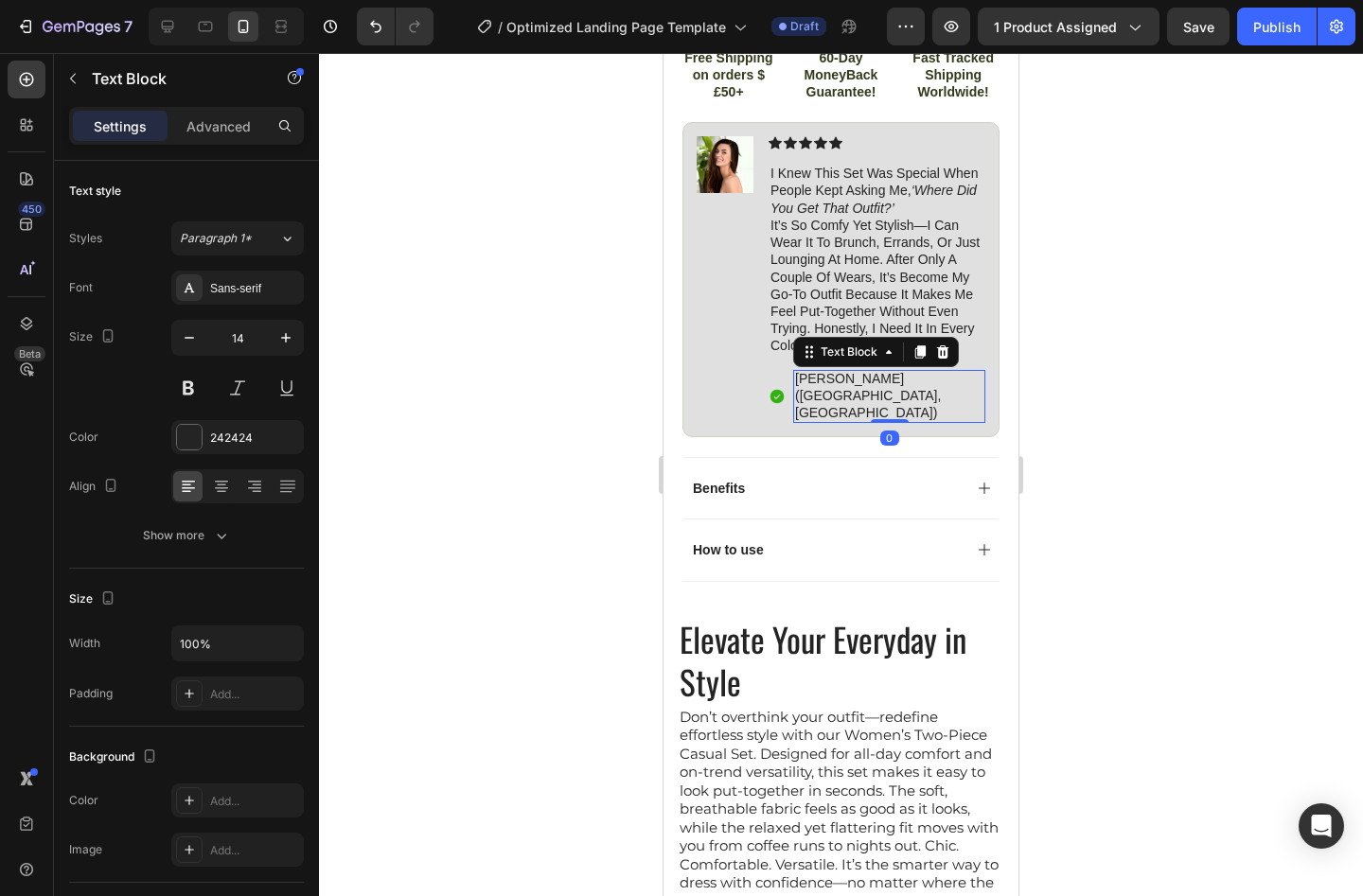
click at [875, 396] on p "[PERSON_NAME] ([GEOGRAPHIC_DATA], [GEOGRAPHIC_DATA])" at bounding box center [889, 396] width 188 height 52
click at [872, 399] on p "[PERSON_NAME] ([GEOGRAPHIC_DATA], [GEOGRAPHIC_DATA])" at bounding box center [889, 396] width 188 height 52
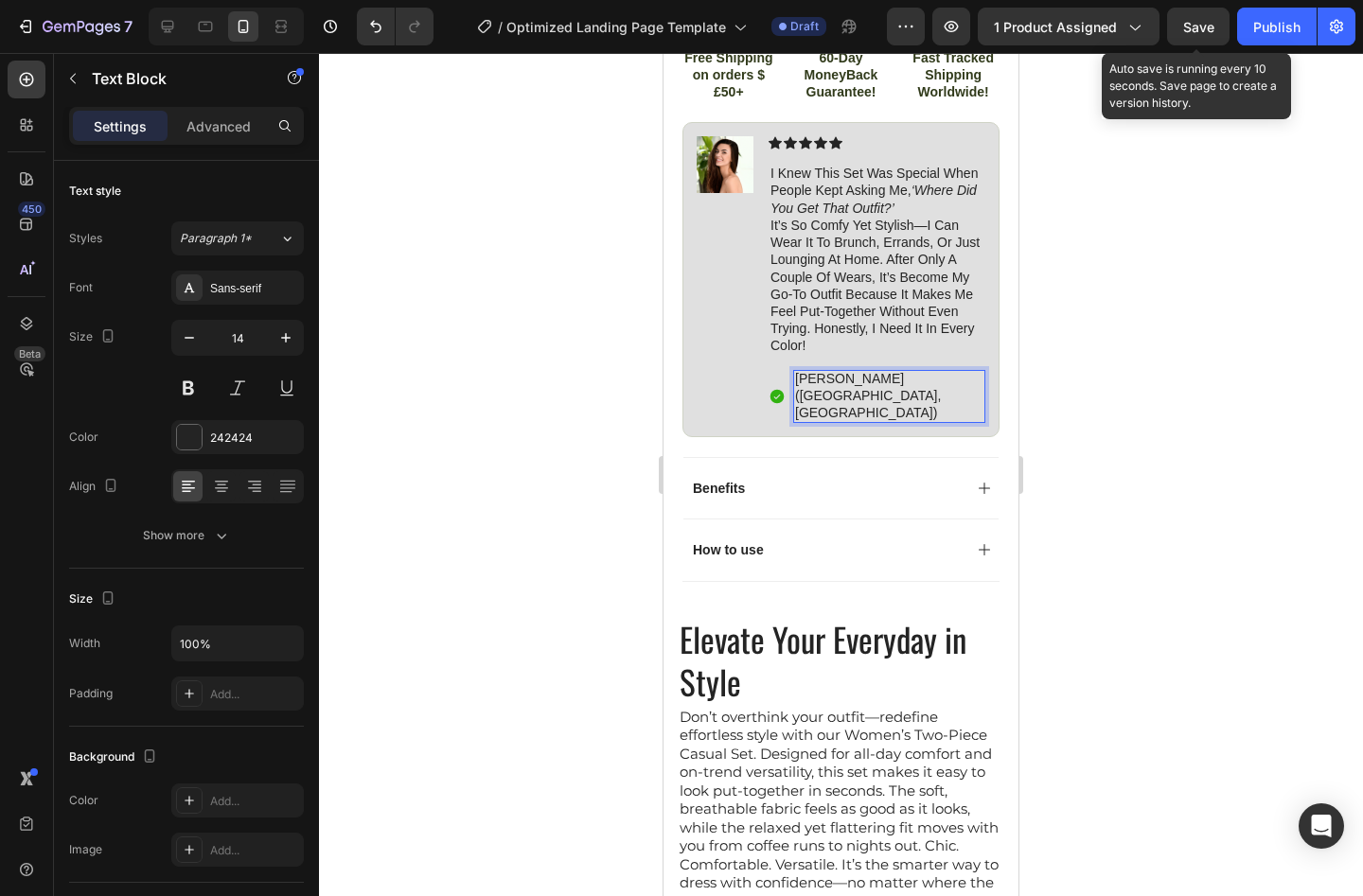
click at [1189, 29] on span "Save" at bounding box center [1199, 26] width 31 height 16
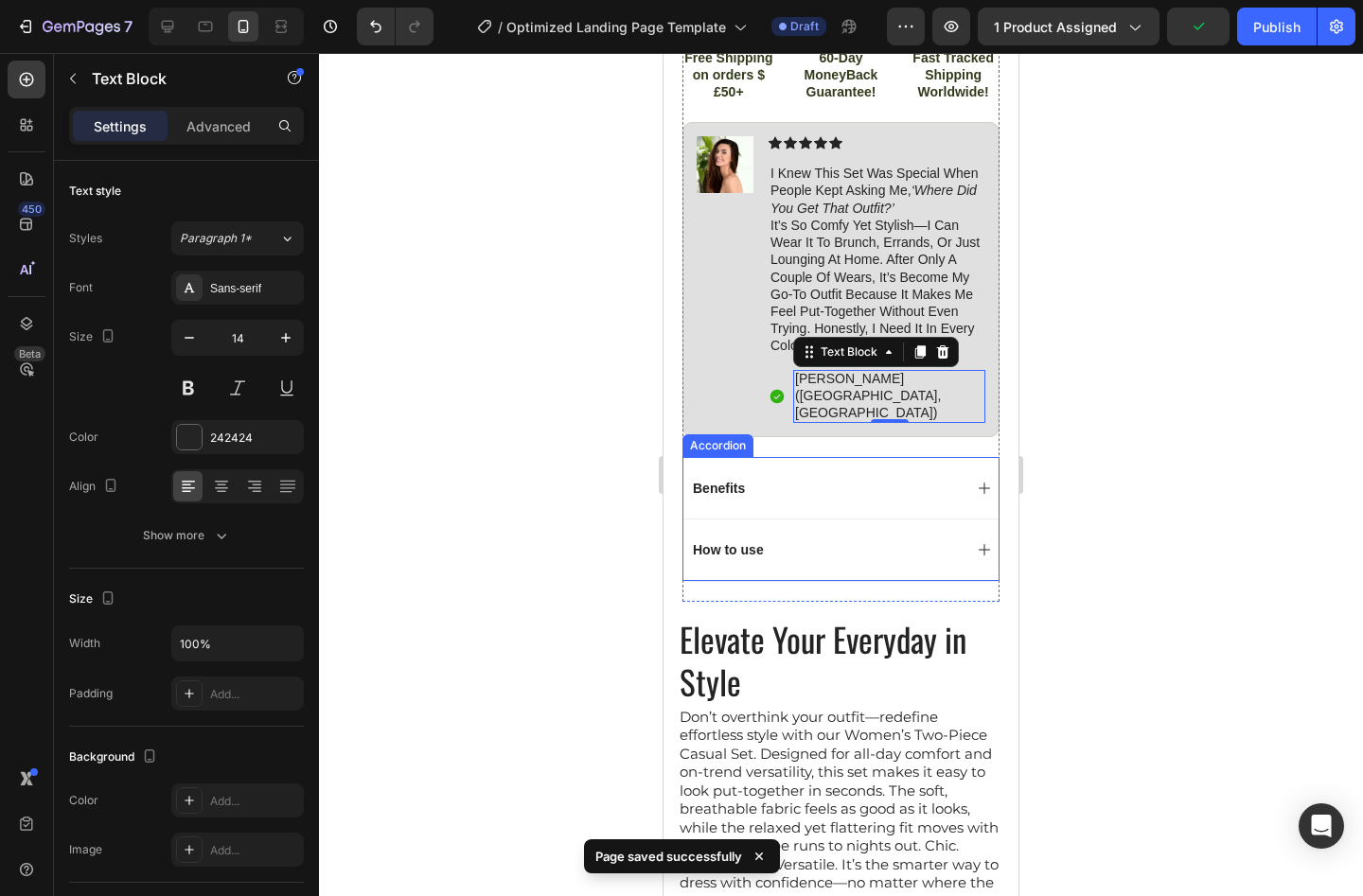
click at [804, 477] on div "Benefits" at bounding box center [826, 488] width 272 height 23
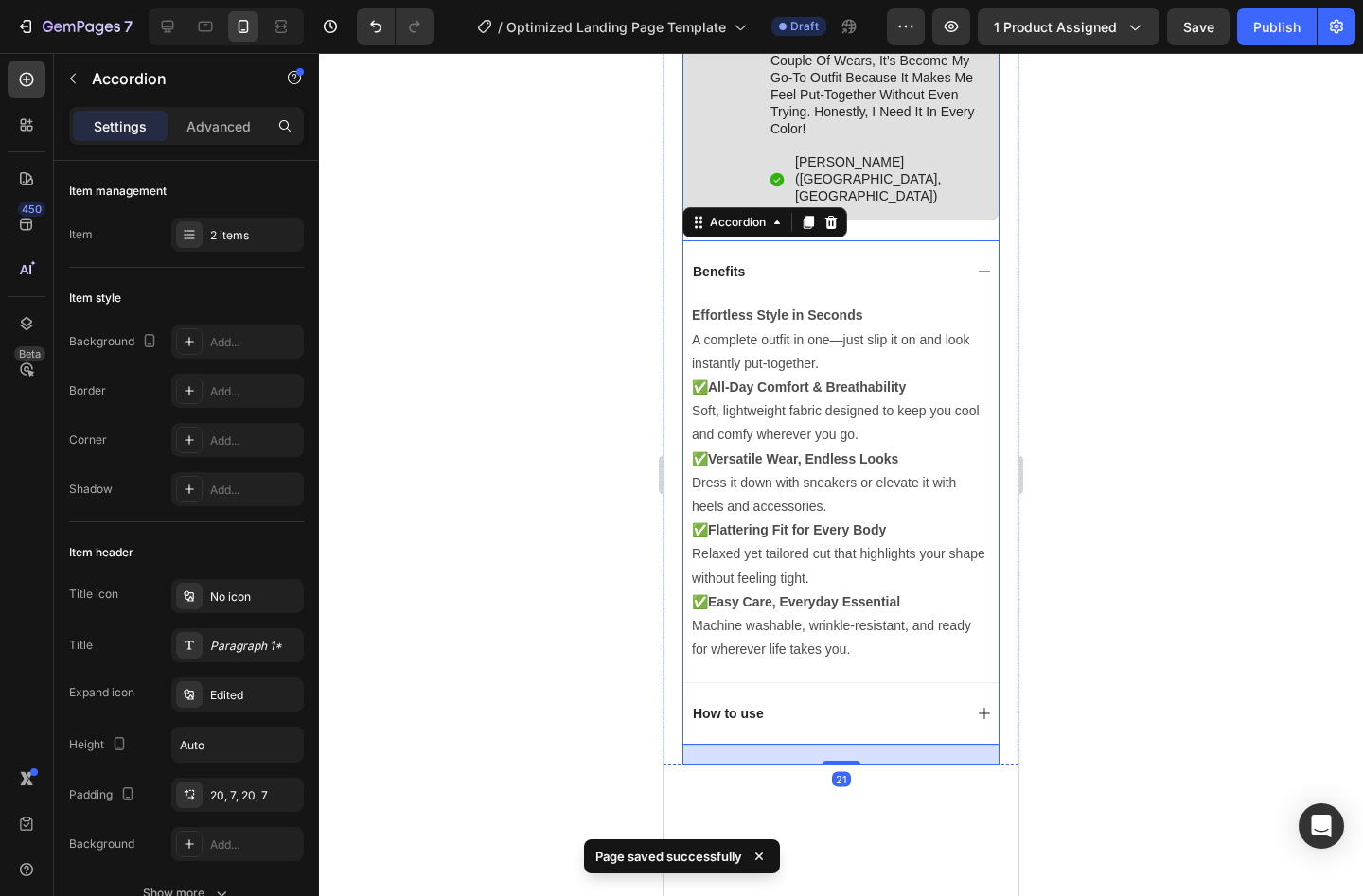
scroll to position [1448, 0]
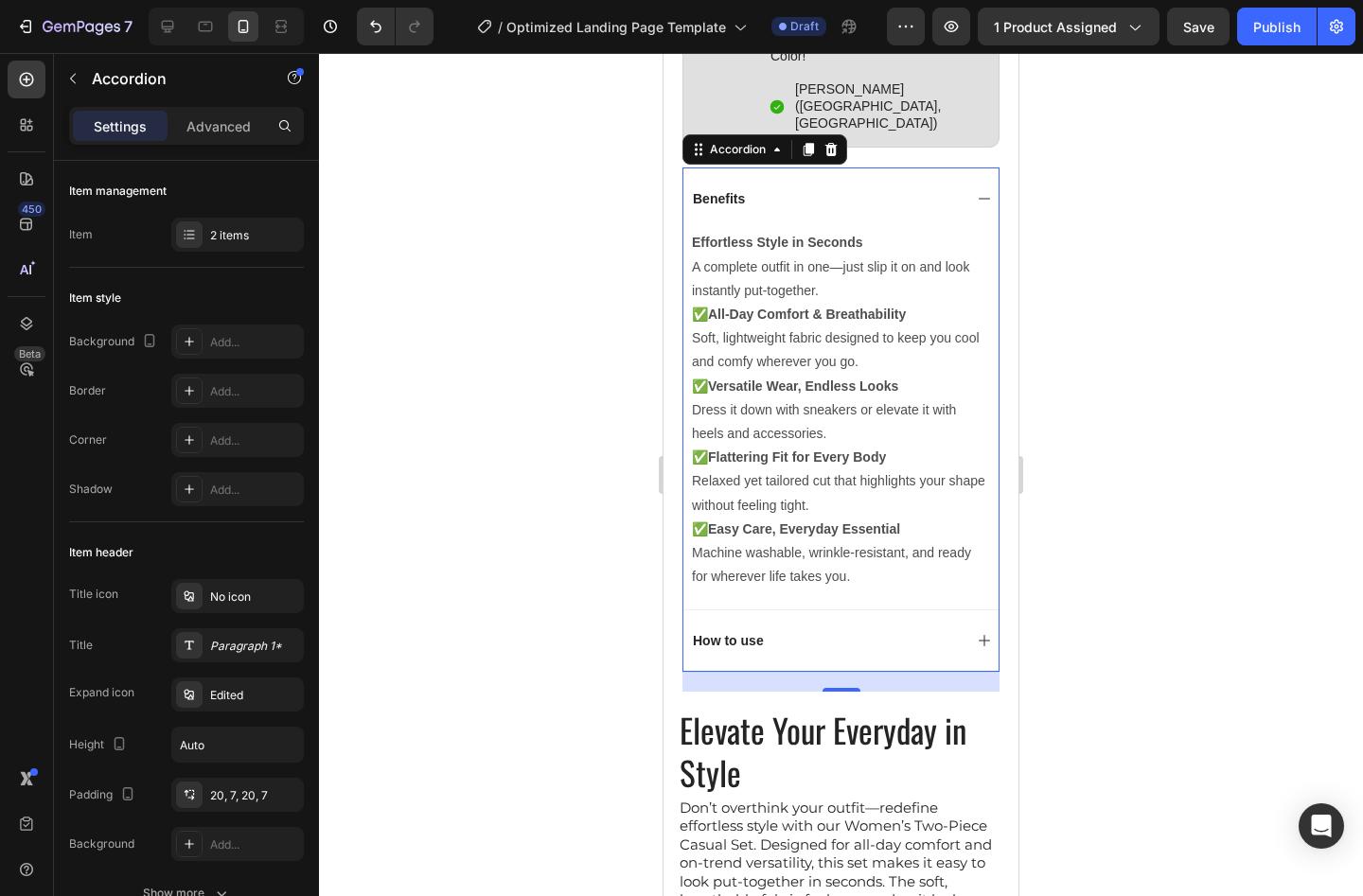
drag, startPoint x: 821, startPoint y: 174, endPoint x: 845, endPoint y: 229, distance: 60.0
click at [821, 173] on div "Benefits" at bounding box center [841, 198] width 316 height 62
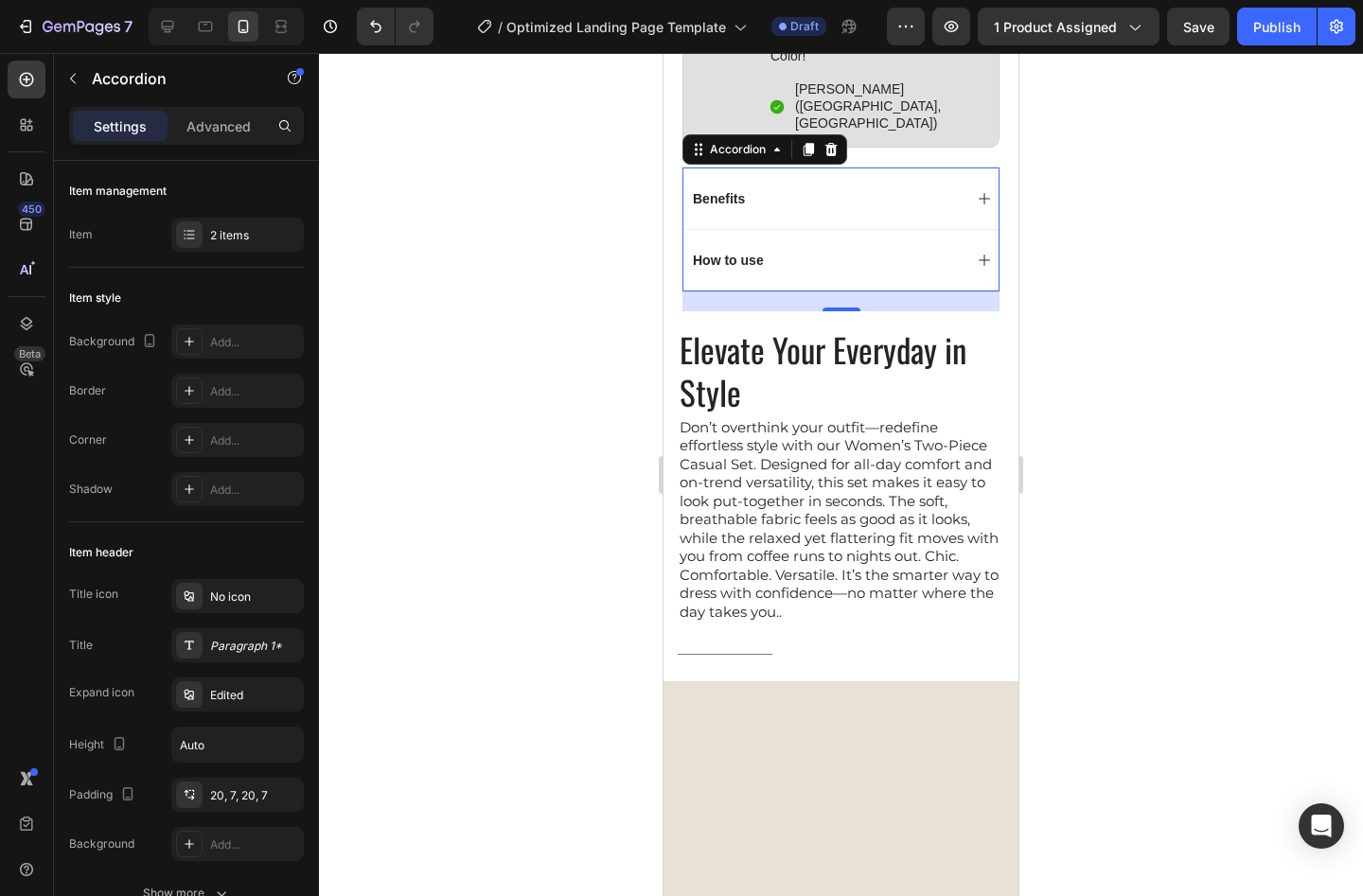
click at [796, 249] on div "How to use" at bounding box center [826, 260] width 272 height 23
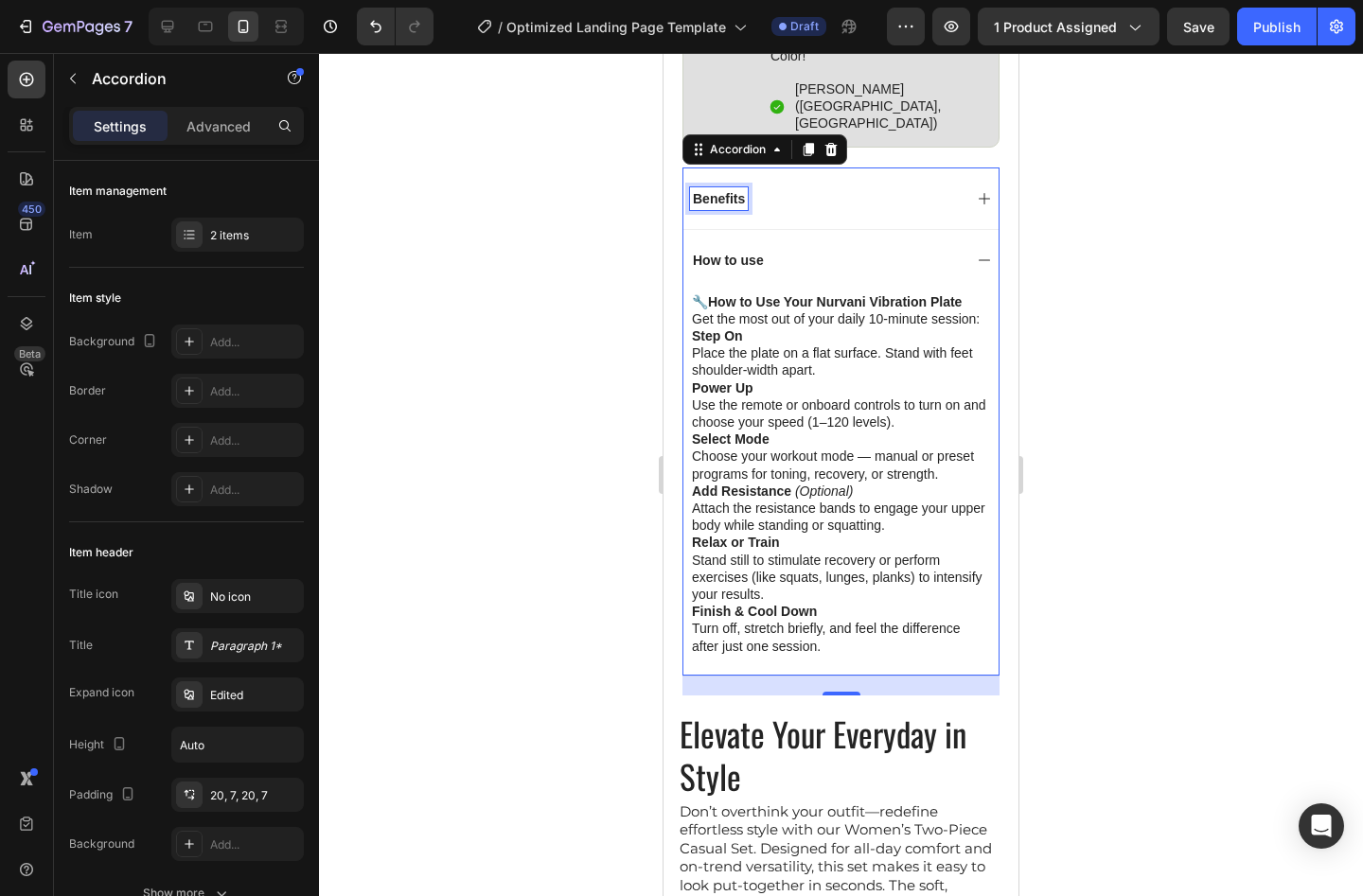
click at [738, 190] on p "Benefits" at bounding box center [719, 198] width 52 height 17
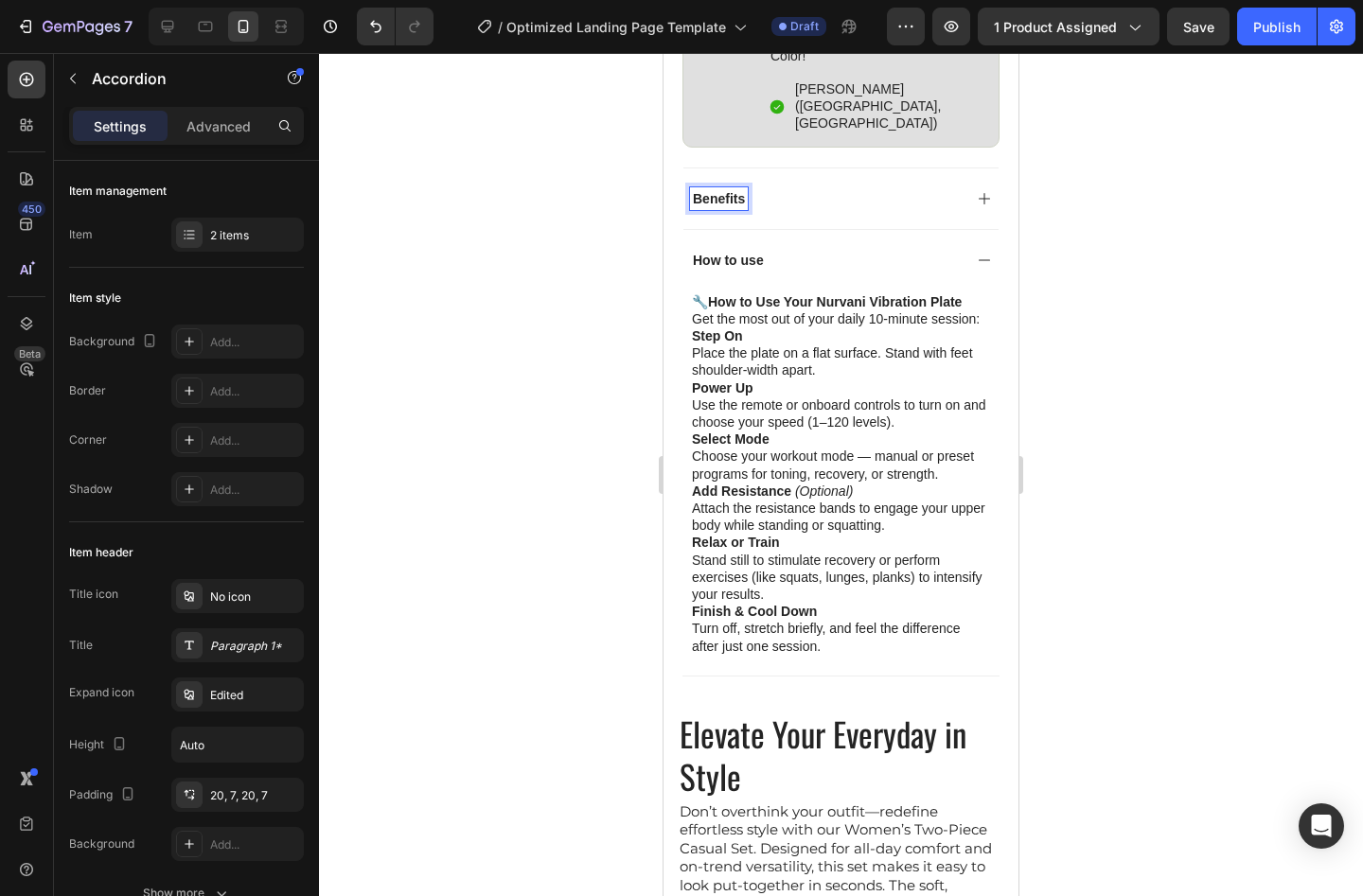
click at [857, 194] on div "Benefits" at bounding box center [826, 198] width 272 height 23
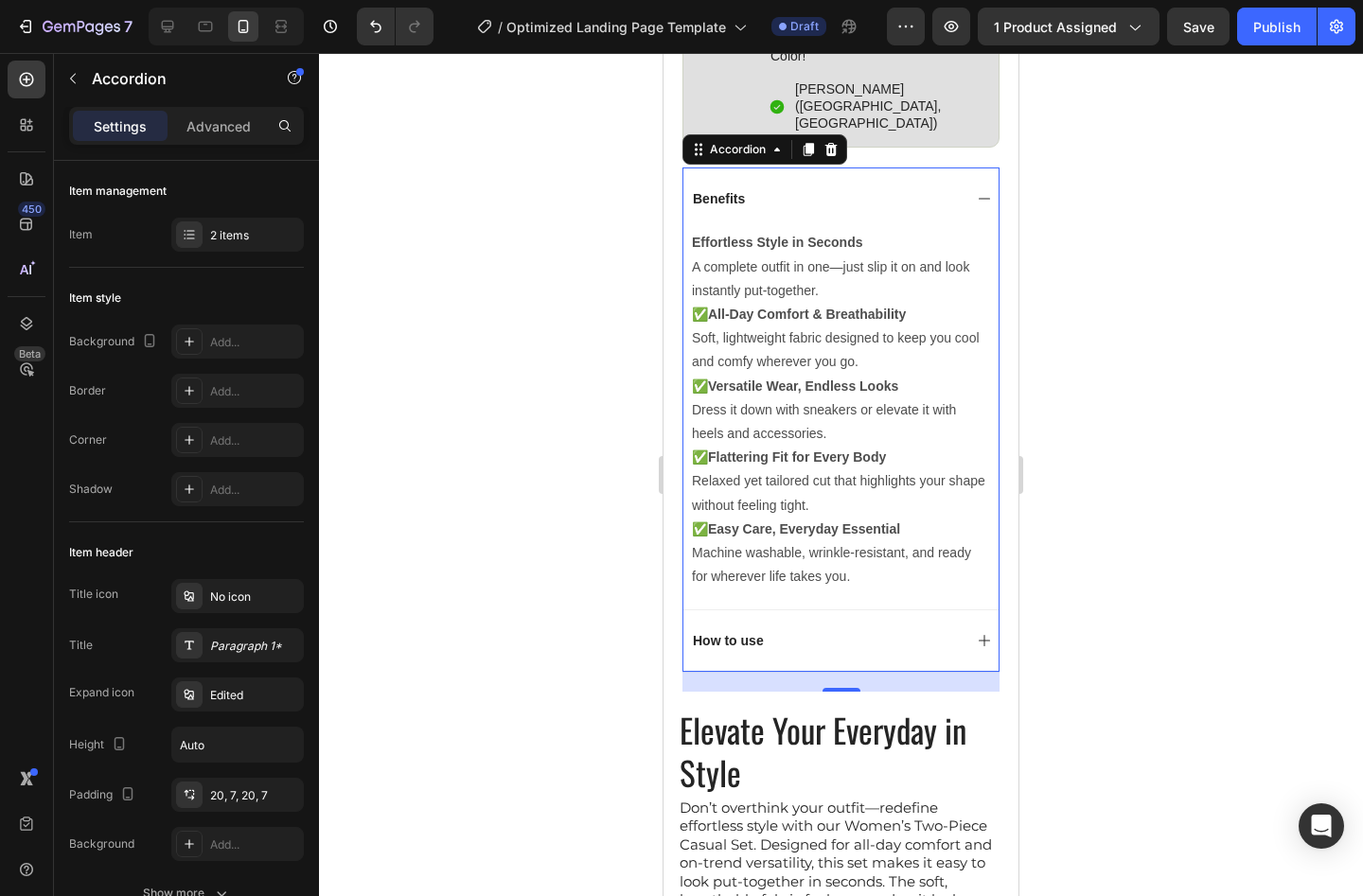
drag, startPoint x: 861, startPoint y: 189, endPoint x: 839, endPoint y: 264, distance: 78.2
click at [859, 189] on div "Benefits" at bounding box center [826, 198] width 272 height 23
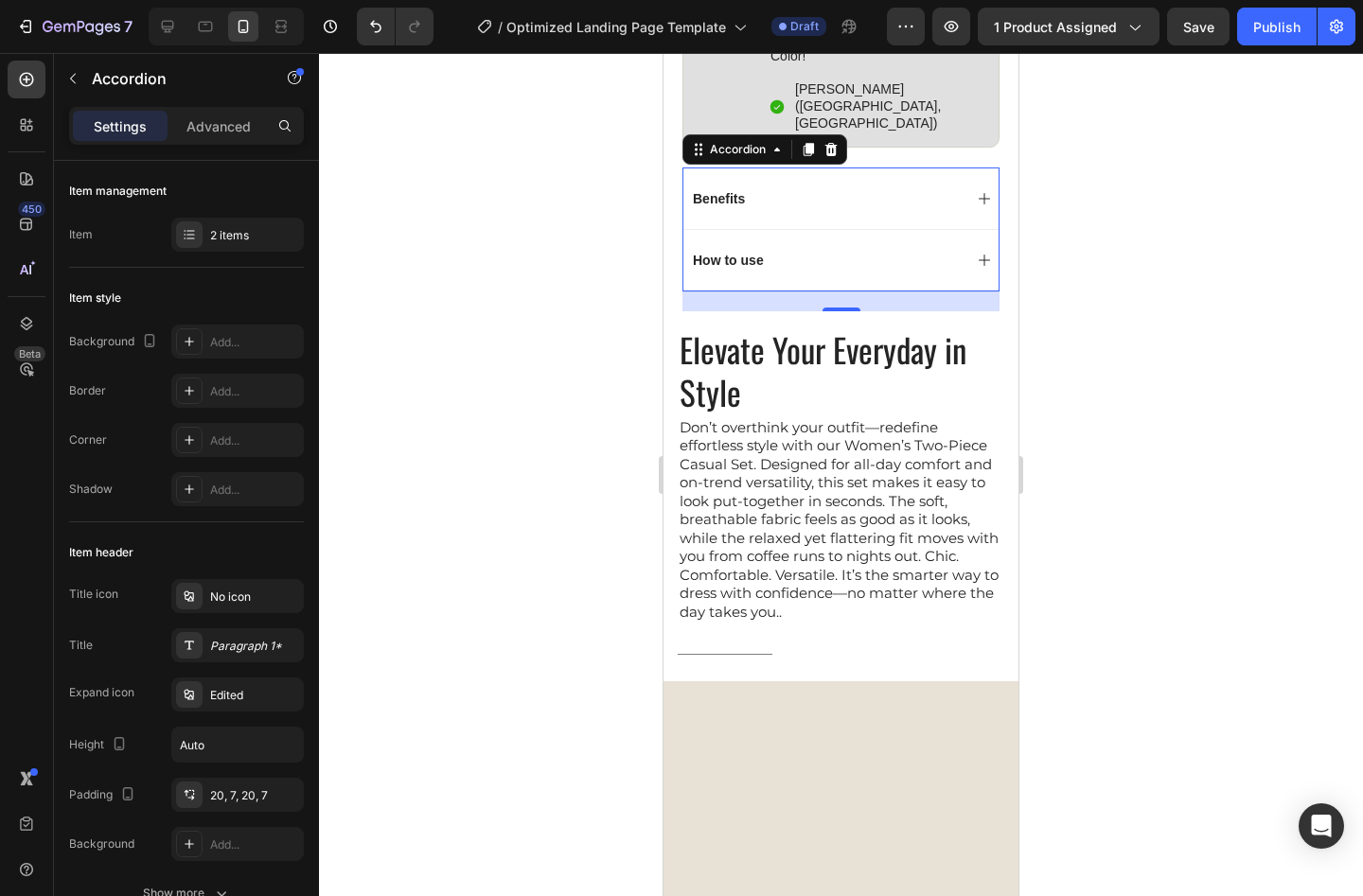
click at [812, 252] on div "How to use" at bounding box center [826, 260] width 272 height 23
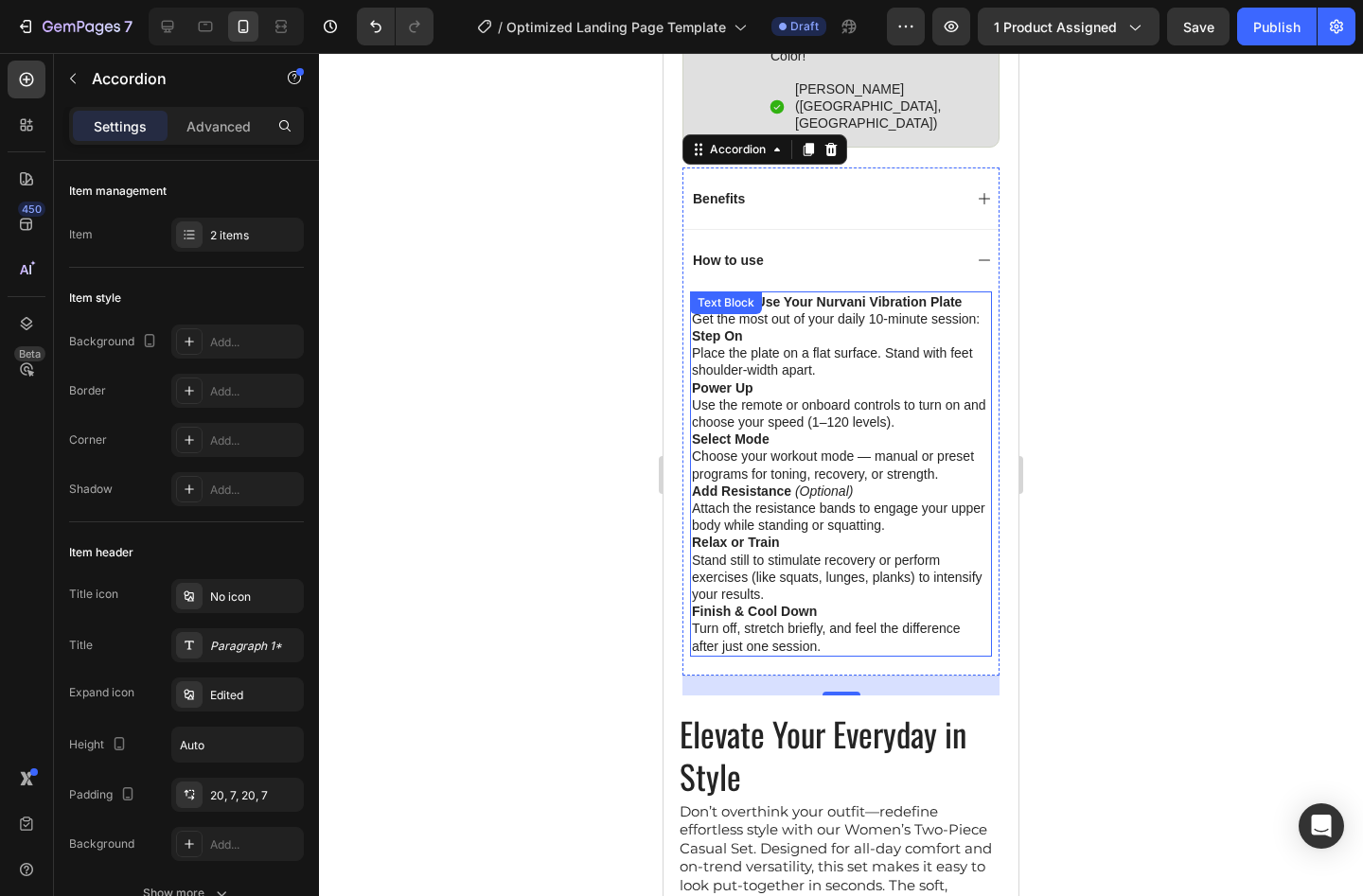
click at [833, 627] on p "Finish & Cool Down Turn off, stretch briefly, and feel the difference after jus…" at bounding box center [841, 628] width 298 height 52
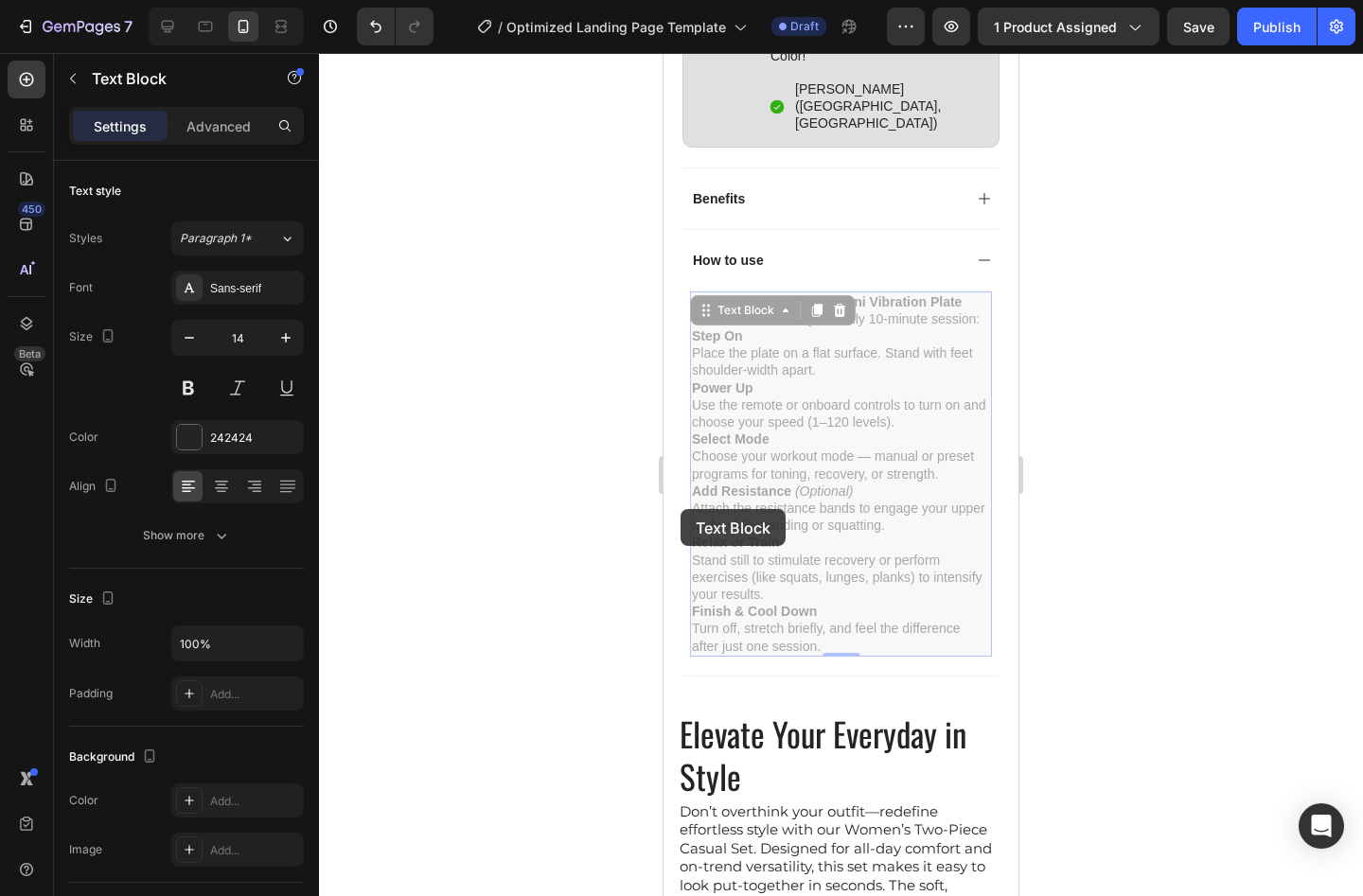
drag, startPoint x: 818, startPoint y: 629, endPoint x: 794, endPoint y: 604, distance: 34.7
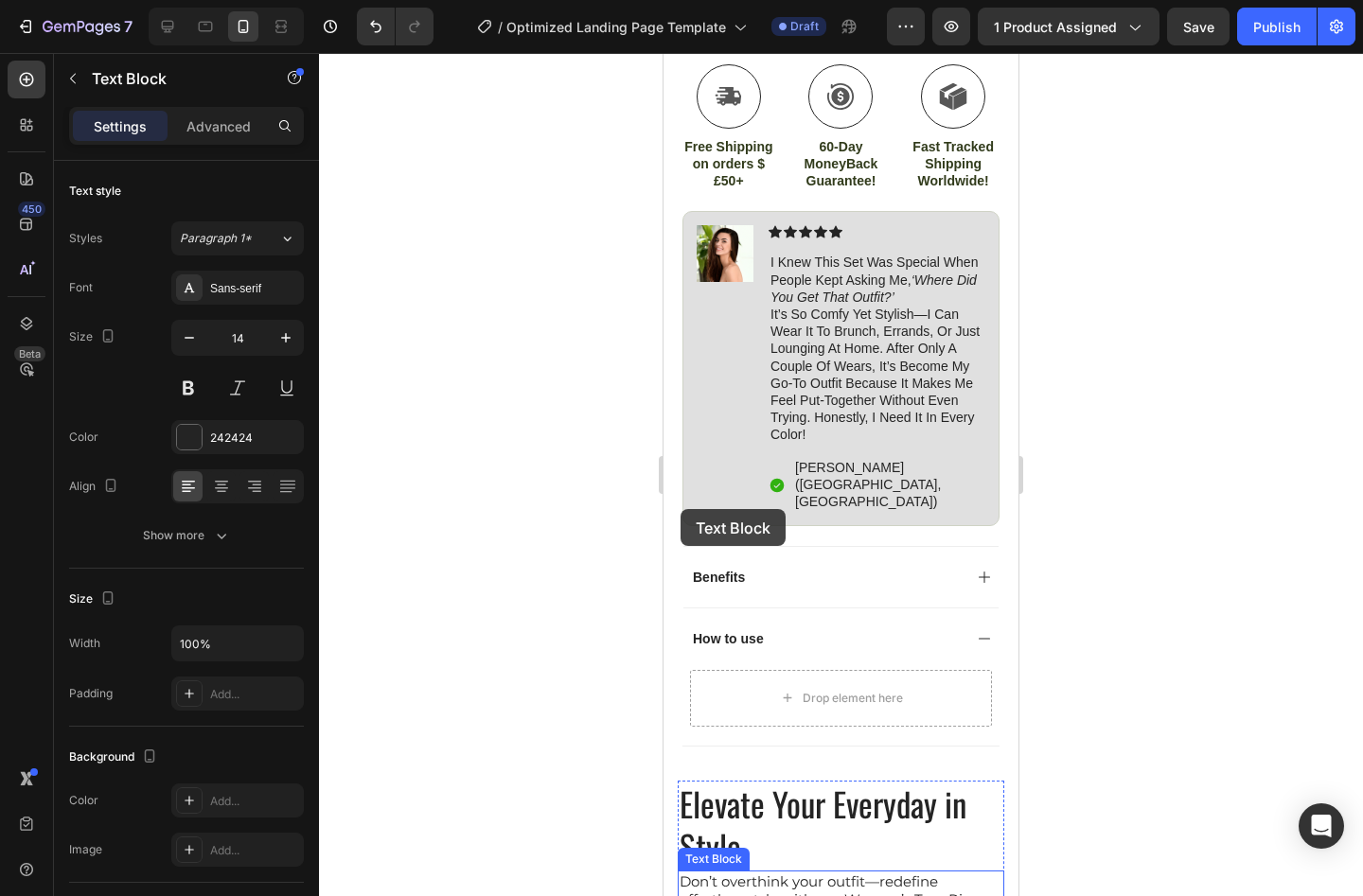
scroll to position [1826, 0]
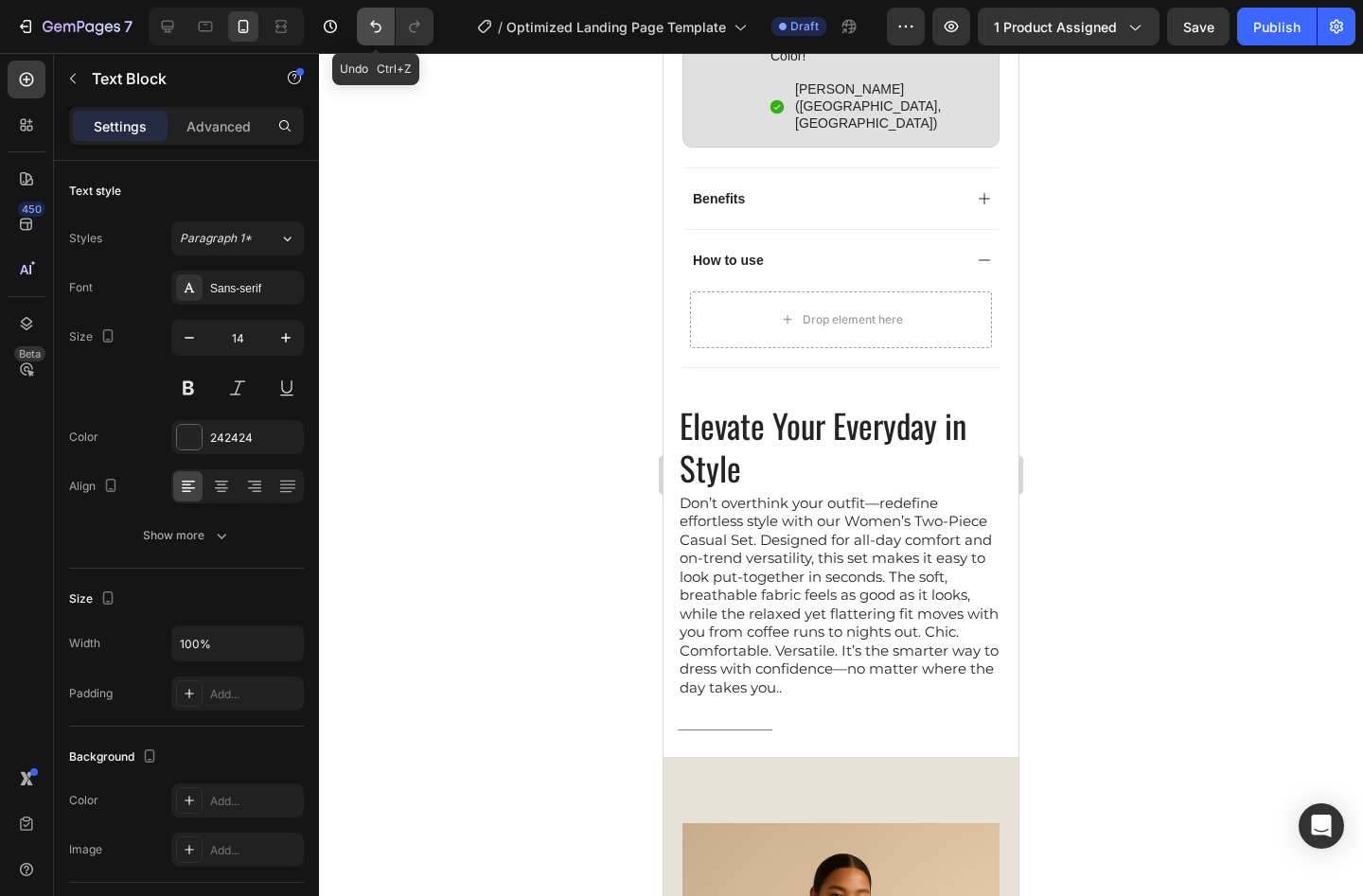
click at [378, 34] on icon "Undo/Redo" at bounding box center [376, 25] width 19 height 19
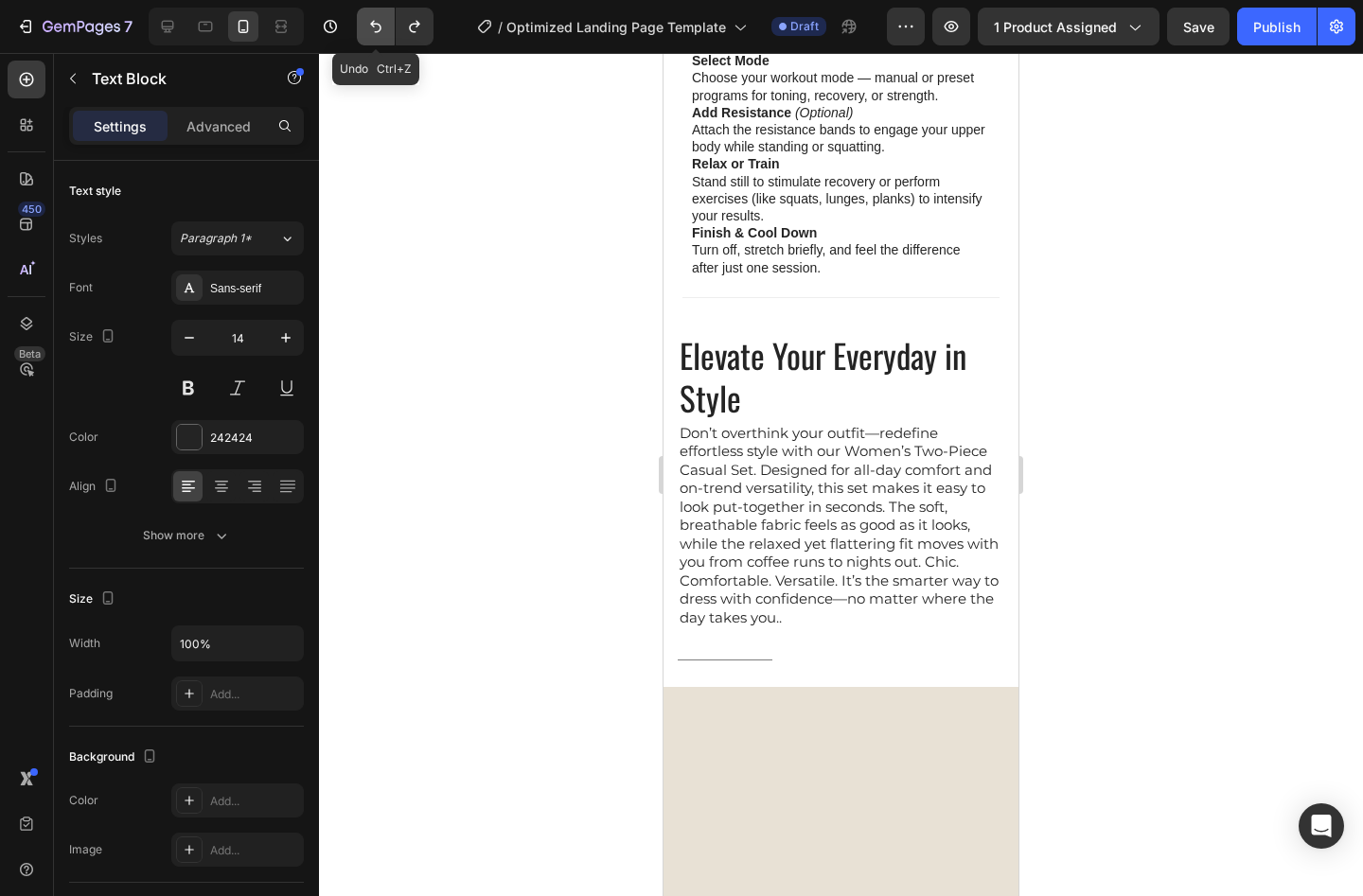
scroll to position [1448, 0]
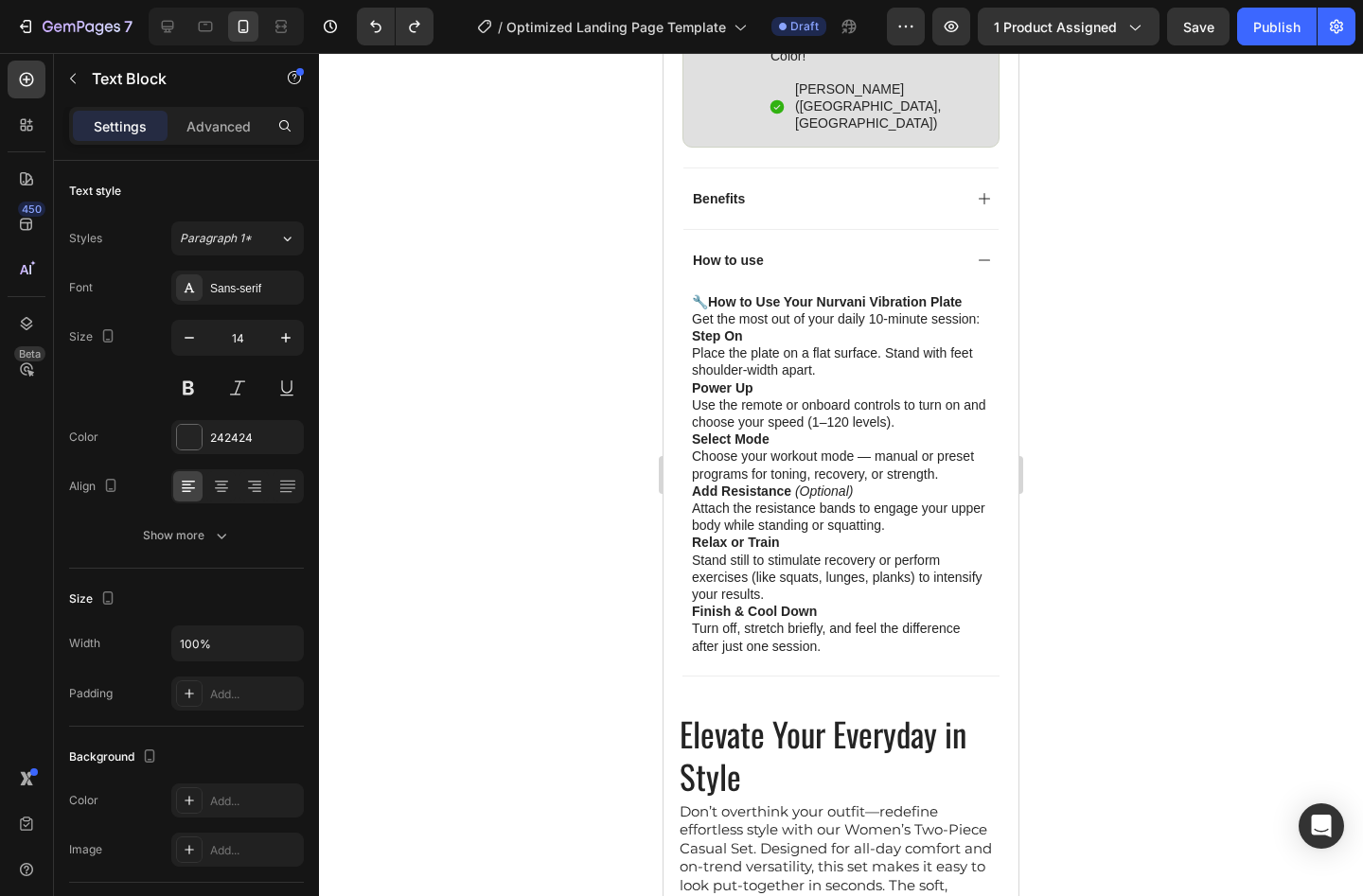
click at [831, 618] on p "Finish & Cool Down Turn off, stretch briefly, and feel the difference after jus…" at bounding box center [841, 628] width 298 height 52
click at [820, 622] on p "Finish & Cool Down Turn off, stretch briefly, and feel the difference after jus…" at bounding box center [841, 628] width 298 height 52
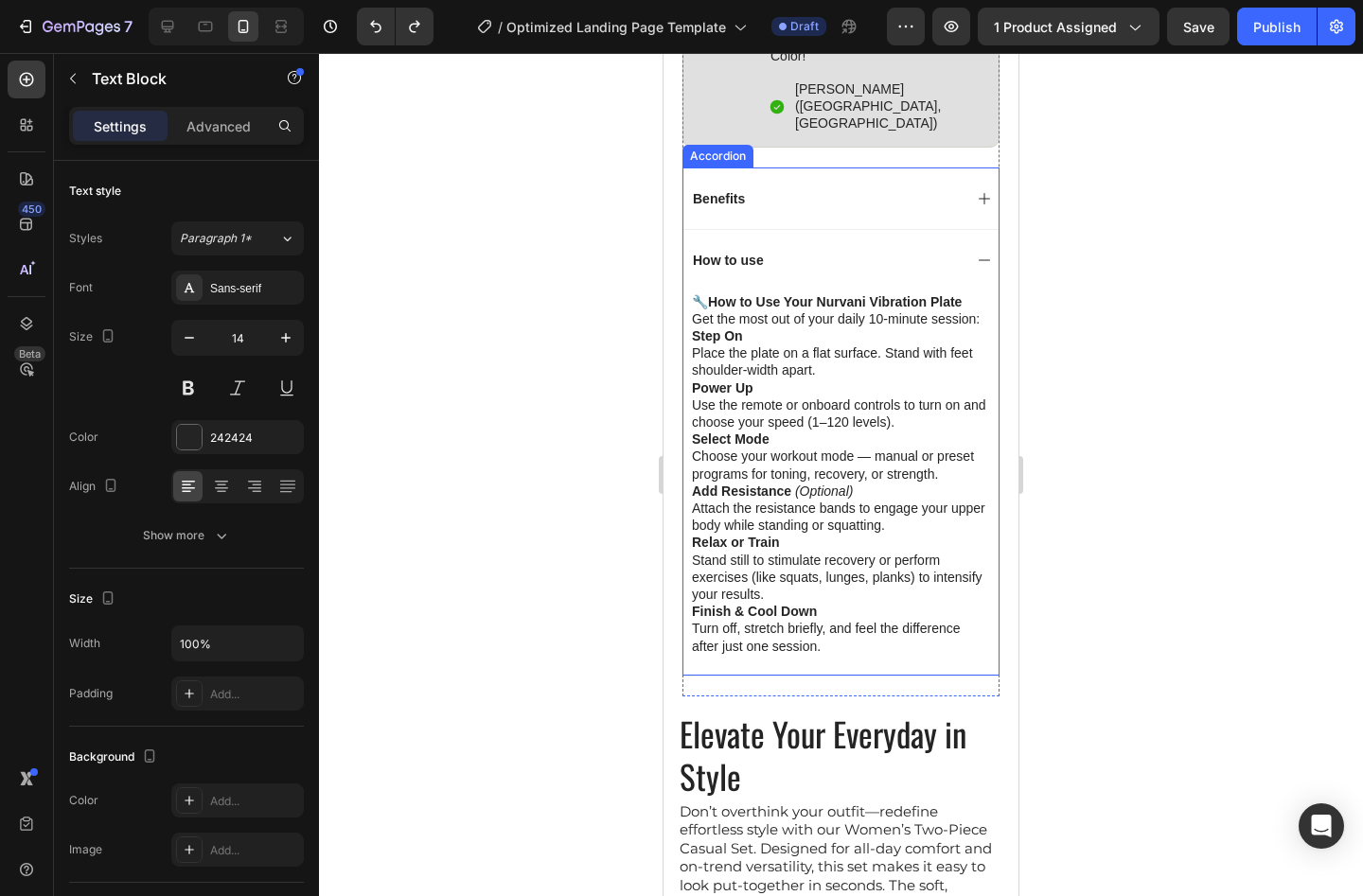
click at [757, 249] on div "How to use" at bounding box center [729, 260] width 76 height 23
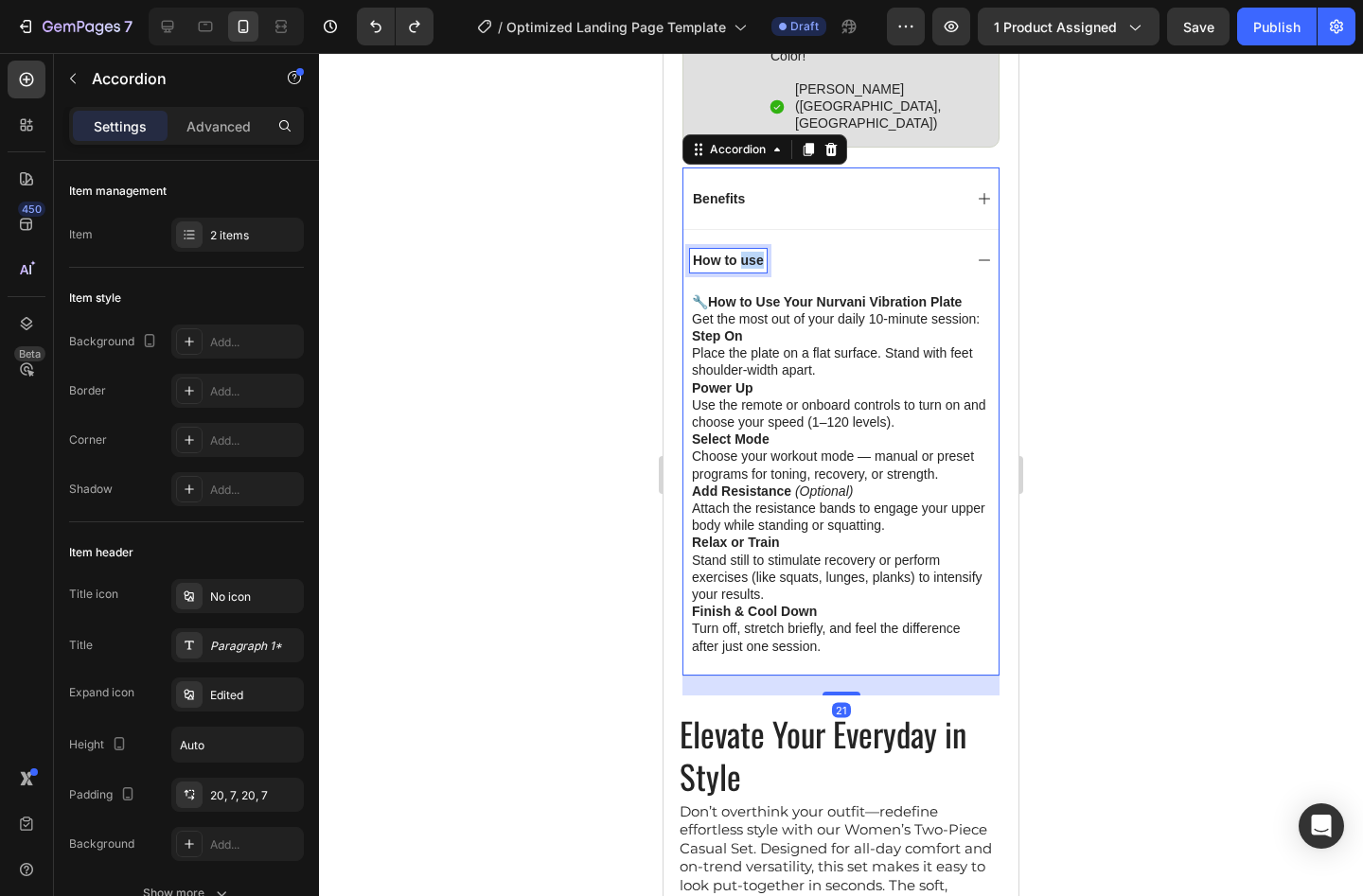
click at [745, 252] on p "How to use" at bounding box center [729, 260] width 71 height 17
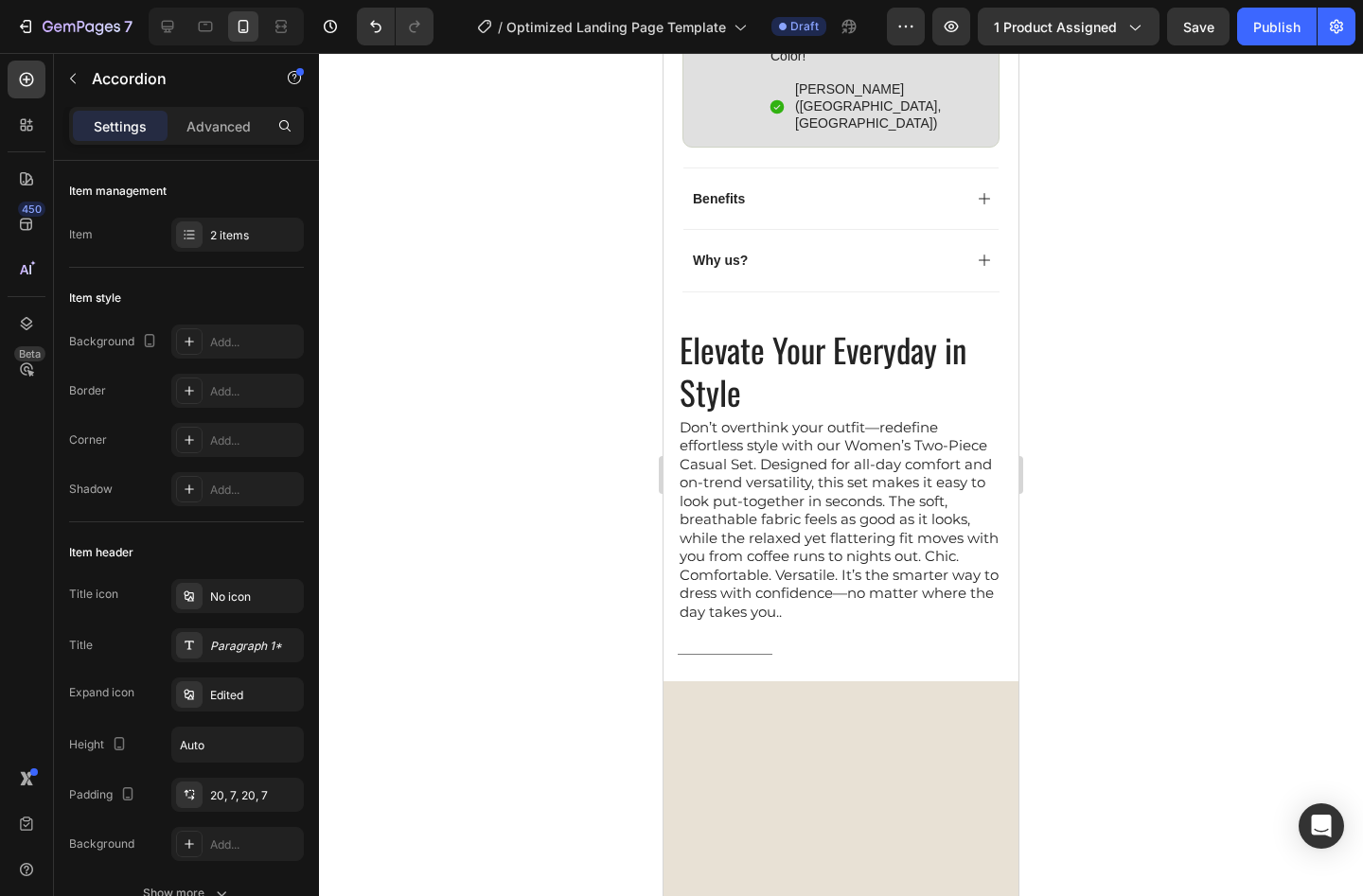
click at [976, 250] on div "Why us?" at bounding box center [841, 260] width 316 height 62
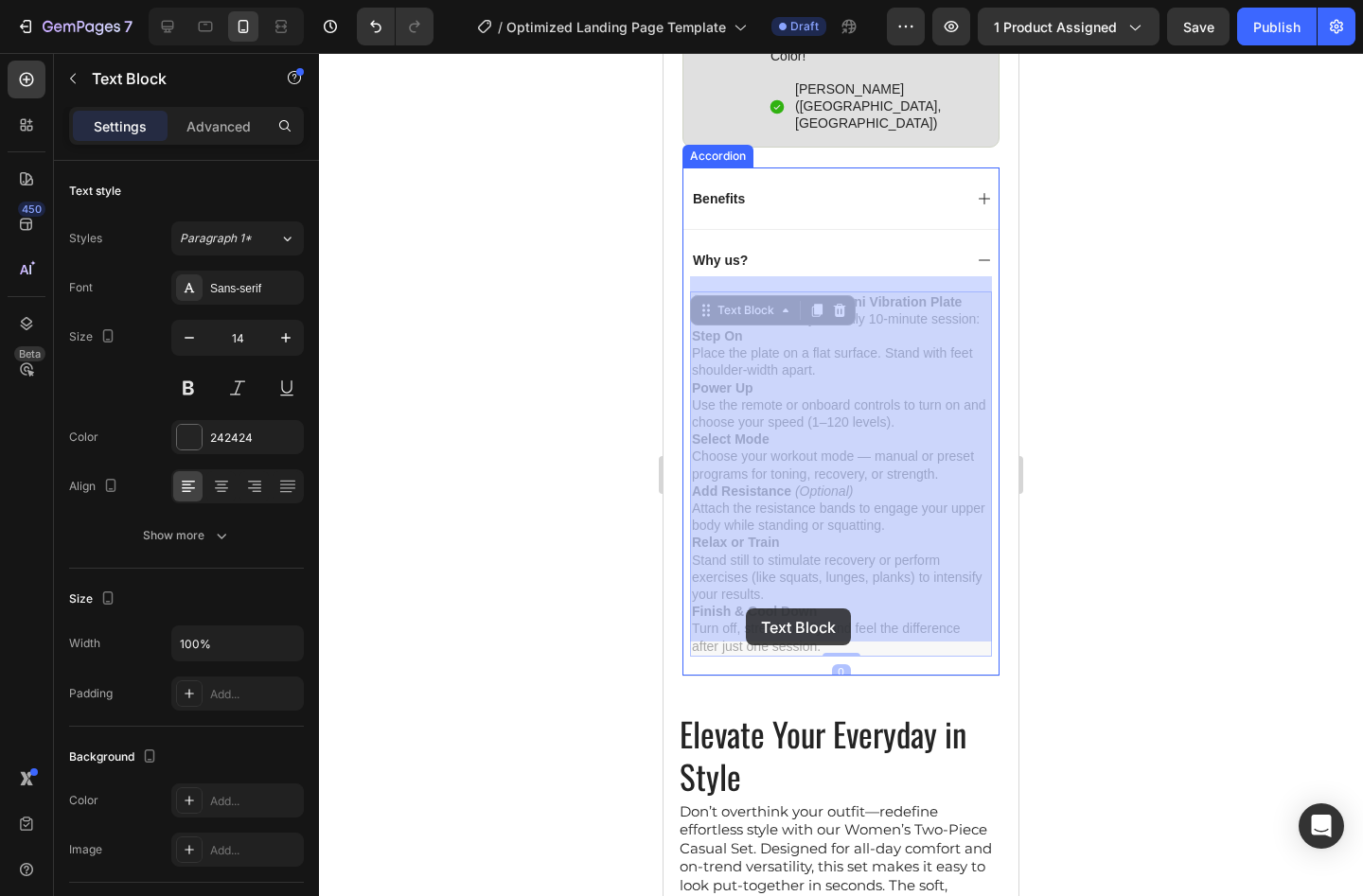
drag, startPoint x: 793, startPoint y: 628, endPoint x: 743, endPoint y: 596, distance: 59.4
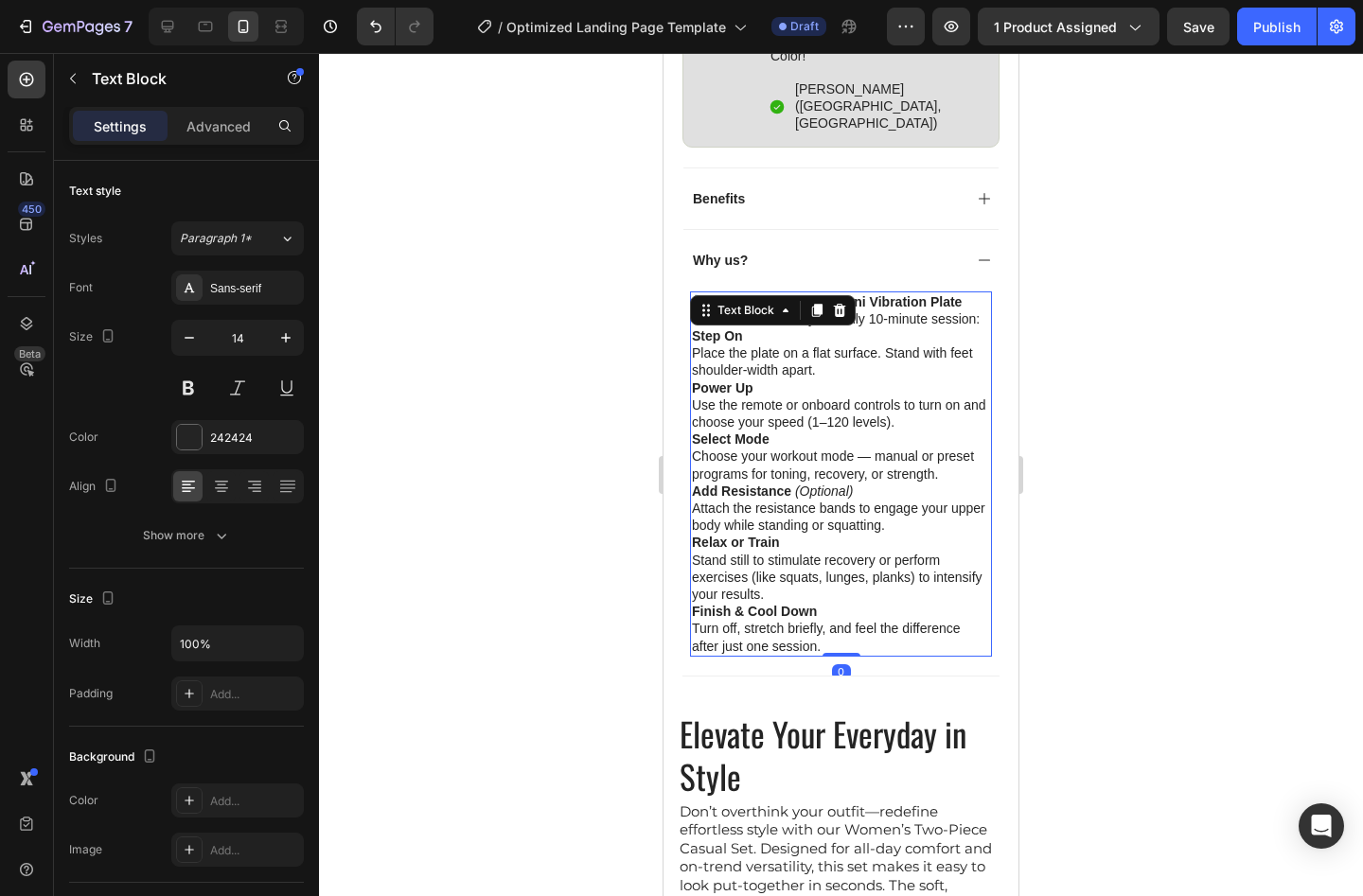
click at [818, 630] on p "Finish & Cool Down Turn off, stretch briefly, and feel the difference after jus…" at bounding box center [841, 628] width 298 height 52
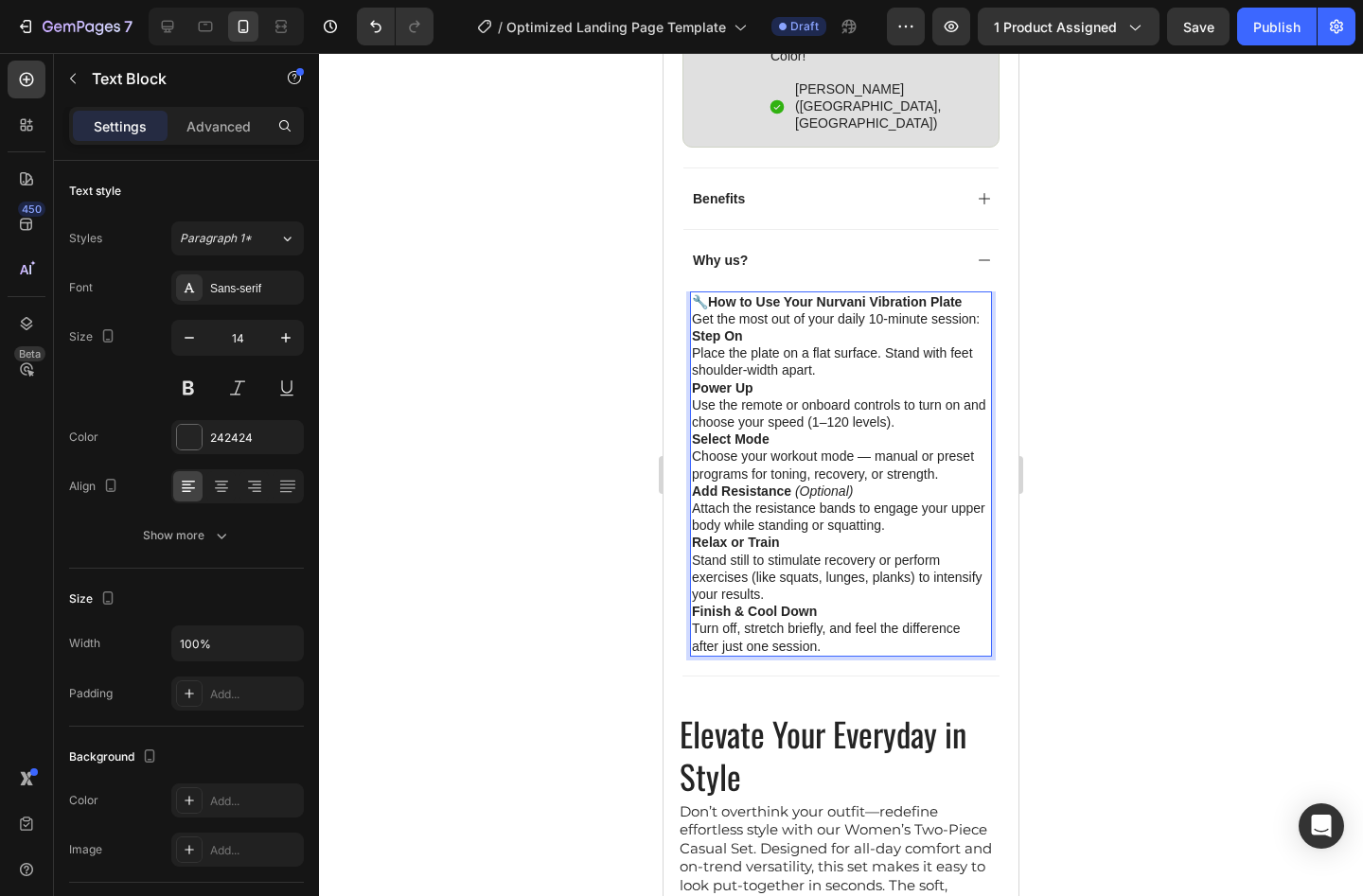
click at [820, 631] on p "Finish & Cool Down Turn off, stretch briefly, and feel the difference after jus…" at bounding box center [841, 628] width 298 height 52
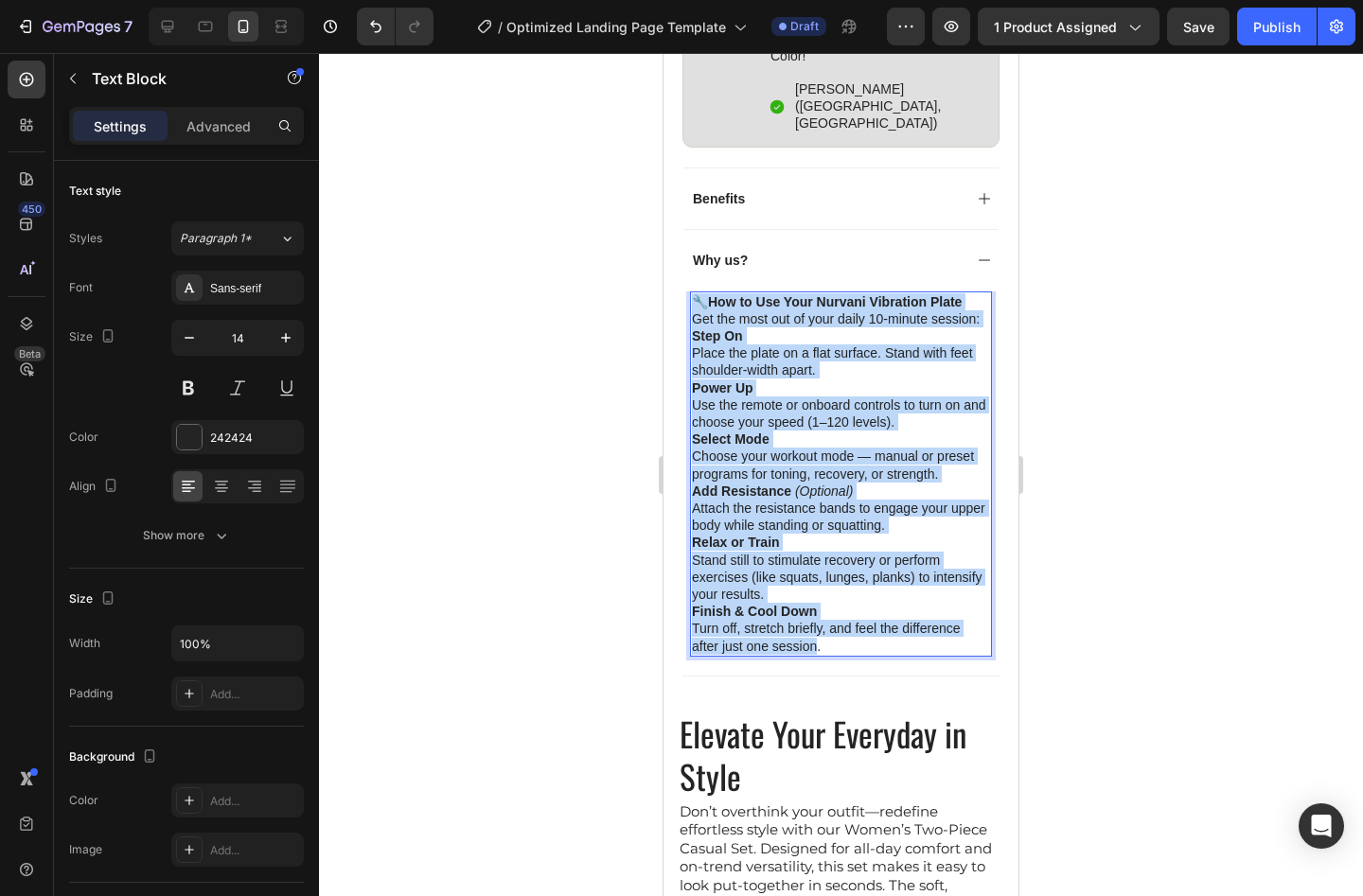
drag, startPoint x: 818, startPoint y: 630, endPoint x: 700, endPoint y: 277, distance: 372.2
click at [700, 291] on div "🔧 How to Use Your Nurvani Vibration Plate Get the most out of your daily 10-min…" at bounding box center [841, 473] width 302 height 366
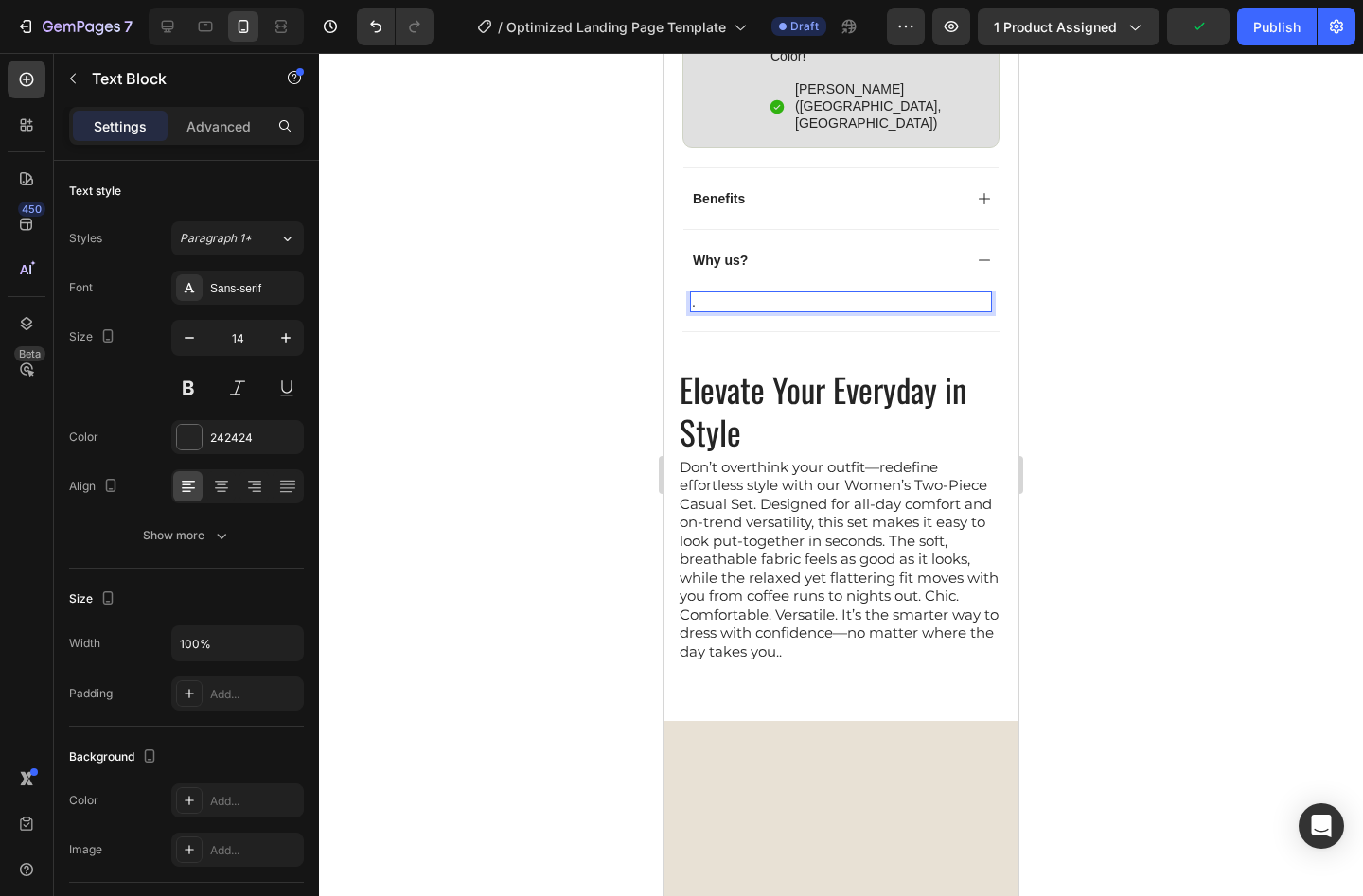
click at [711, 293] on p "." at bounding box center [841, 301] width 298 height 17
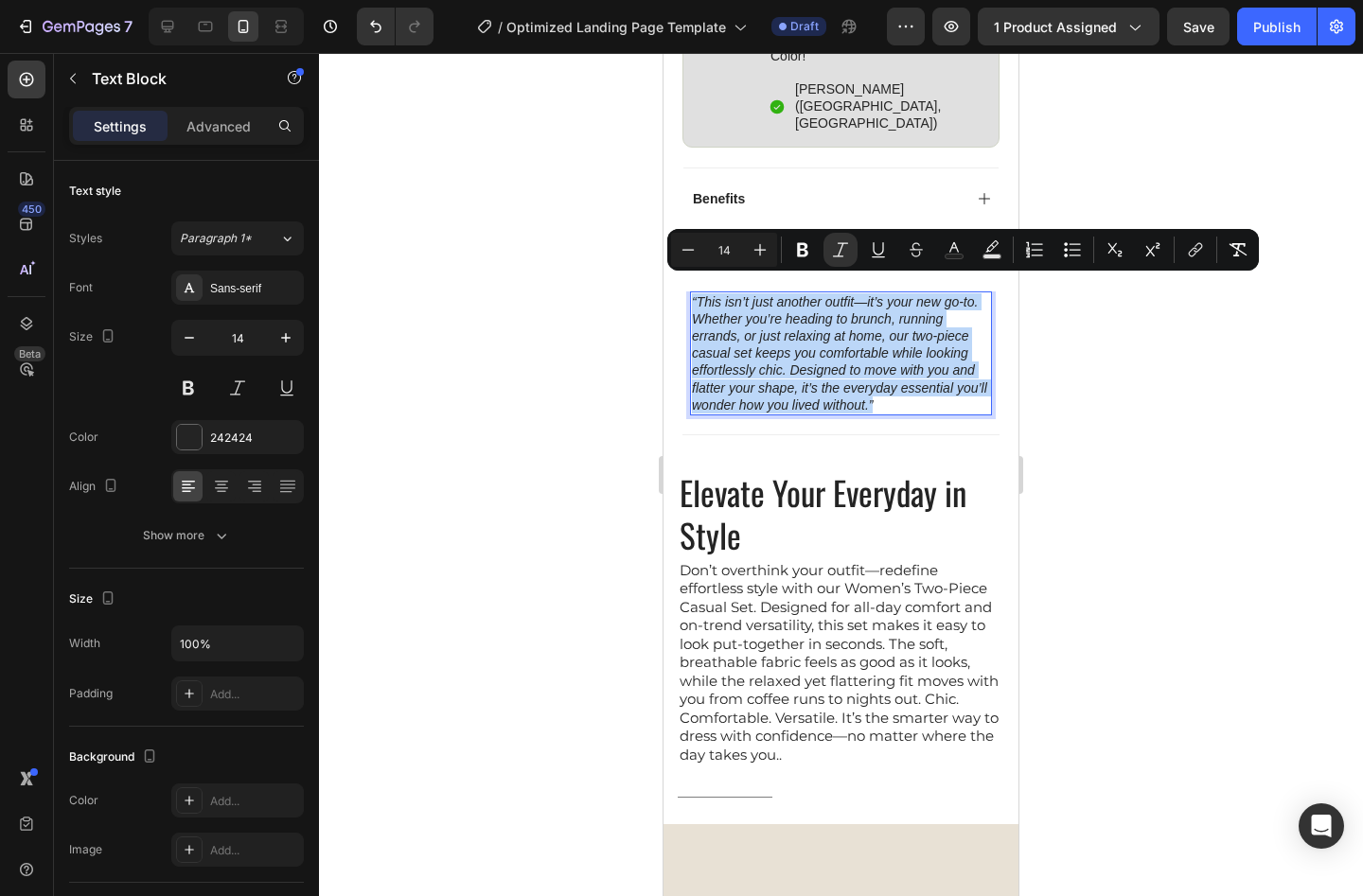
drag, startPoint x: 876, startPoint y: 386, endPoint x: 1336, endPoint y: 315, distance: 465.4
click at [690, 291] on div "“This isn’t just another outfit—it’s your new go-to. Whether you’re heading to …" at bounding box center [841, 353] width 302 height 124
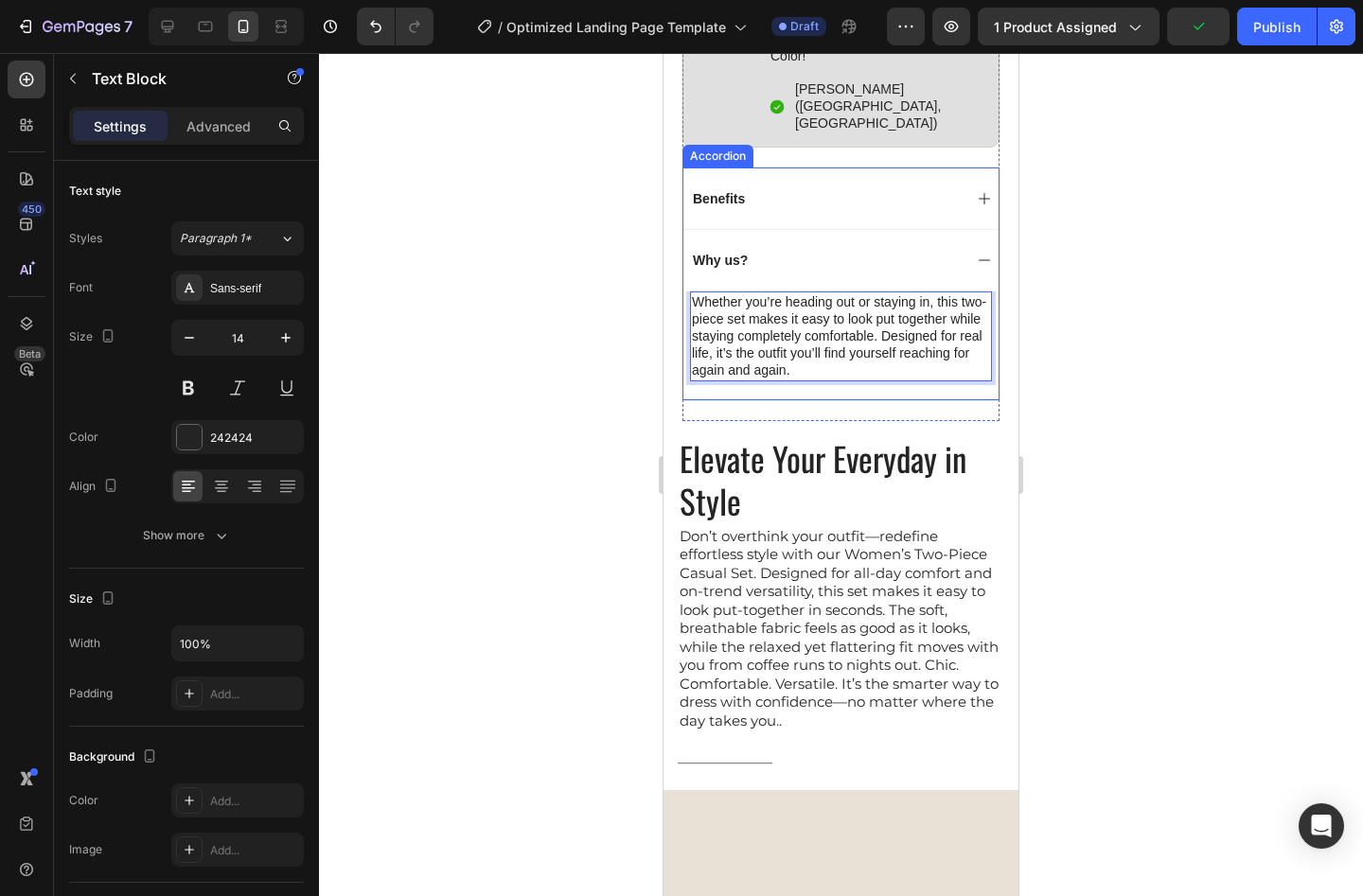
click at [782, 187] on div "Benefits" at bounding box center [826, 198] width 272 height 23
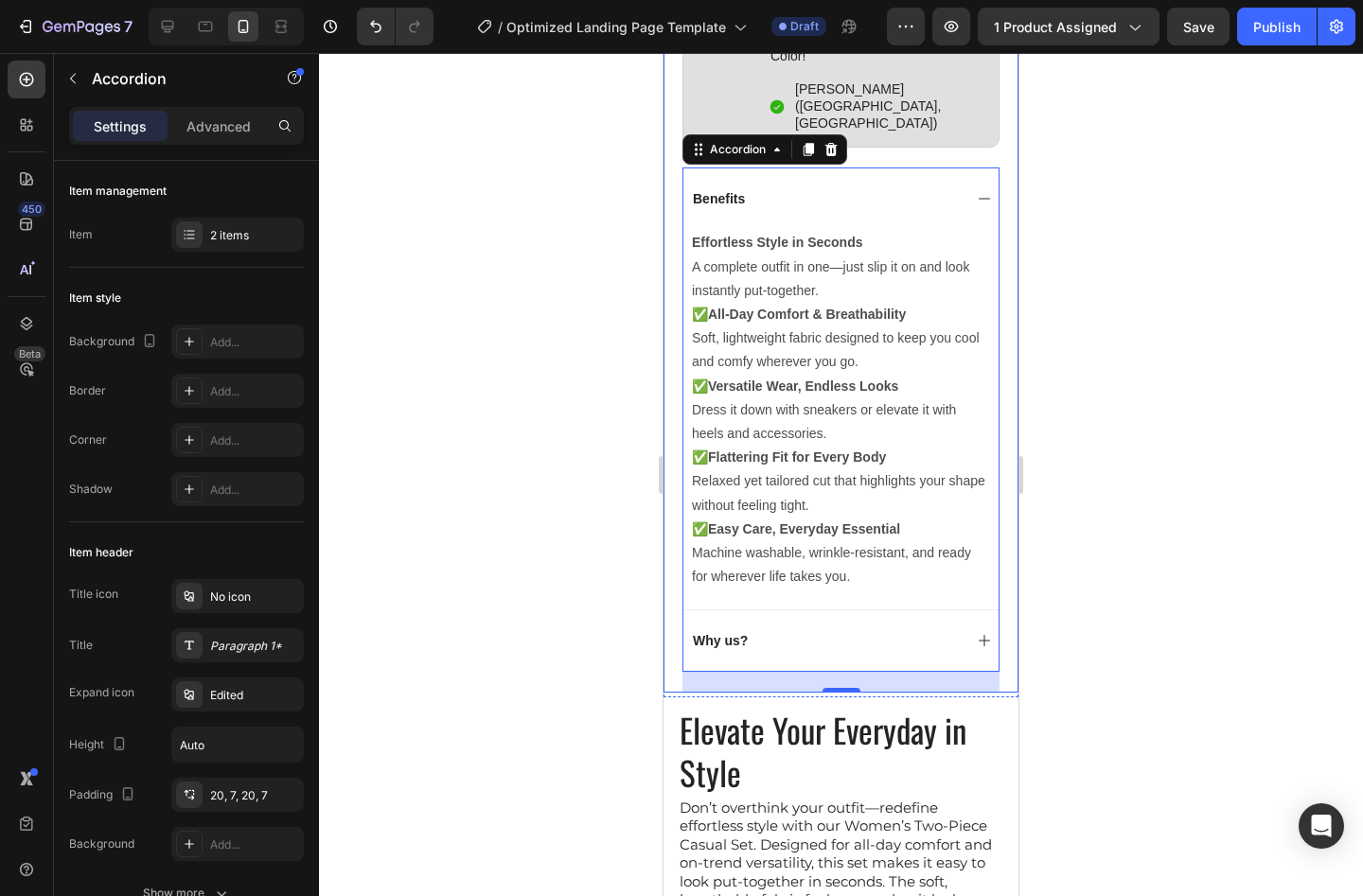
click at [707, 317] on p "✅ All-Day Comfort & Breathability Soft, lightweight fabric designed to keep you…" at bounding box center [841, 338] width 298 height 72
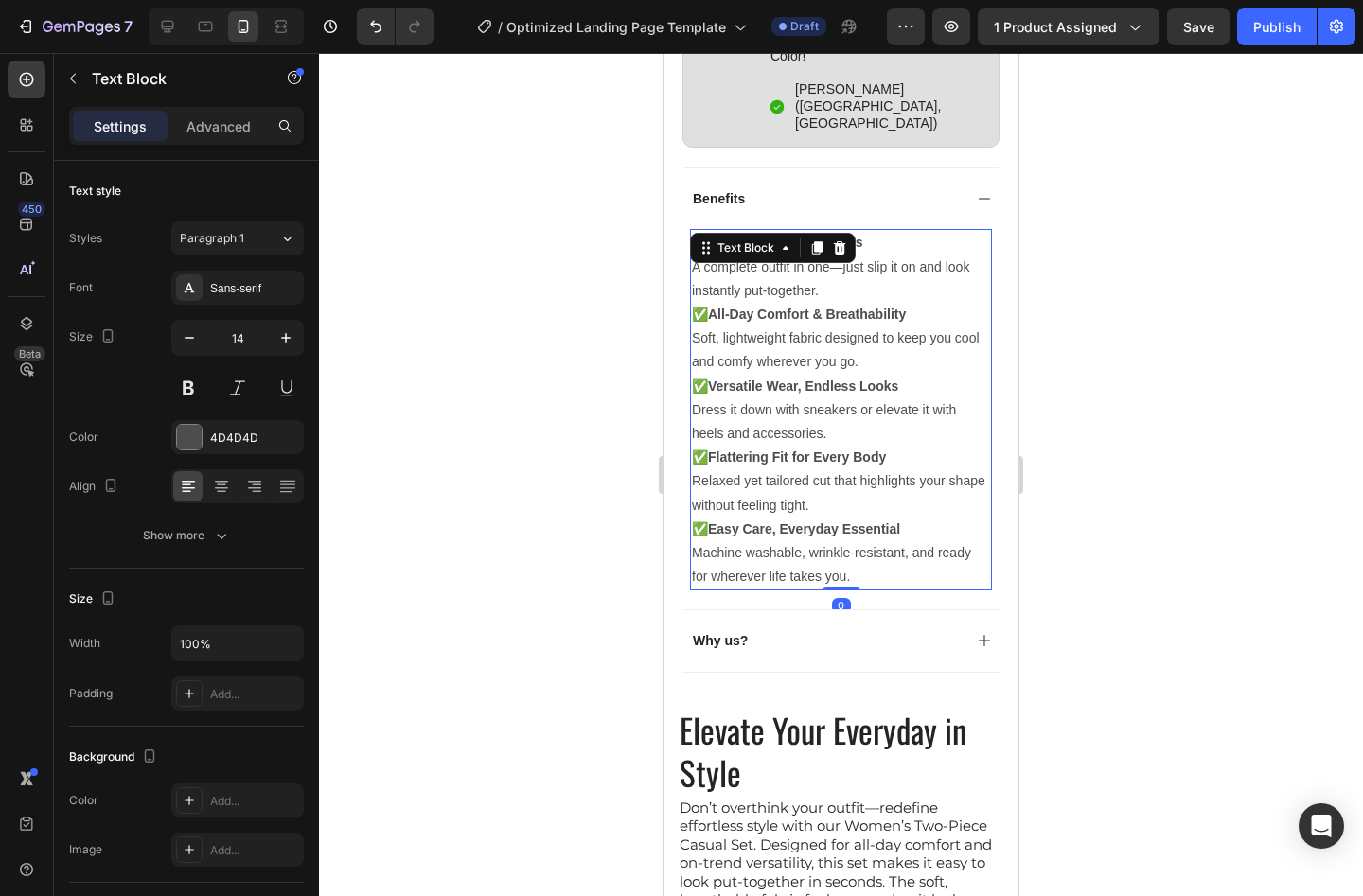
click at [770, 338] on p "✅ All-Day Comfort & Breathability Soft, lightweight fabric designed to keep you…" at bounding box center [841, 338] width 298 height 72
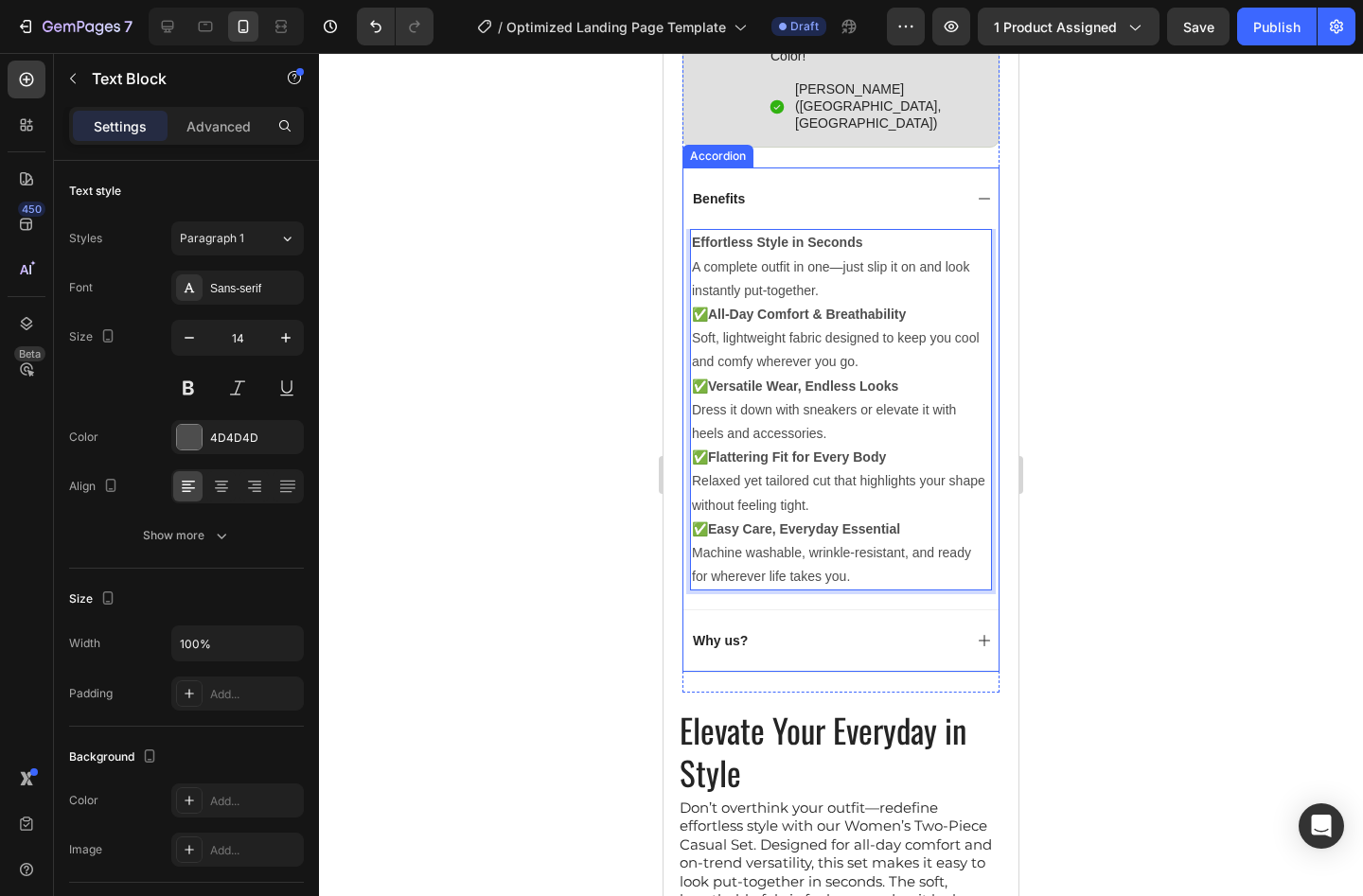
click at [881, 168] on div "Benefits" at bounding box center [841, 198] width 316 height 62
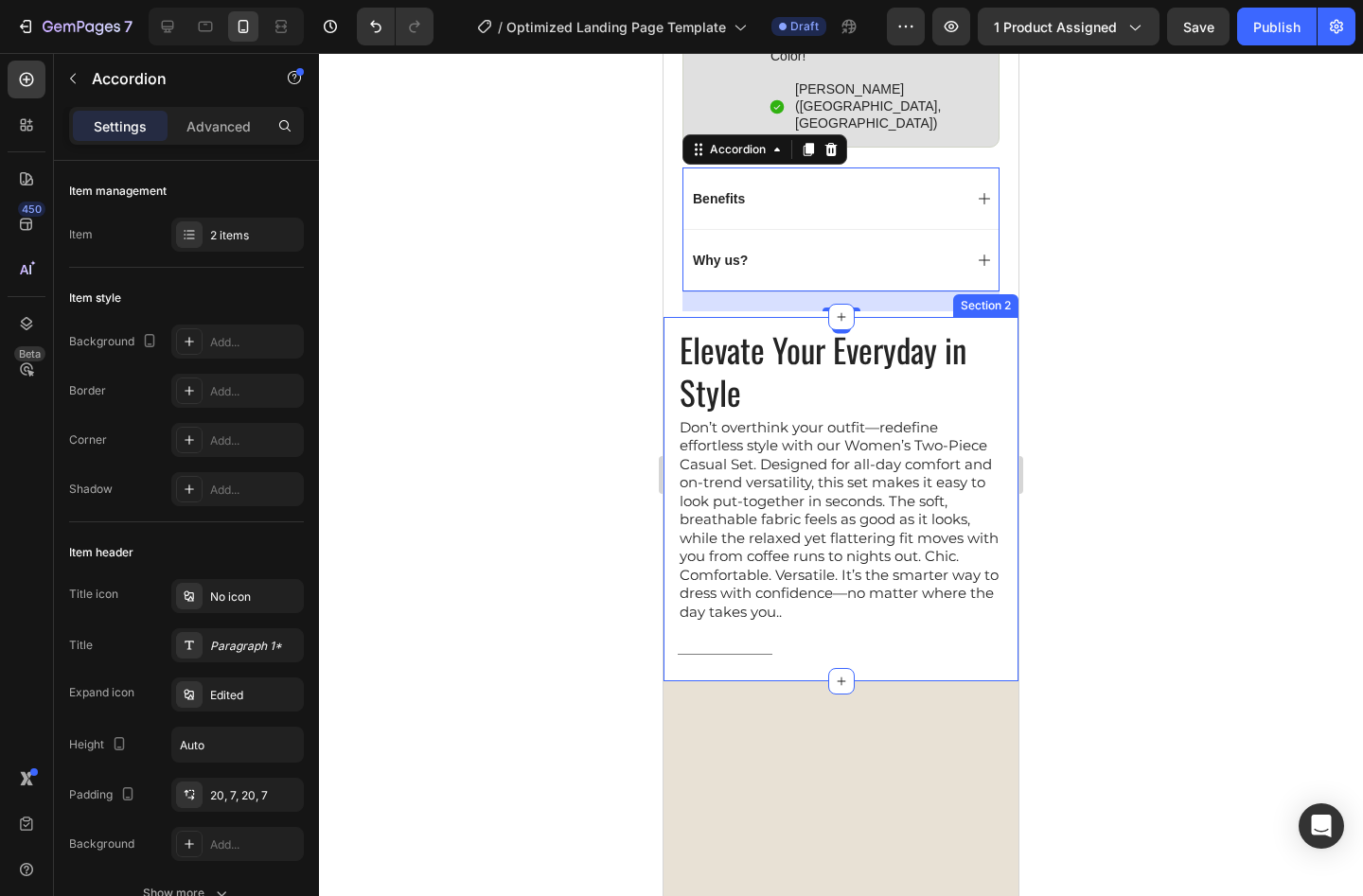
click at [764, 249] on div "Why us?" at bounding box center [826, 260] width 272 height 23
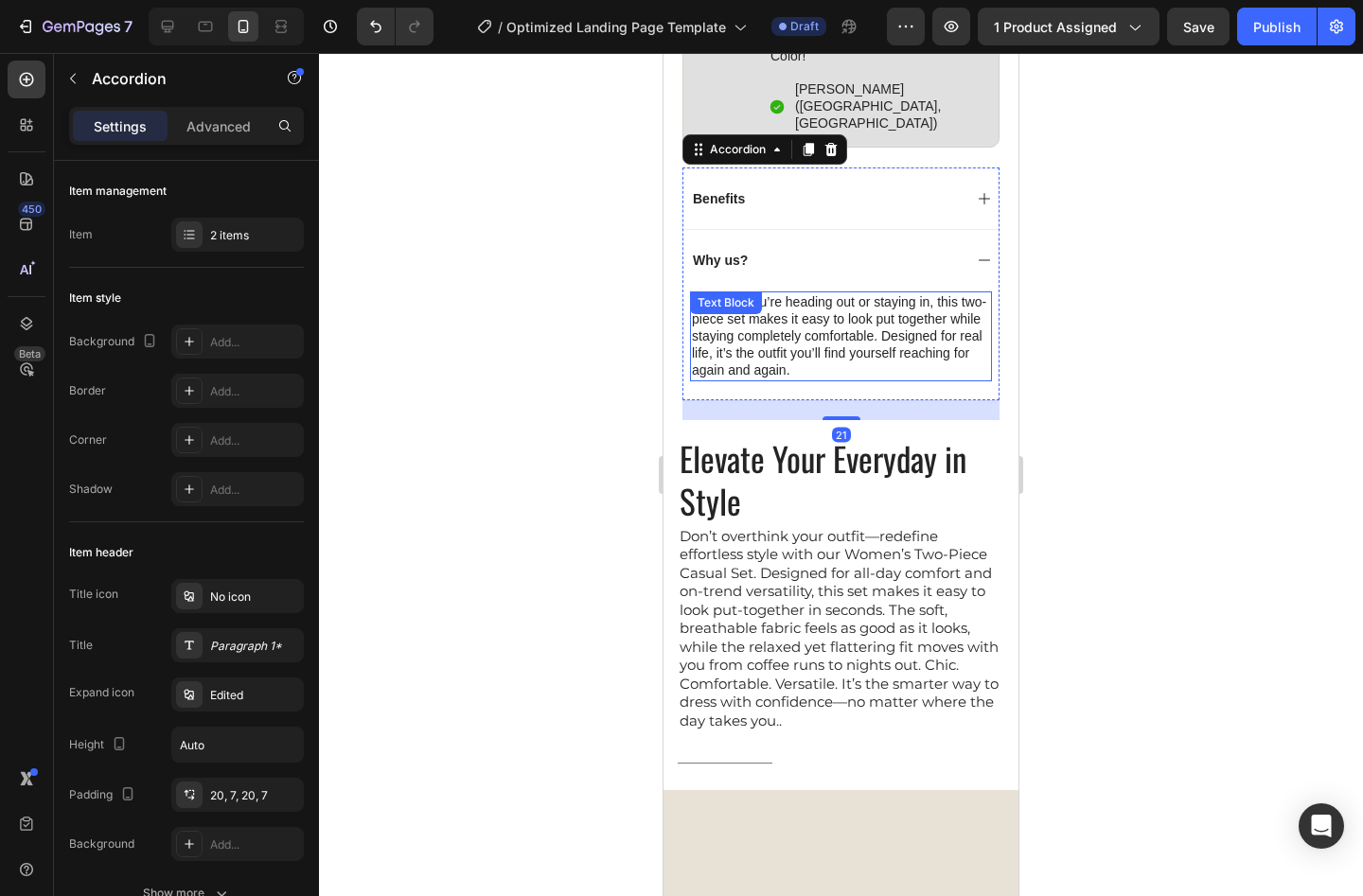
click at [779, 341] on p "Whether you’re heading out or staying in, this two-piece set makes it easy to l…" at bounding box center [841, 336] width 298 height 86
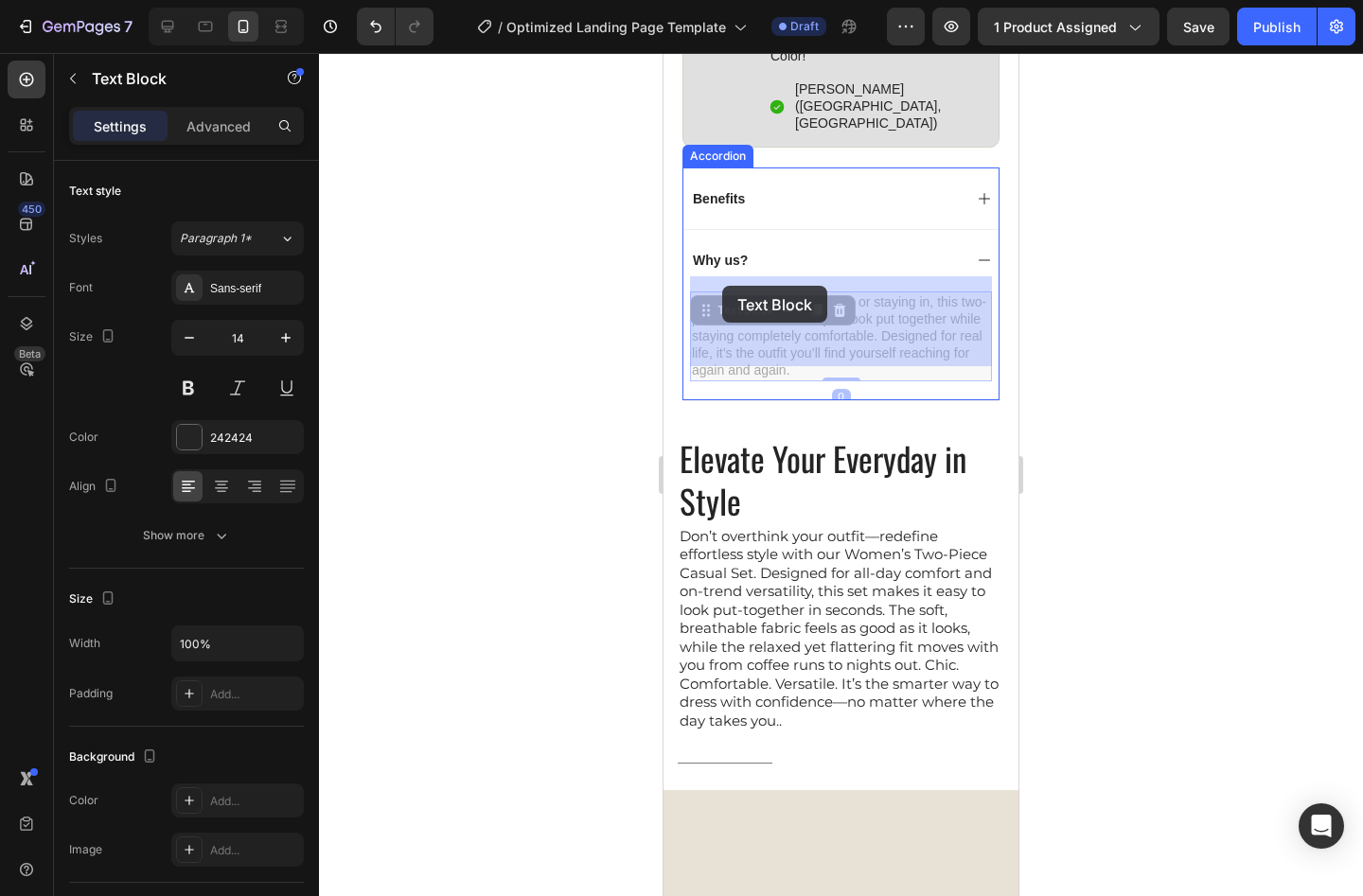
drag, startPoint x: 786, startPoint y: 357, endPoint x: 723, endPoint y: 286, distance: 94.9
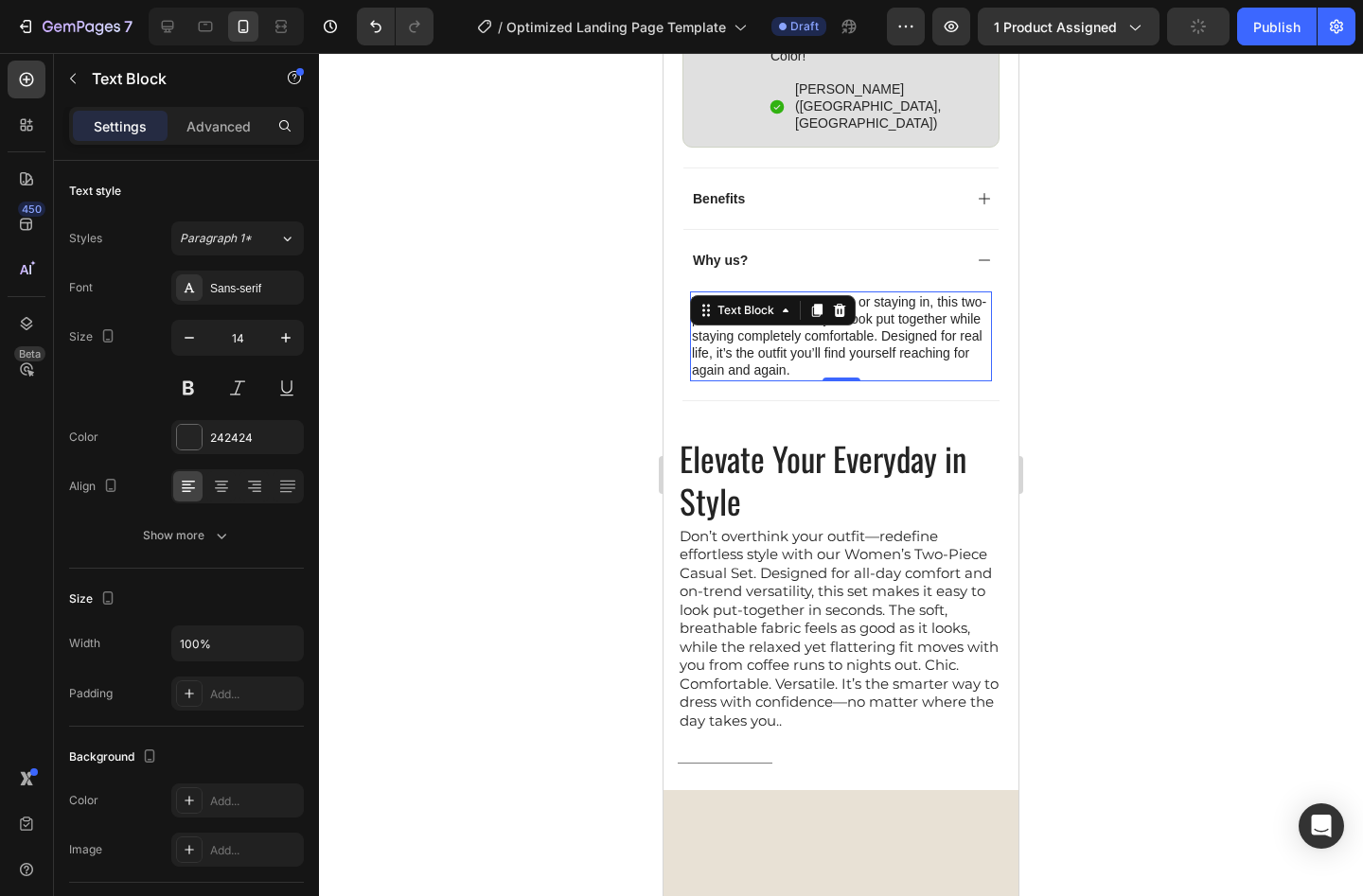
click at [788, 355] on p "Whether you’re heading out or staying in, this two-piece set makes it easy to l…" at bounding box center [841, 336] width 298 height 86
click at [778, 352] on p "Whether you’re heading out or staying in, this two-piece set makes it easy to l…" at bounding box center [841, 336] width 298 height 86
click at [782, 353] on p "Whether you’re heading out or staying in, this two-piece set makes it easy to l…" at bounding box center [841, 336] width 298 height 86
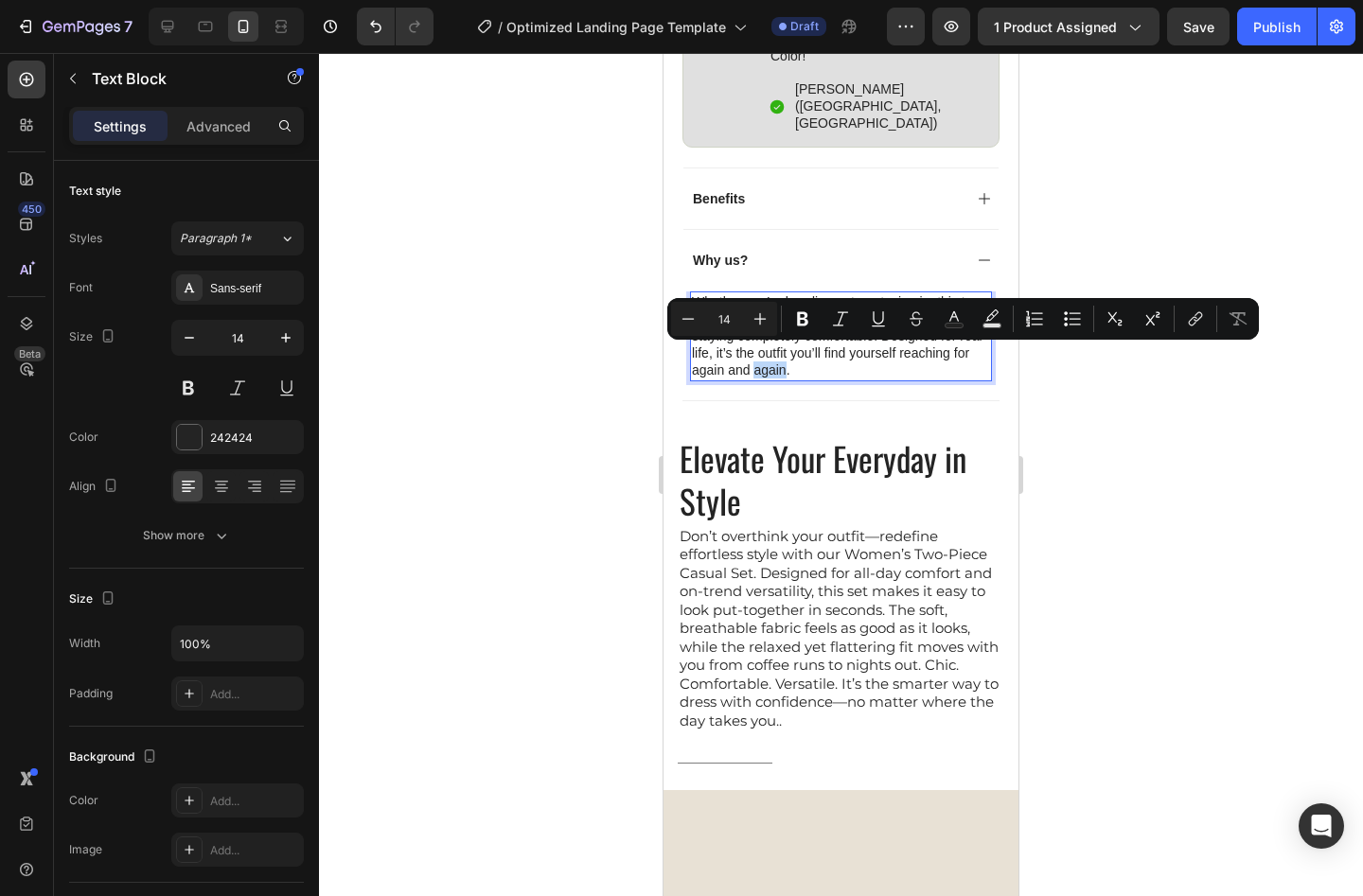
click at [784, 356] on p "Whether you’re heading out or staying in, this two-piece set makes it easy to l…" at bounding box center [841, 336] width 298 height 86
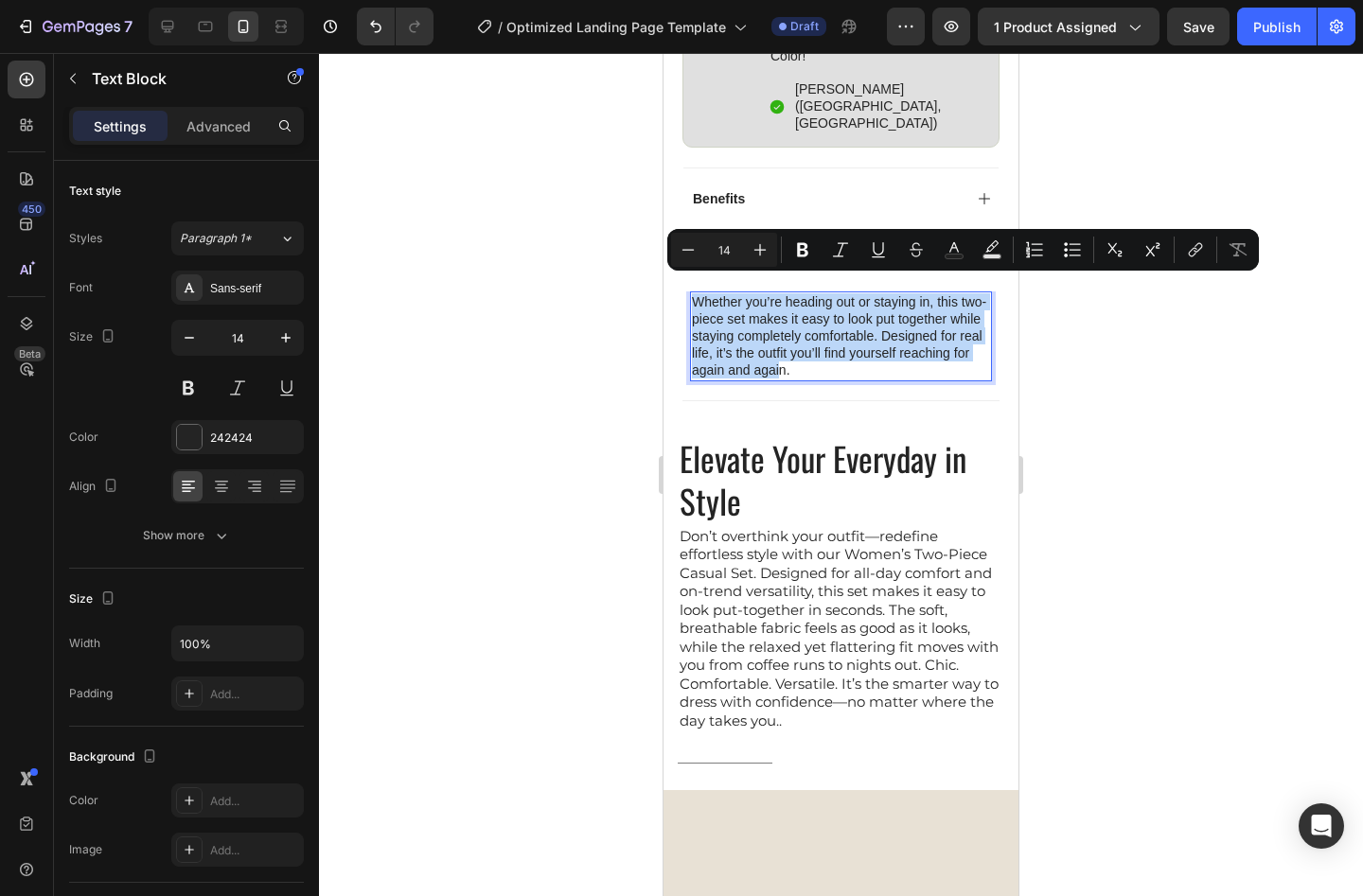
drag, startPoint x: 782, startPoint y: 356, endPoint x: 691, endPoint y: 274, distance: 122.5
click at [691, 291] on div "Whether you’re heading out or staying in, this two-piece set makes it easy to l…" at bounding box center [841, 336] width 302 height 90
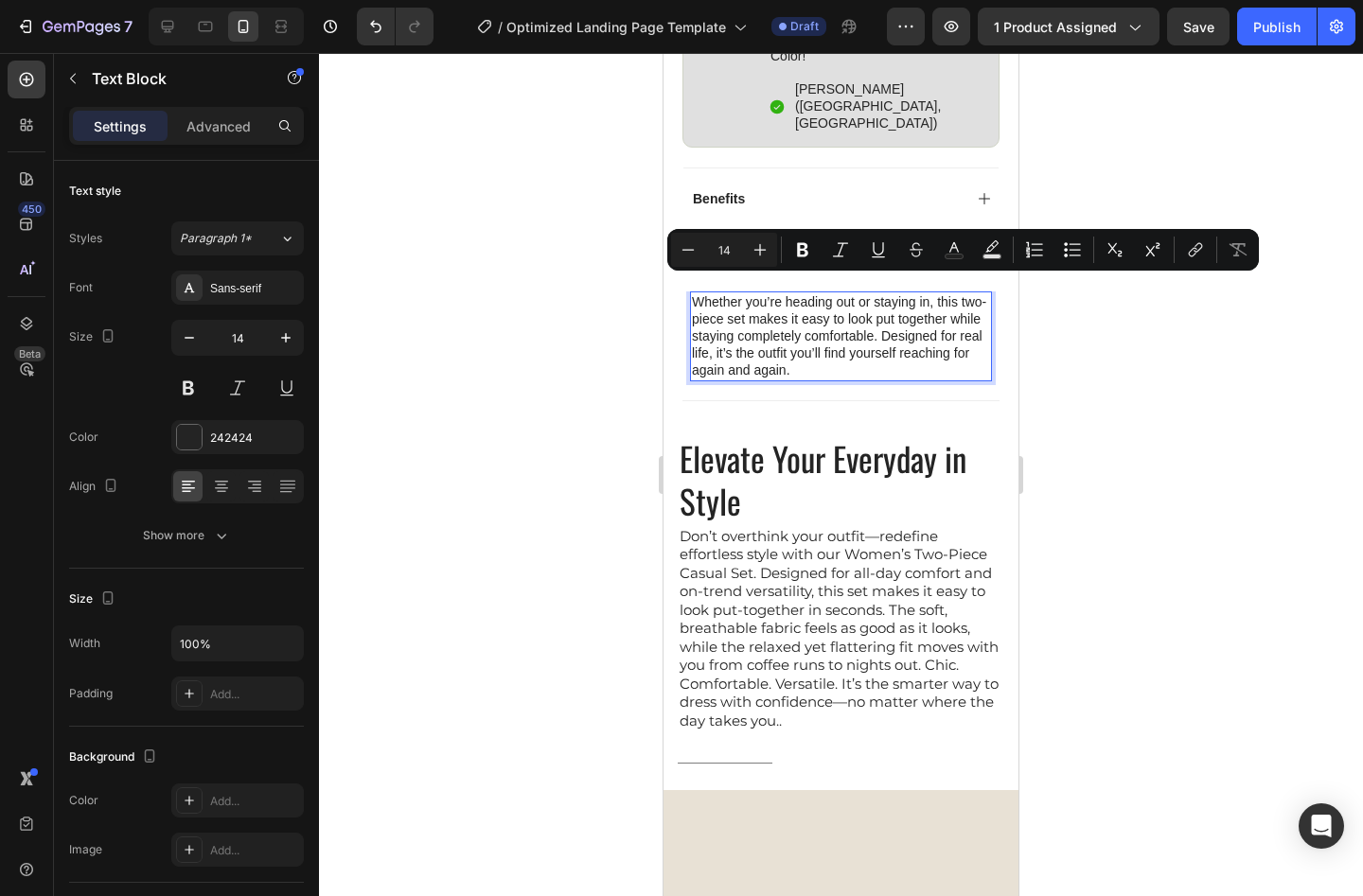
click at [794, 360] on p "Whether you’re heading out or staying in, this two-piece set makes it easy to l…" at bounding box center [841, 336] width 298 height 86
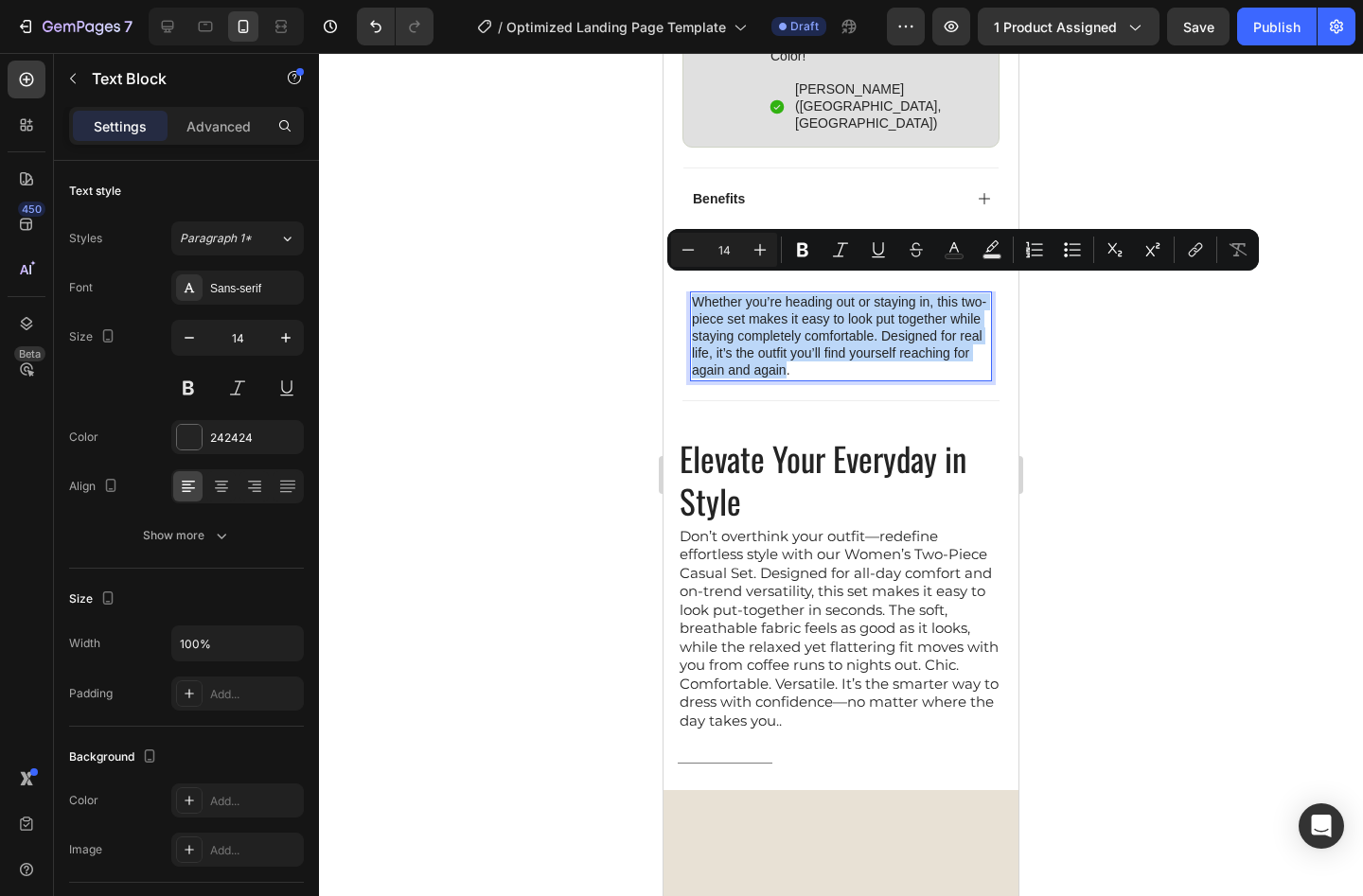
drag, startPoint x: 786, startPoint y: 356, endPoint x: 670, endPoint y: 280, distance: 138.7
click at [690, 291] on div "Whether you’re heading out or staying in, this two-piece set makes it easy to l…" at bounding box center [841, 336] width 302 height 90
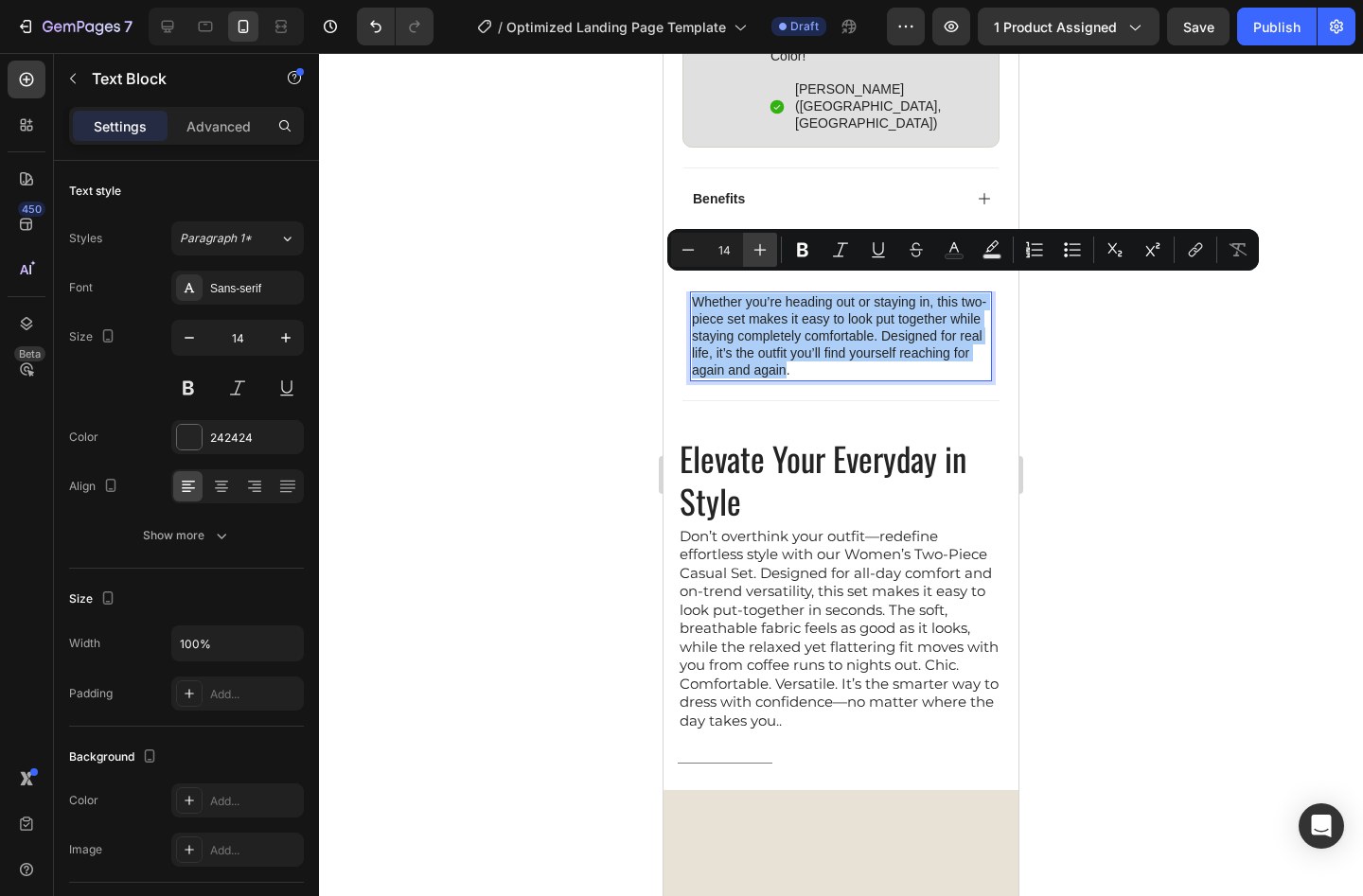
click at [759, 248] on icon "Editor contextual toolbar" at bounding box center [760, 249] width 19 height 19
type input "15"
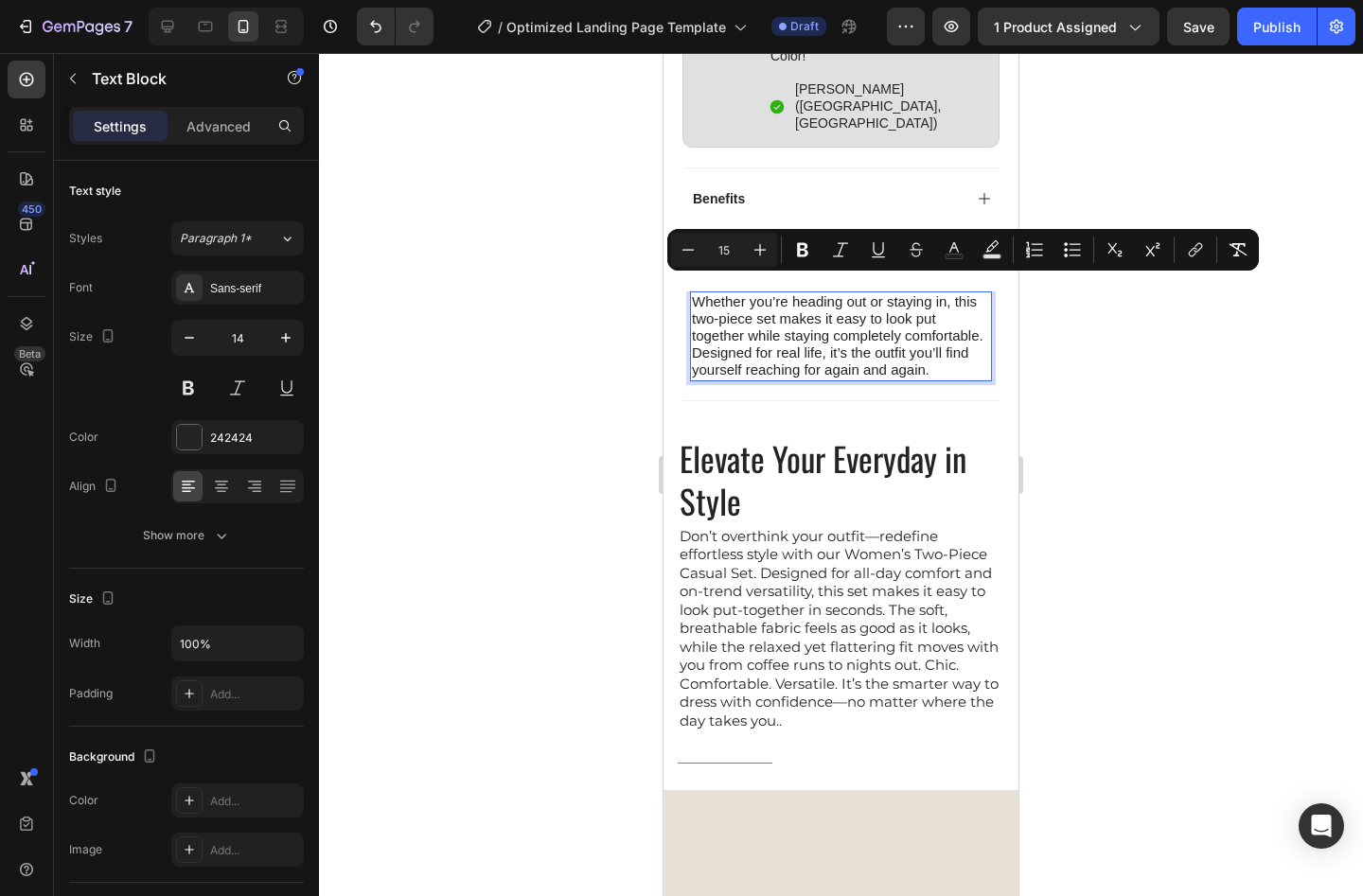
drag, startPoint x: 1103, startPoint y: 502, endPoint x: 1090, endPoint y: 496, distance: 14.3
click at [1102, 501] on div at bounding box center [840, 474] width 1044 height 843
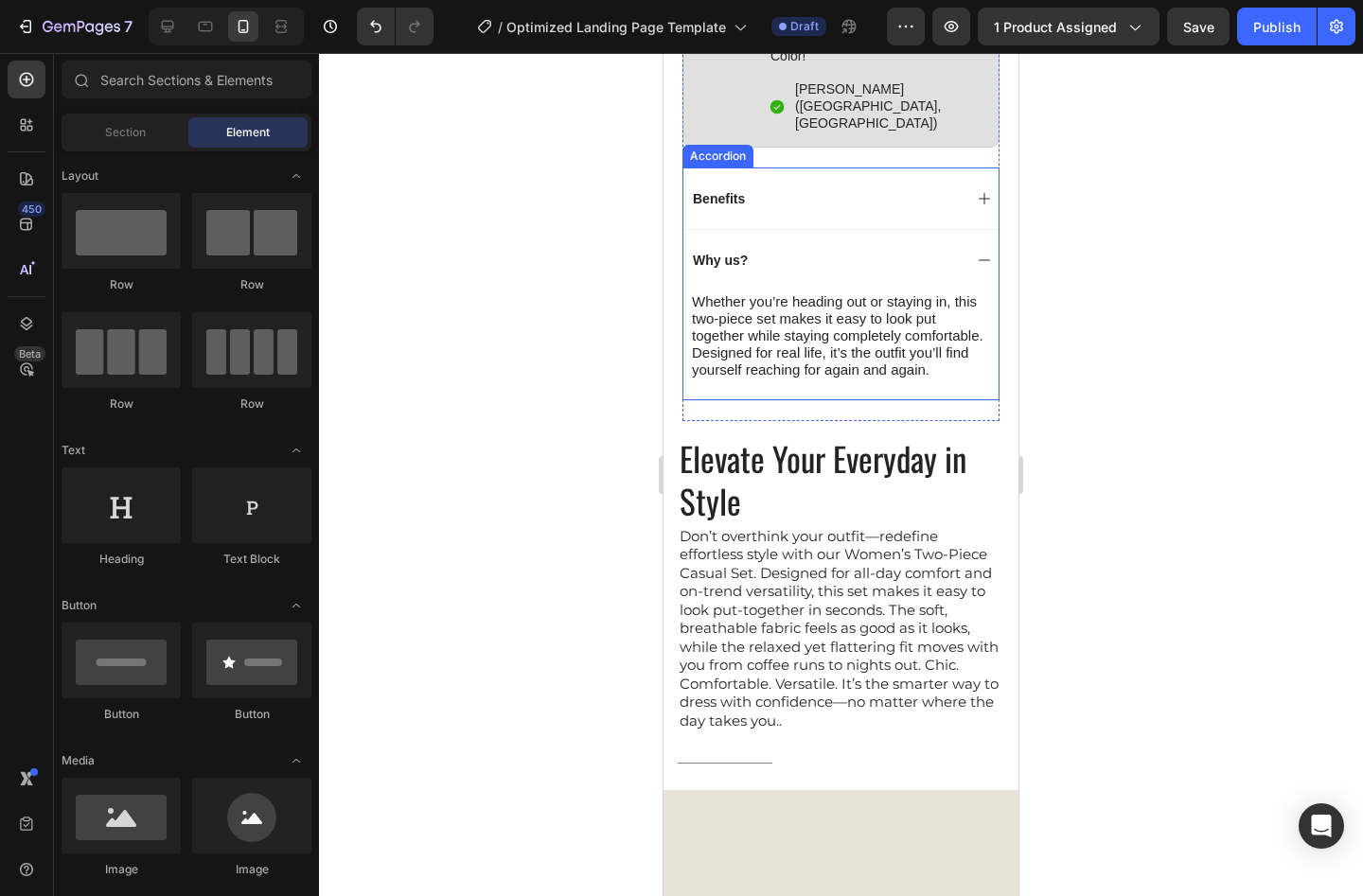
click at [827, 187] on div "Benefits" at bounding box center [826, 198] width 272 height 23
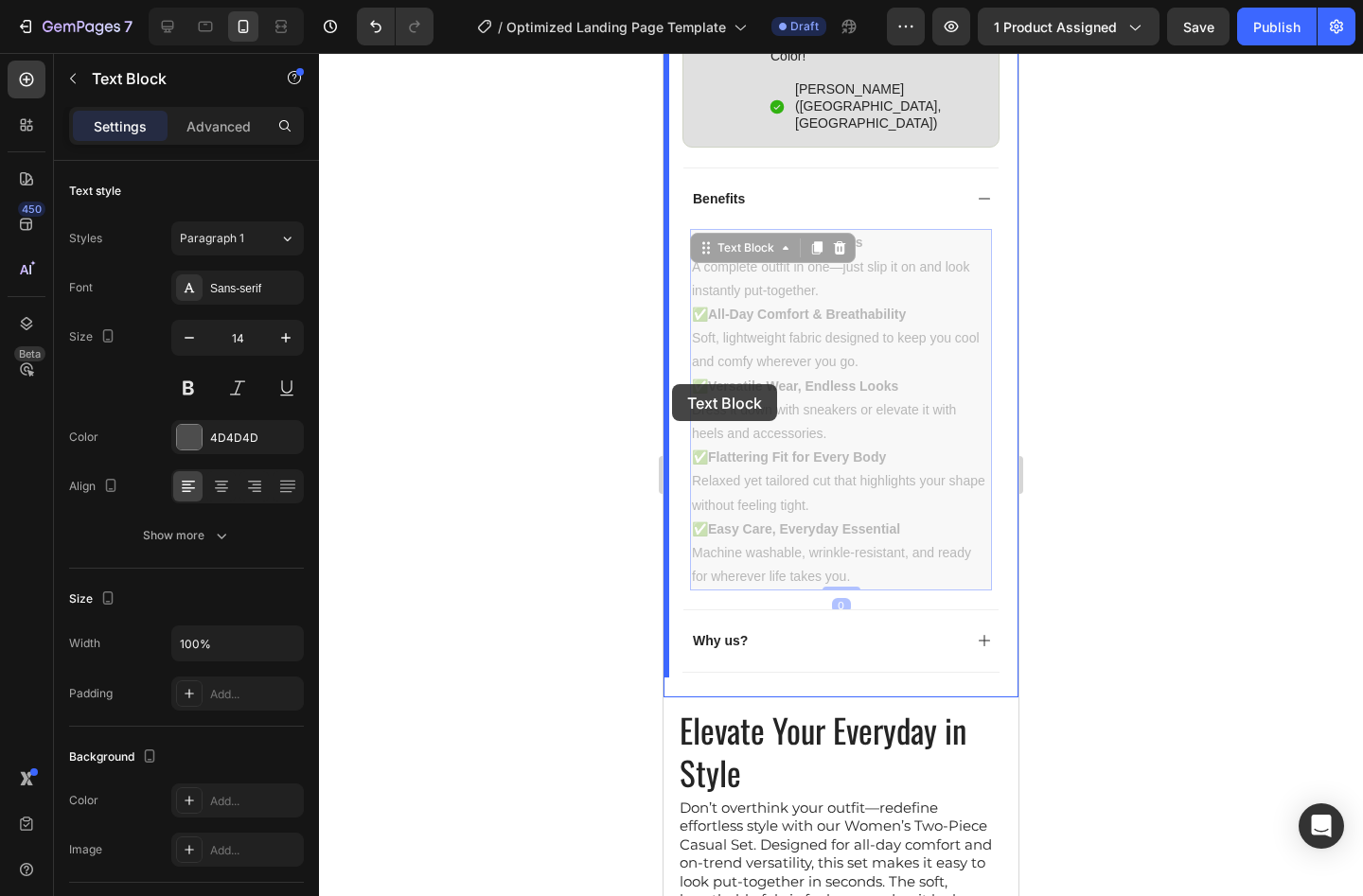
drag, startPoint x: 833, startPoint y: 553, endPoint x: 673, endPoint y: 384, distance: 232.7
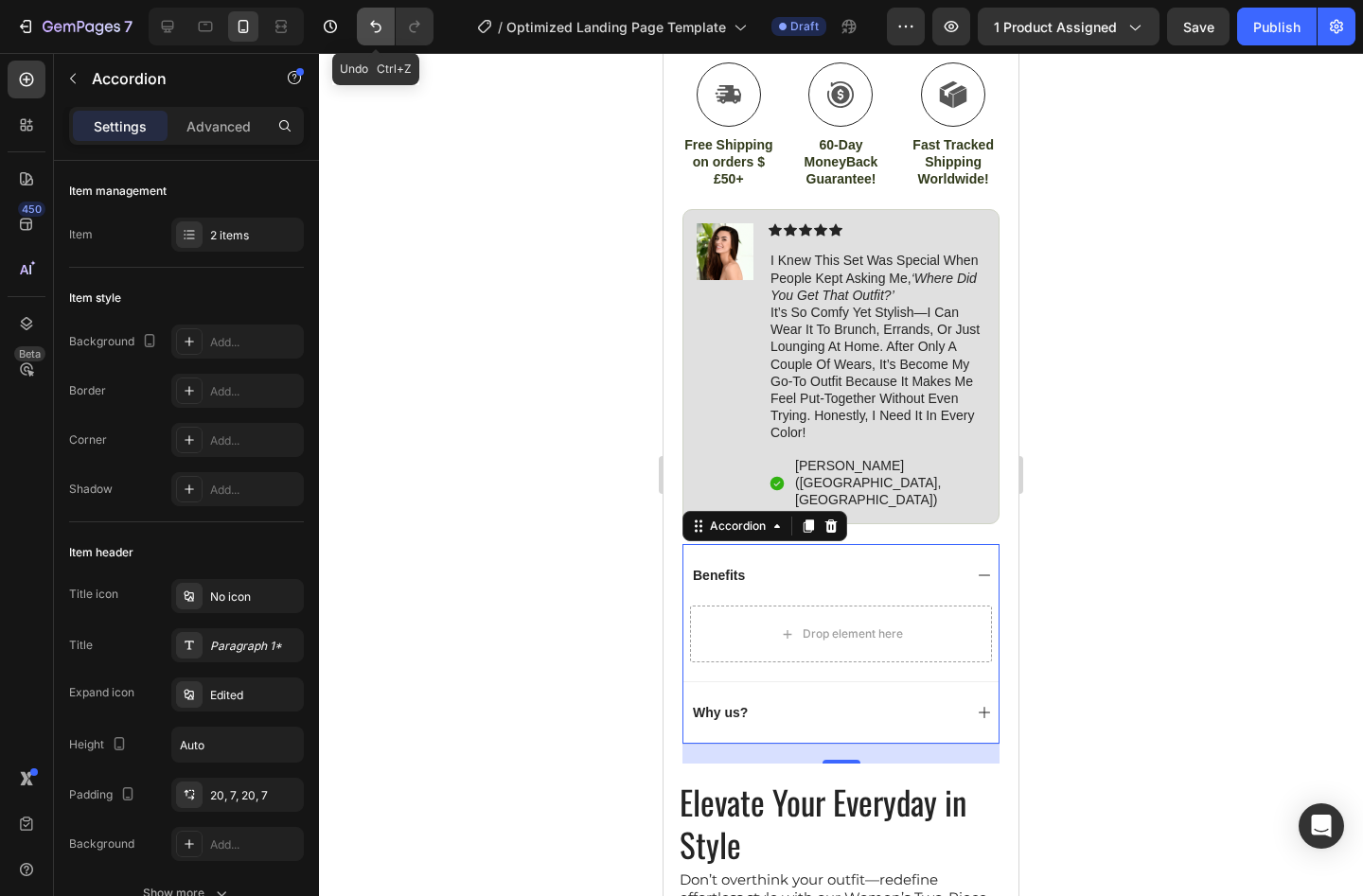
click at [380, 33] on icon "Undo/Redo" at bounding box center [376, 25] width 19 height 19
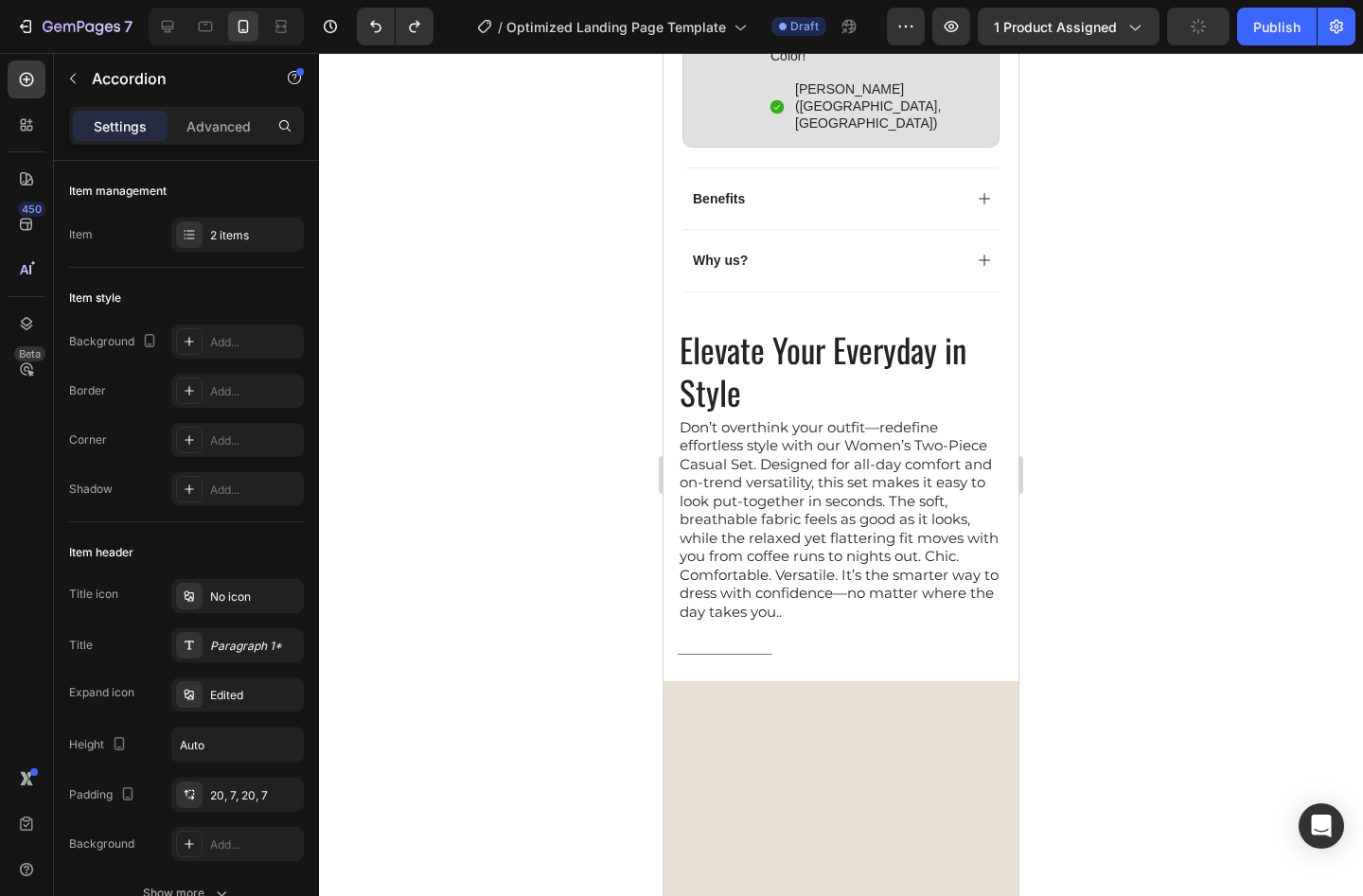
drag, startPoint x: 772, startPoint y: 179, endPoint x: 779, endPoint y: 198, distance: 20.2
click at [771, 187] on div "Benefits" at bounding box center [826, 198] width 272 height 23
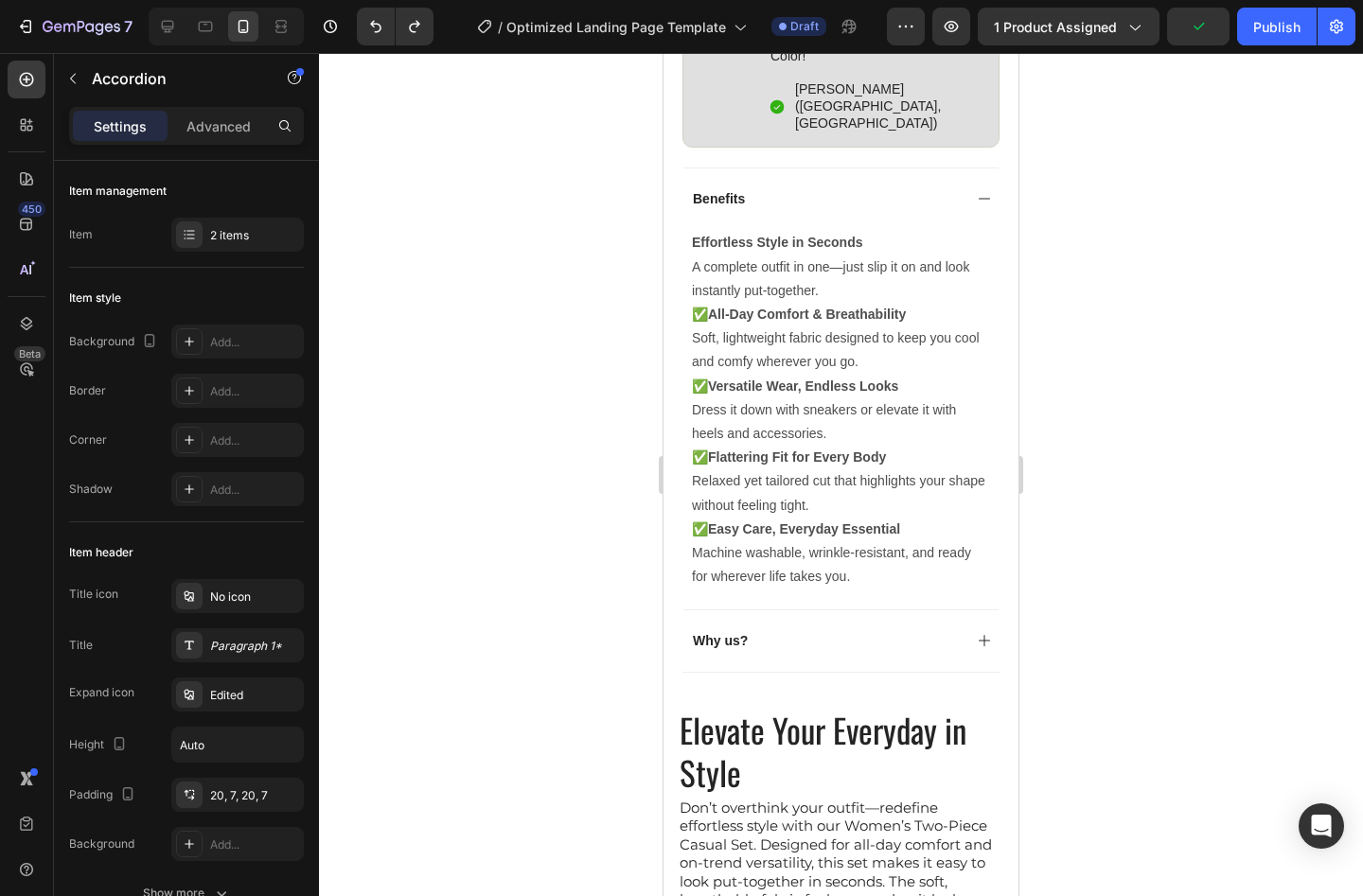
click at [792, 629] on div "Why us?" at bounding box center [826, 640] width 272 height 23
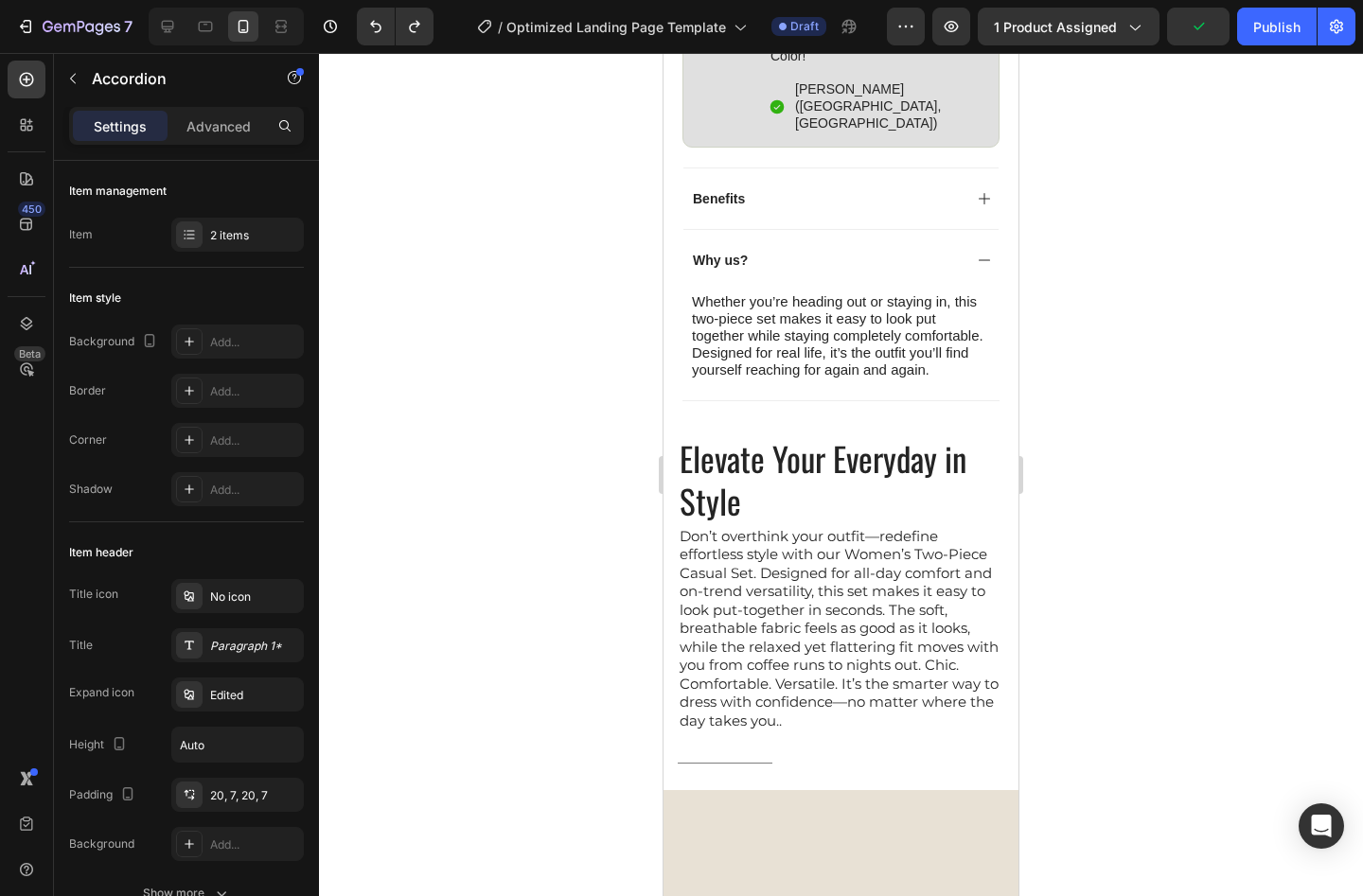
click at [815, 249] on div "Why us?" at bounding box center [826, 260] width 272 height 23
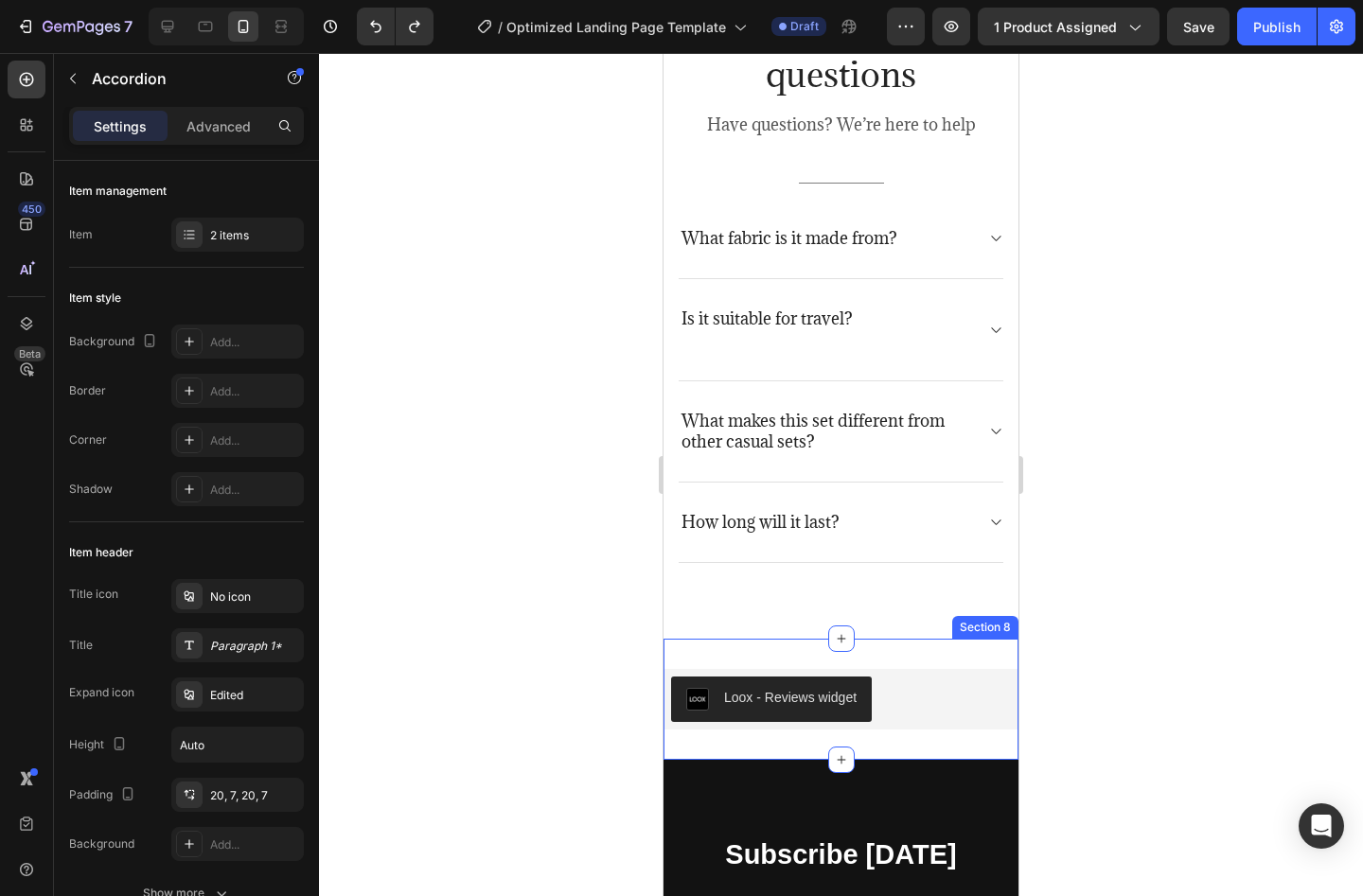
scroll to position [5033, 0]
